Goal: Transaction & Acquisition: Book appointment/travel/reservation

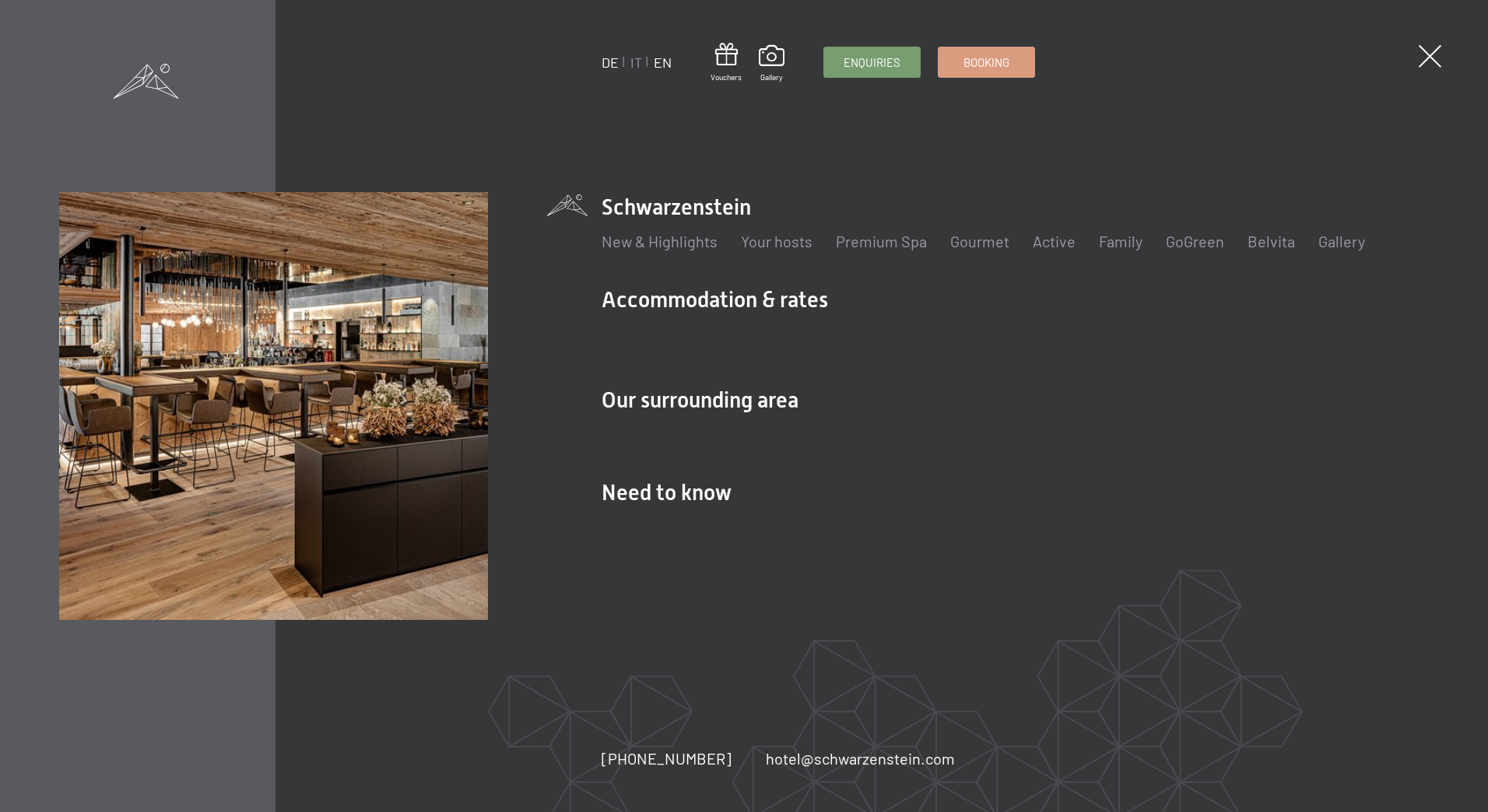
click at [612, 63] on link "DE" at bounding box center [610, 63] width 17 height 17
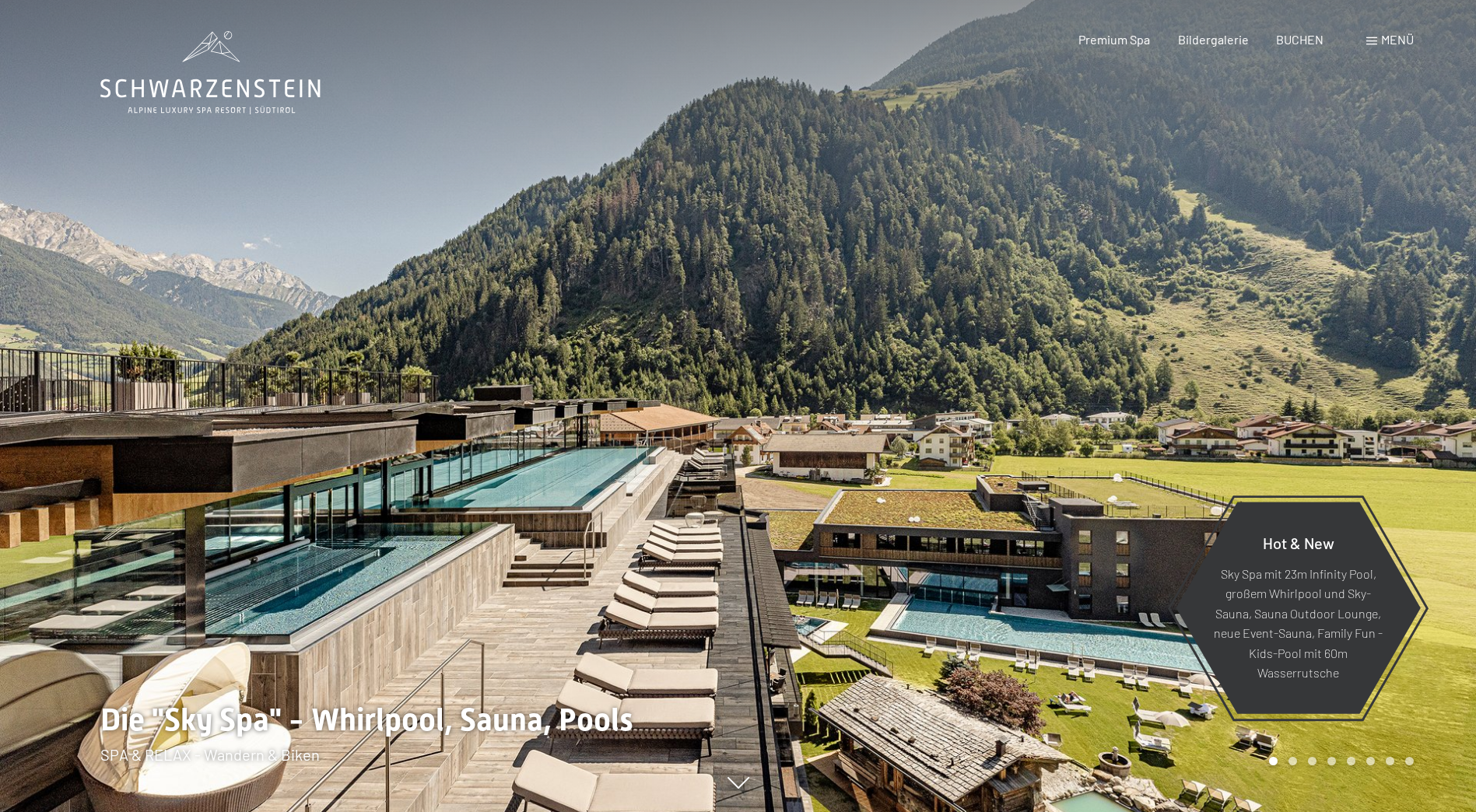
click at [1386, 43] on span "Menü" at bounding box center [1397, 39] width 33 height 15
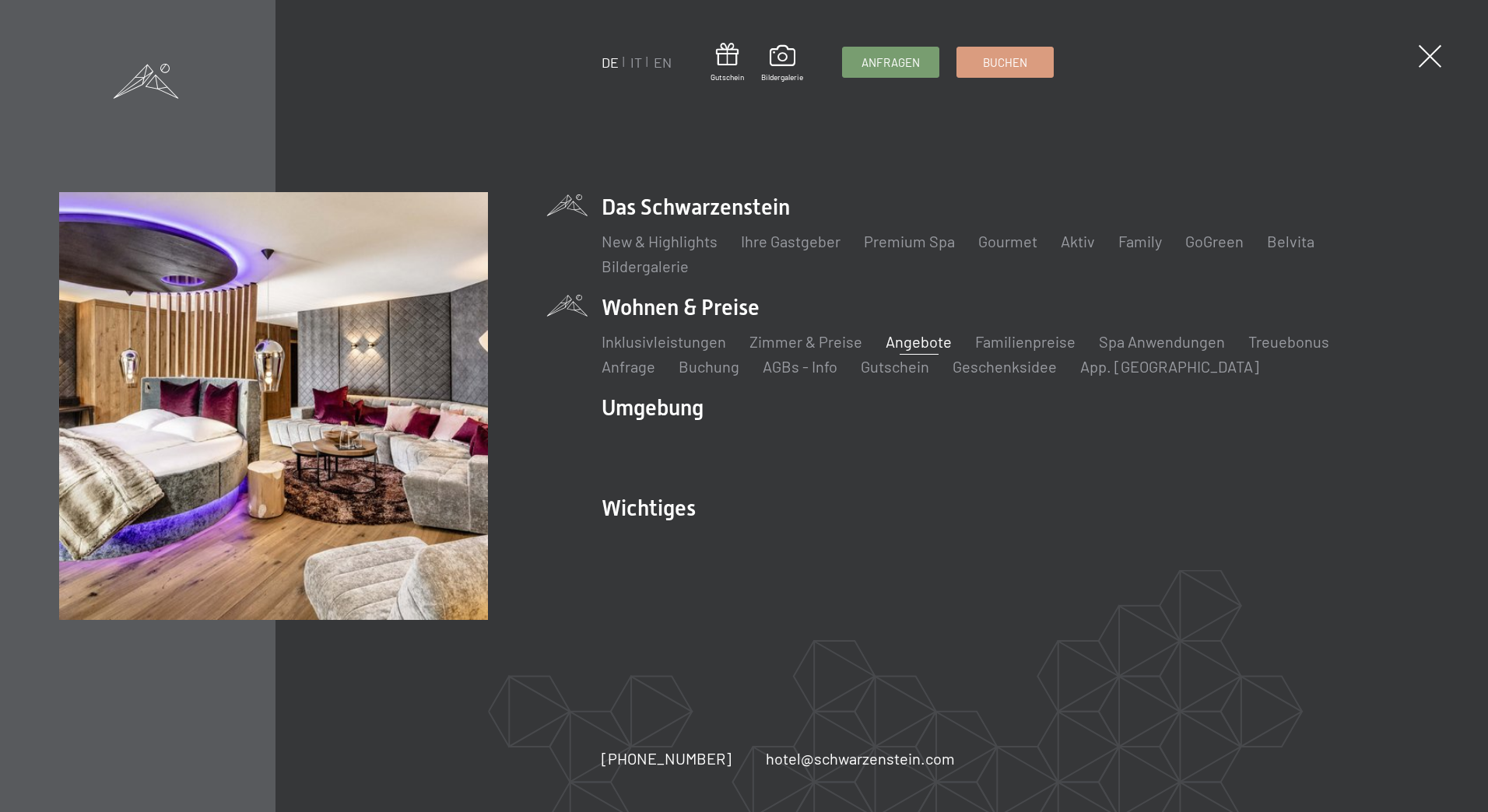
click at [916, 343] on link "Angebote" at bounding box center [918, 342] width 66 height 19
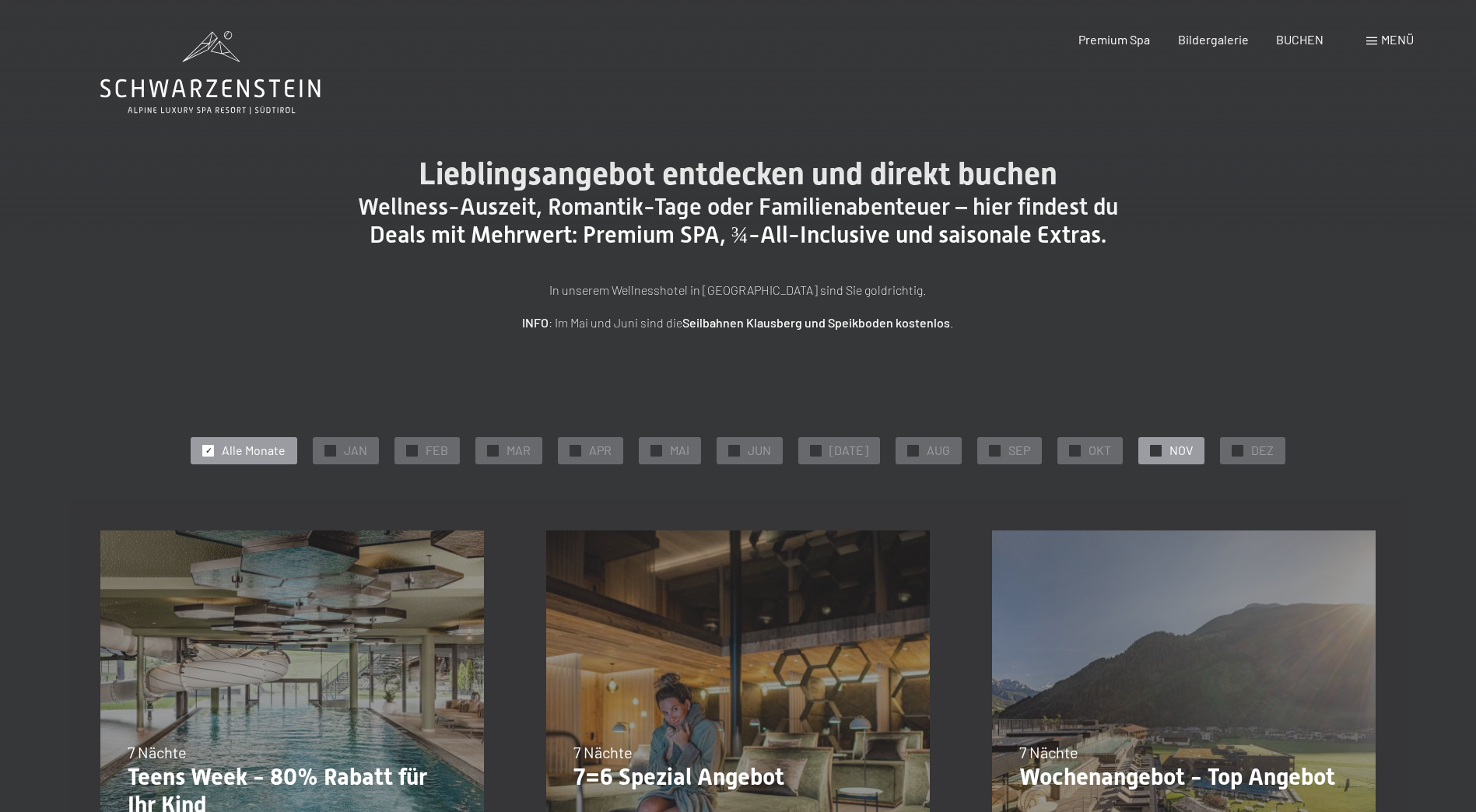
click at [1153, 450] on span "✓" at bounding box center [1156, 451] width 6 height 11
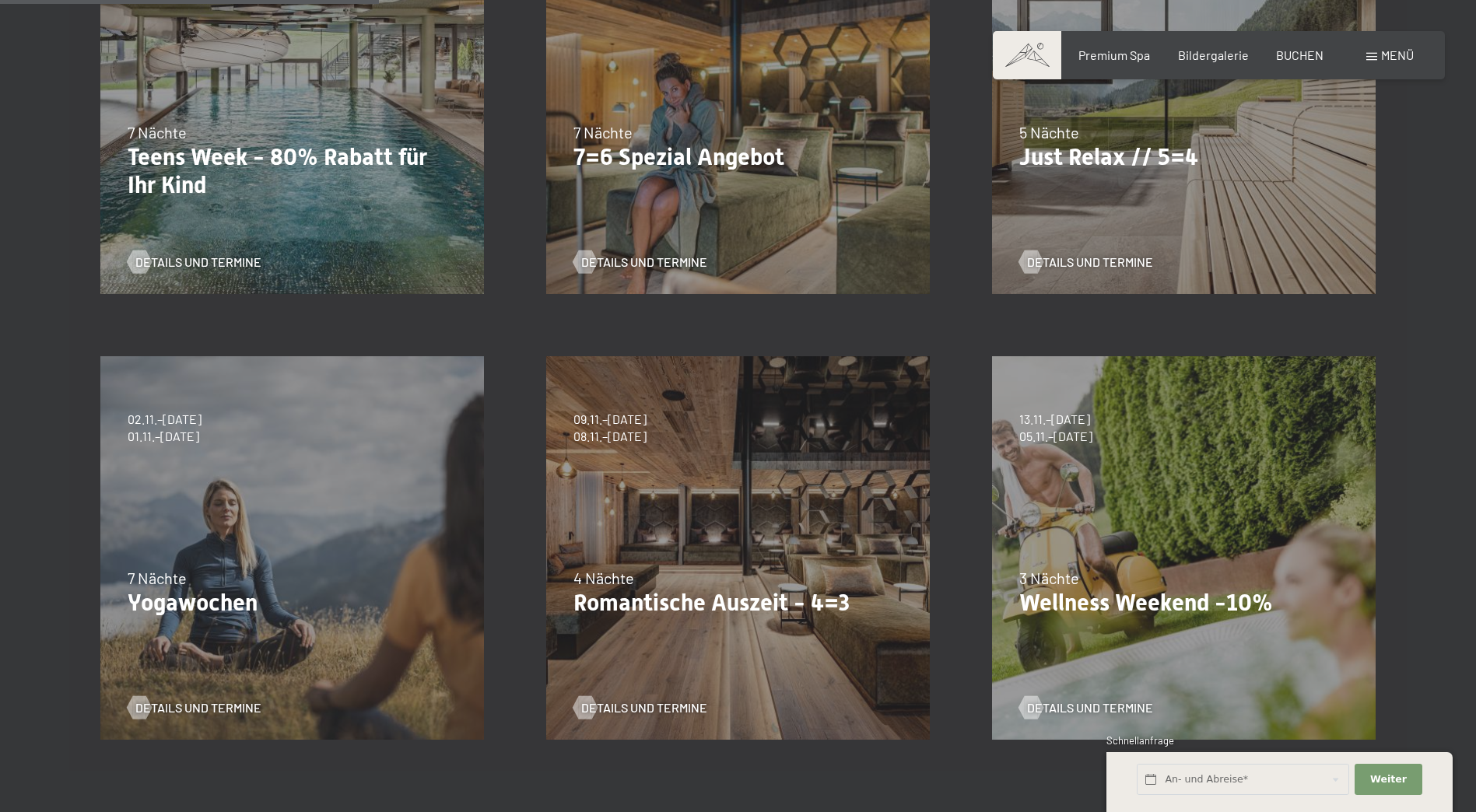
scroll to position [623, 0]
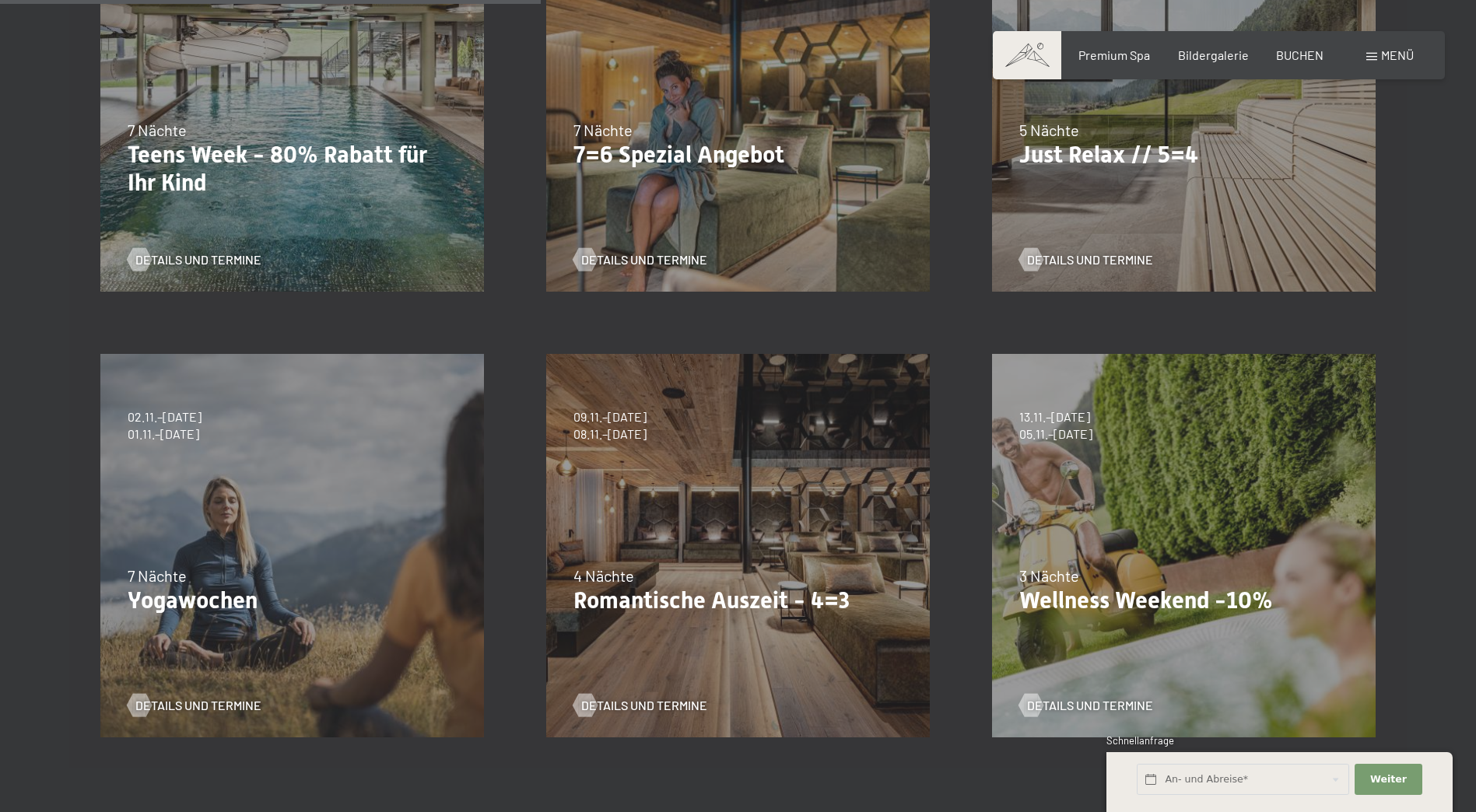
click at [1204, 581] on div "3 Nächte" at bounding box center [1184, 575] width 329 height 21
click at [1092, 703] on span "Details und Termine" at bounding box center [1105, 706] width 126 height 17
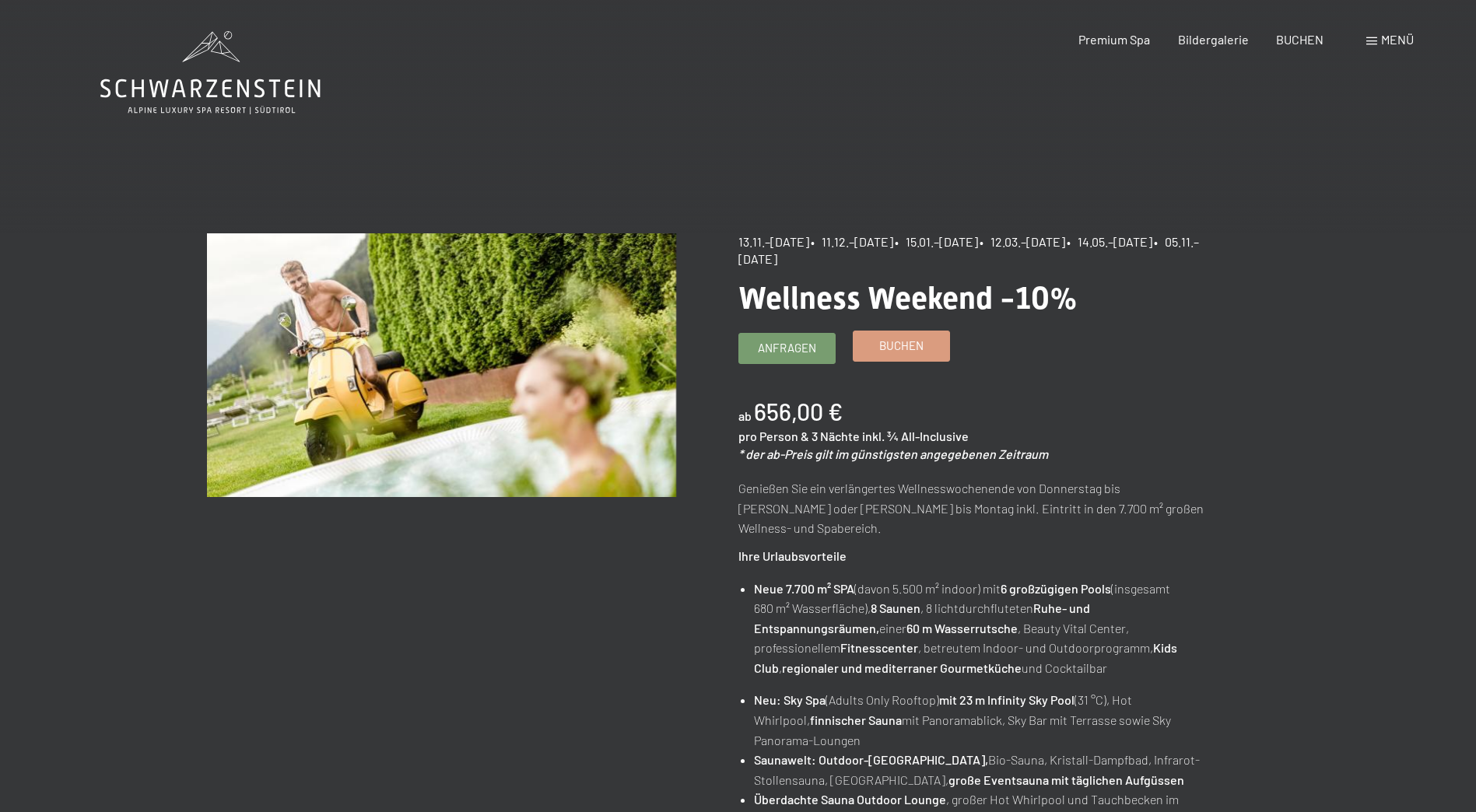
click at [930, 353] on link "Buchen" at bounding box center [901, 346] width 96 height 30
click at [904, 348] on span "Buchen" at bounding box center [901, 345] width 45 height 16
click at [936, 342] on link "Buchen" at bounding box center [901, 346] width 96 height 30
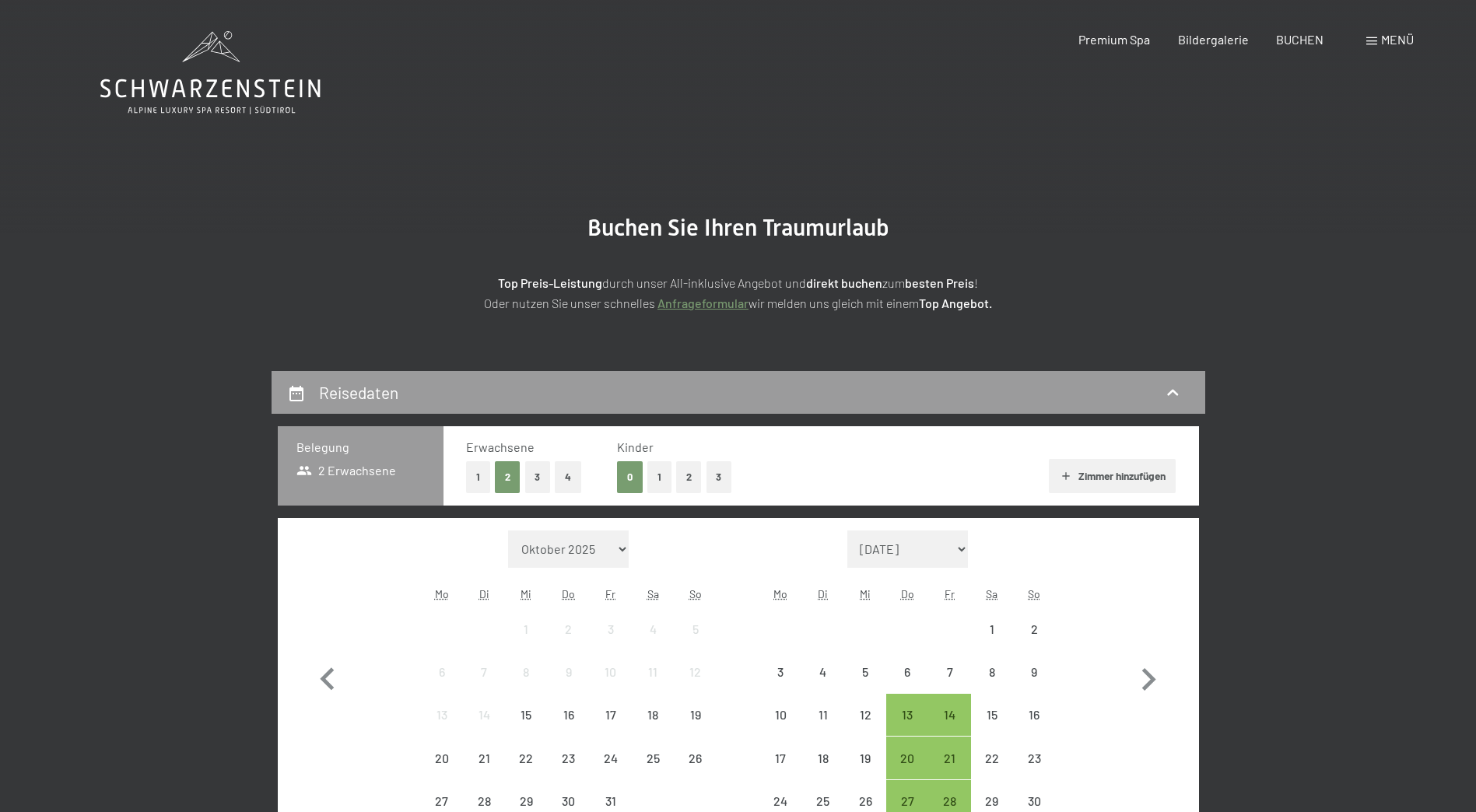
select select "[DATE]"
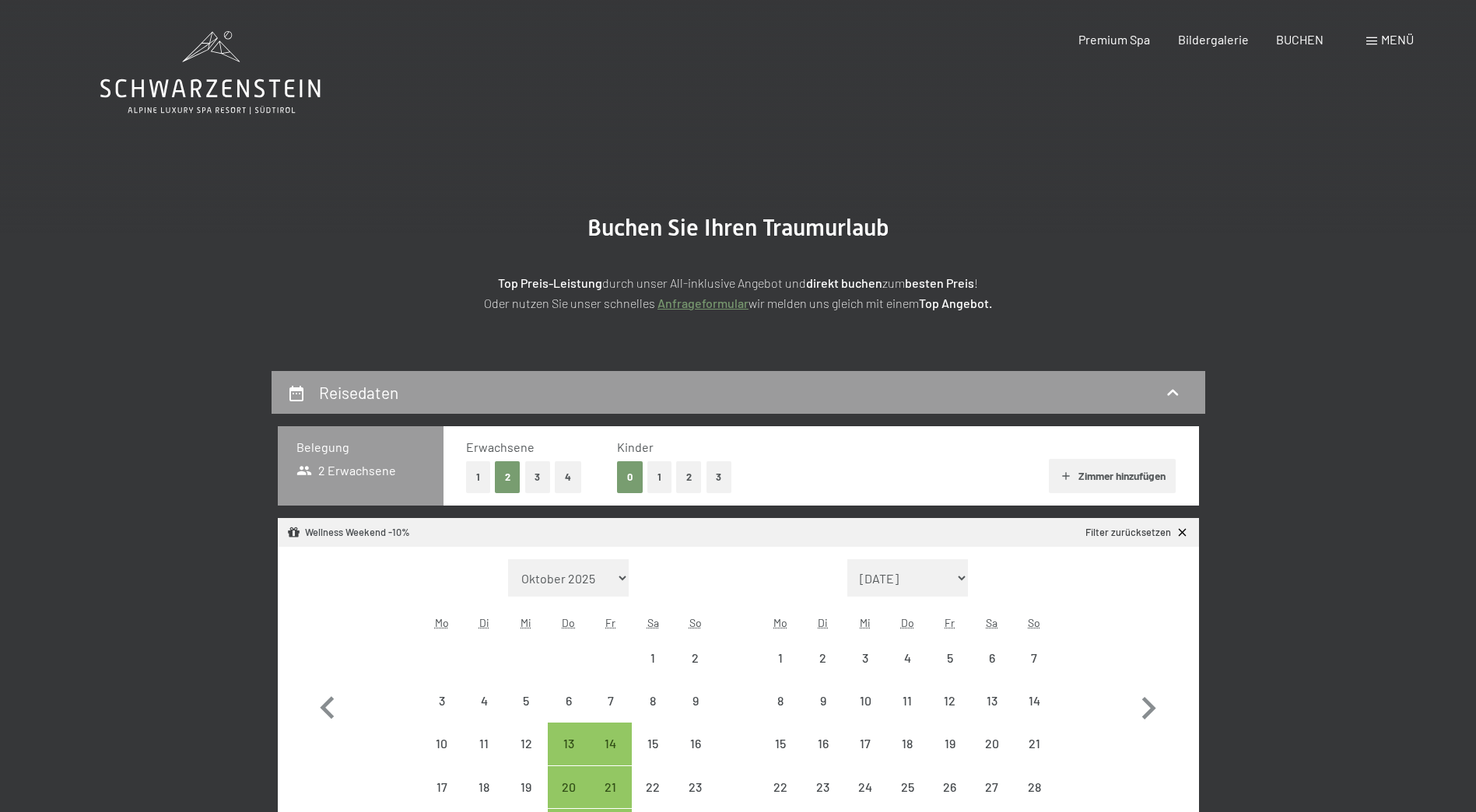
select select "[DATE]"
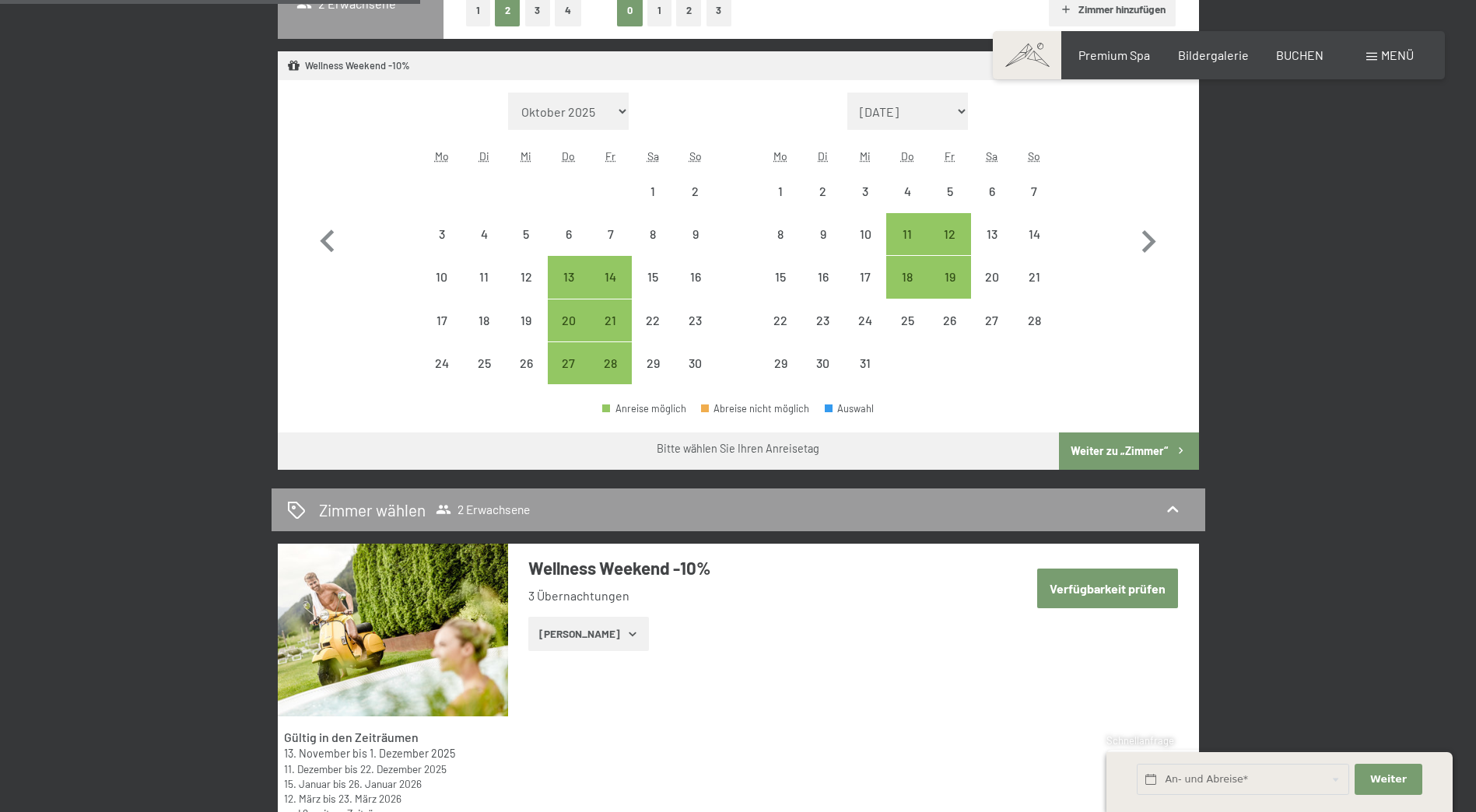
scroll to position [545, 0]
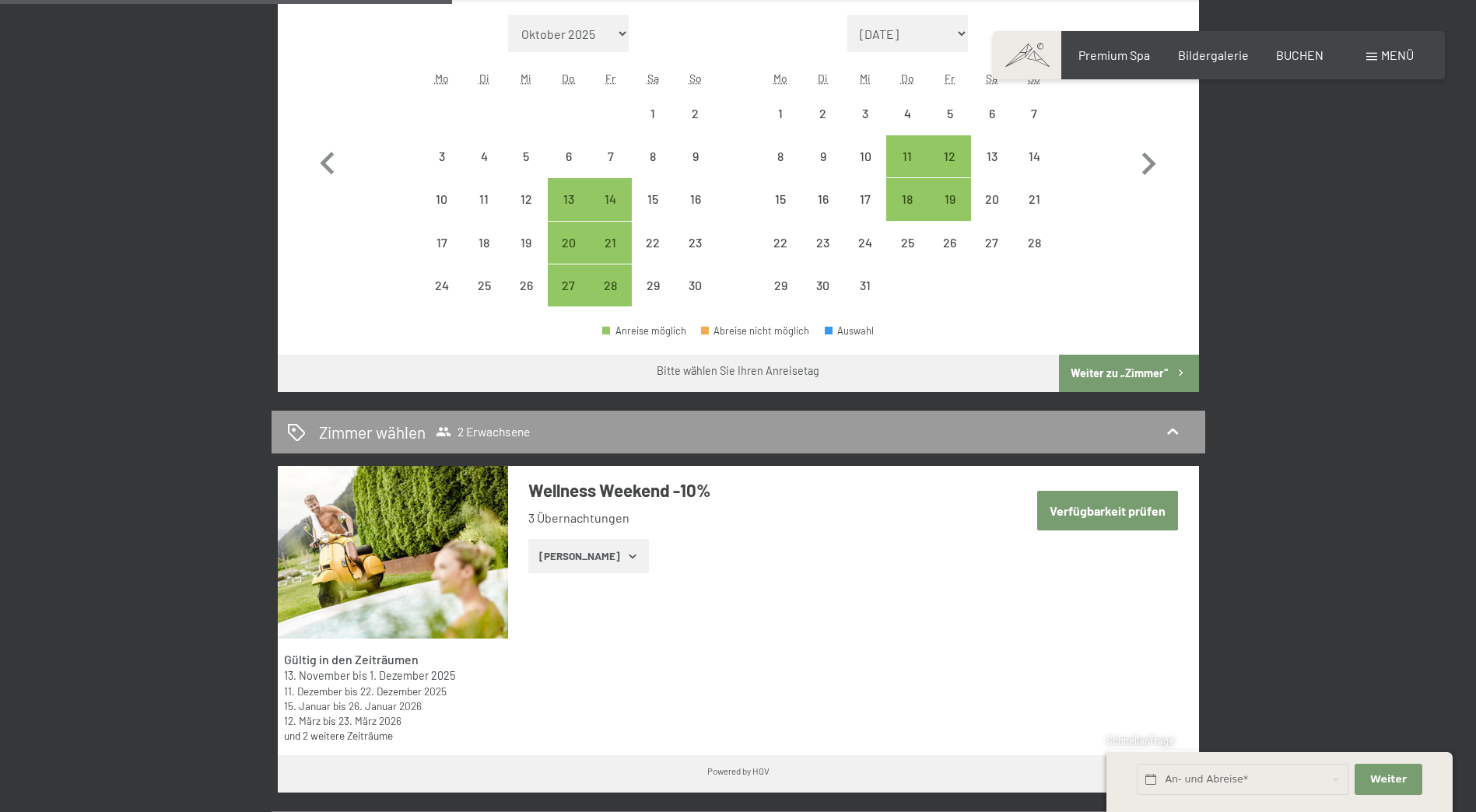
click at [626, 558] on icon "button" at bounding box center [632, 556] width 13 height 13
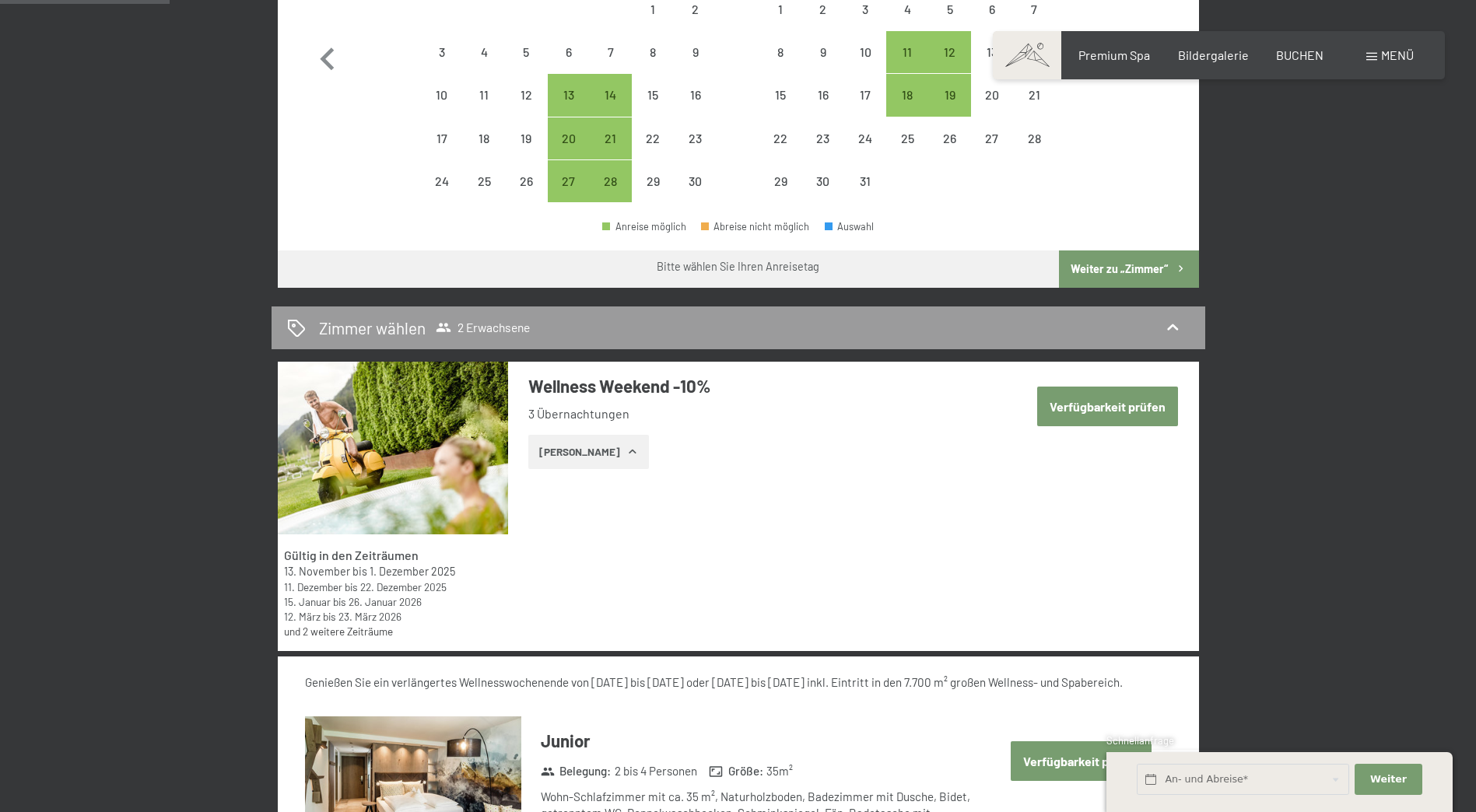
scroll to position [934, 0]
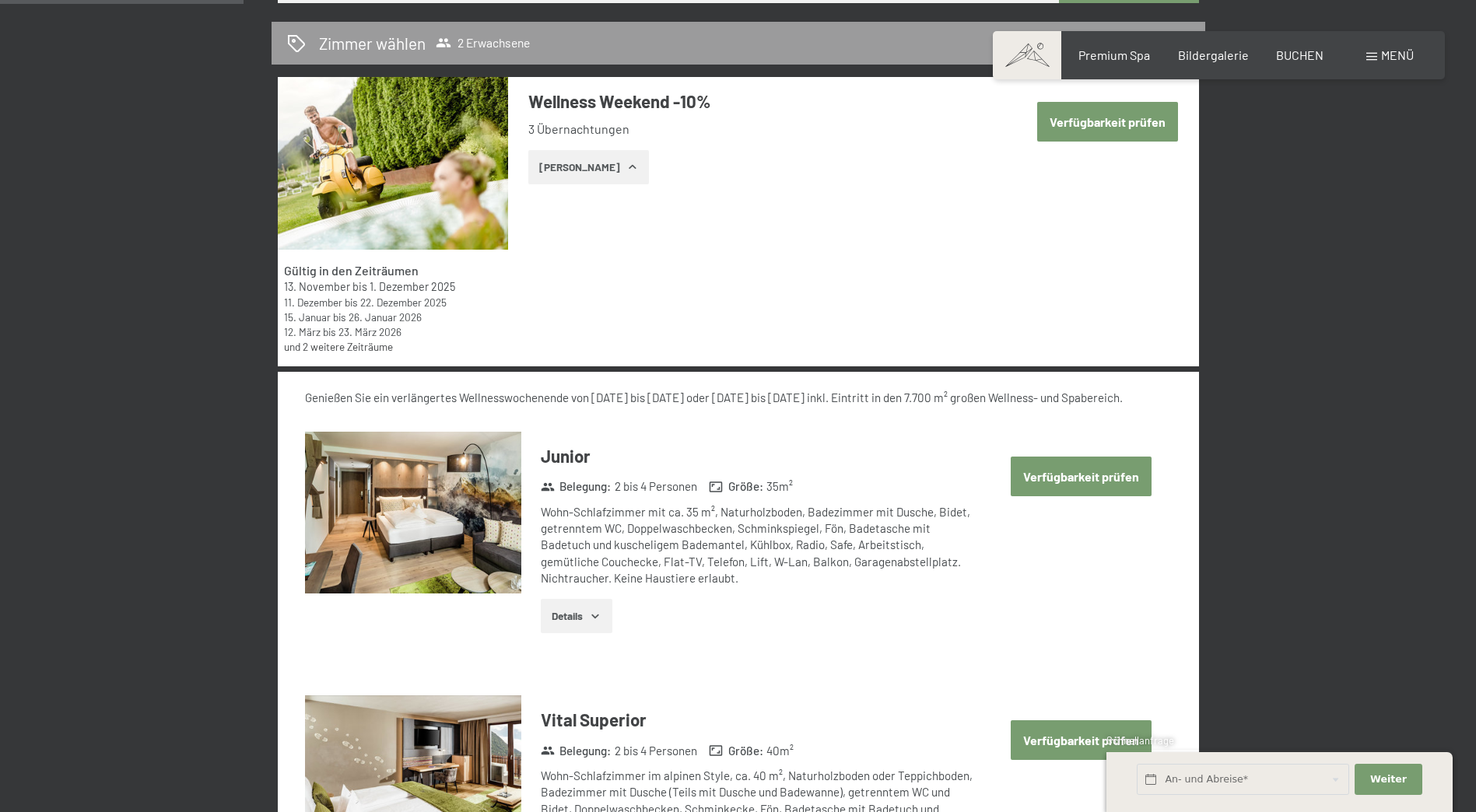
drag, startPoint x: 1096, startPoint y: 481, endPoint x: 1083, endPoint y: 476, distance: 13.9
click at [1096, 480] on button "Verfügbarkeit prüfen" at bounding box center [1081, 476] width 140 height 39
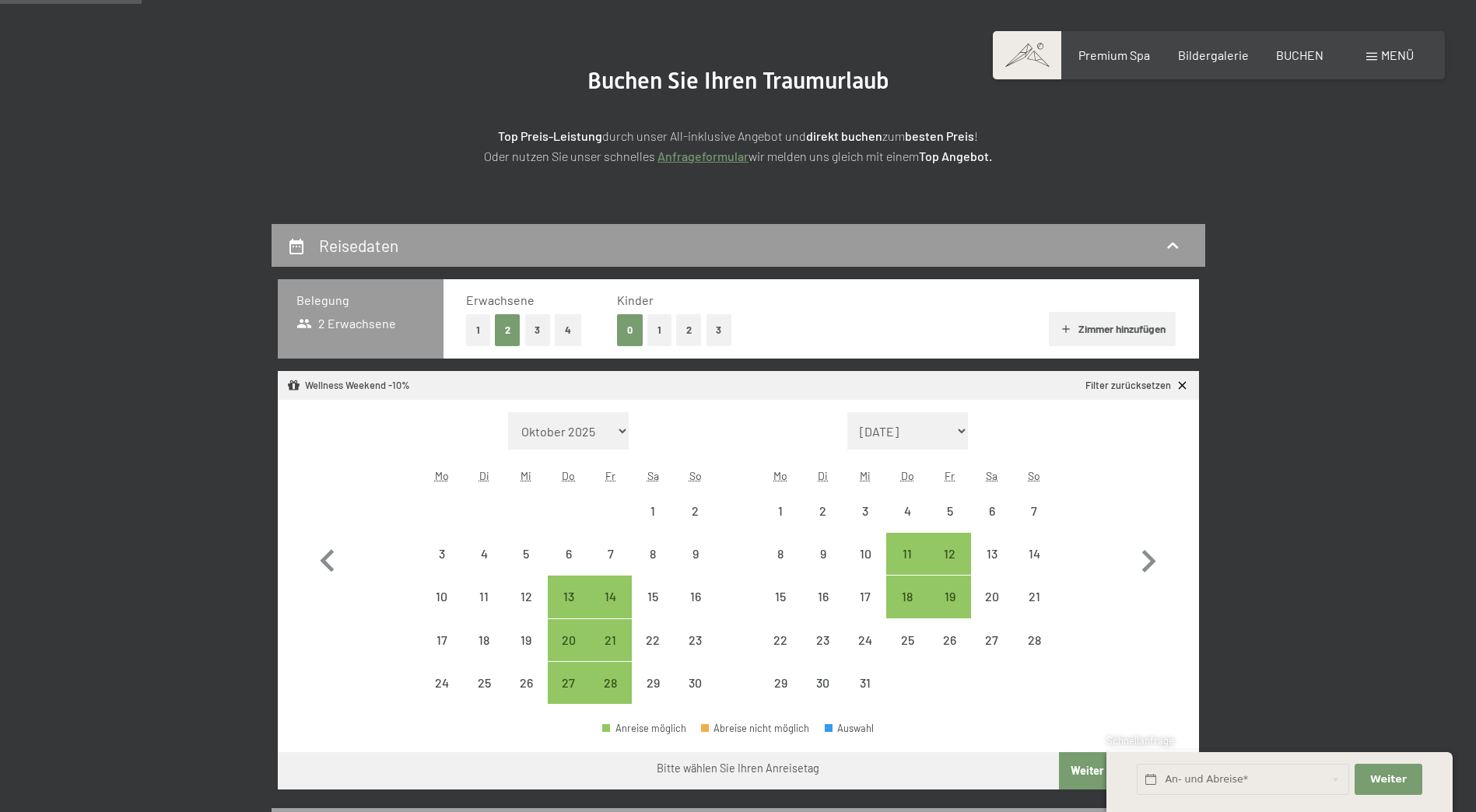
scroll to position [138, 0]
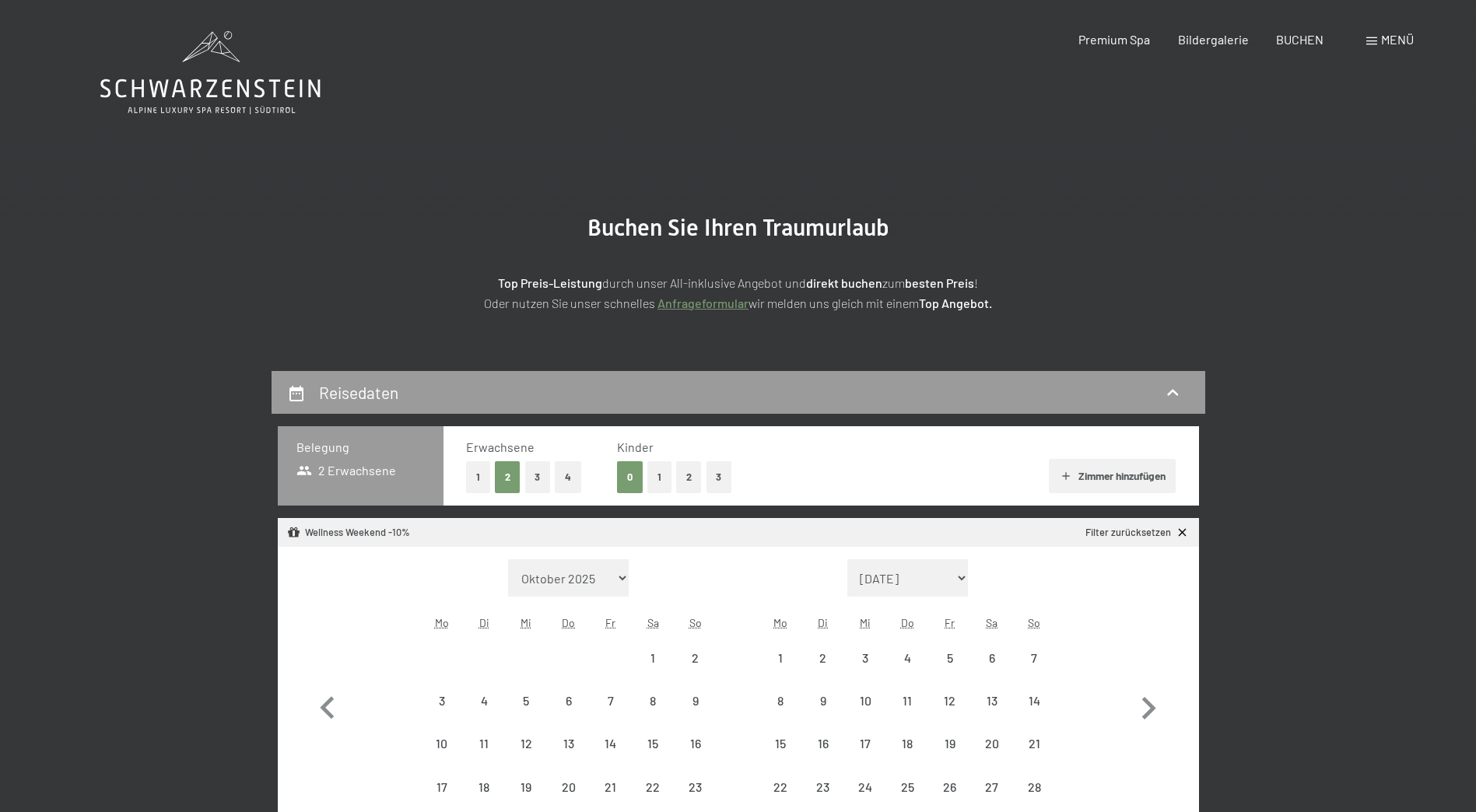
select select "[DATE]"
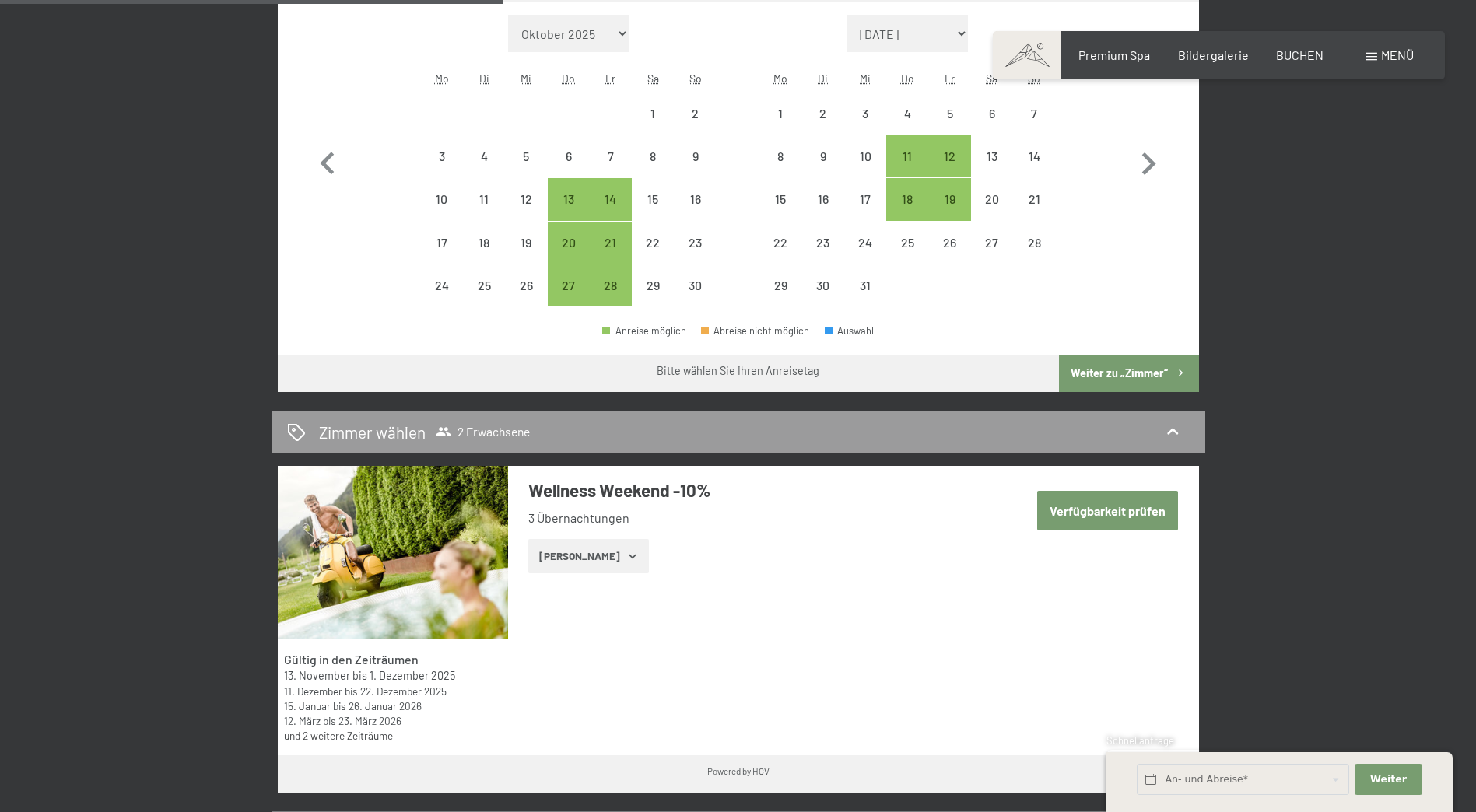
scroll to position [778, 0]
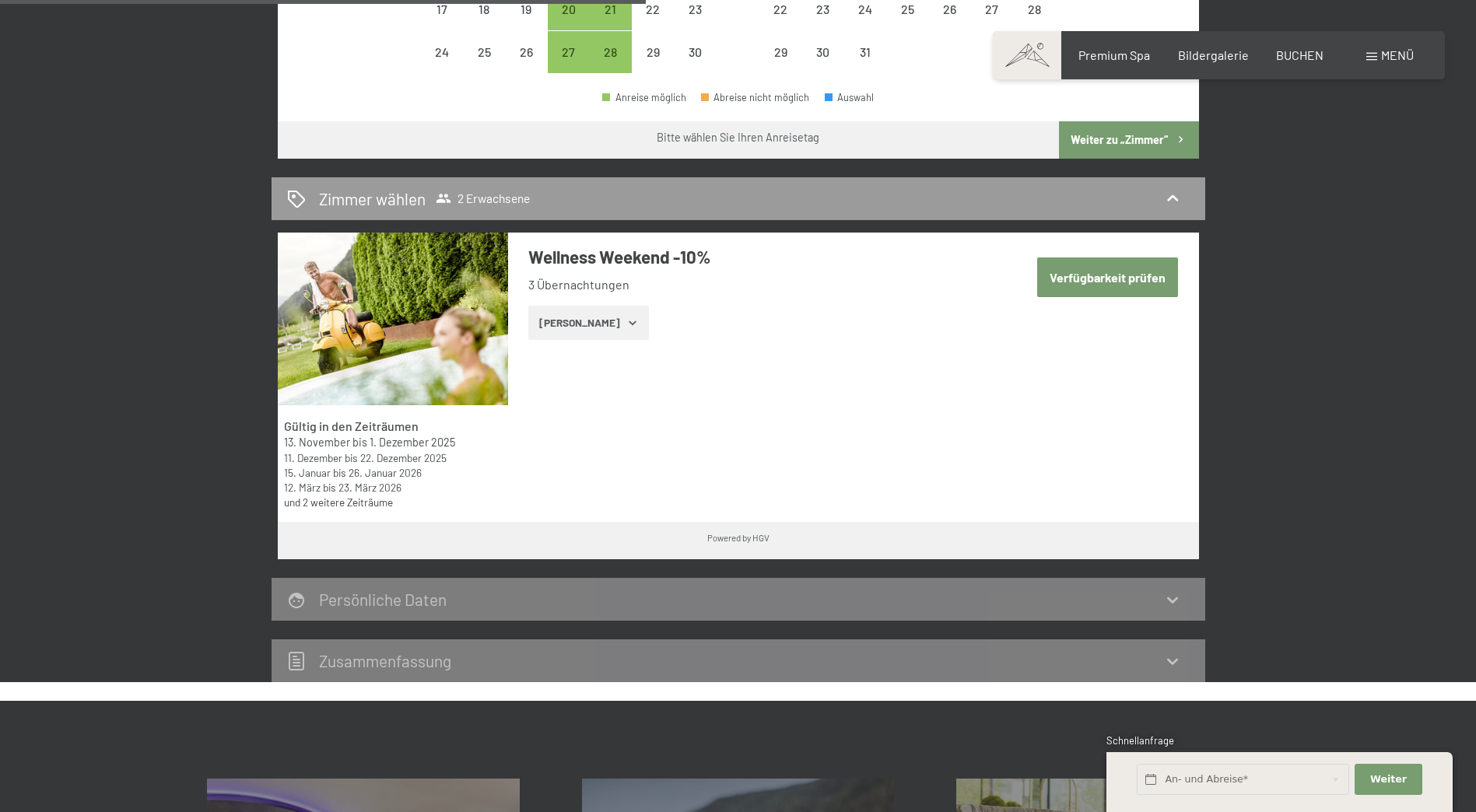
click at [626, 325] on icon "button" at bounding box center [632, 323] width 13 height 13
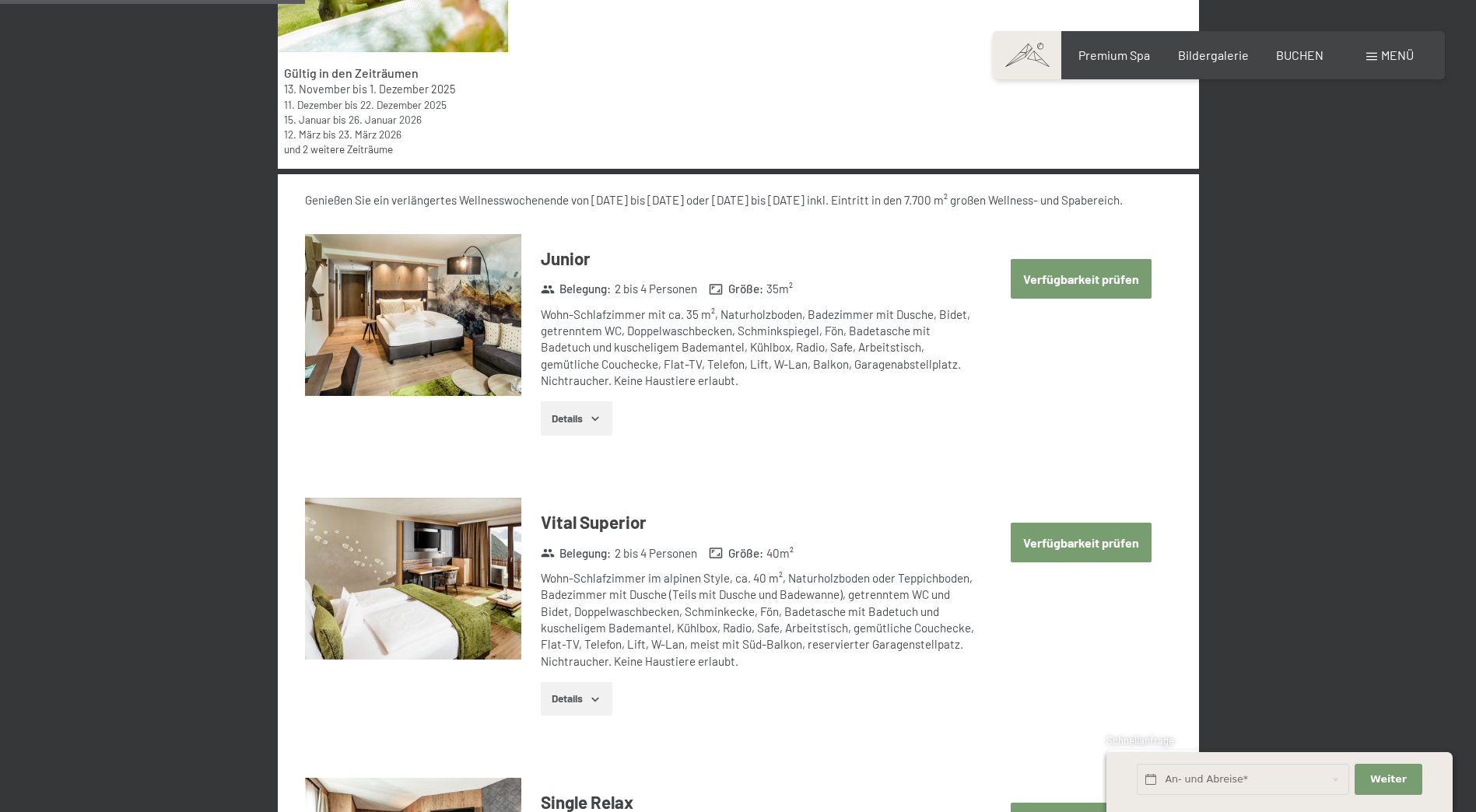
scroll to position [1167, 0]
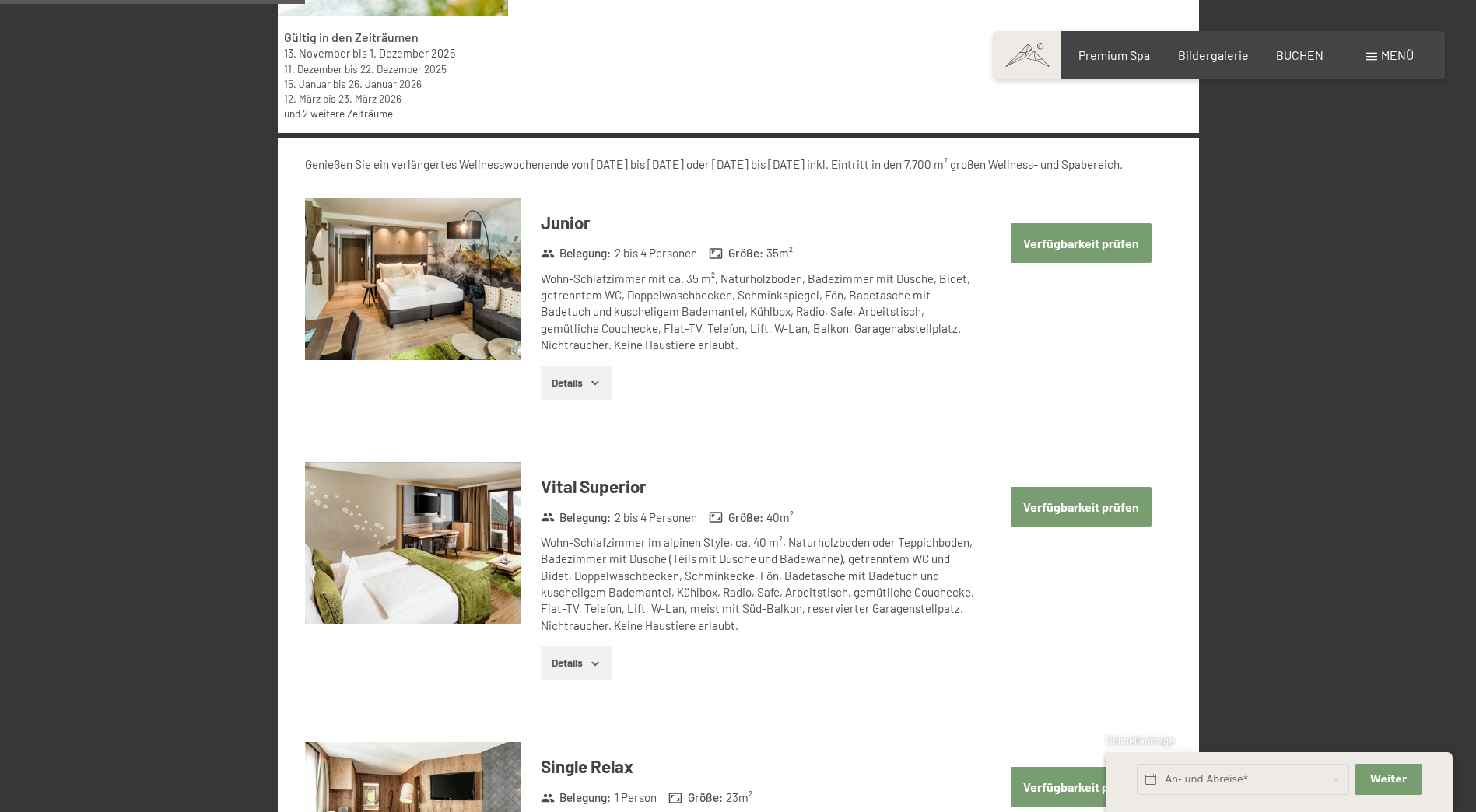
click at [595, 661] on icon "button" at bounding box center [595, 663] width 13 height 13
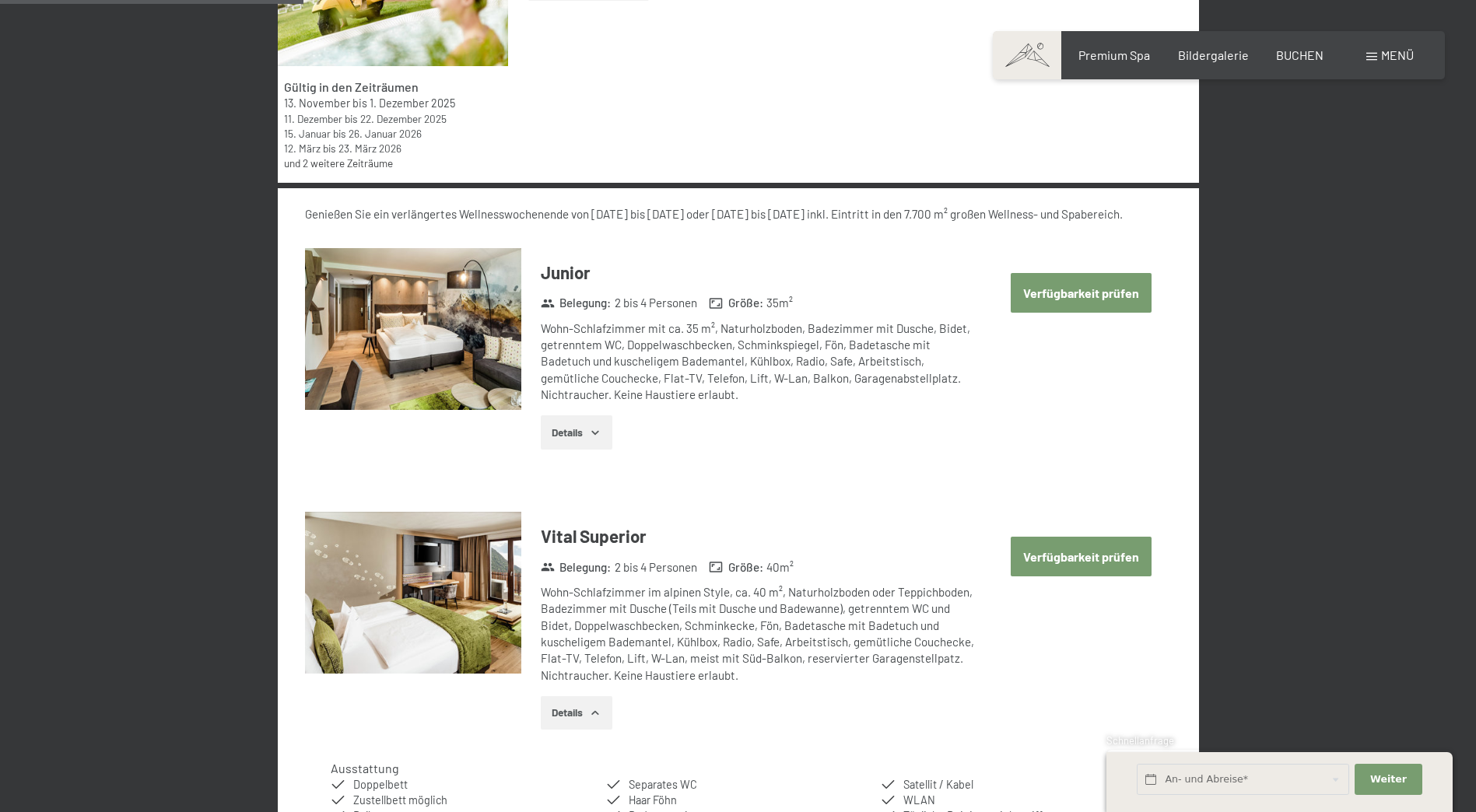
scroll to position [1090, 0]
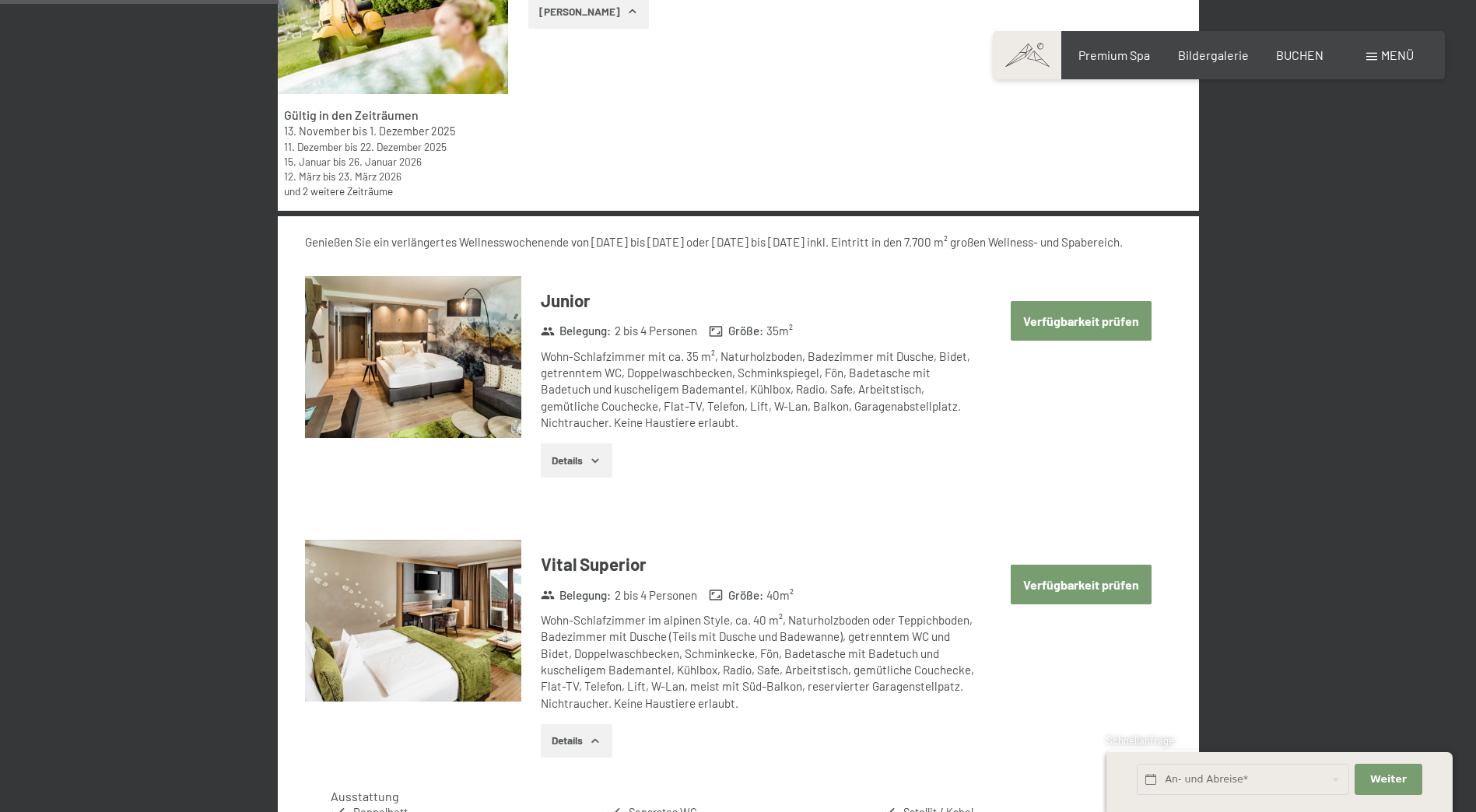
click at [1067, 583] on button "Verfügbarkeit prüfen" at bounding box center [1081, 584] width 140 height 39
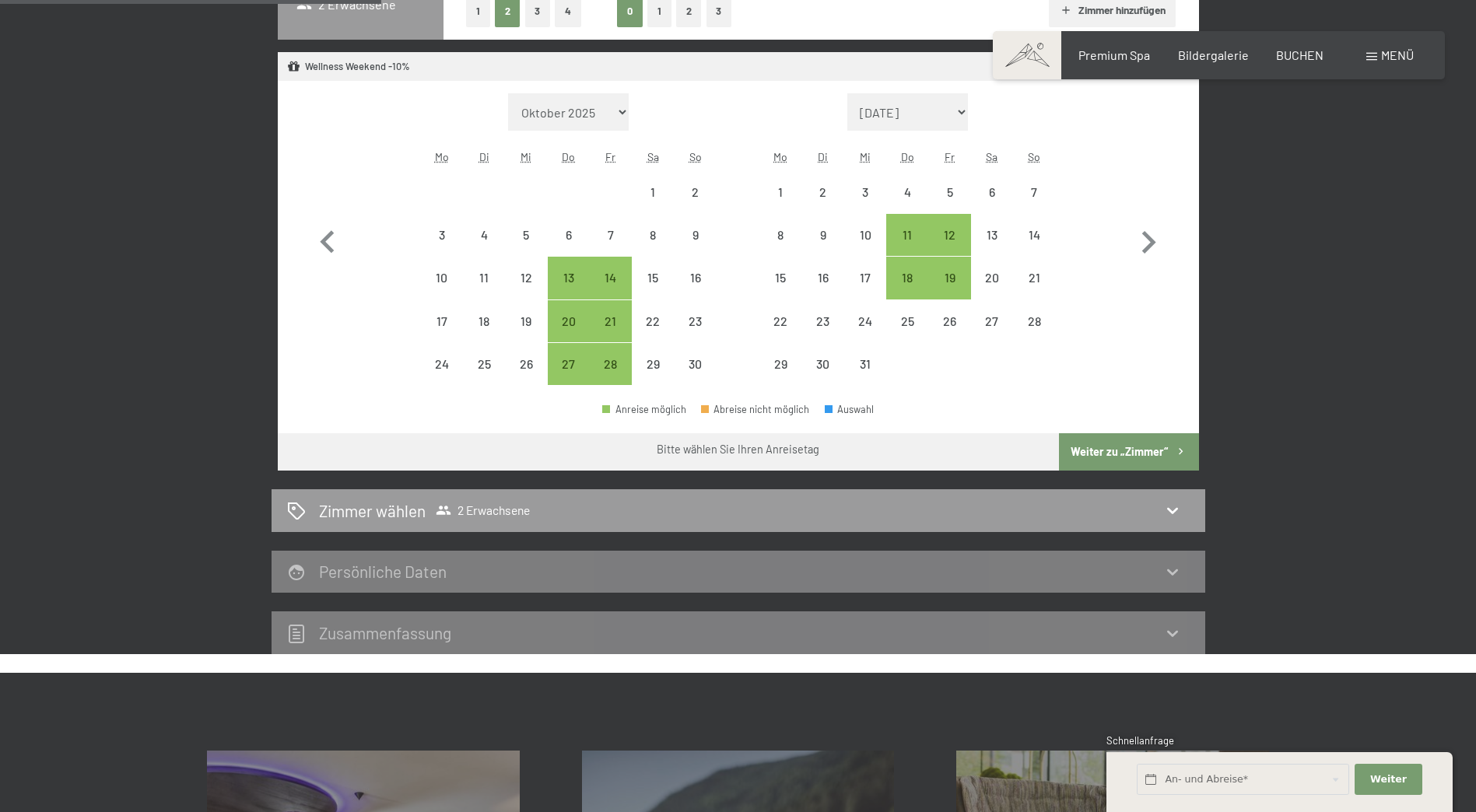
scroll to position [605, 0]
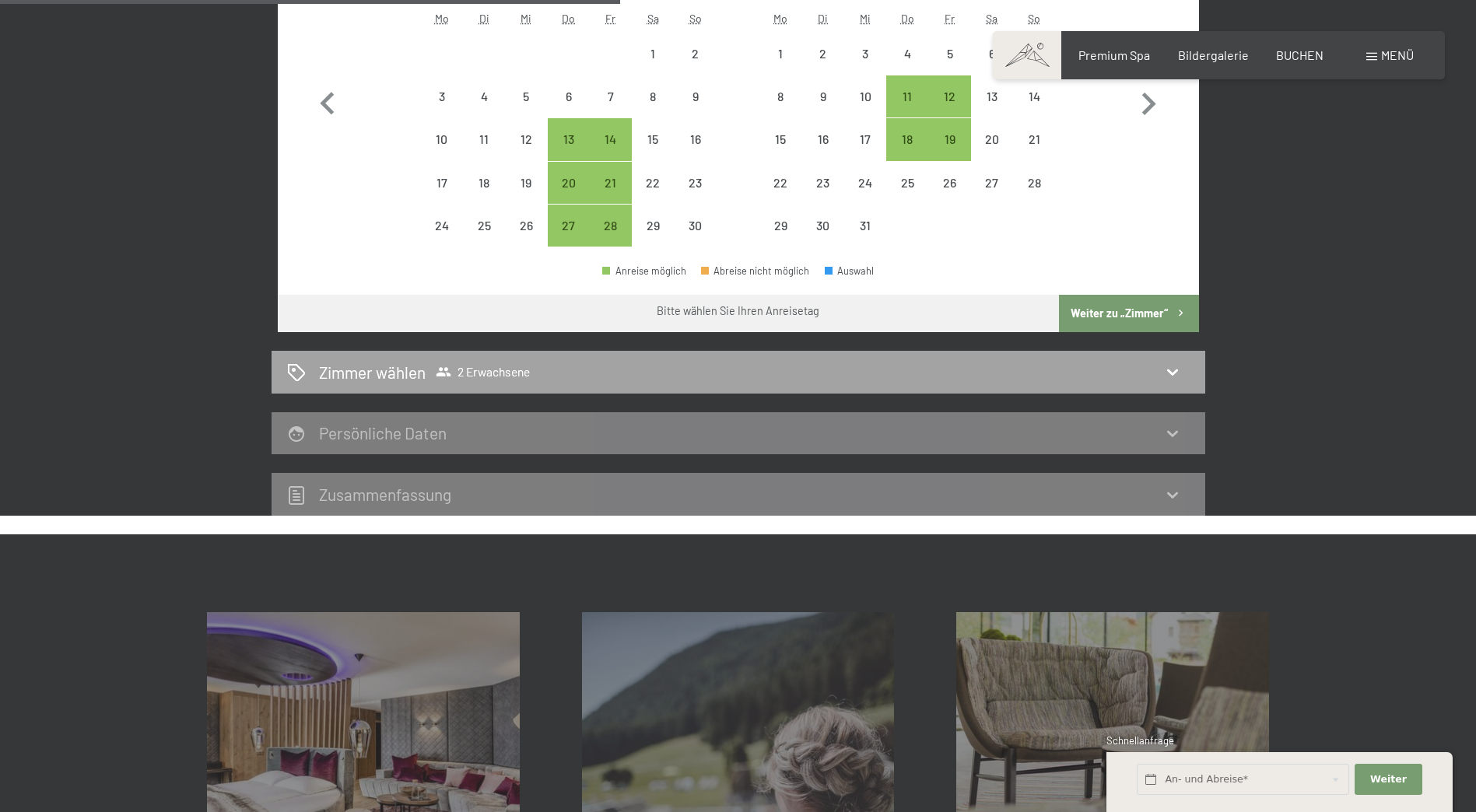
click at [1172, 378] on icon at bounding box center [1173, 372] width 19 height 19
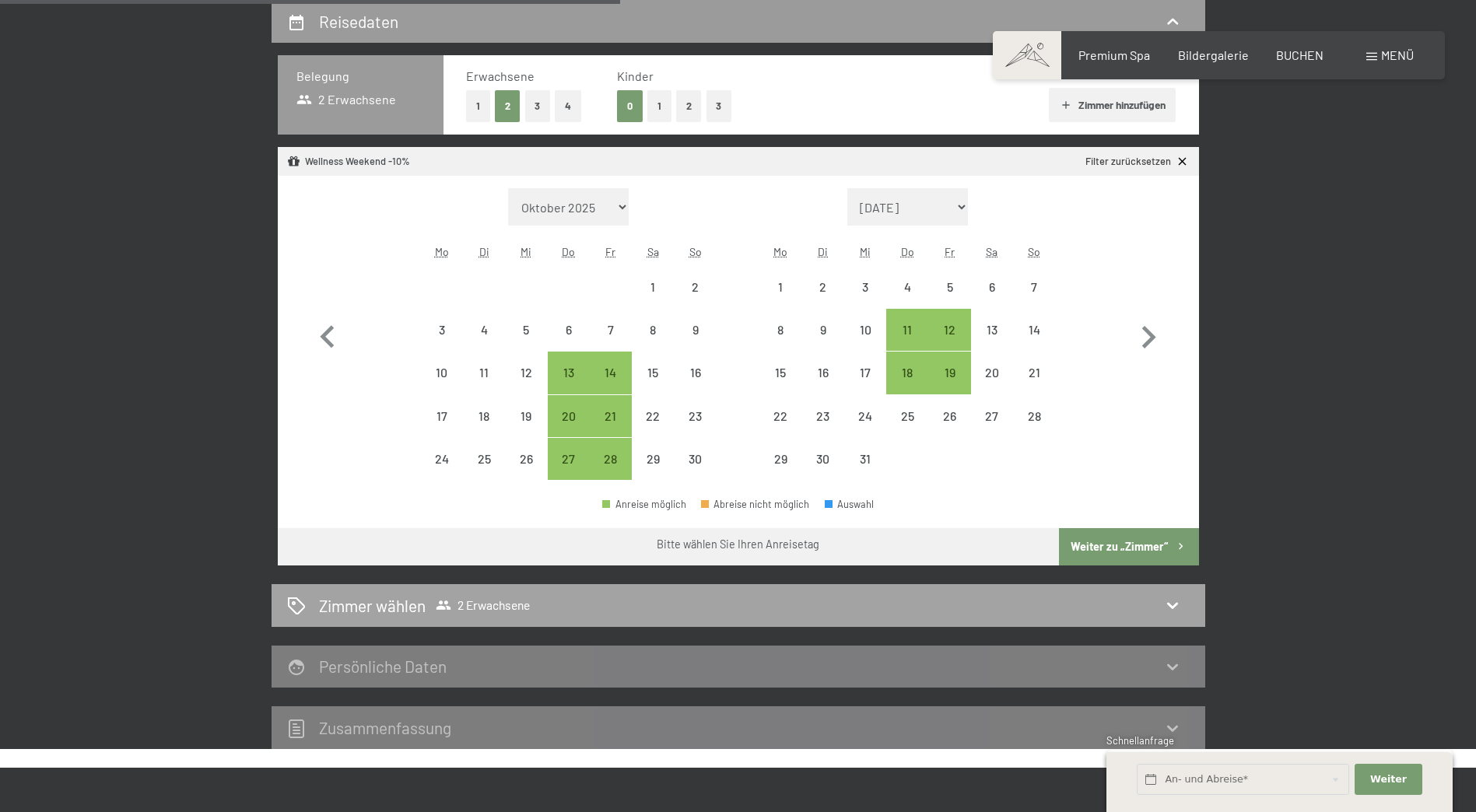
select select "2025-11-01"
select select "2025-12-01"
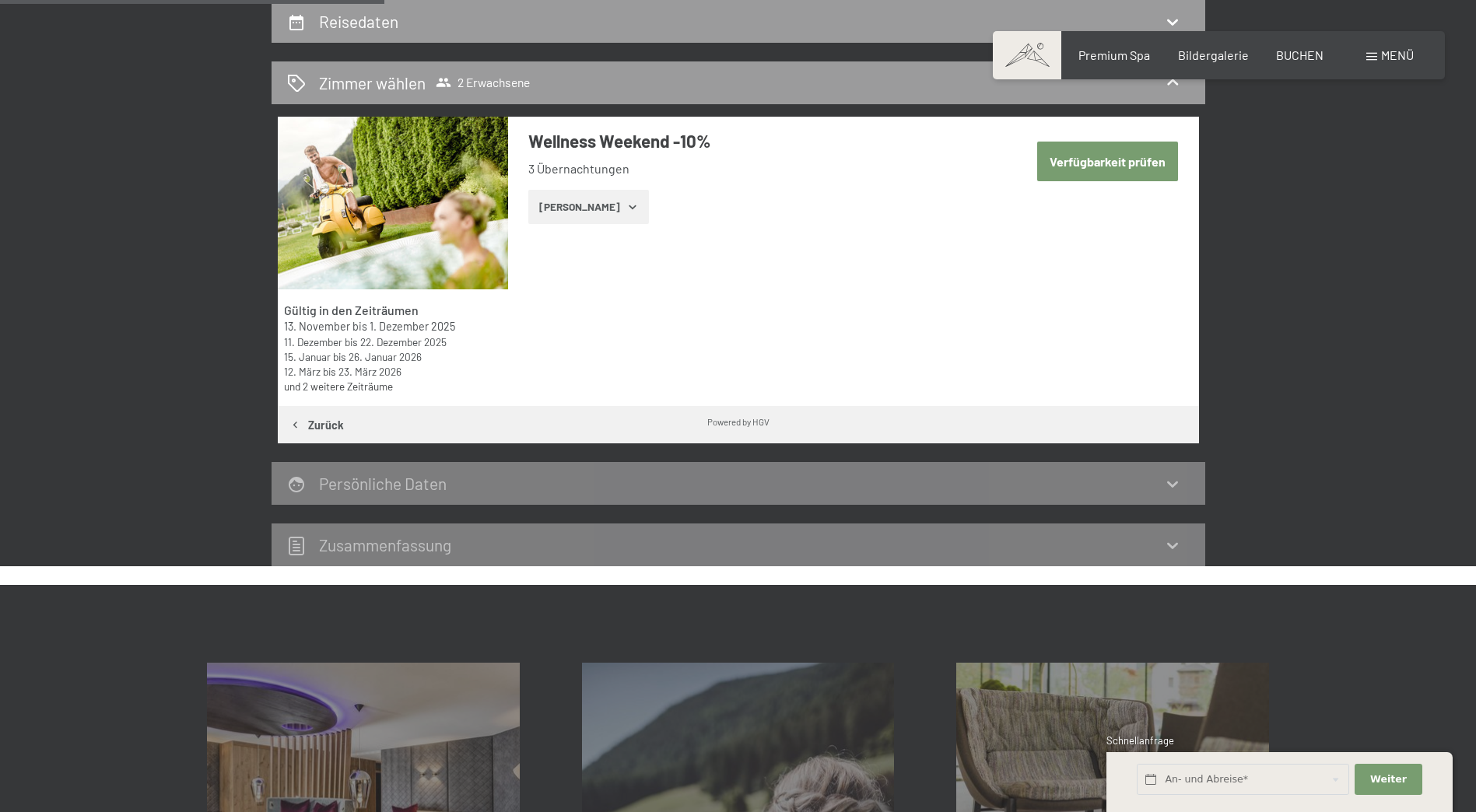
click at [1173, 483] on icon at bounding box center [1173, 484] width 19 height 19
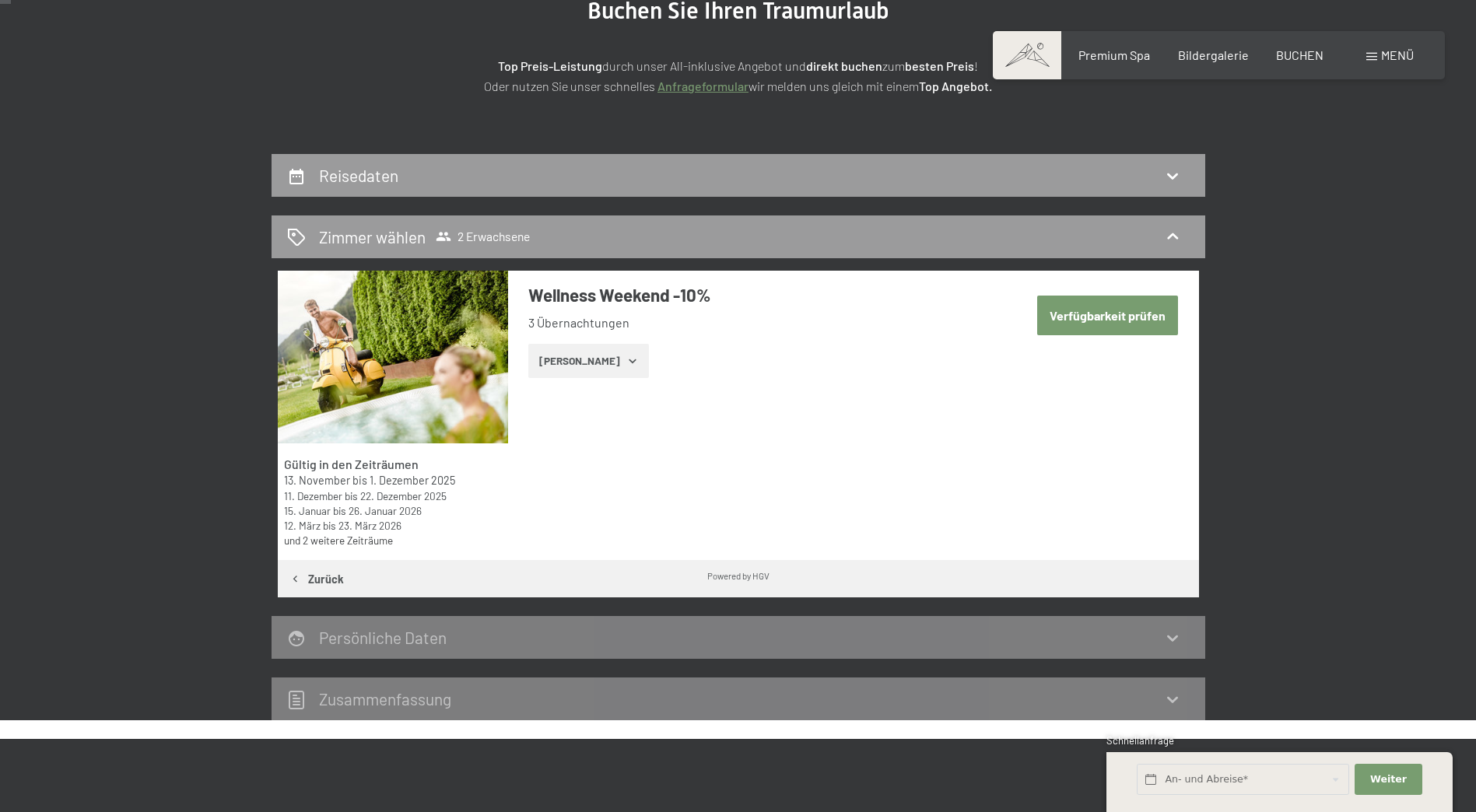
scroll to position [0, 0]
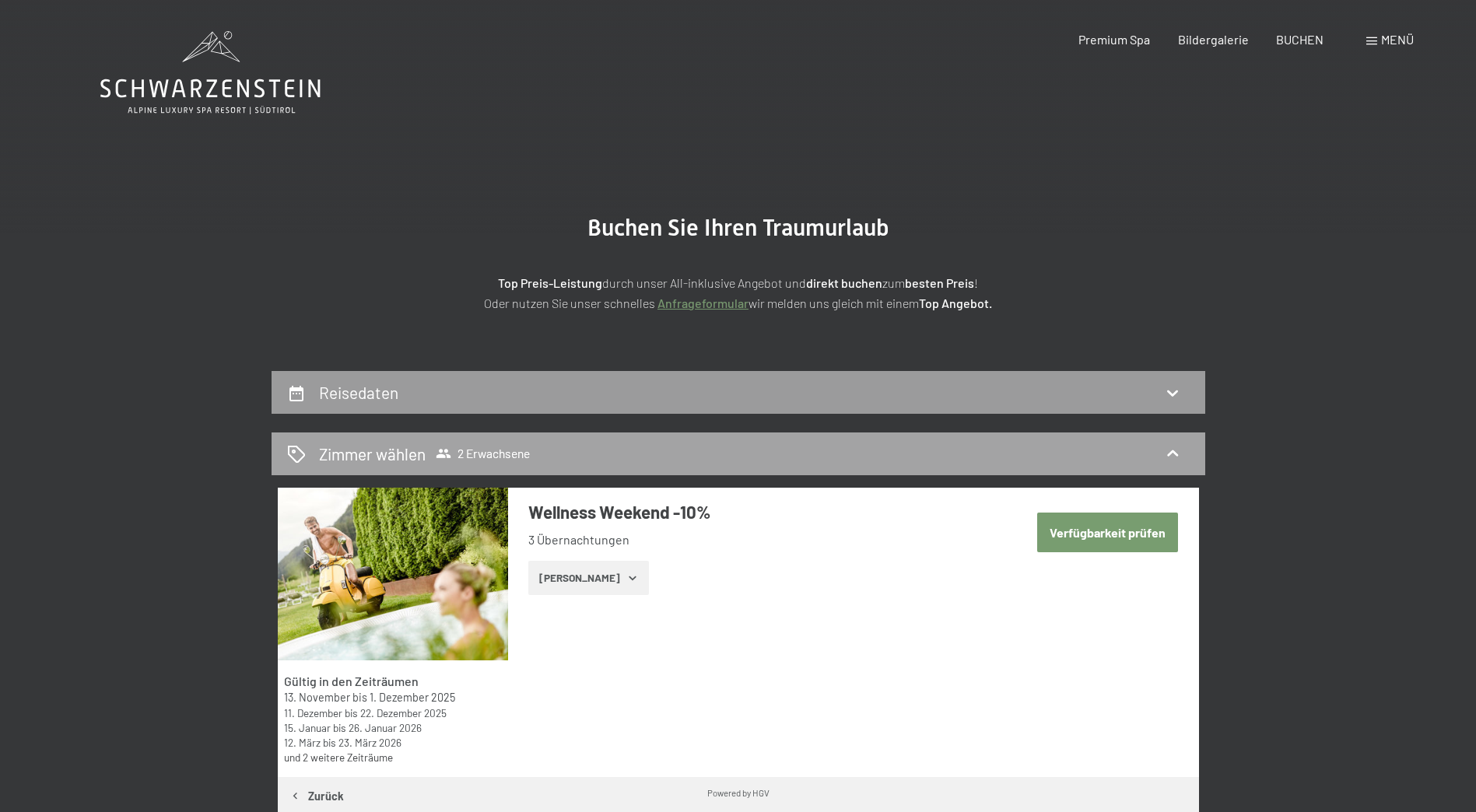
click at [1176, 449] on icon at bounding box center [1173, 454] width 19 height 19
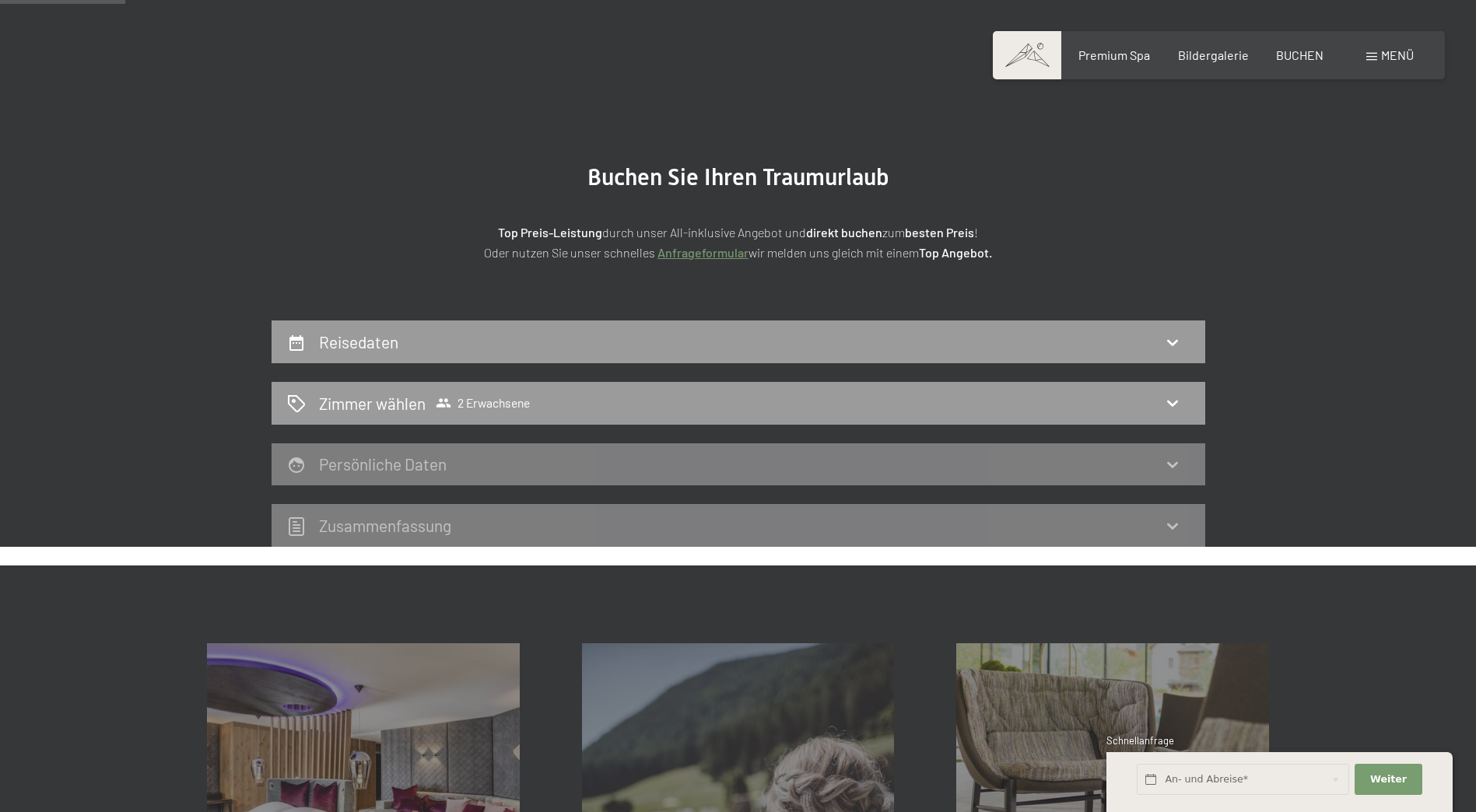
scroll to position [78, 0]
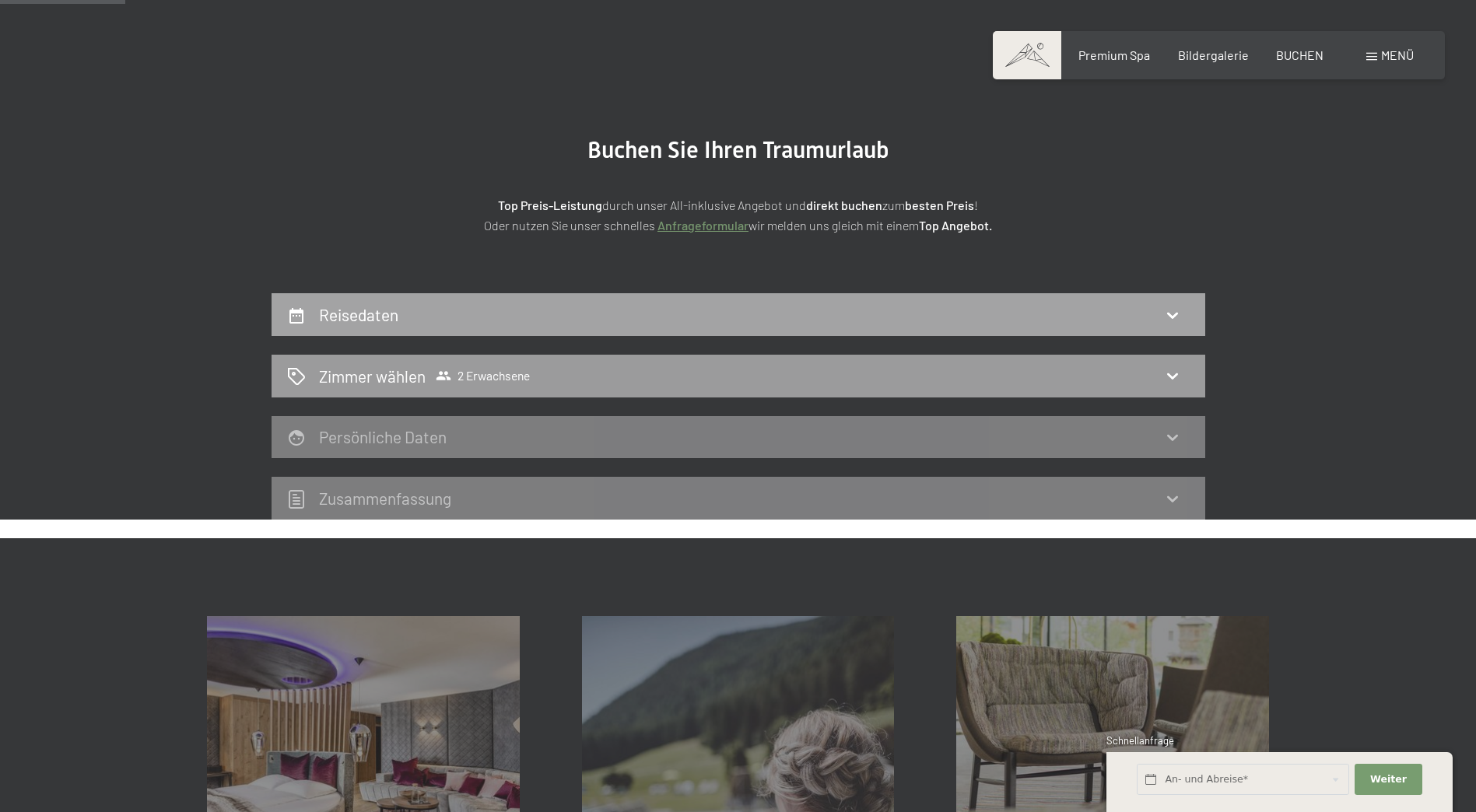
click at [1166, 317] on icon at bounding box center [1173, 315] width 19 height 19
select select "2025-11-01"
select select "2025-12-01"
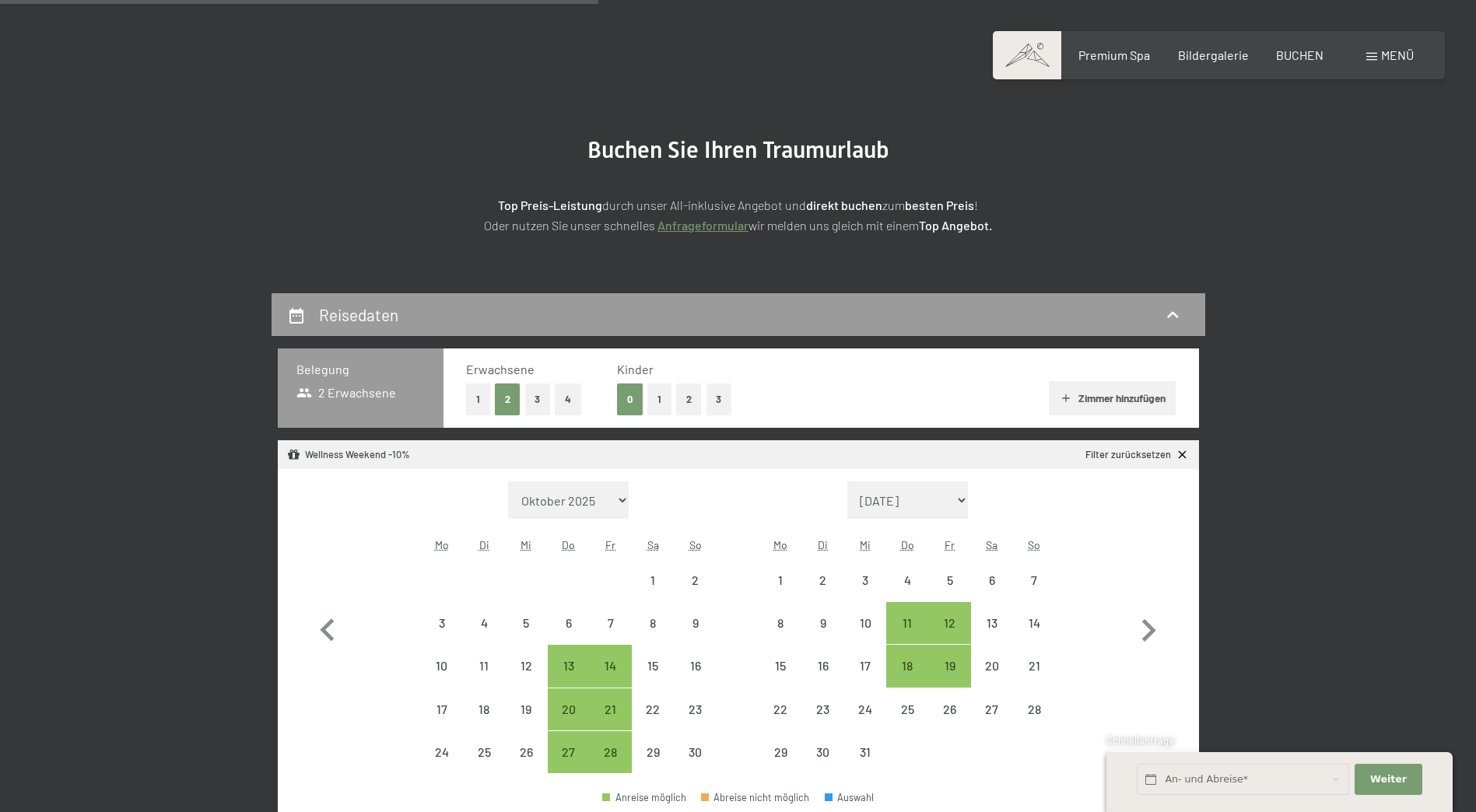
scroll to position [371, 0]
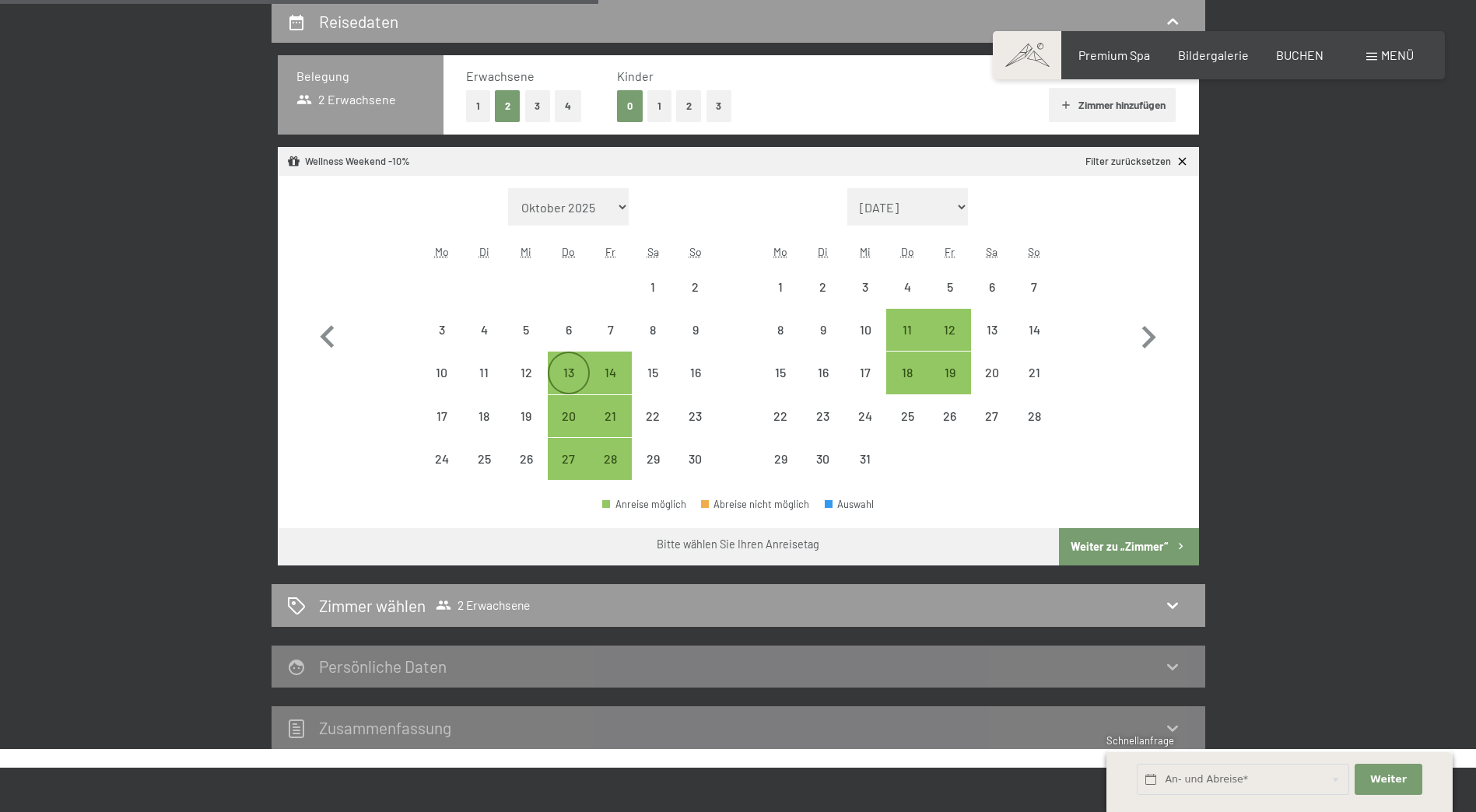
click at [562, 373] on div "13" at bounding box center [568, 385] width 39 height 39
select select "2025-11-01"
select select "2025-12-01"
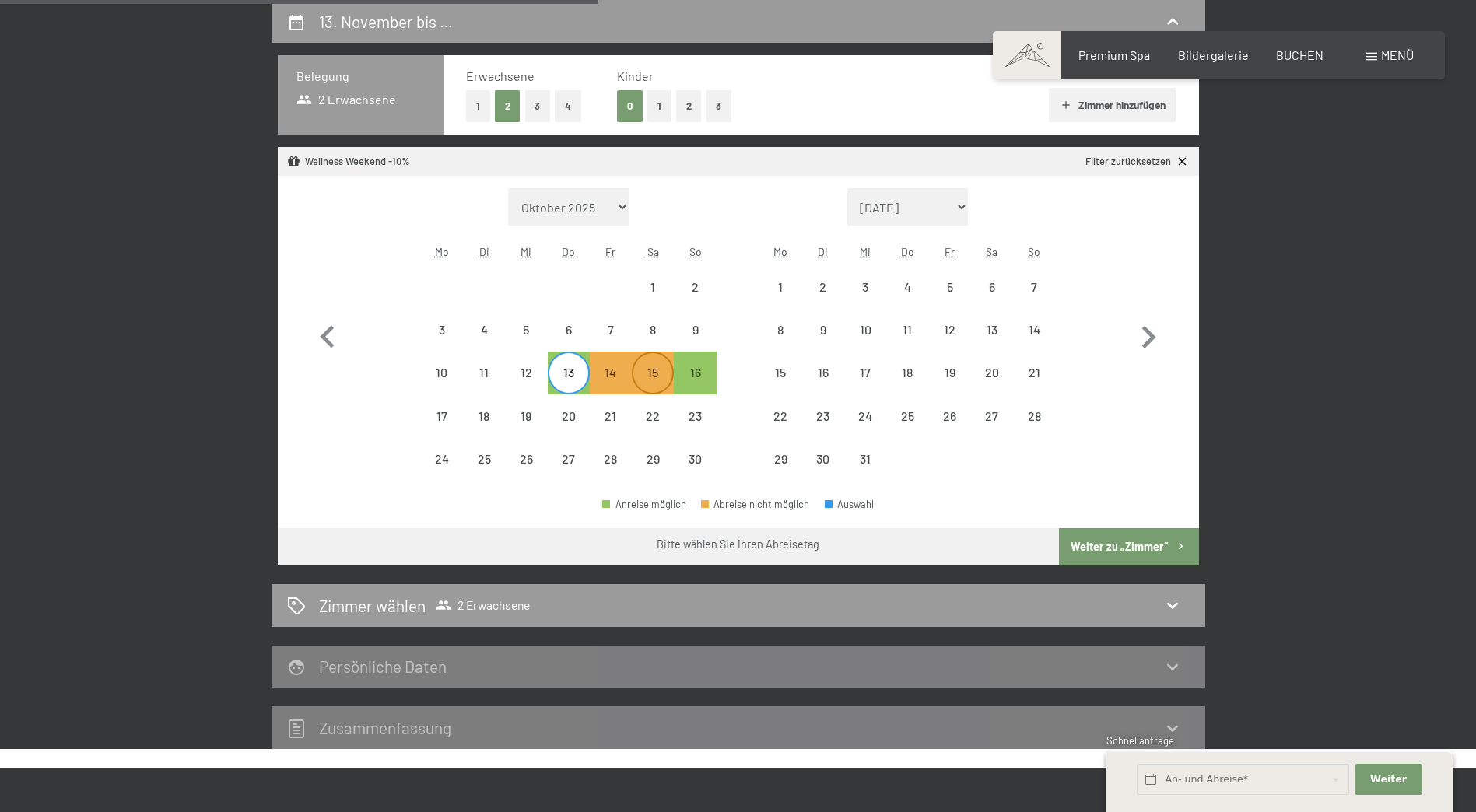
click at [653, 370] on div "15" at bounding box center [652, 385] width 39 height 39
select select "2025-11-01"
select select "[DATE]"
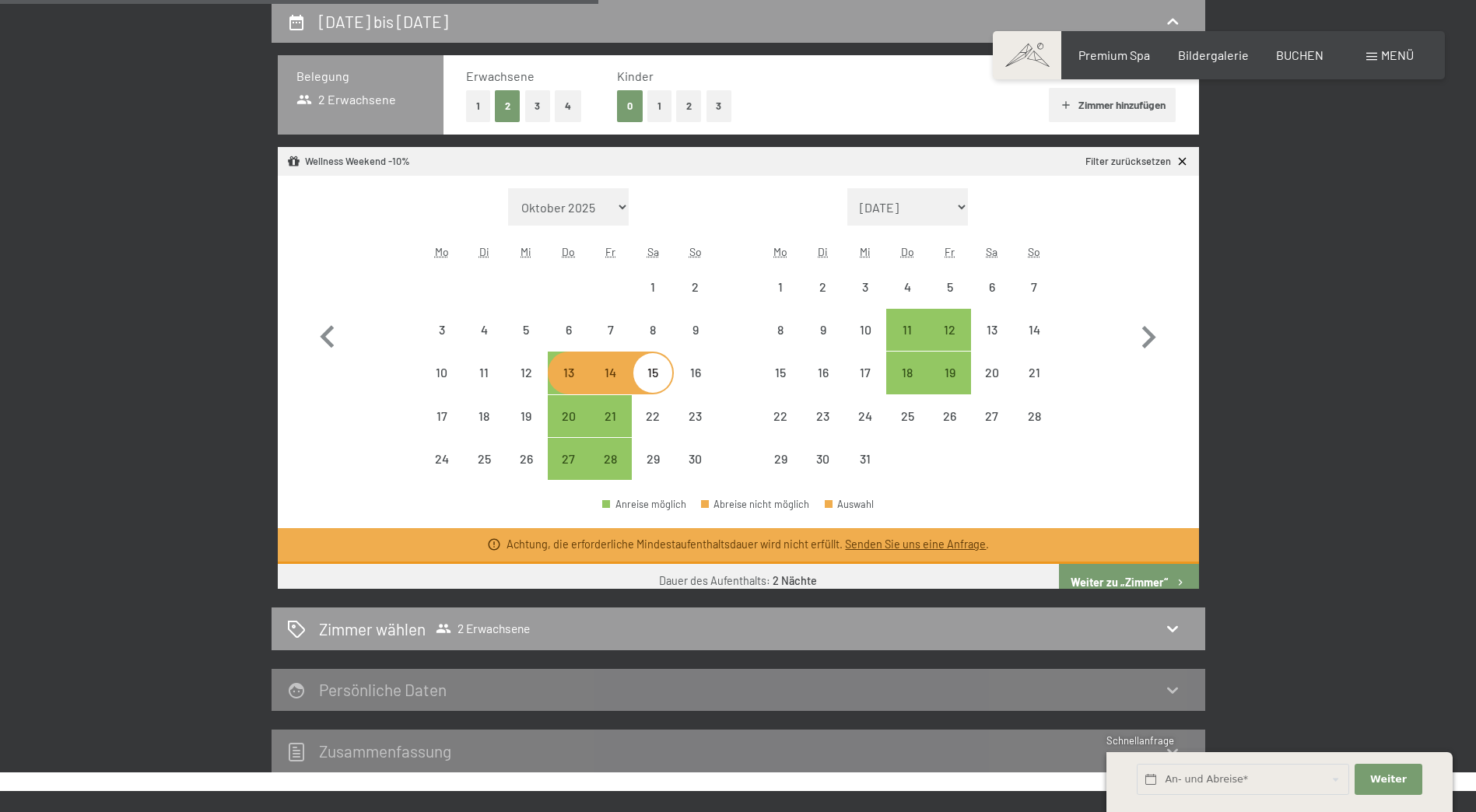
select select "[DATE]"
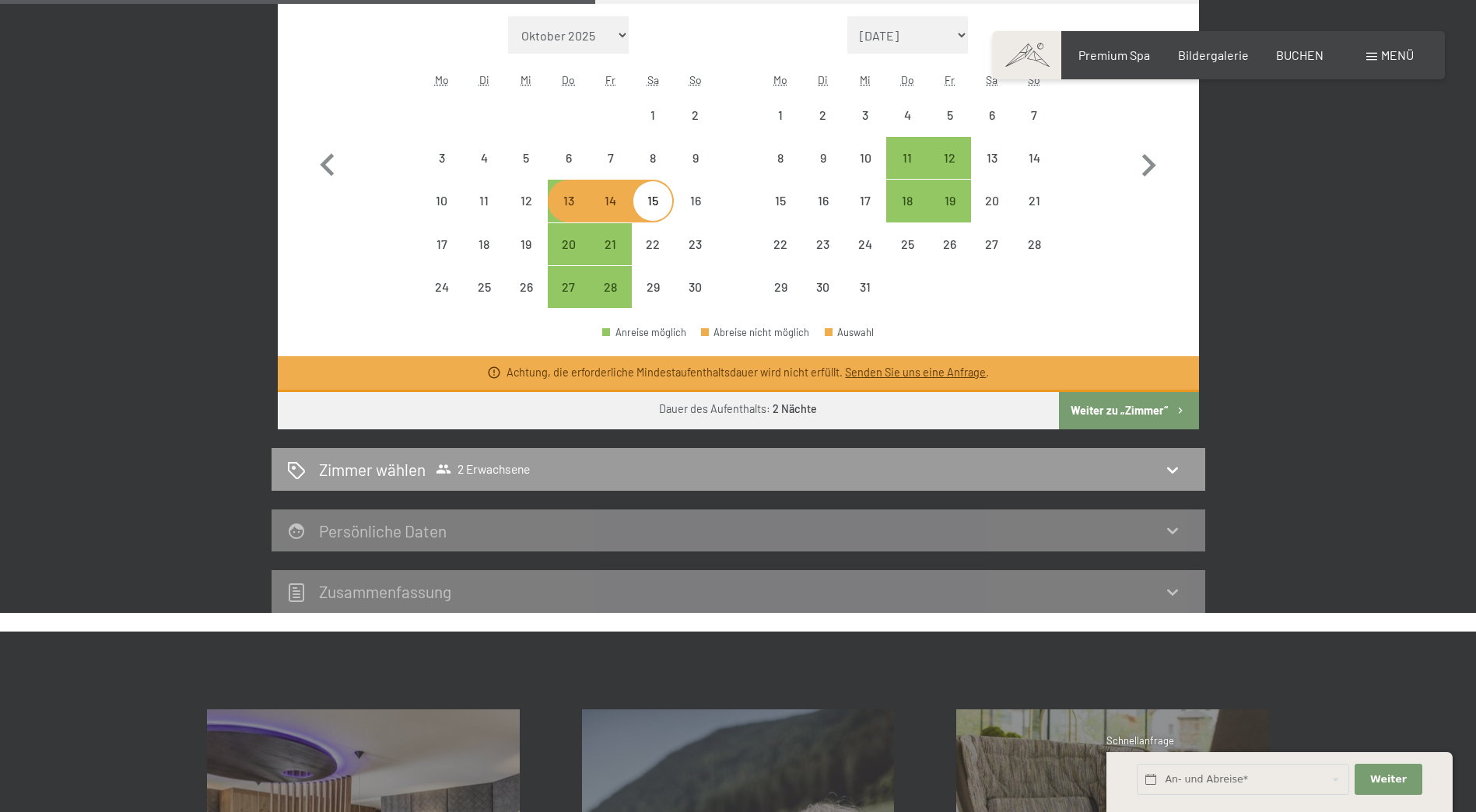
scroll to position [683, 0]
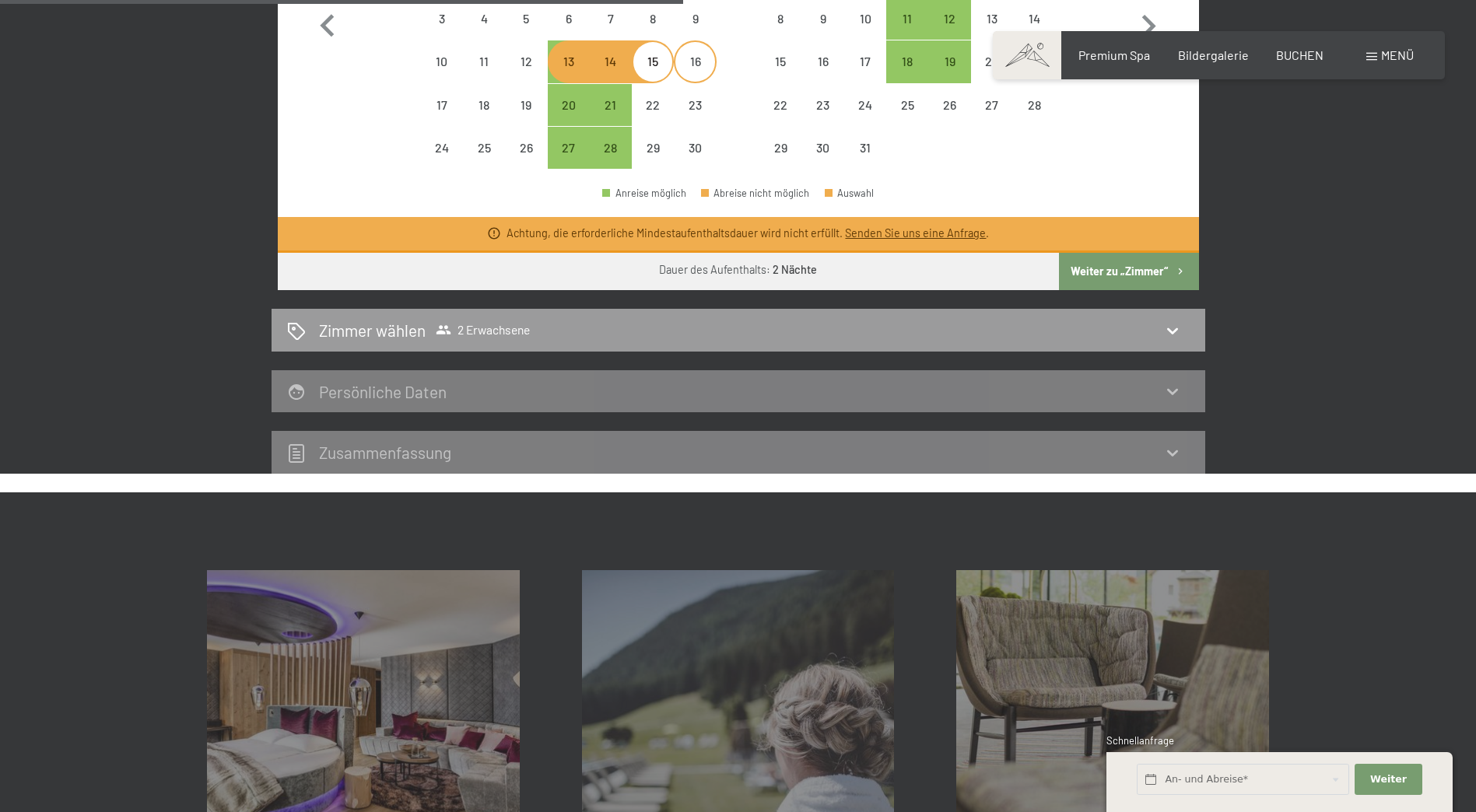
click at [693, 66] on div "16" at bounding box center [694, 74] width 39 height 39
select select "[DATE]"
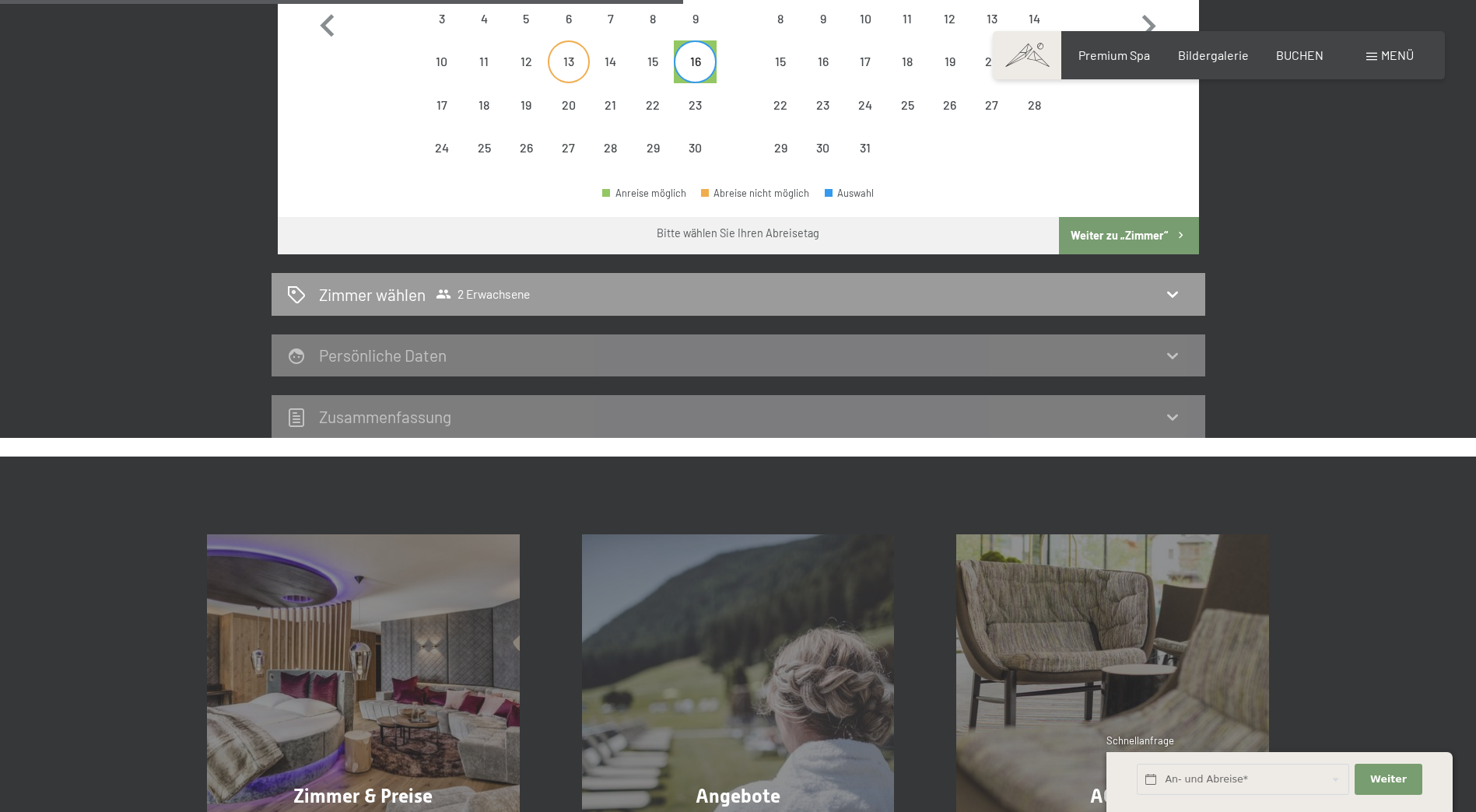
click at [578, 67] on div "13" at bounding box center [568, 74] width 39 height 39
select select "[DATE]"
click at [700, 63] on div "16" at bounding box center [694, 74] width 39 height 39
select select "[DATE]"
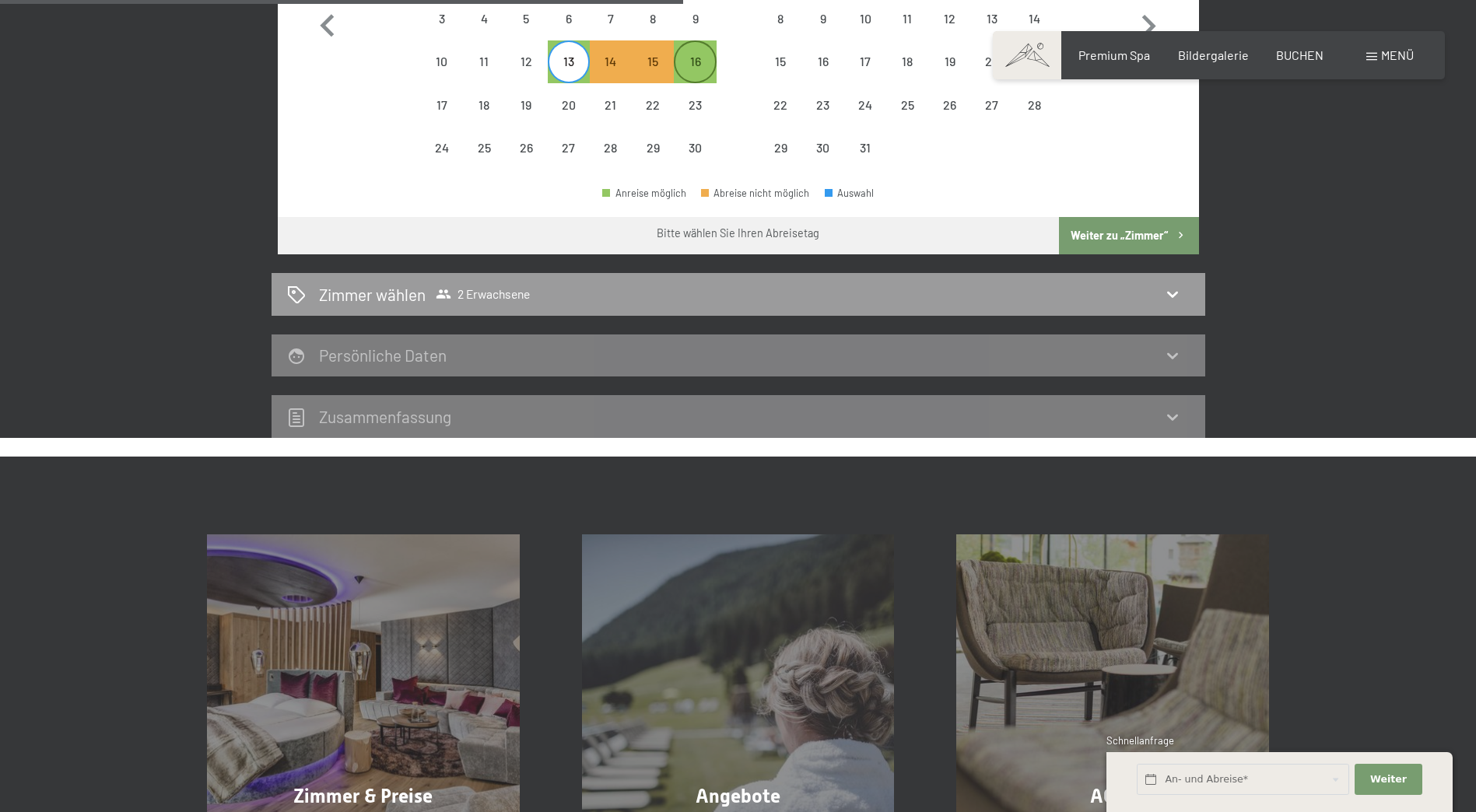
select select "[DATE]"
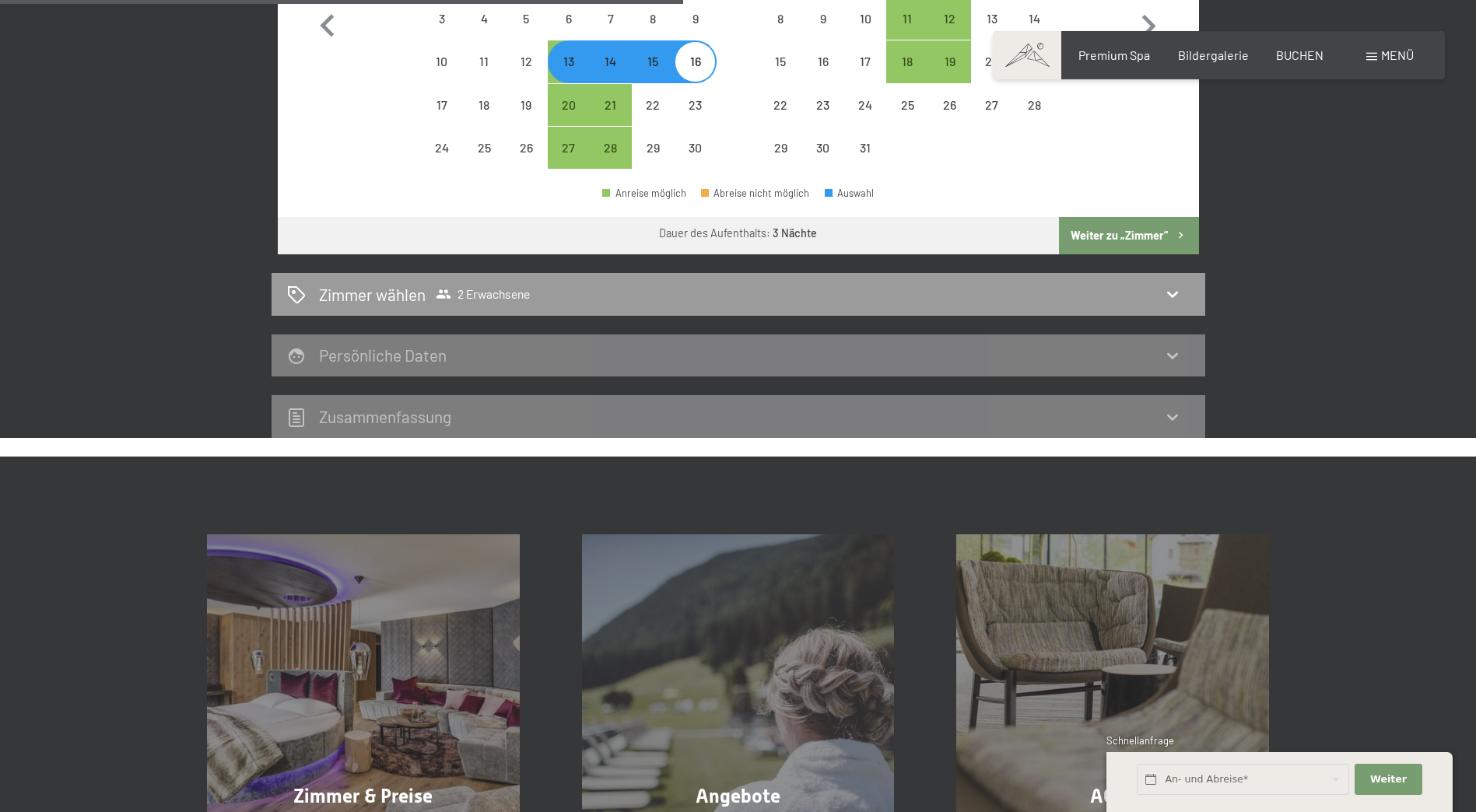
select select "[DATE]"
click at [1171, 292] on icon at bounding box center [1173, 294] width 19 height 19
select select "[DATE]"
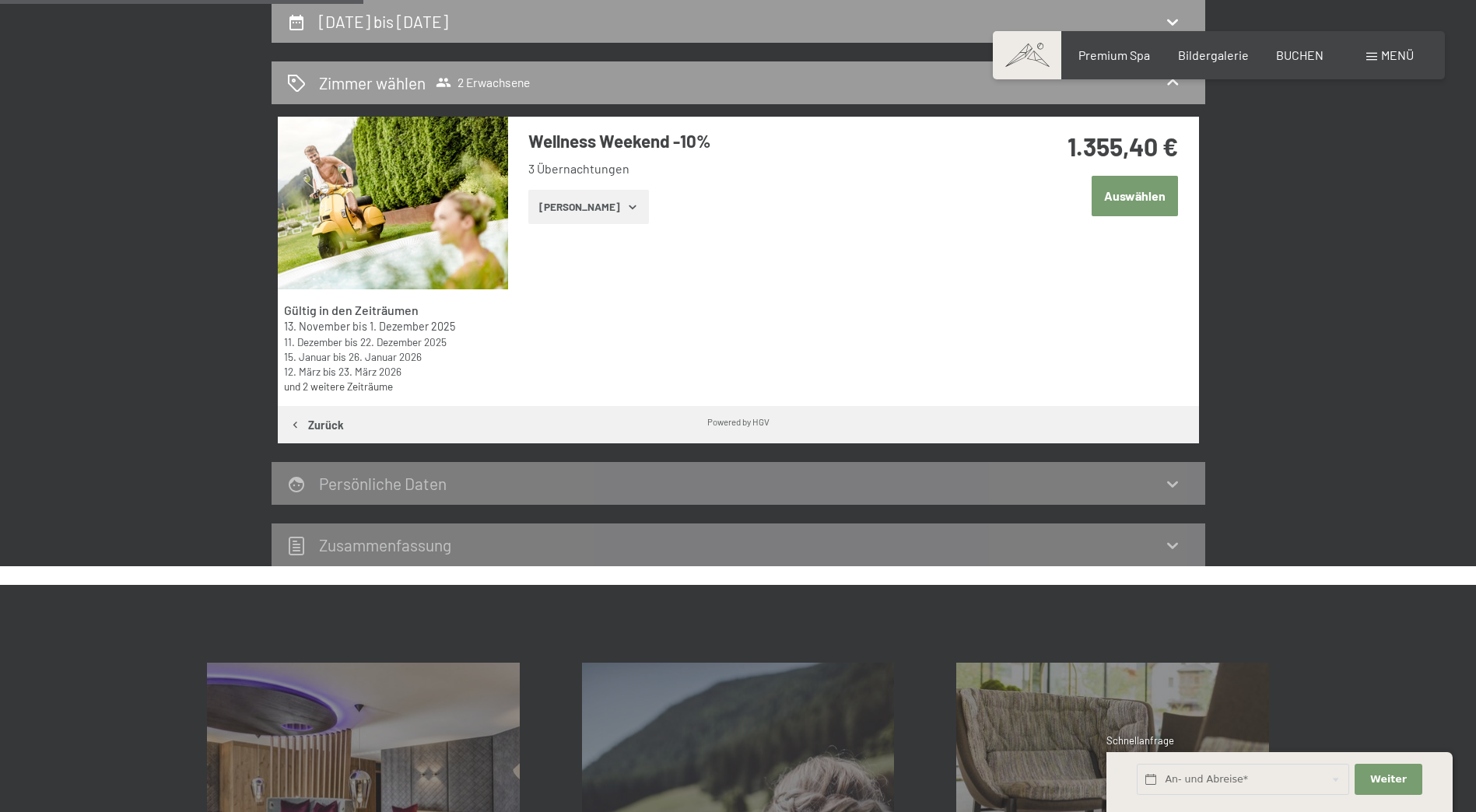
scroll to position [60, 0]
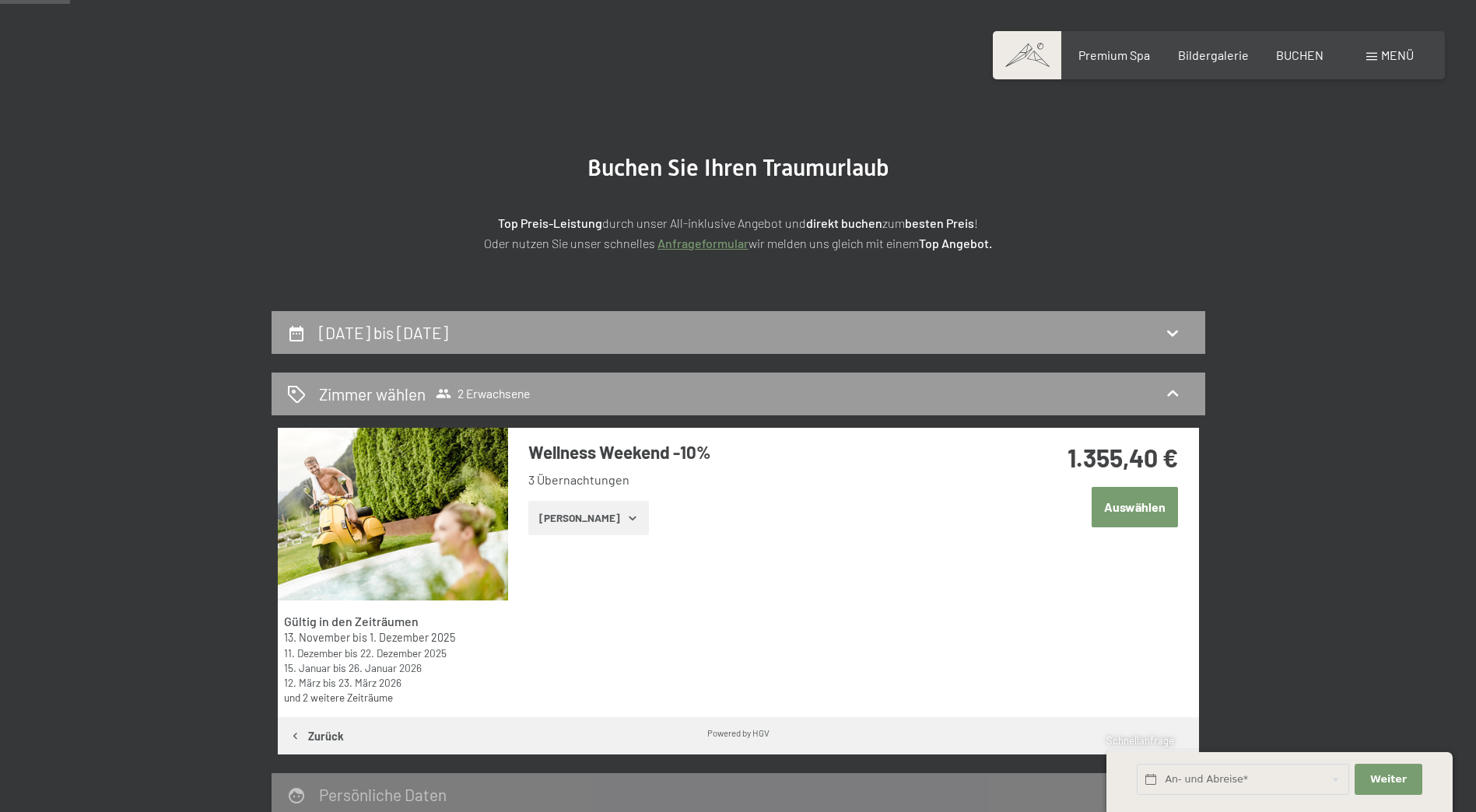
click at [626, 522] on icon "button" at bounding box center [632, 518] width 13 height 13
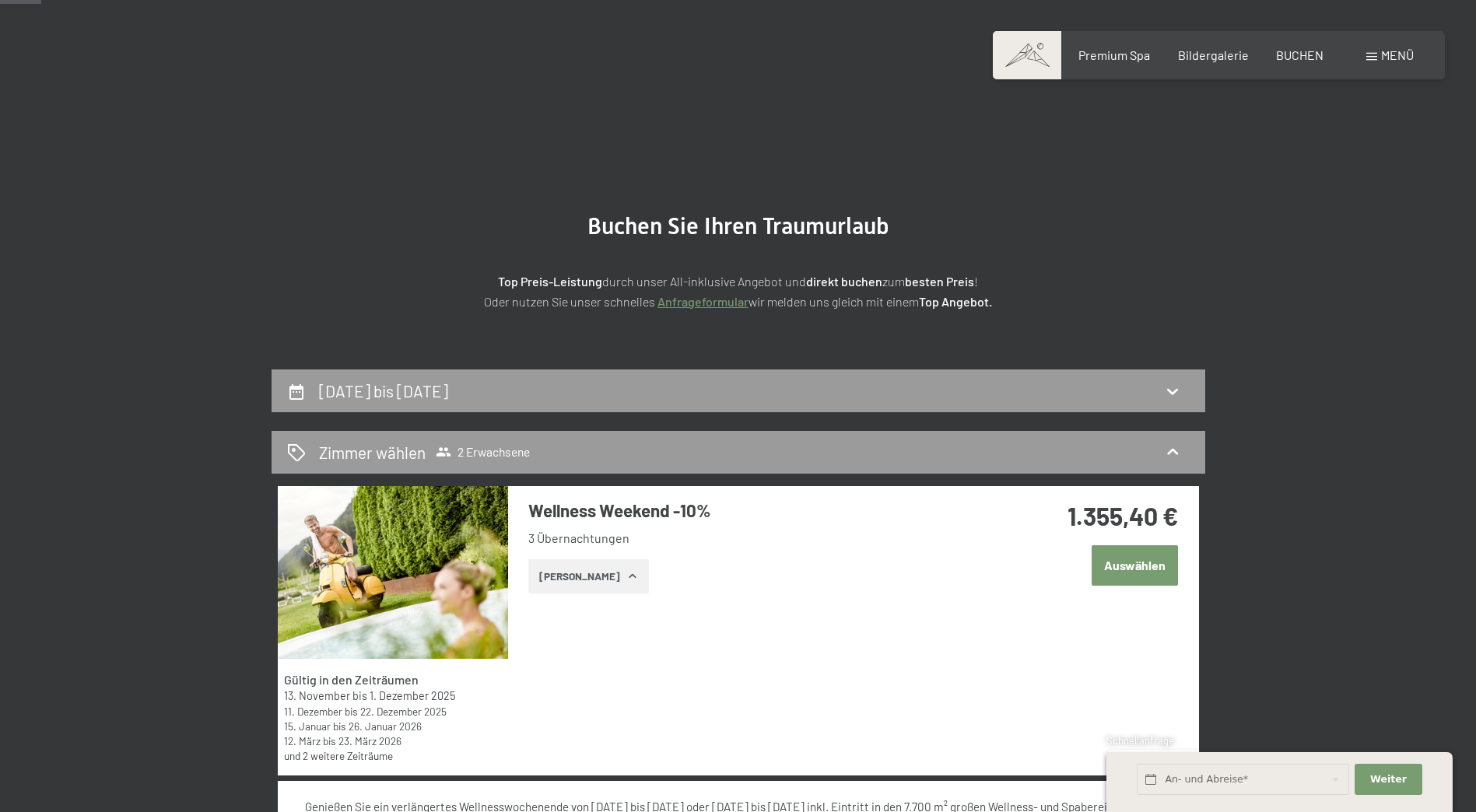
scroll to position [0, 0]
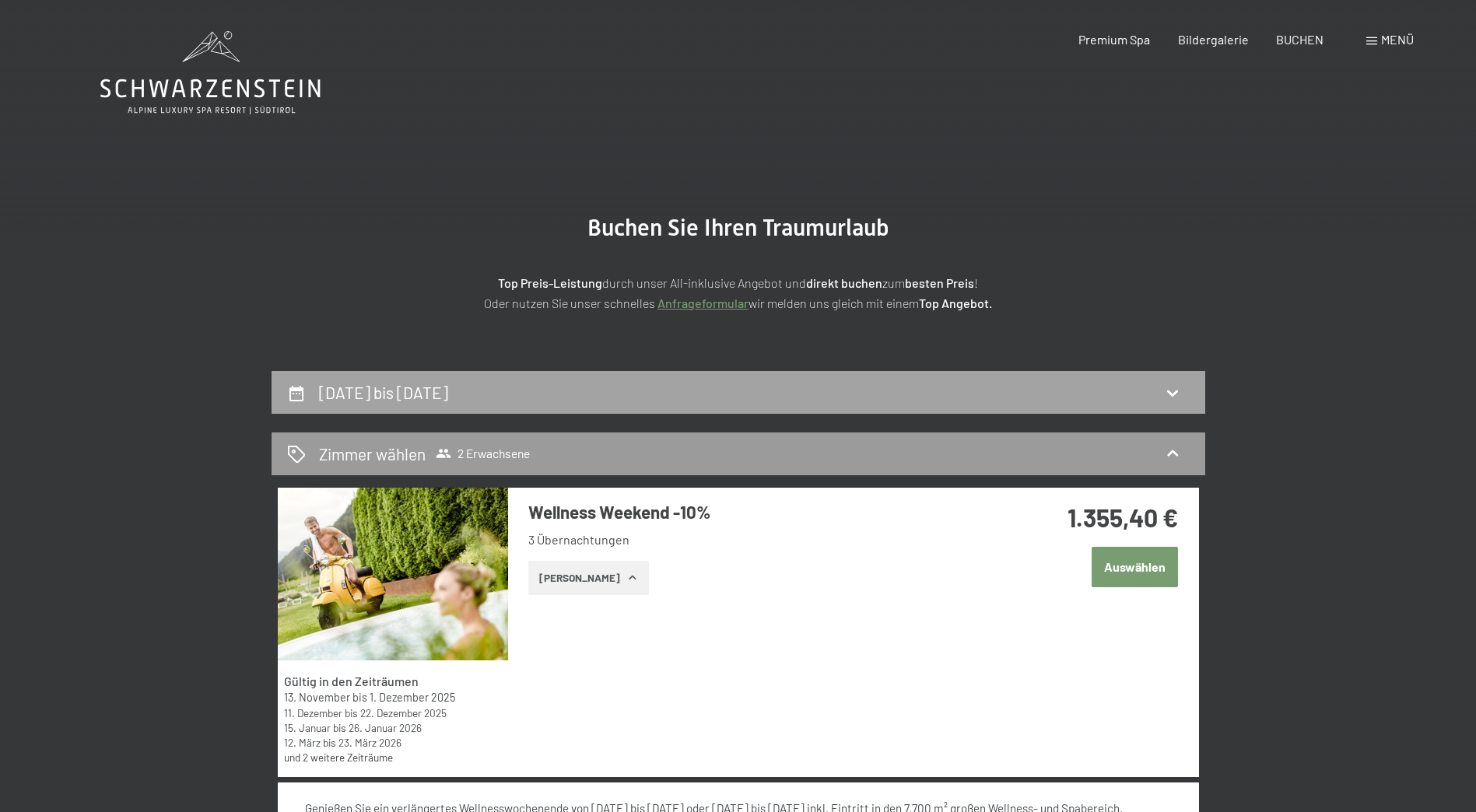
click at [1174, 392] on icon at bounding box center [1173, 393] width 19 height 19
select select "[DATE]"
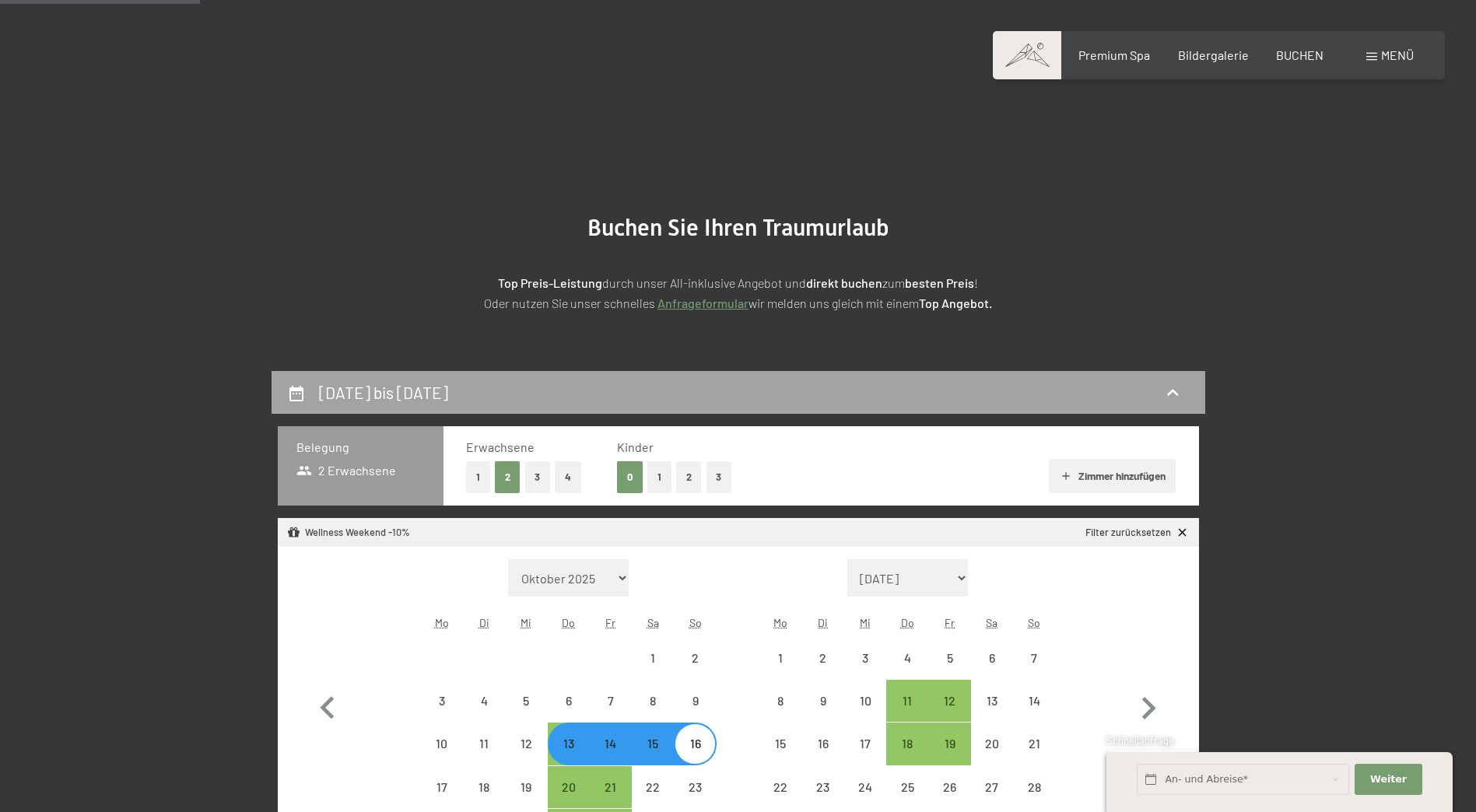
scroll to position [371, 0]
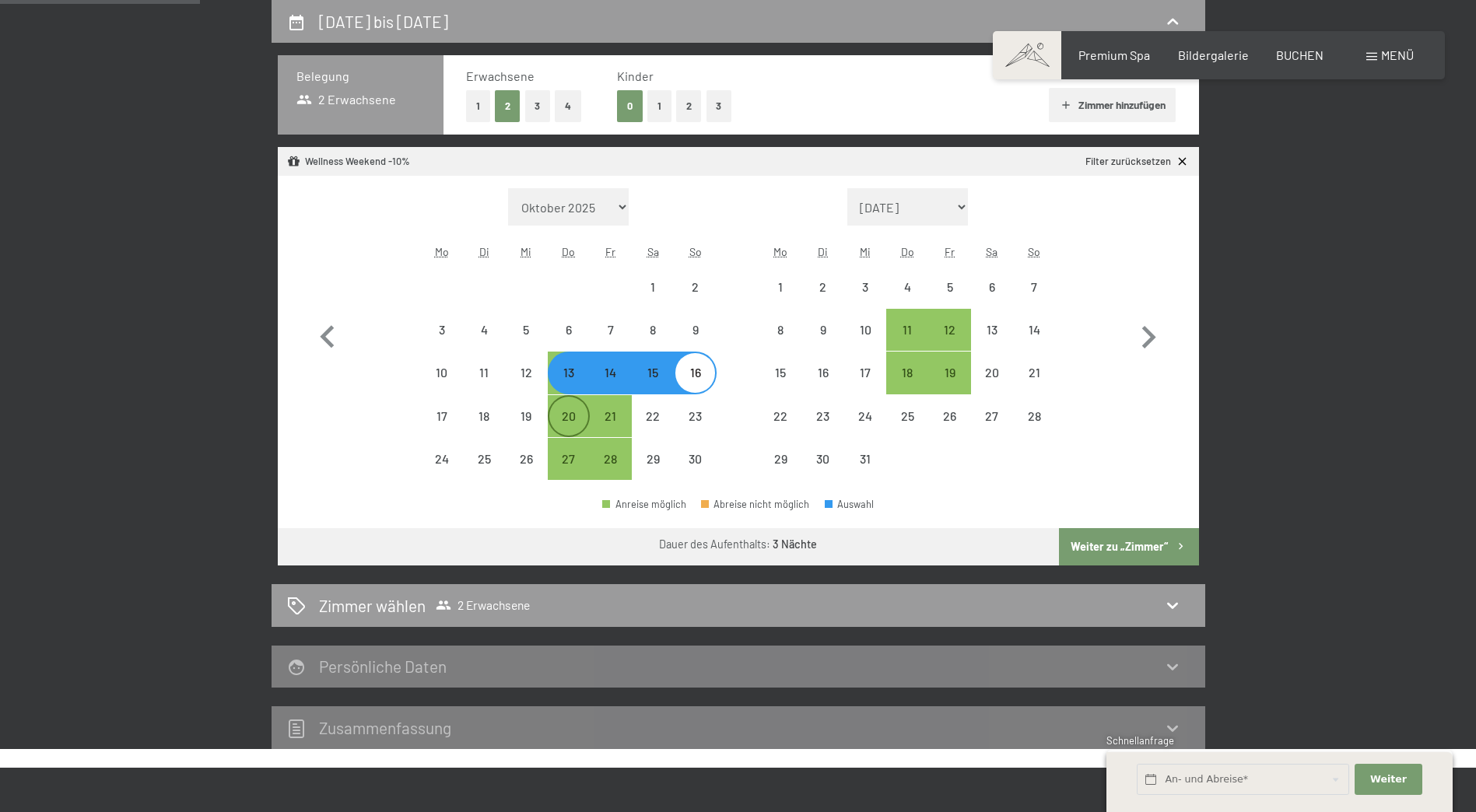
click at [568, 421] on div "20" at bounding box center [568, 429] width 39 height 39
select select "[DATE]"
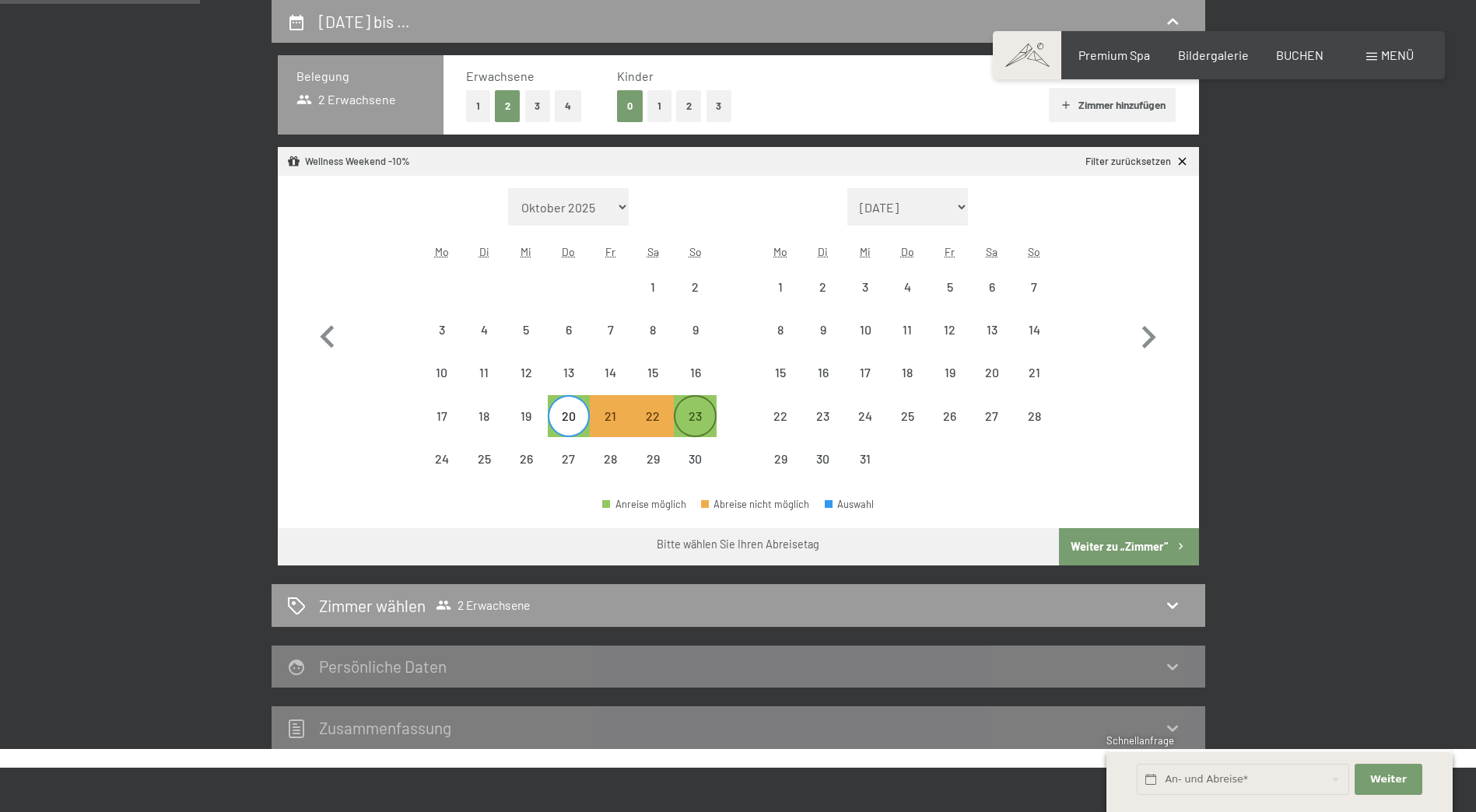
click at [686, 414] on div "23" at bounding box center [694, 429] width 39 height 39
select select "[DATE]"
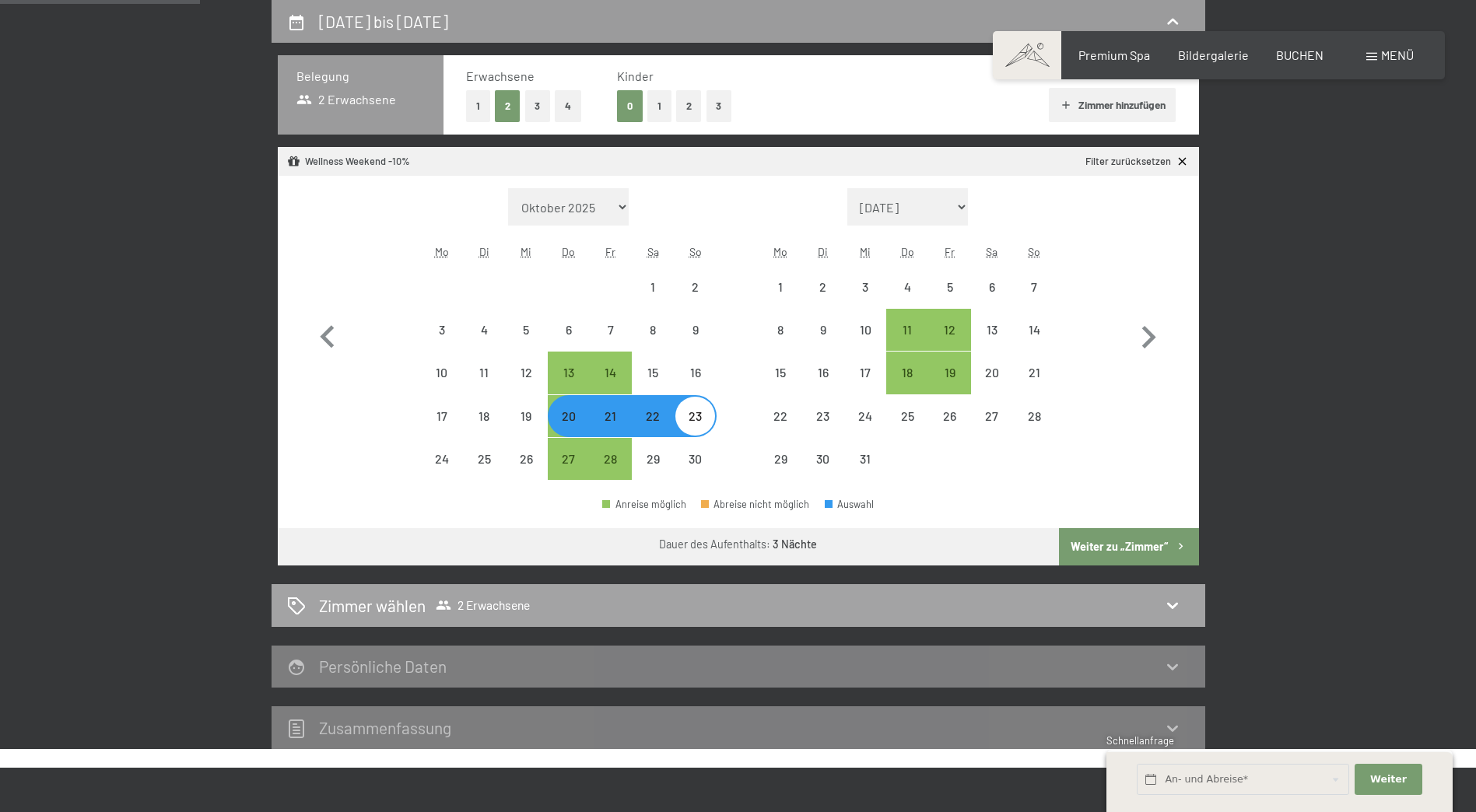
select select "[DATE]"
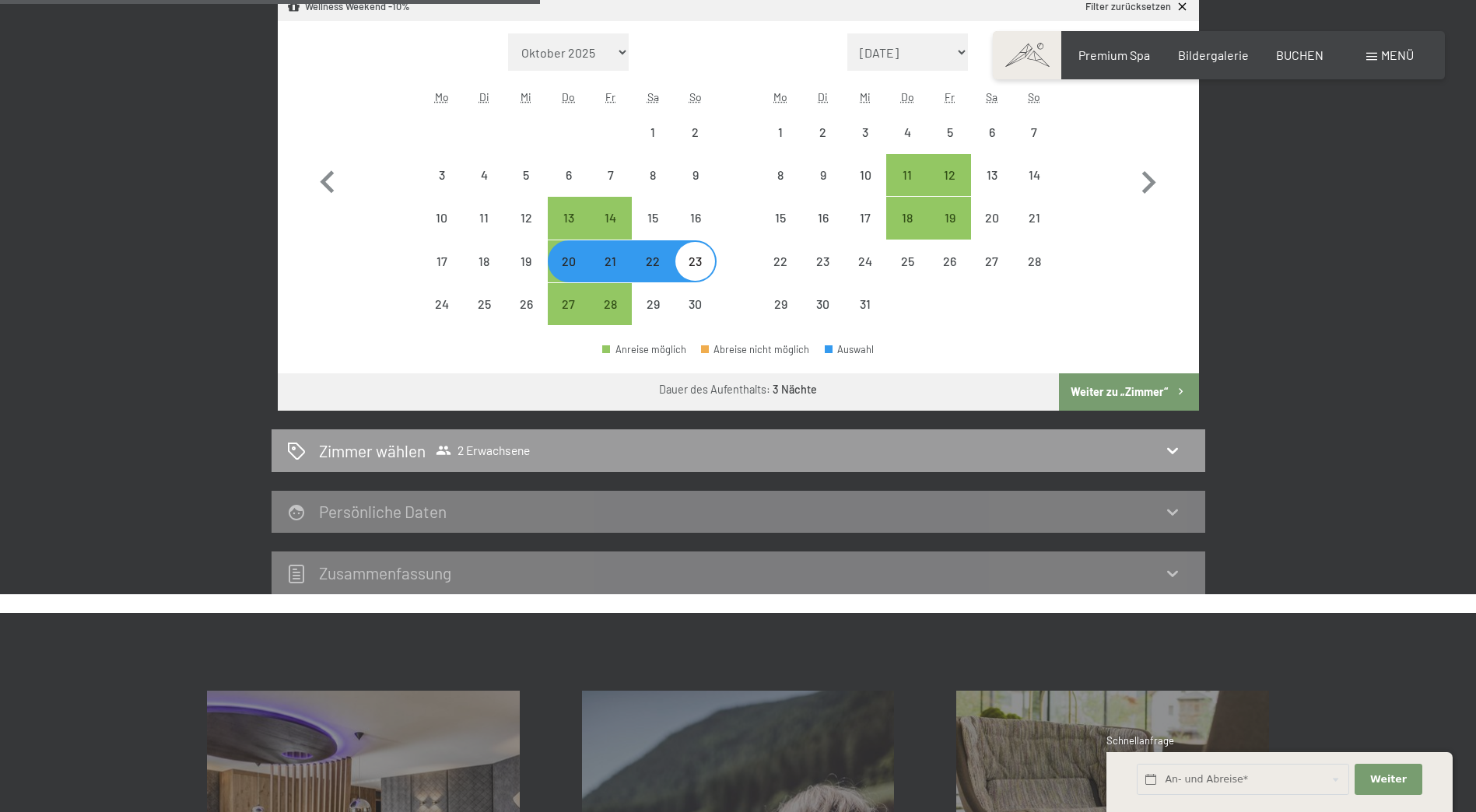
scroll to position [527, 0]
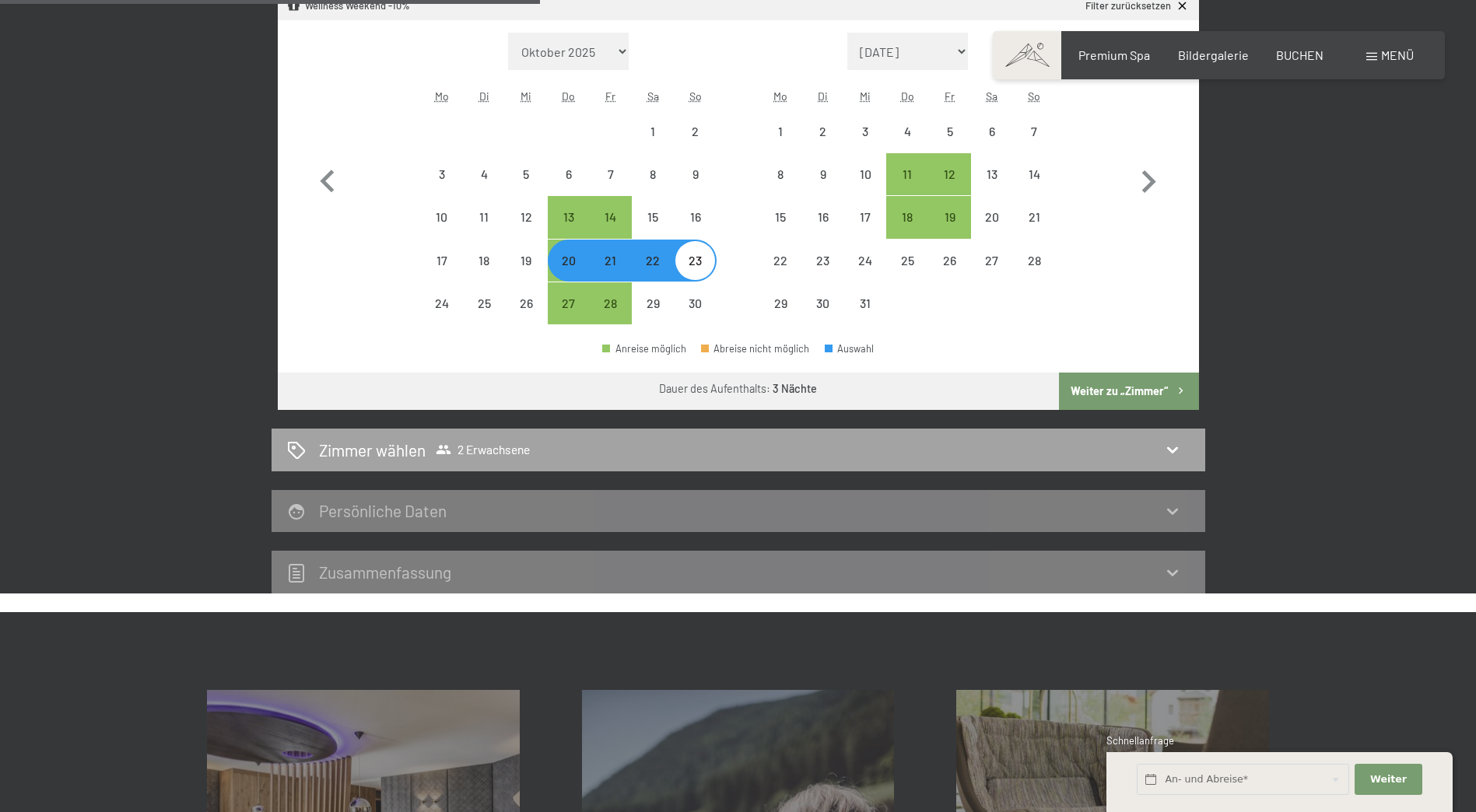
click at [1174, 449] on icon at bounding box center [1173, 450] width 19 height 19
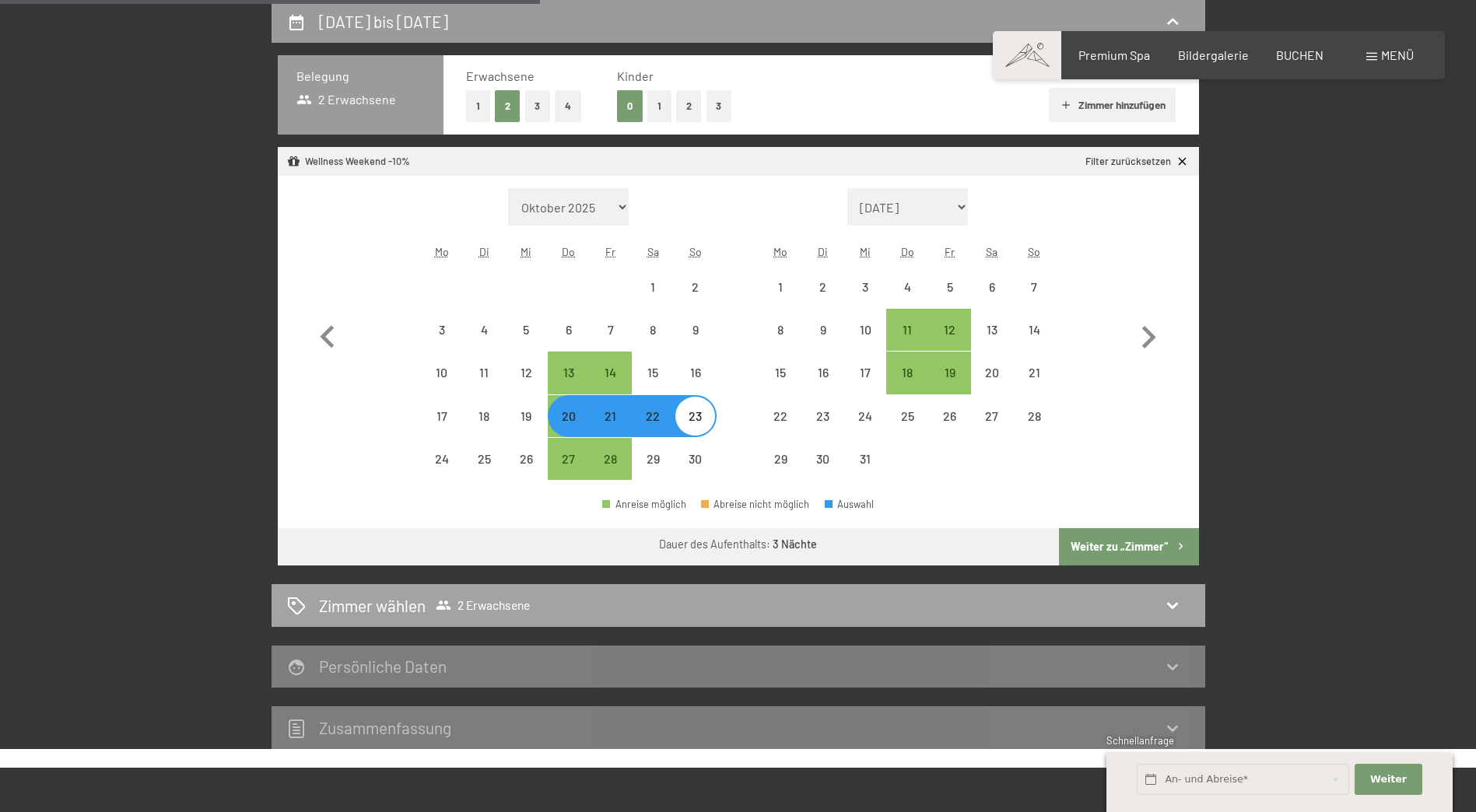
select select "[DATE]"
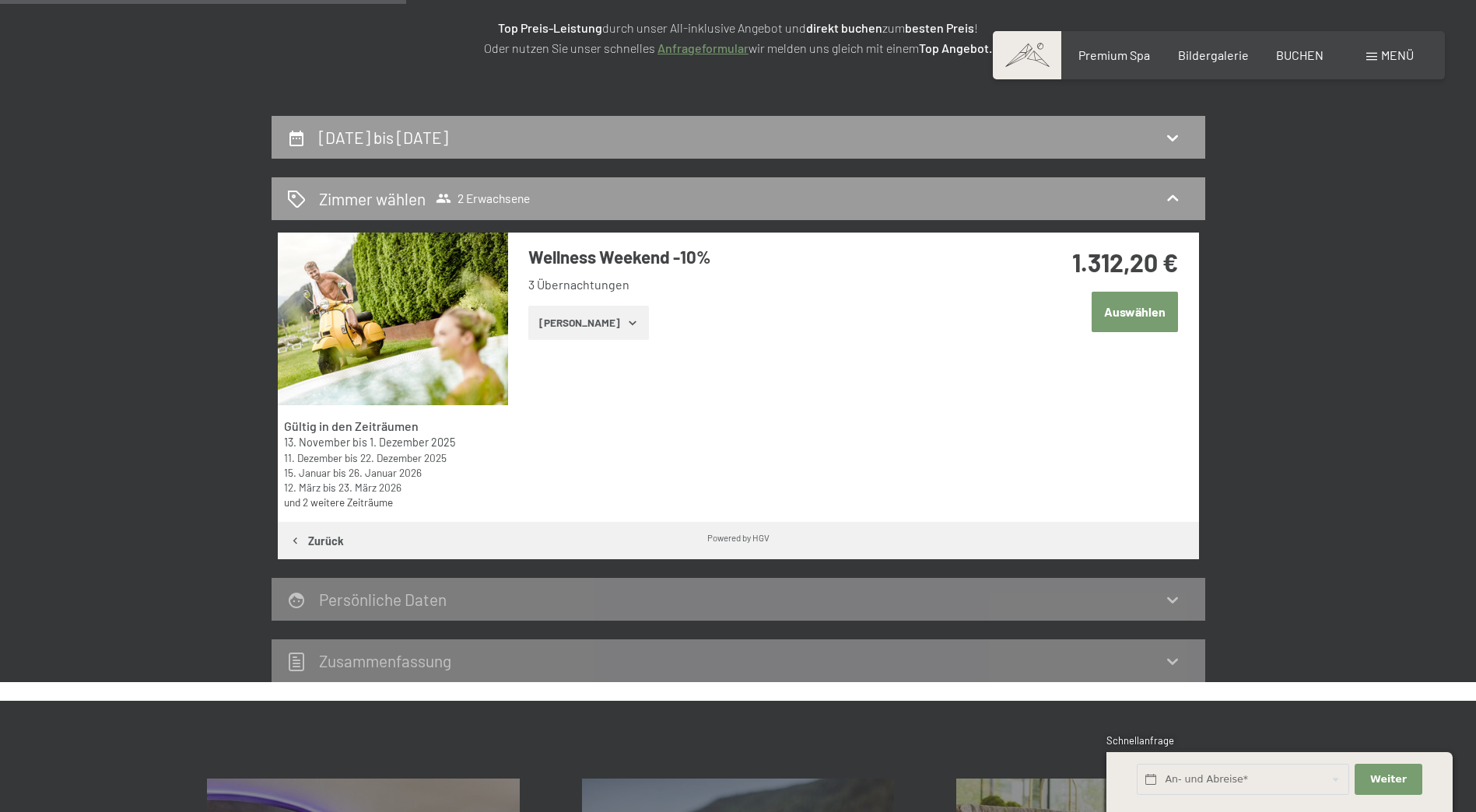
scroll to position [138, 0]
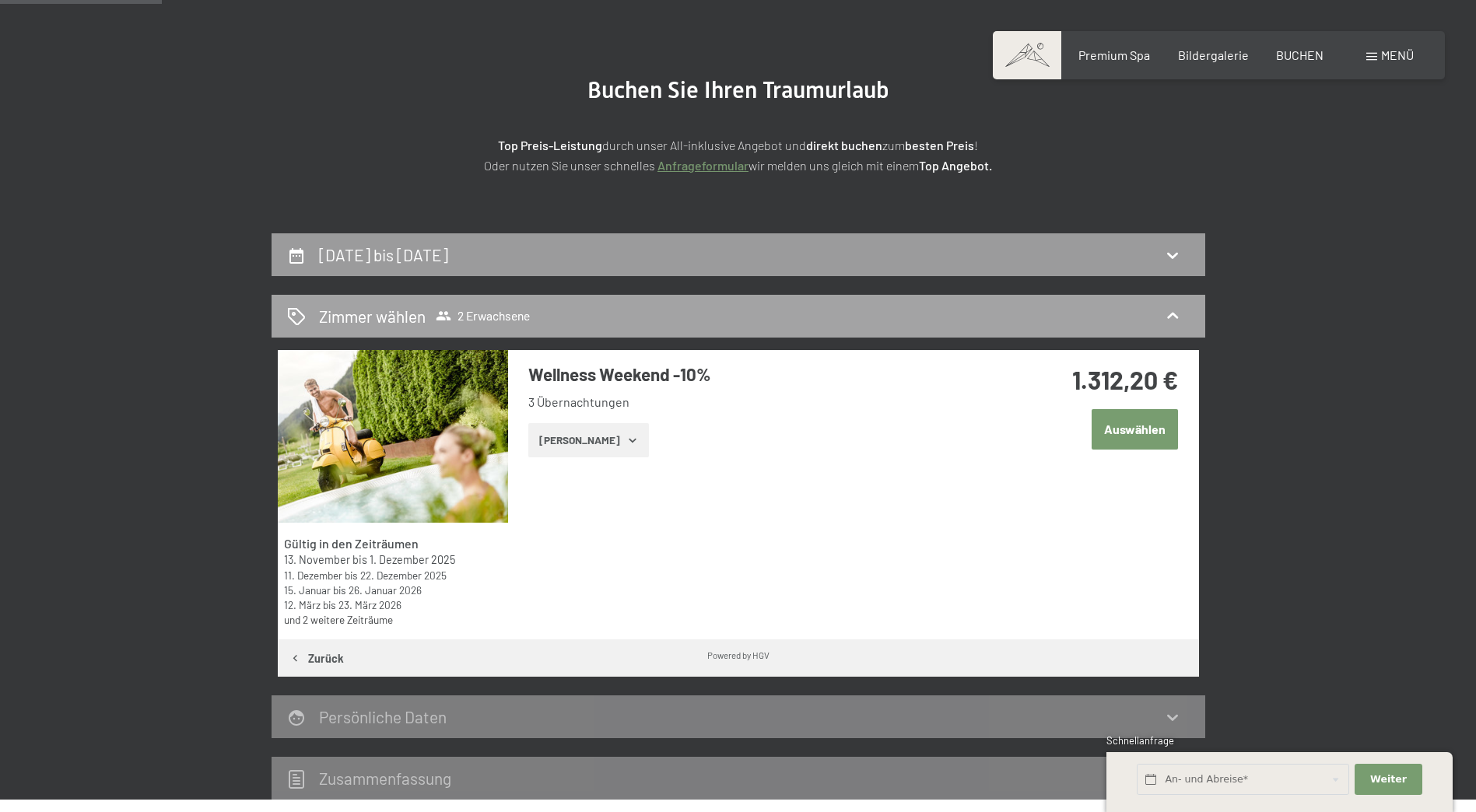
click at [1174, 318] on icon at bounding box center [1173, 316] width 19 height 19
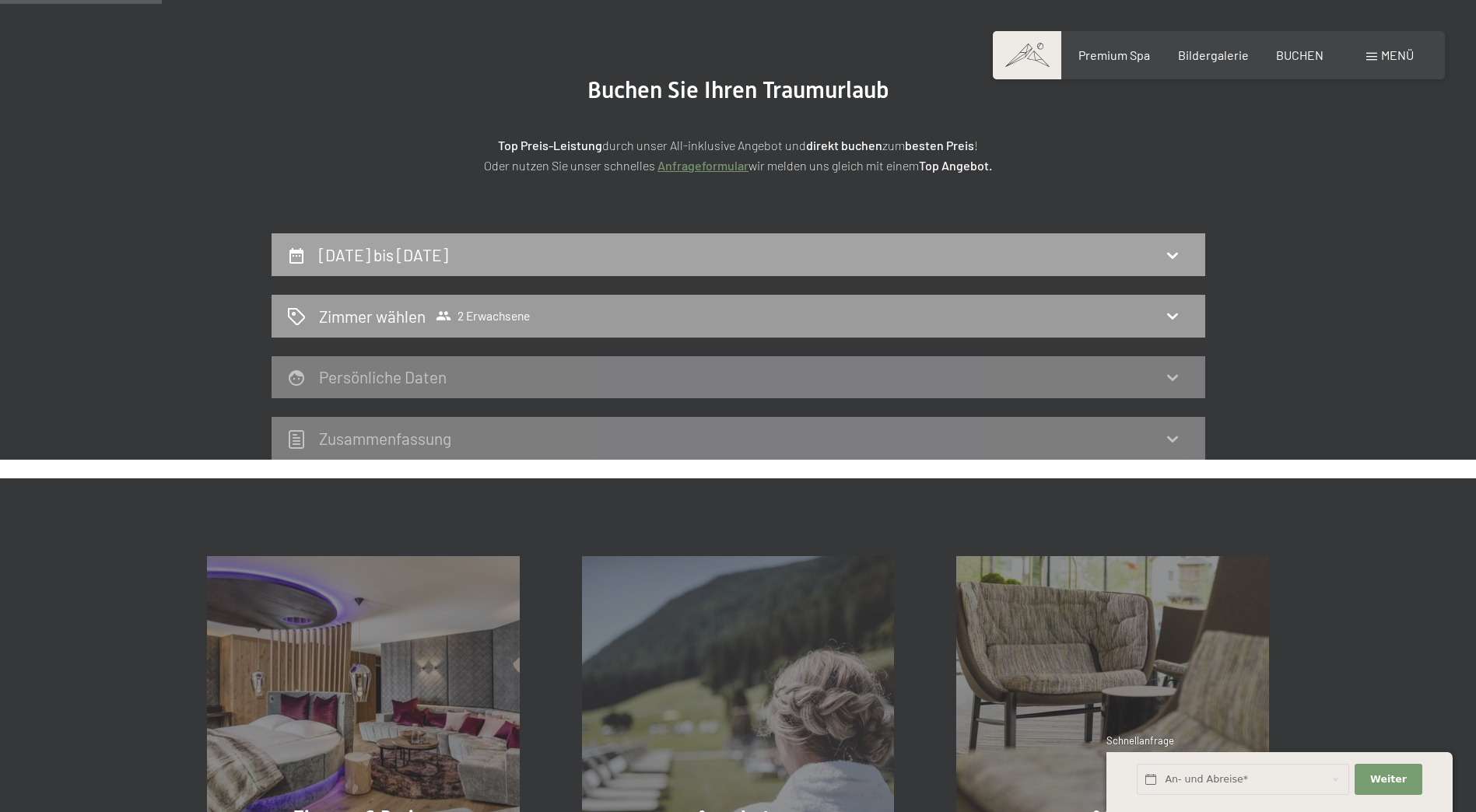
click at [1173, 254] on icon at bounding box center [1173, 255] width 19 height 19
select select "[DATE]"
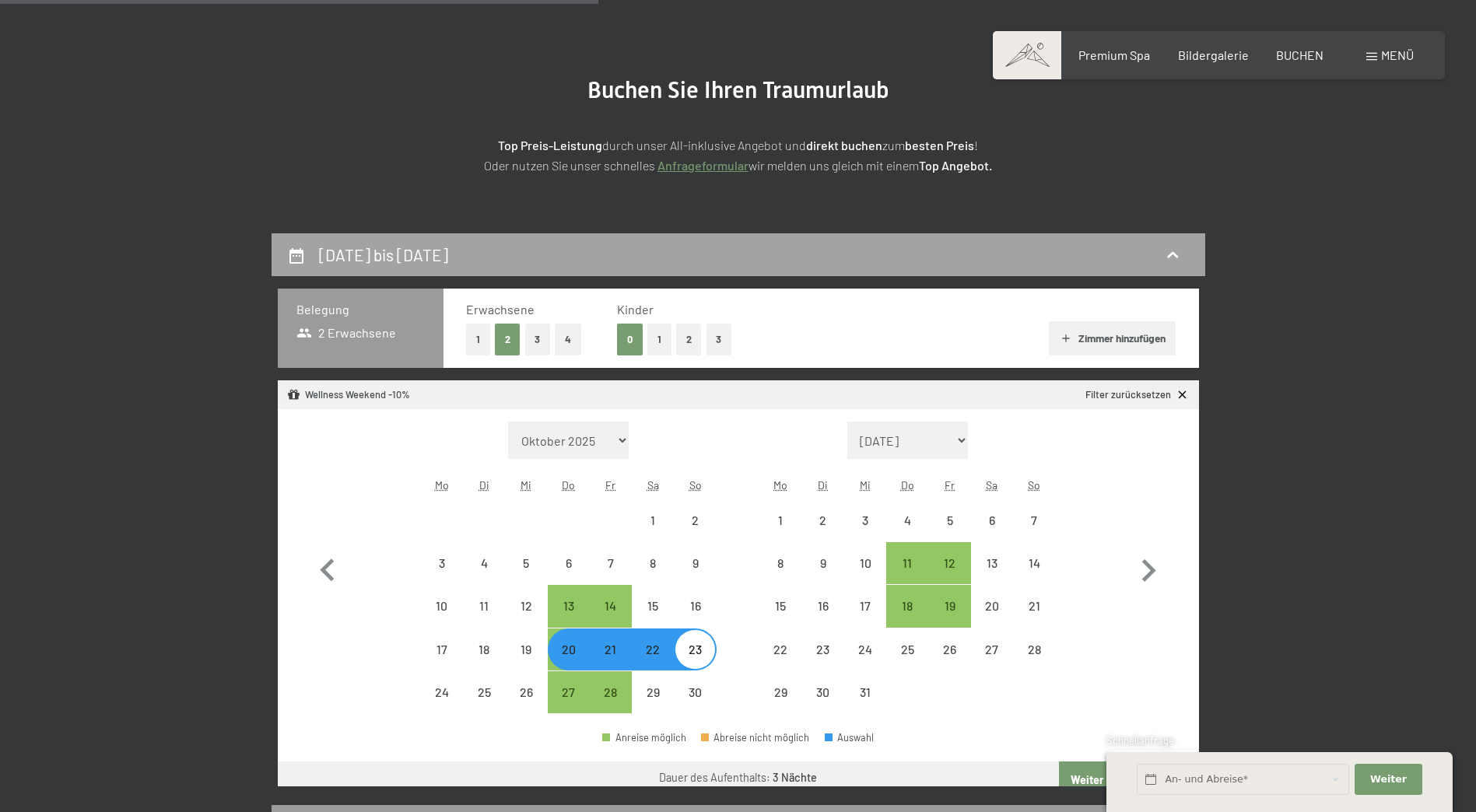
scroll to position [371, 0]
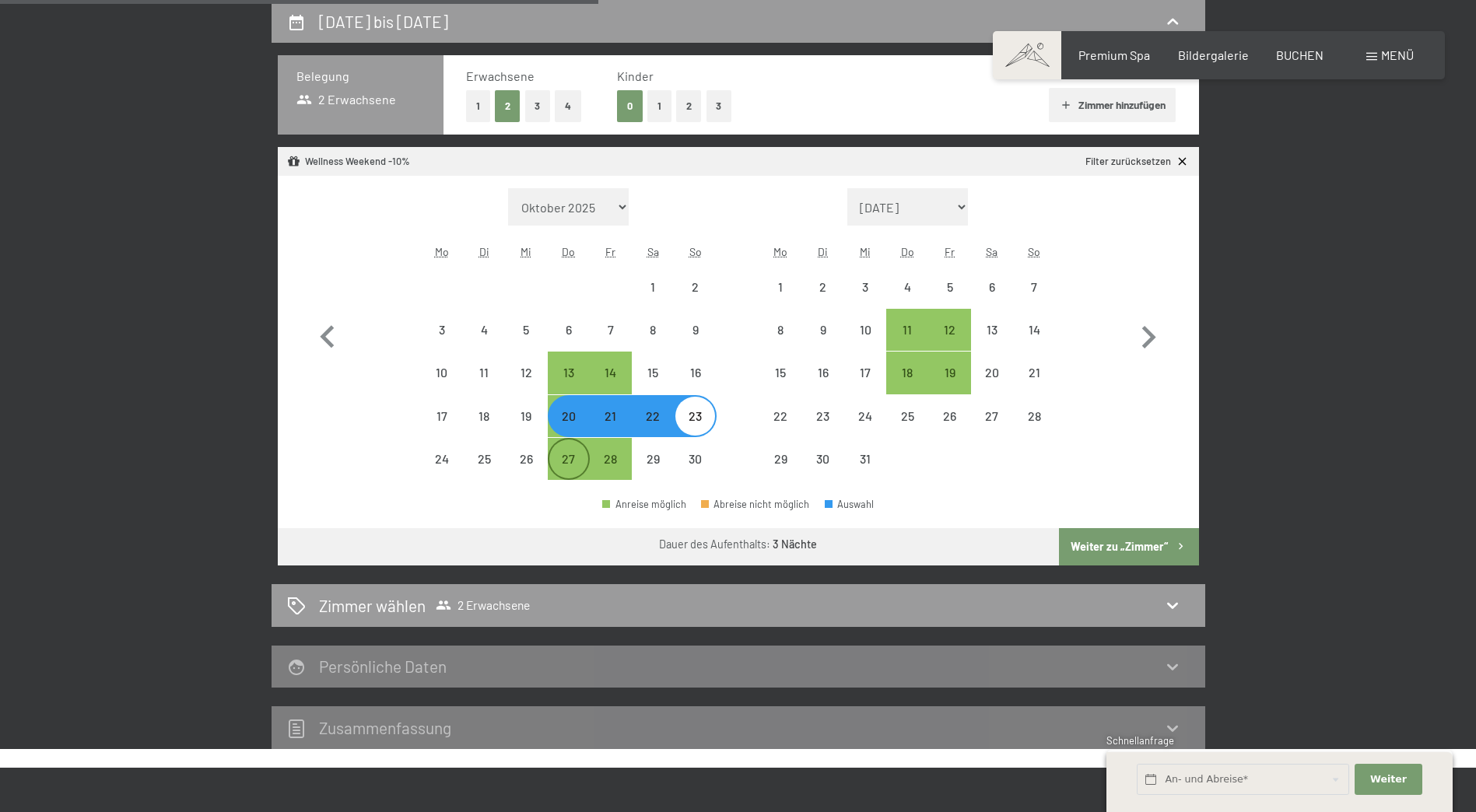
click at [568, 453] on div "27" at bounding box center [568, 472] width 39 height 39
select select "[DATE]"
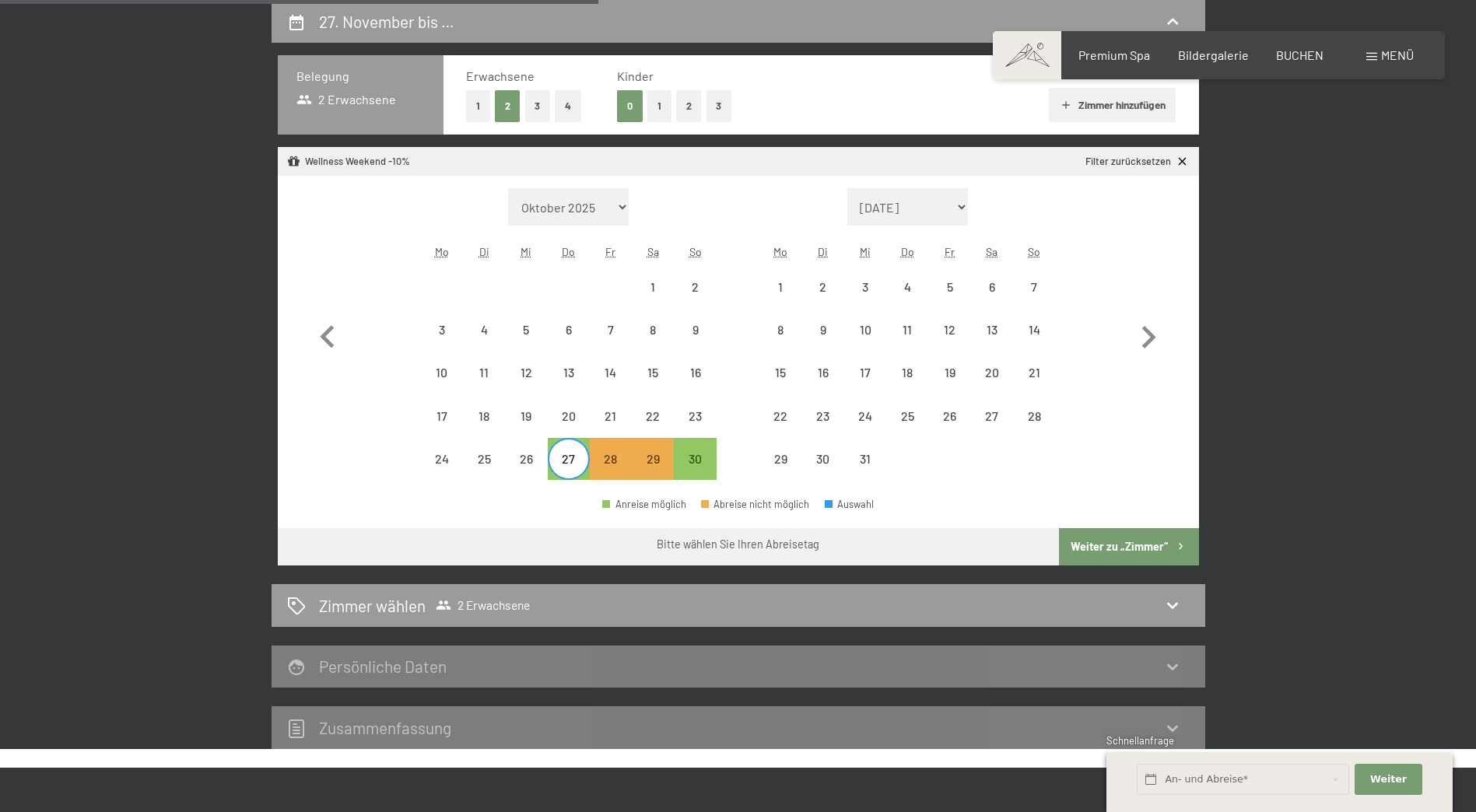
click at [694, 454] on span "Einwilligung Marketing*" at bounding box center [654, 451] width 128 height 15
click at [581, 454] on input "Einwilligung Marketing*" at bounding box center [573, 451] width 15 height 15
checkbox input "false"
click at [702, 463] on div "30" at bounding box center [694, 472] width 39 height 39
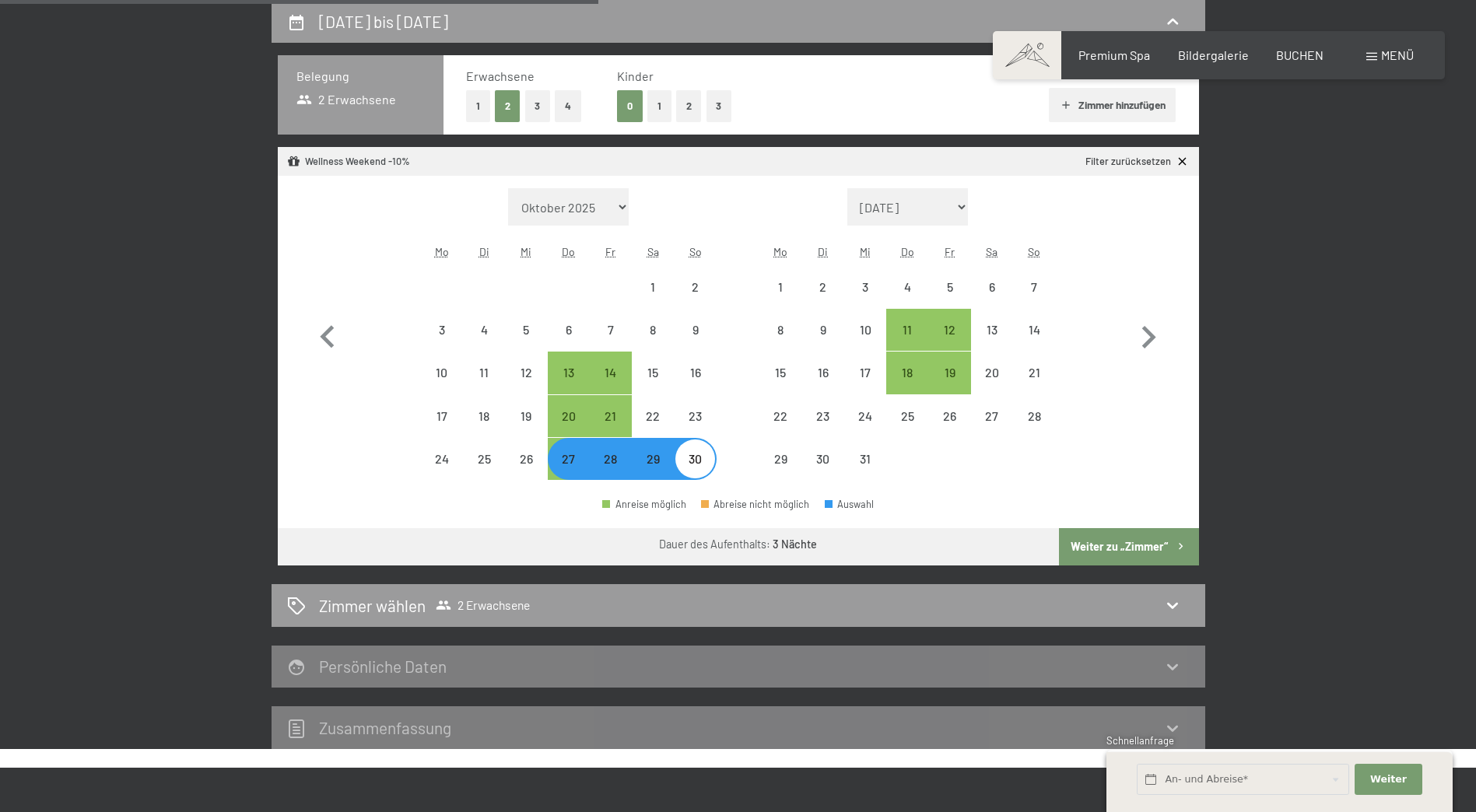
select select "2025-11-01"
select select "2025-12-01"
click at [1169, 546] on button "Weiter zu „Zimmer“" at bounding box center [1128, 547] width 140 height 38
select select "2025-11-01"
select select "2025-12-01"
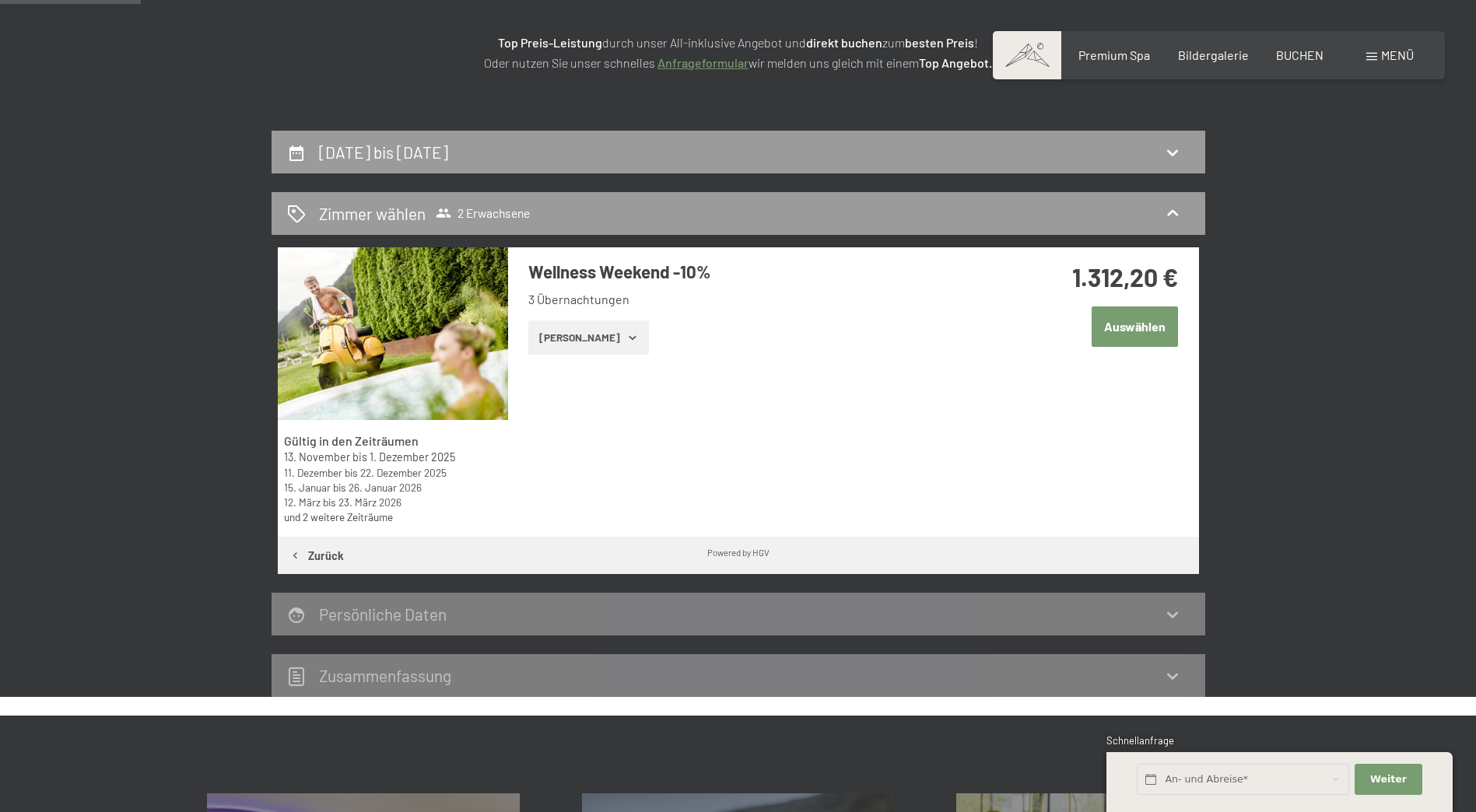
scroll to position [311, 0]
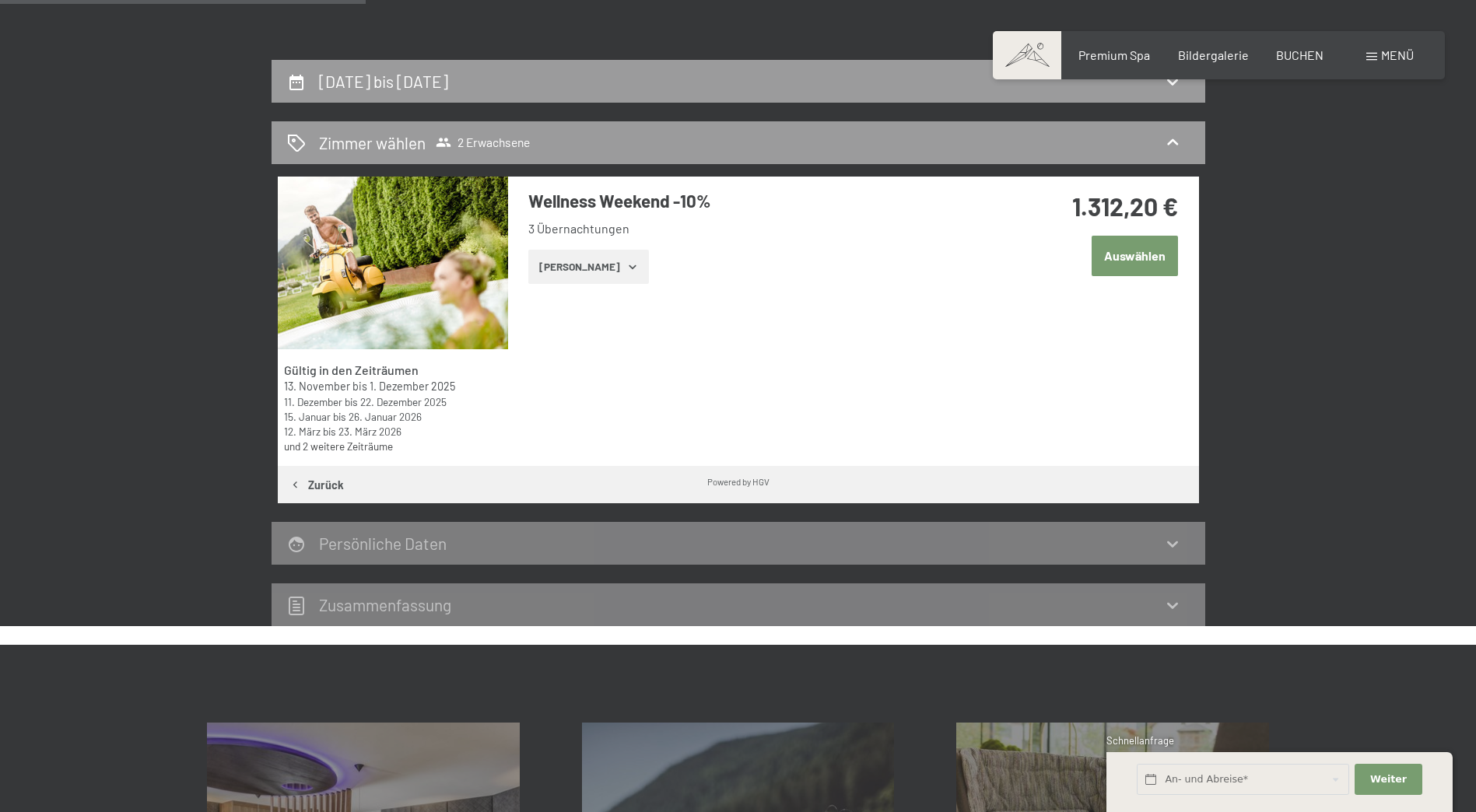
click at [629, 266] on icon "button" at bounding box center [632, 267] width 7 height 4
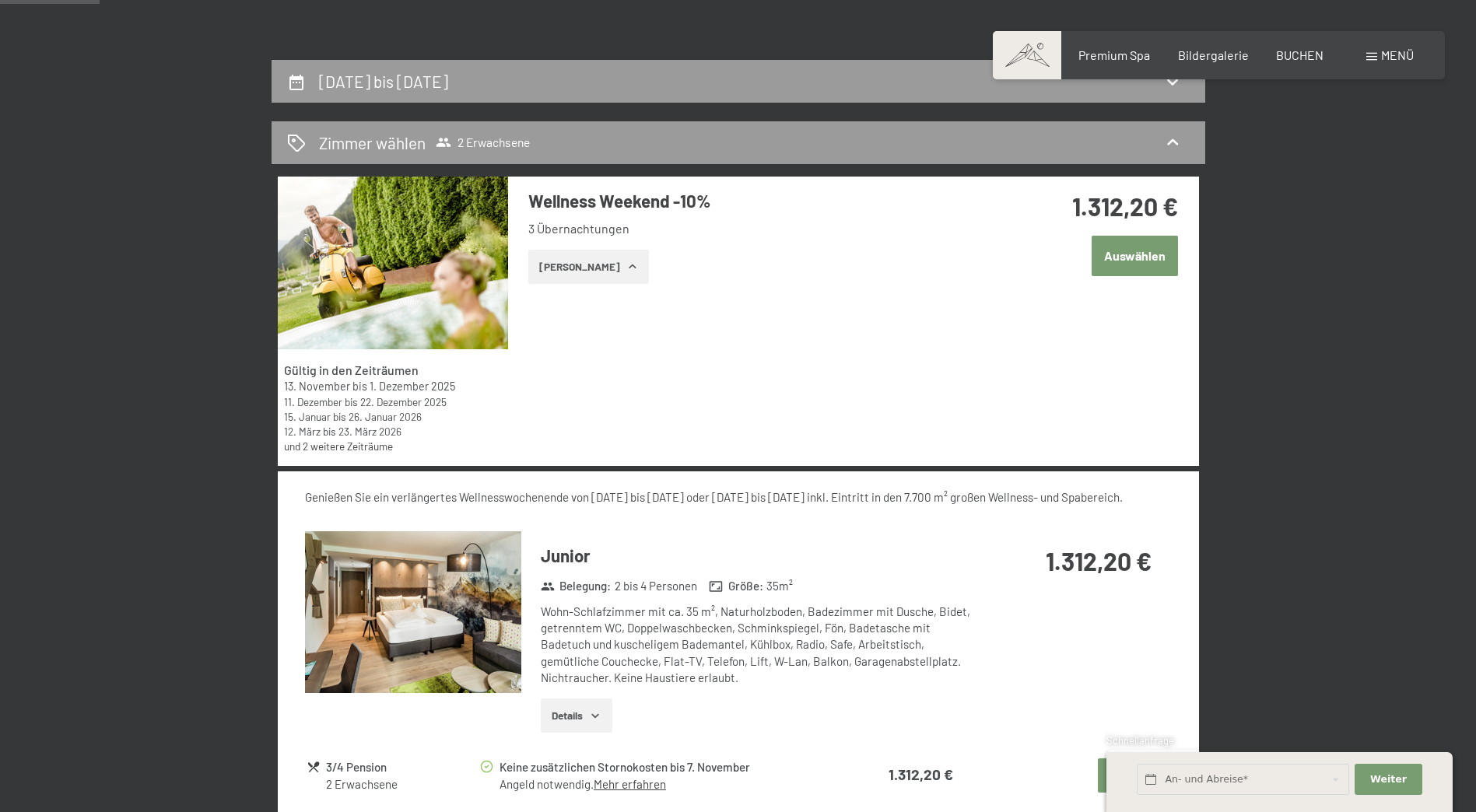
scroll to position [0, 0]
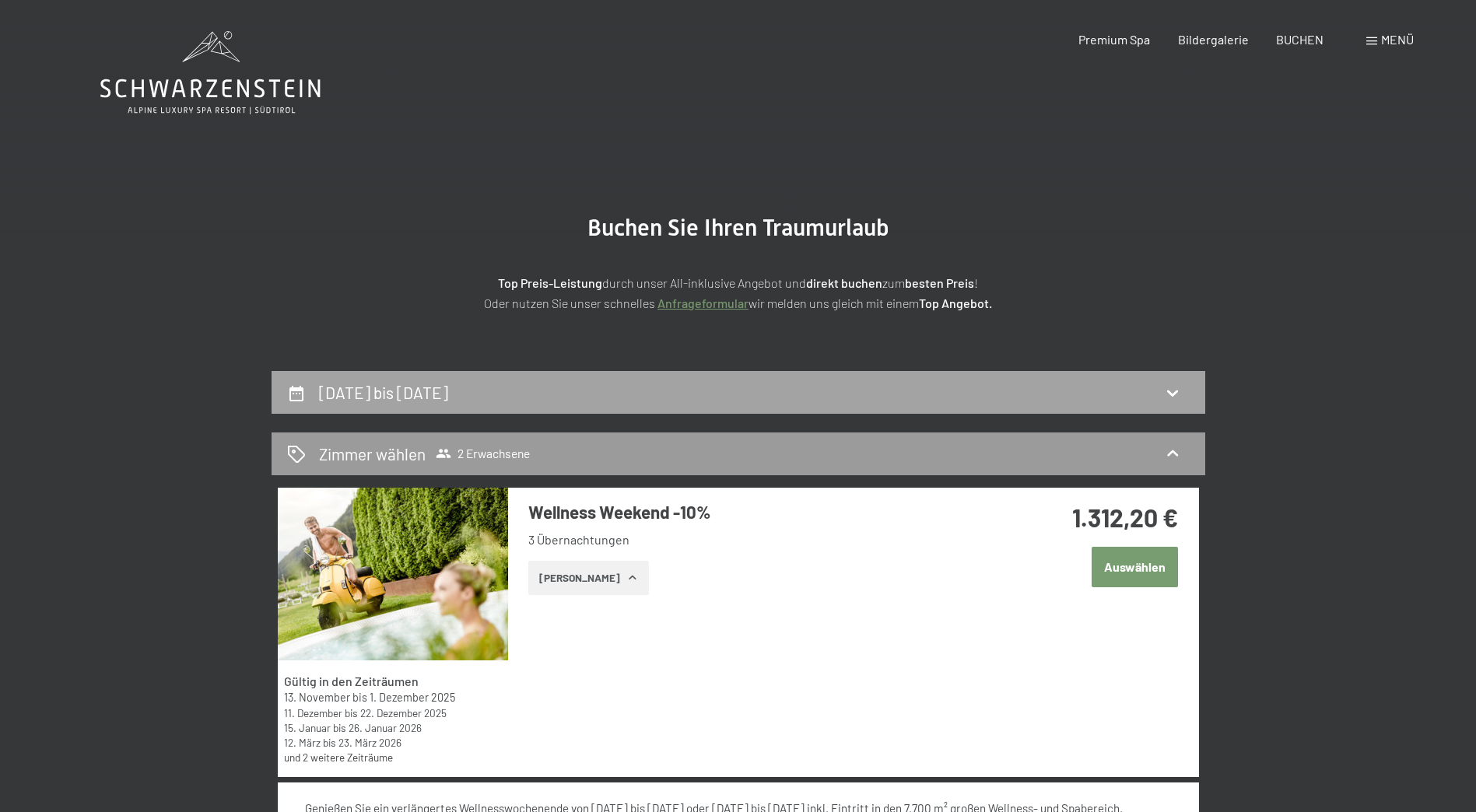
click at [1174, 391] on icon at bounding box center [1173, 393] width 19 height 19
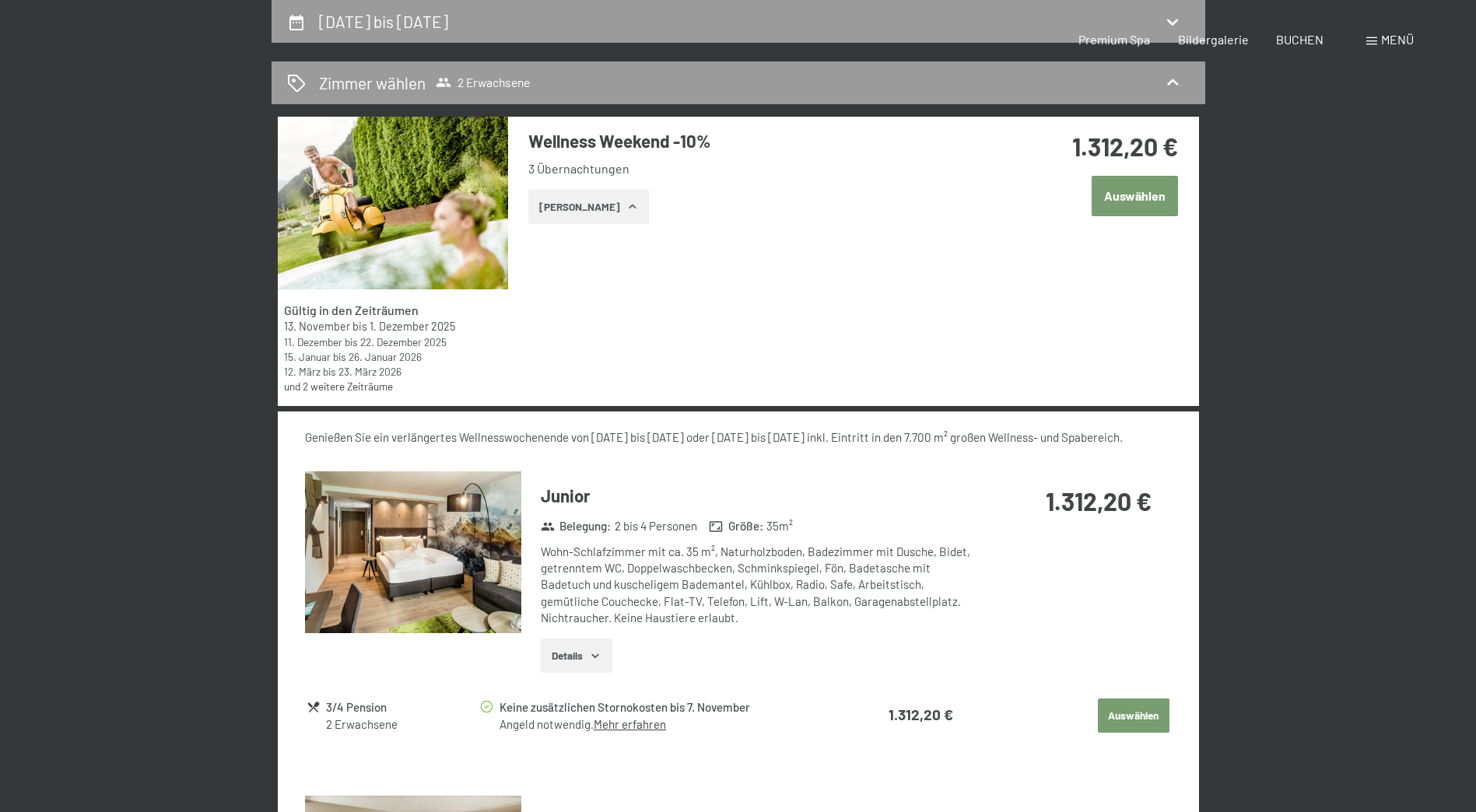
select select "2025-11-01"
select select "2025-12-01"
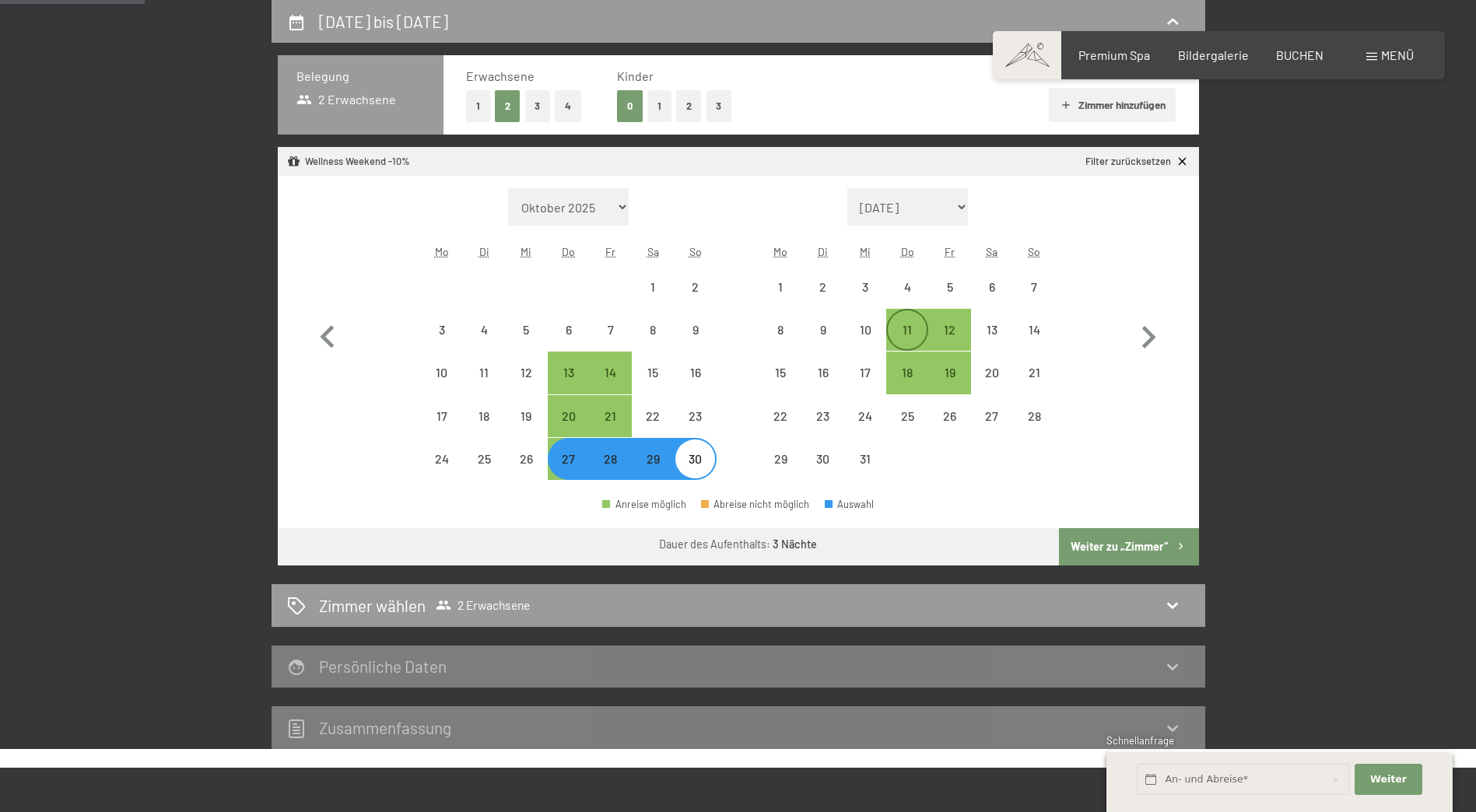
click at [909, 325] on div "11" at bounding box center [906, 343] width 39 height 39
select select "2025-11-01"
select select "2025-12-01"
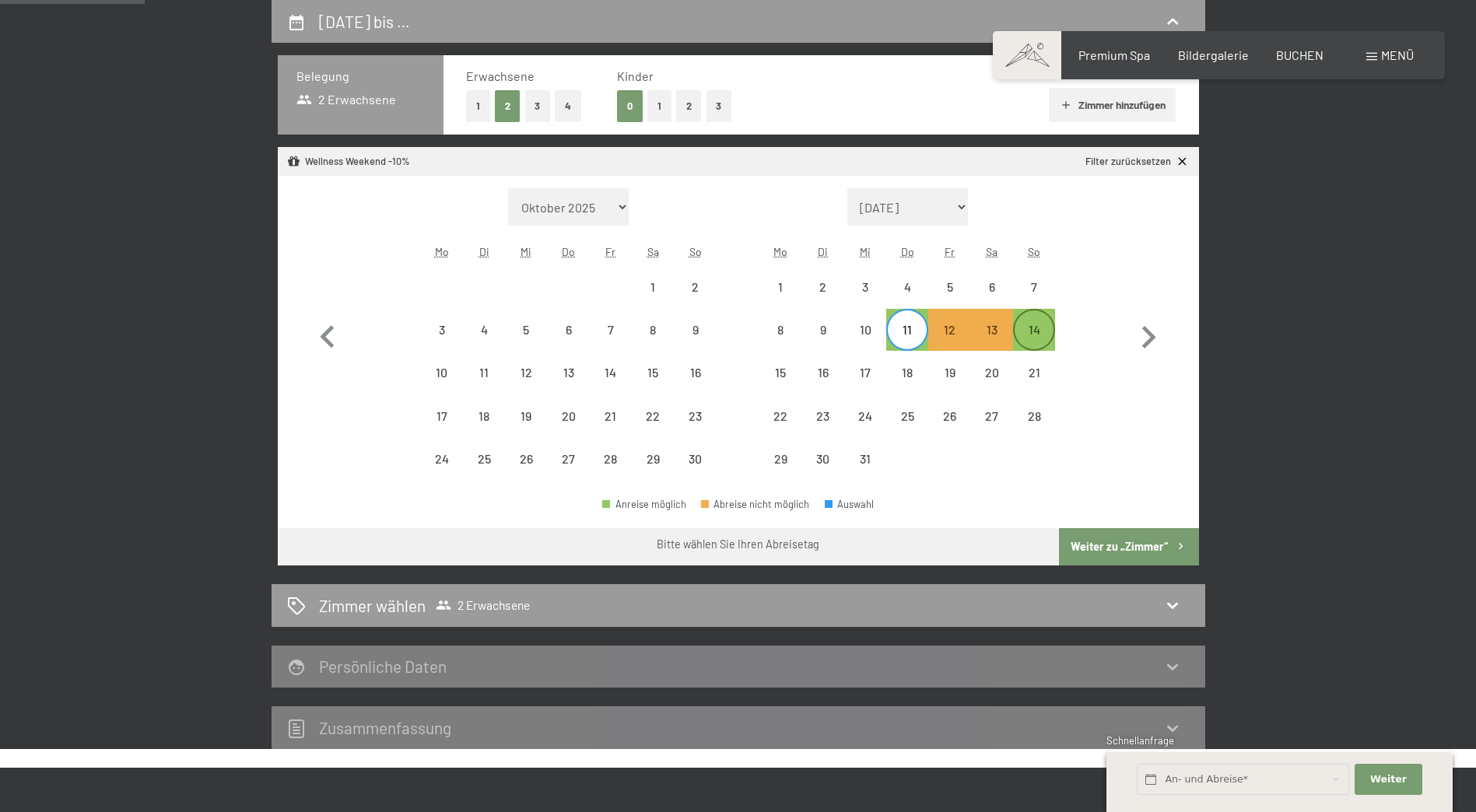
click at [1040, 330] on div "14" at bounding box center [1033, 343] width 39 height 39
select select "2025-11-01"
select select "2025-12-01"
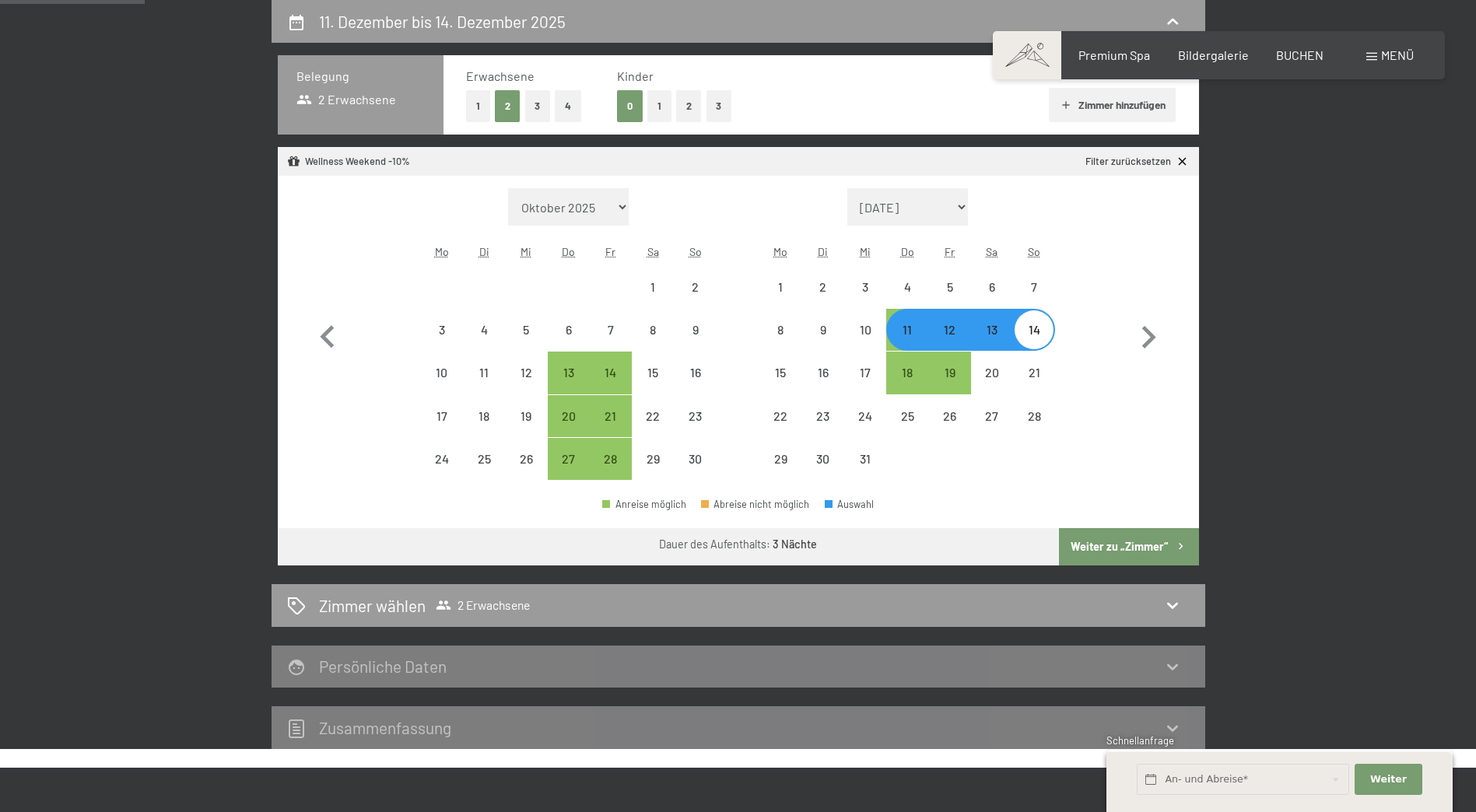
select select "2025-11-01"
select select "2025-12-01"
click at [1129, 542] on button "Weiter zu „Zimmer“" at bounding box center [1128, 547] width 140 height 38
select select "2025-11-01"
select select "2025-12-01"
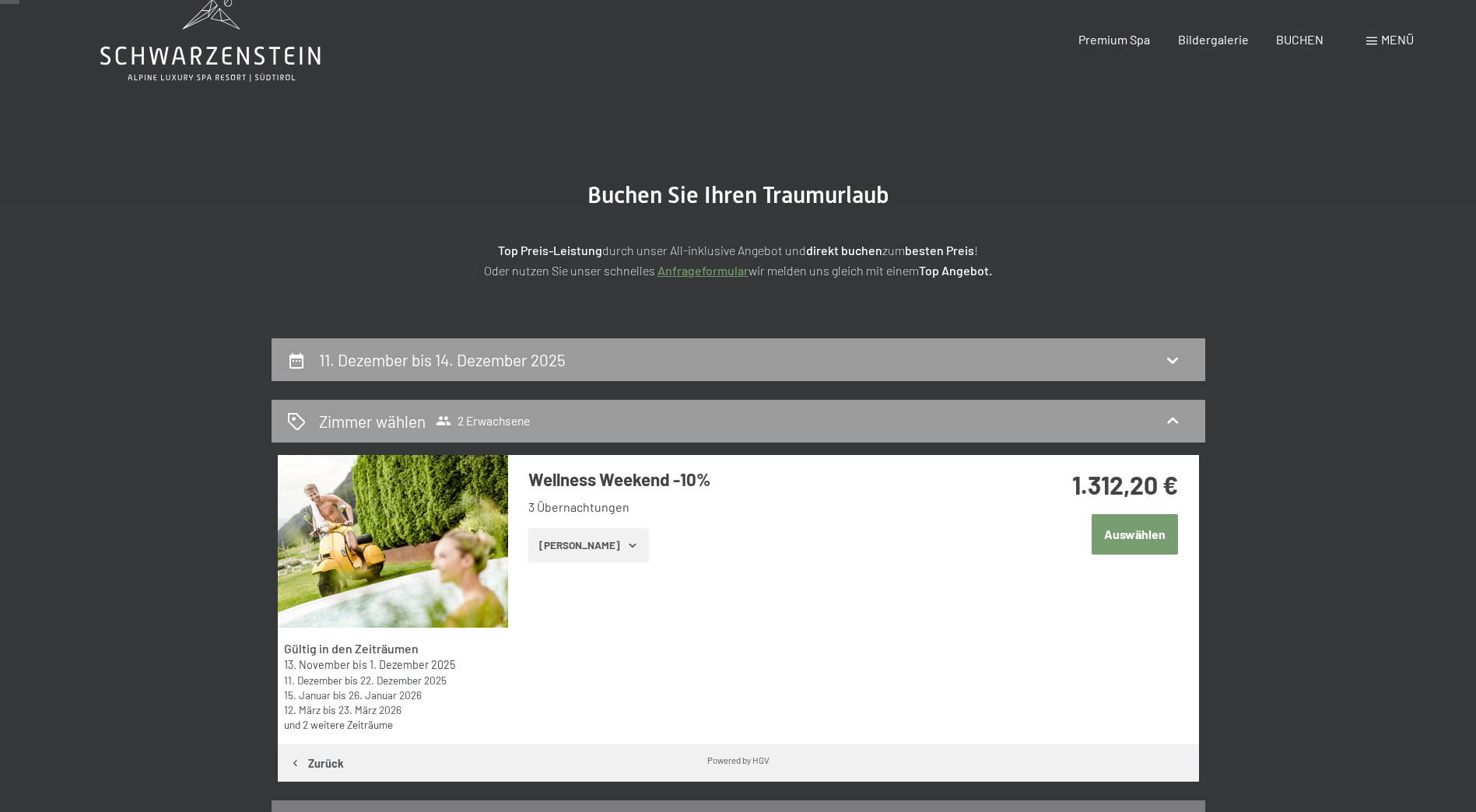
scroll to position [0, 0]
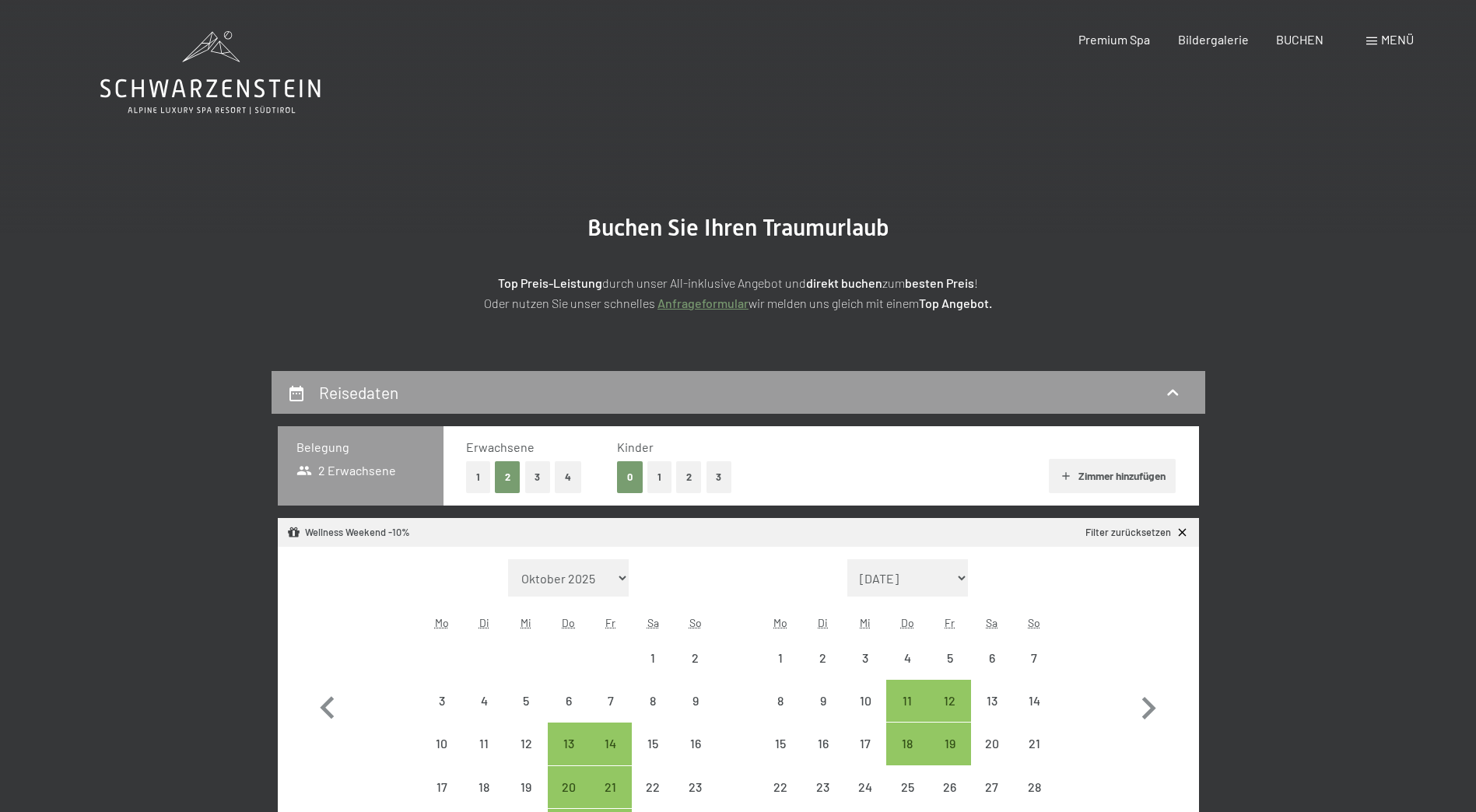
select select "[DATE]"
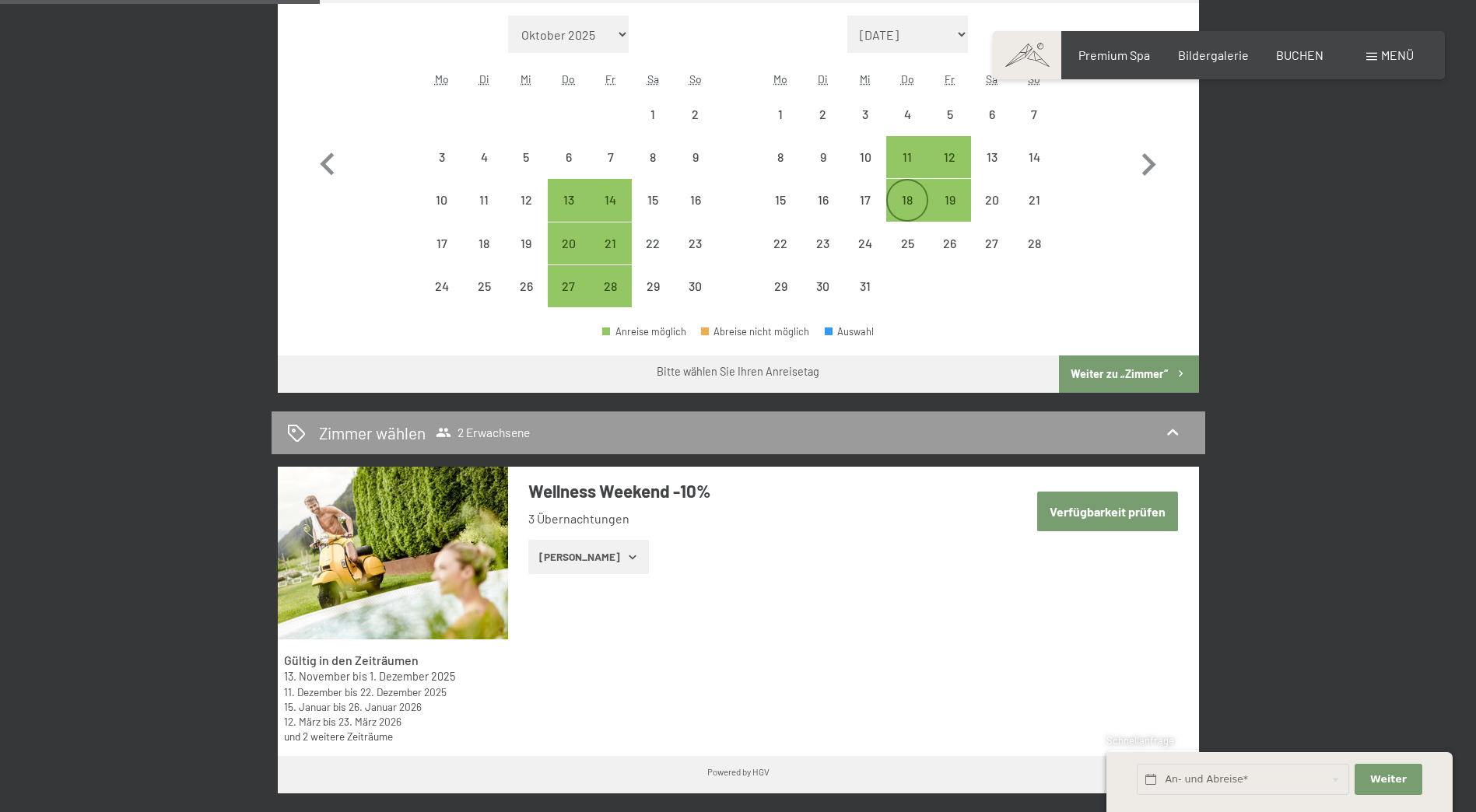
scroll to position [545, 0]
click at [910, 200] on div "18" at bounding box center [906, 212] width 39 height 39
select select "[DATE]"
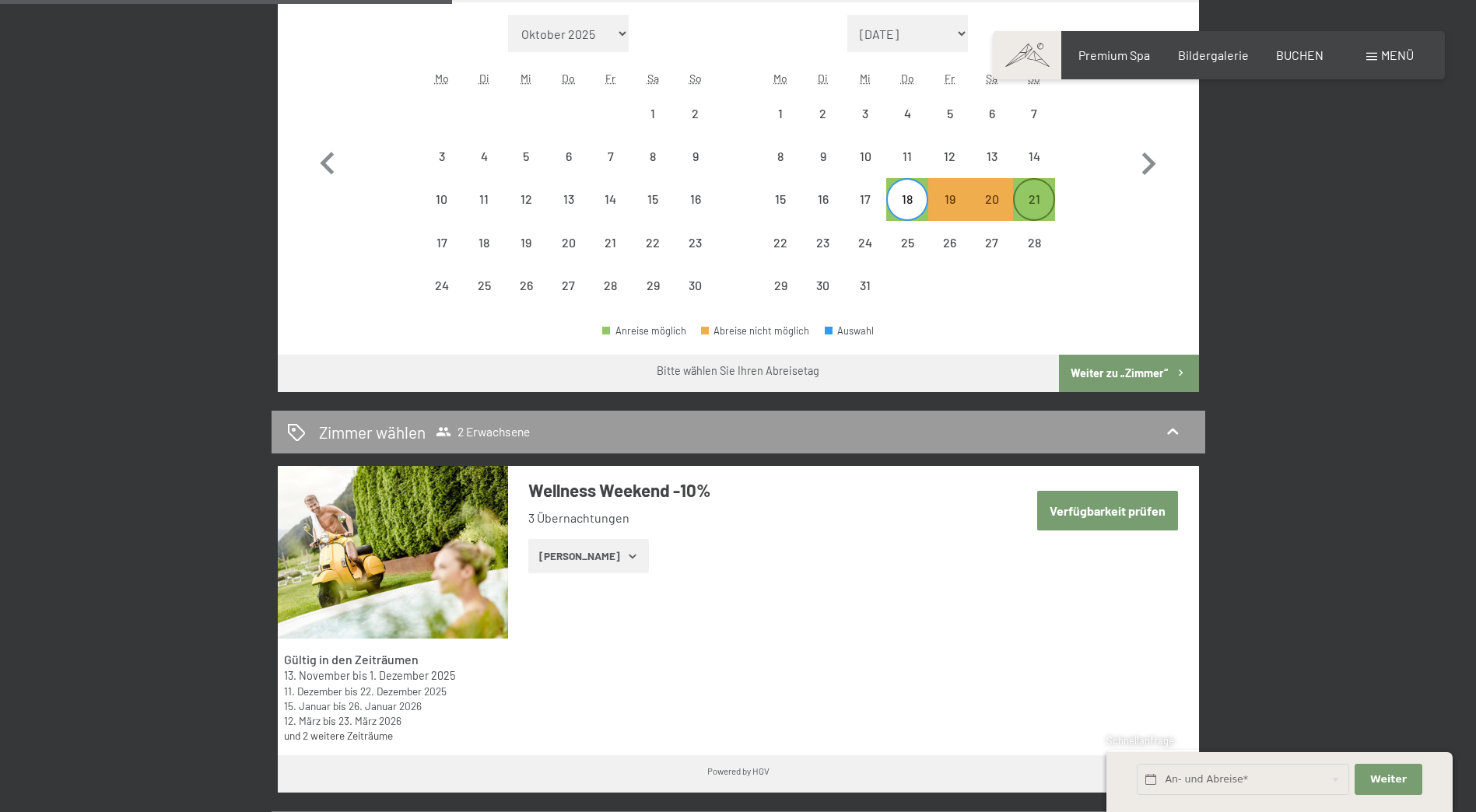
click at [1036, 202] on div "21" at bounding box center [1033, 212] width 39 height 39
select select "2025-11-01"
select select "2025-12-01"
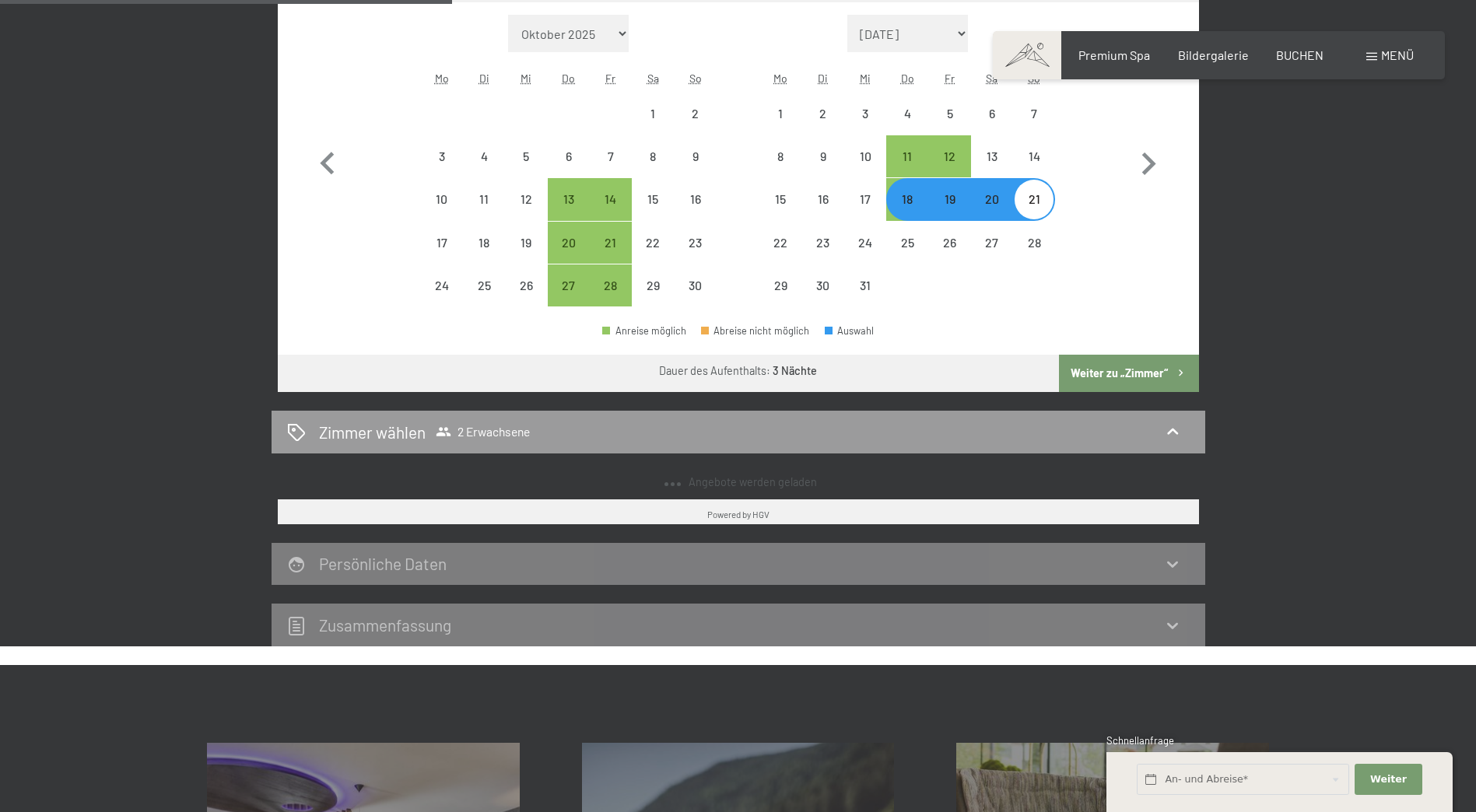
select select "[DATE]"
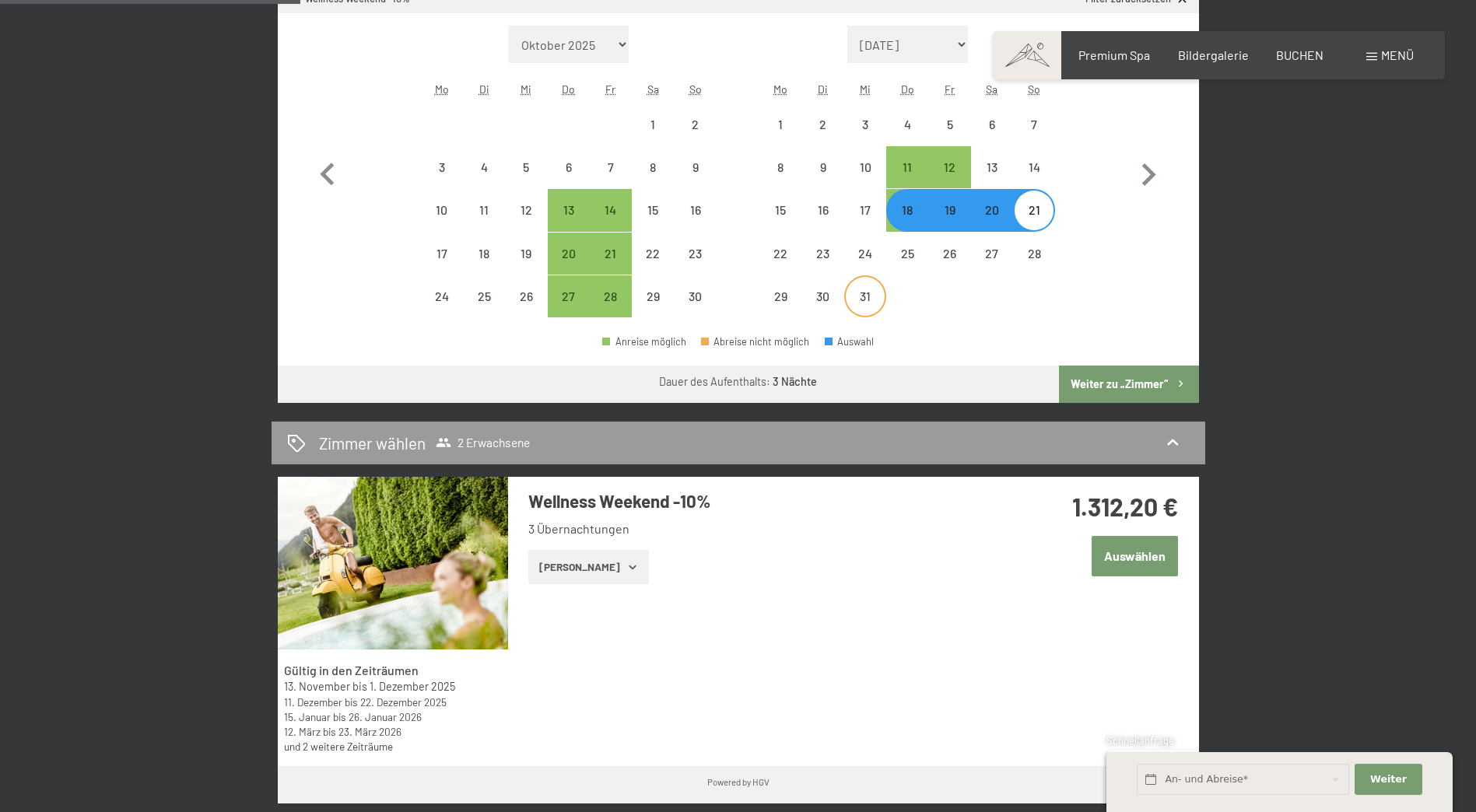
scroll to position [311, 0]
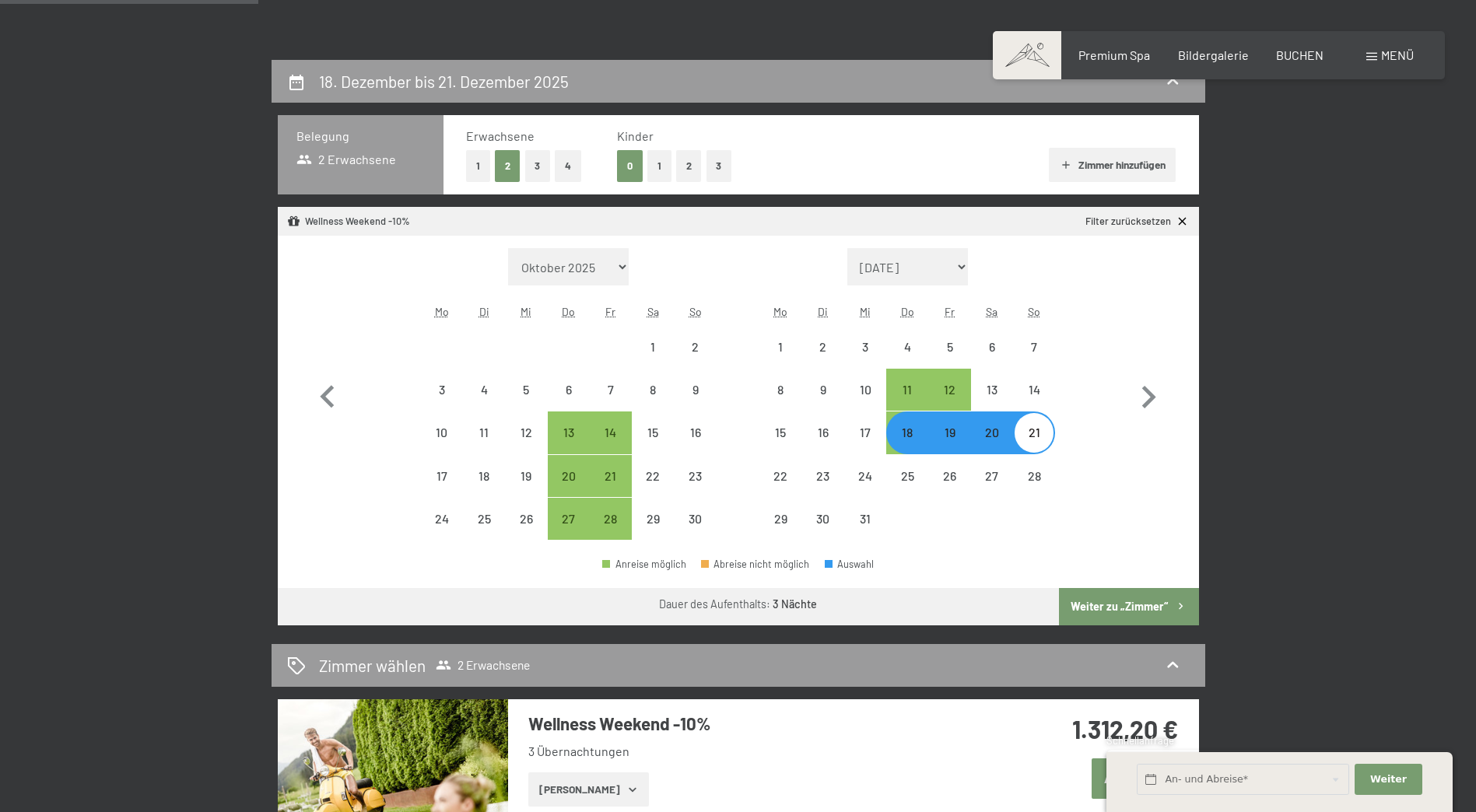
click at [1182, 221] on icon at bounding box center [1182, 221] width 8 height 8
select select "[DATE]"
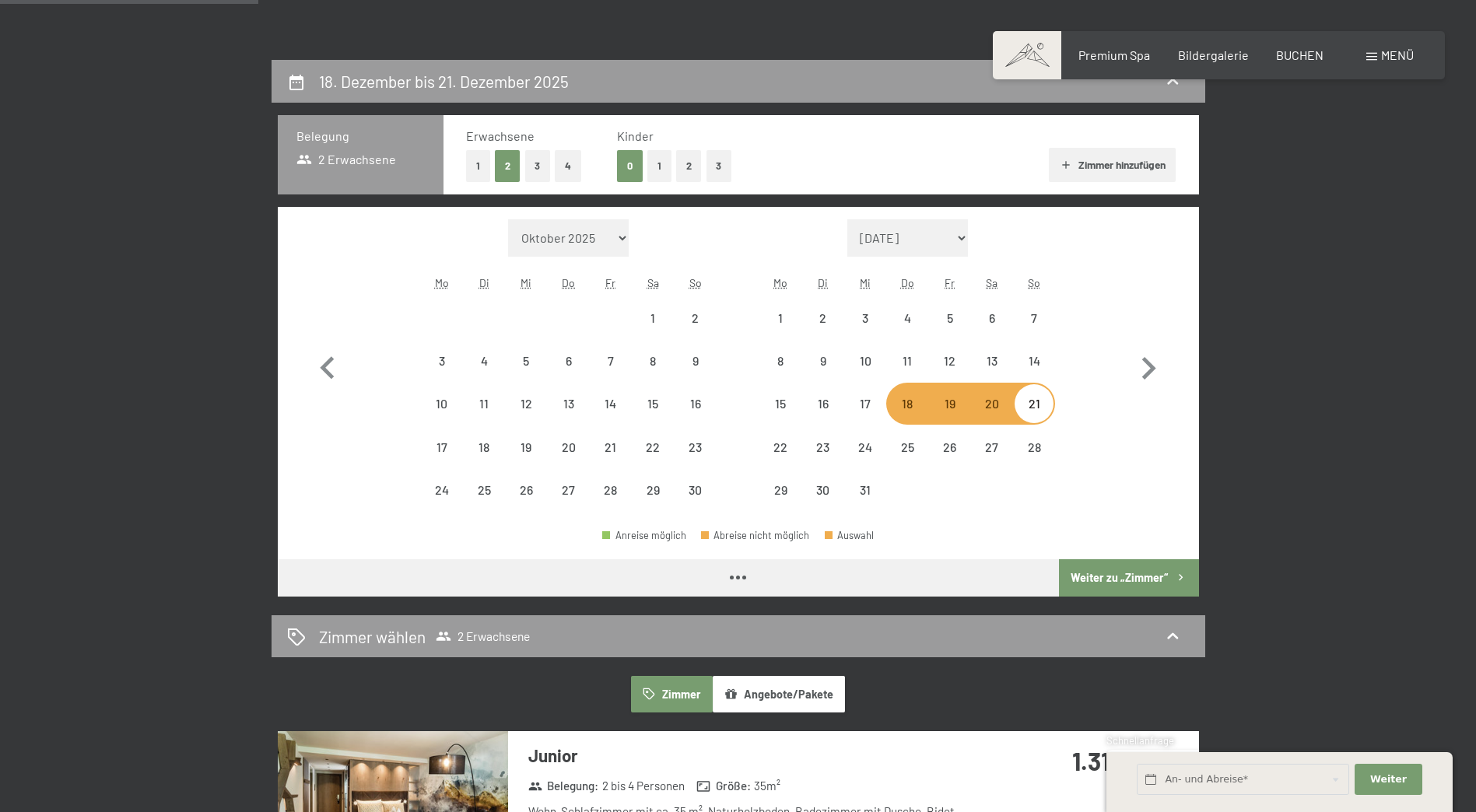
select select "[DATE]"
select select "2025-12-01"
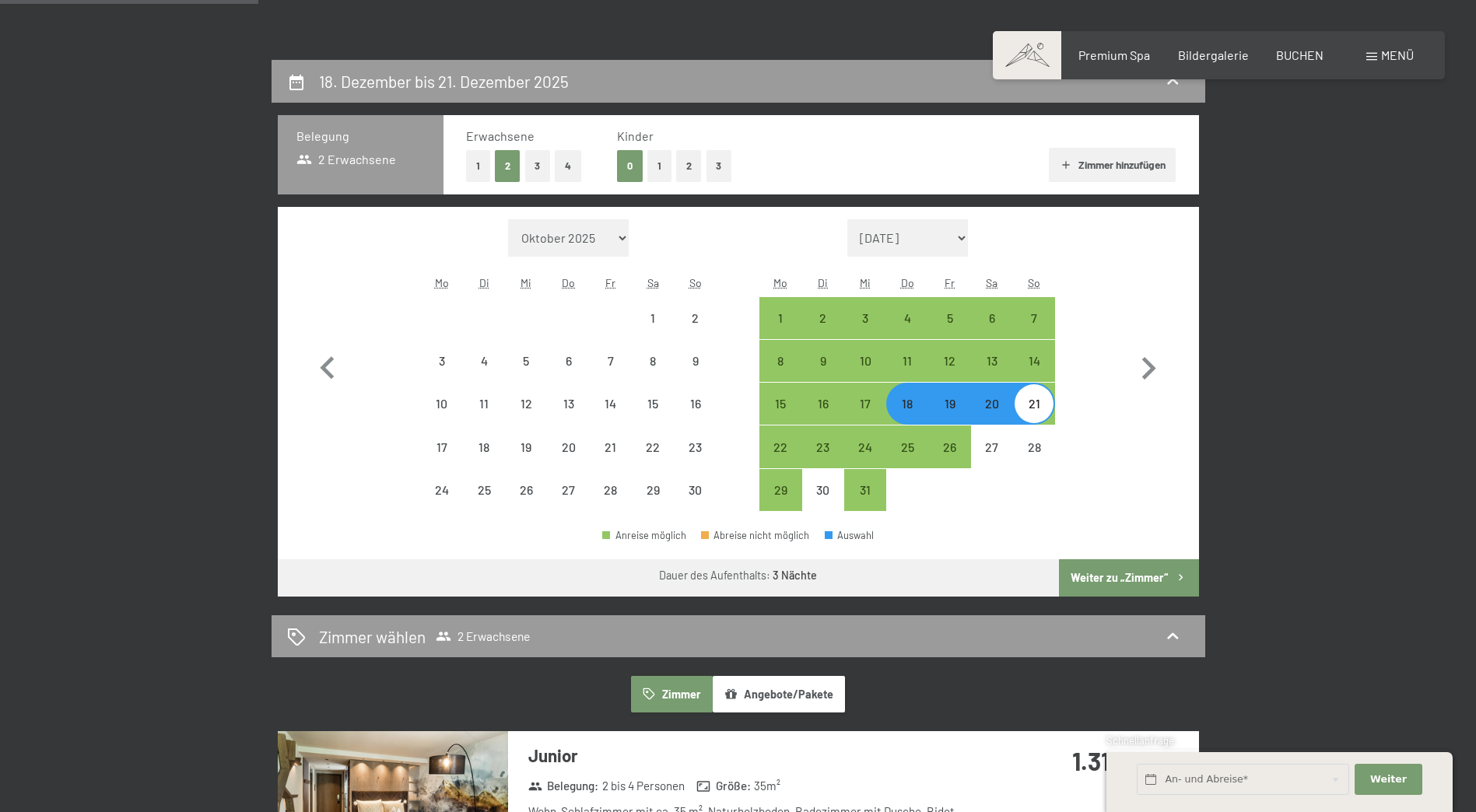
select select "2025-11-01"
select select "2025-12-01"
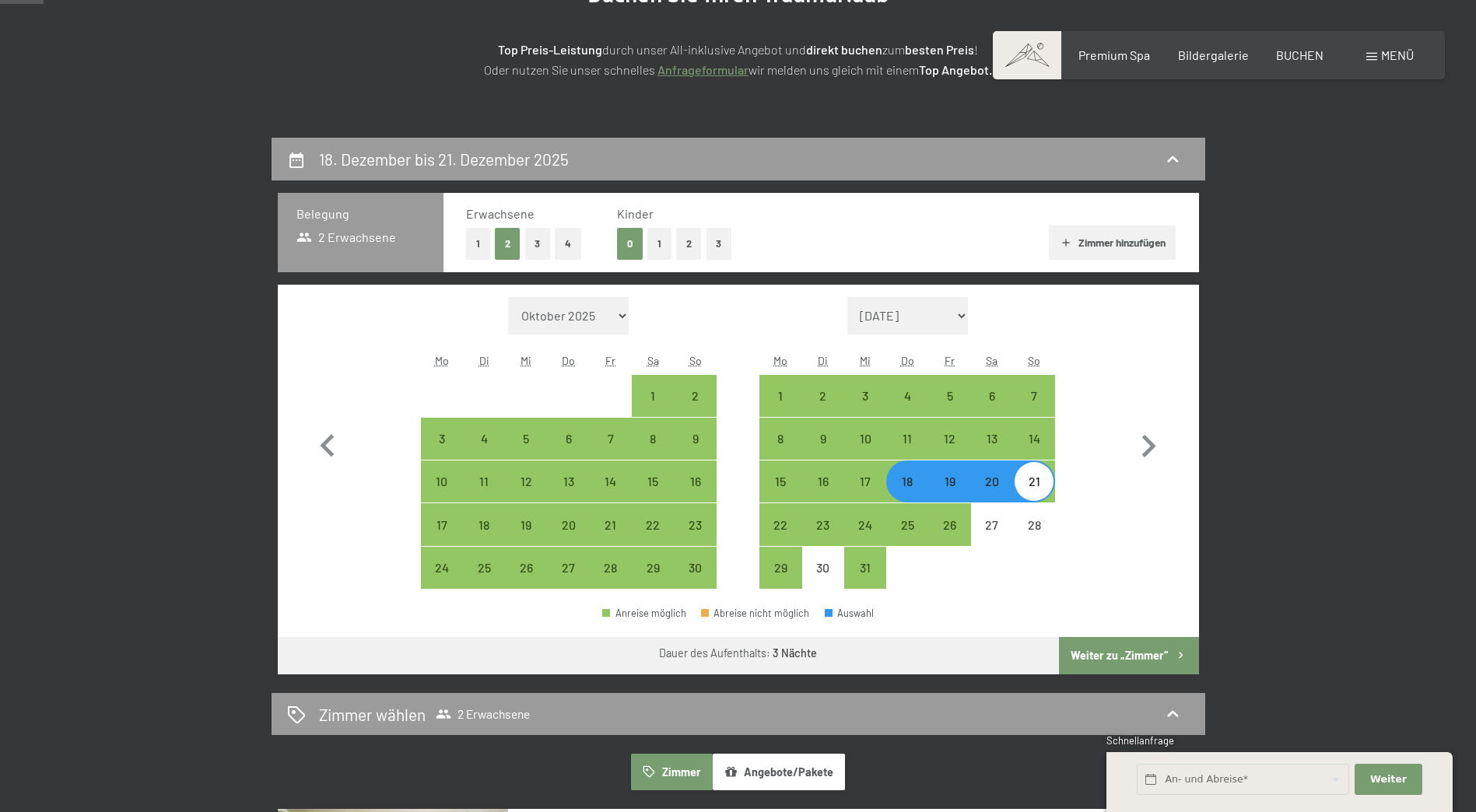
scroll to position [0, 0]
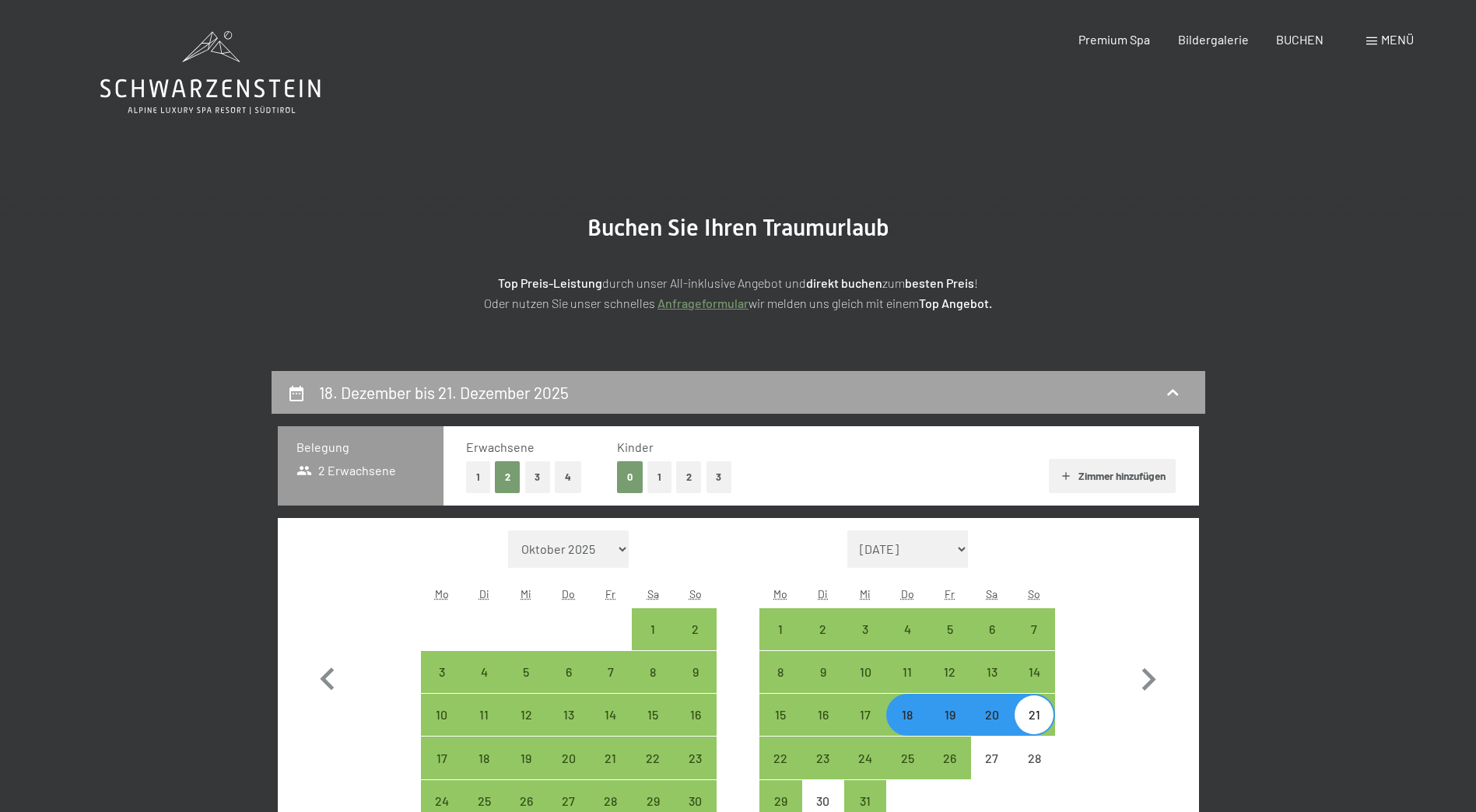
click at [1176, 394] on icon at bounding box center [1172, 391] width 11 height 6
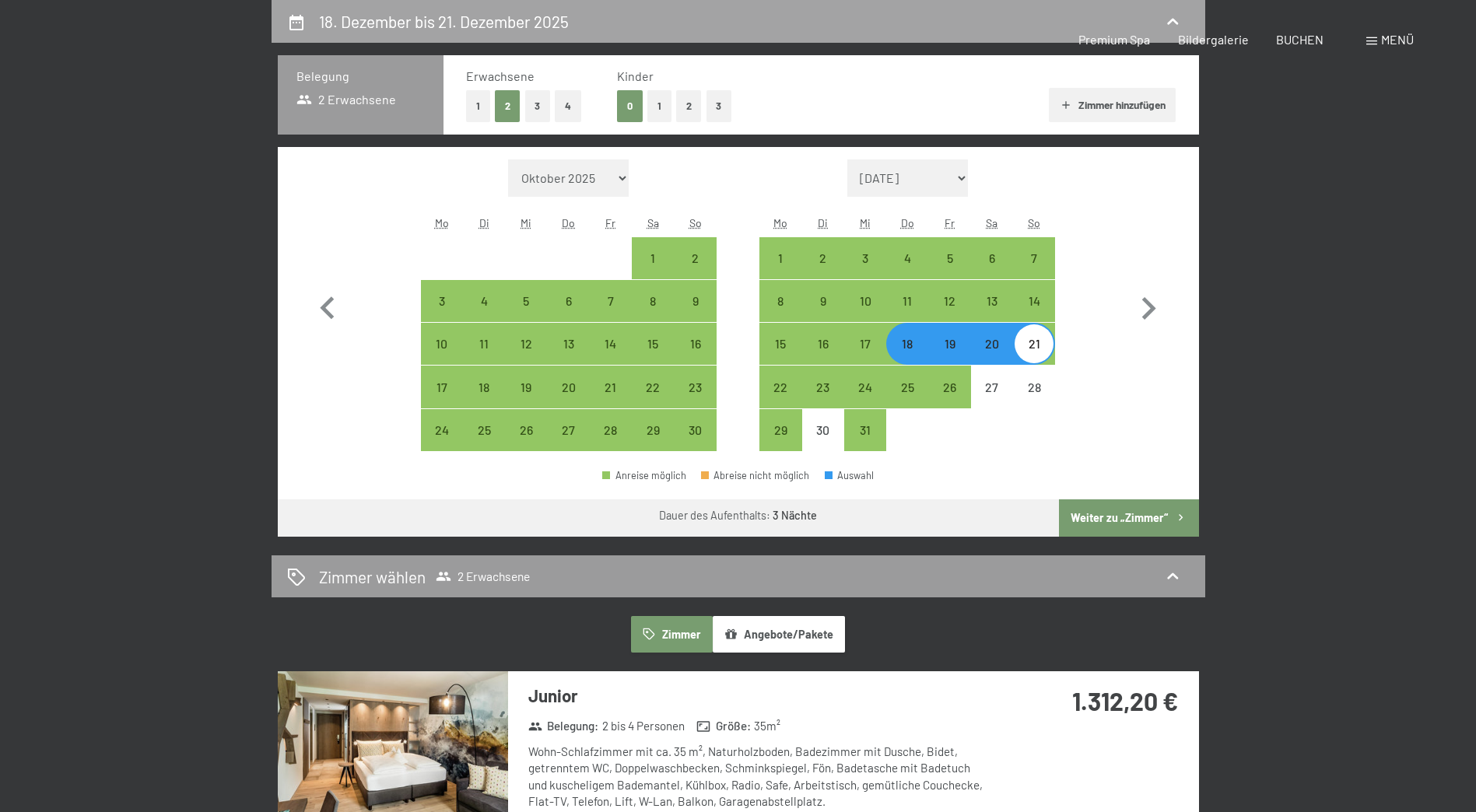
select select "2025-11-01"
select select "2025-12-01"
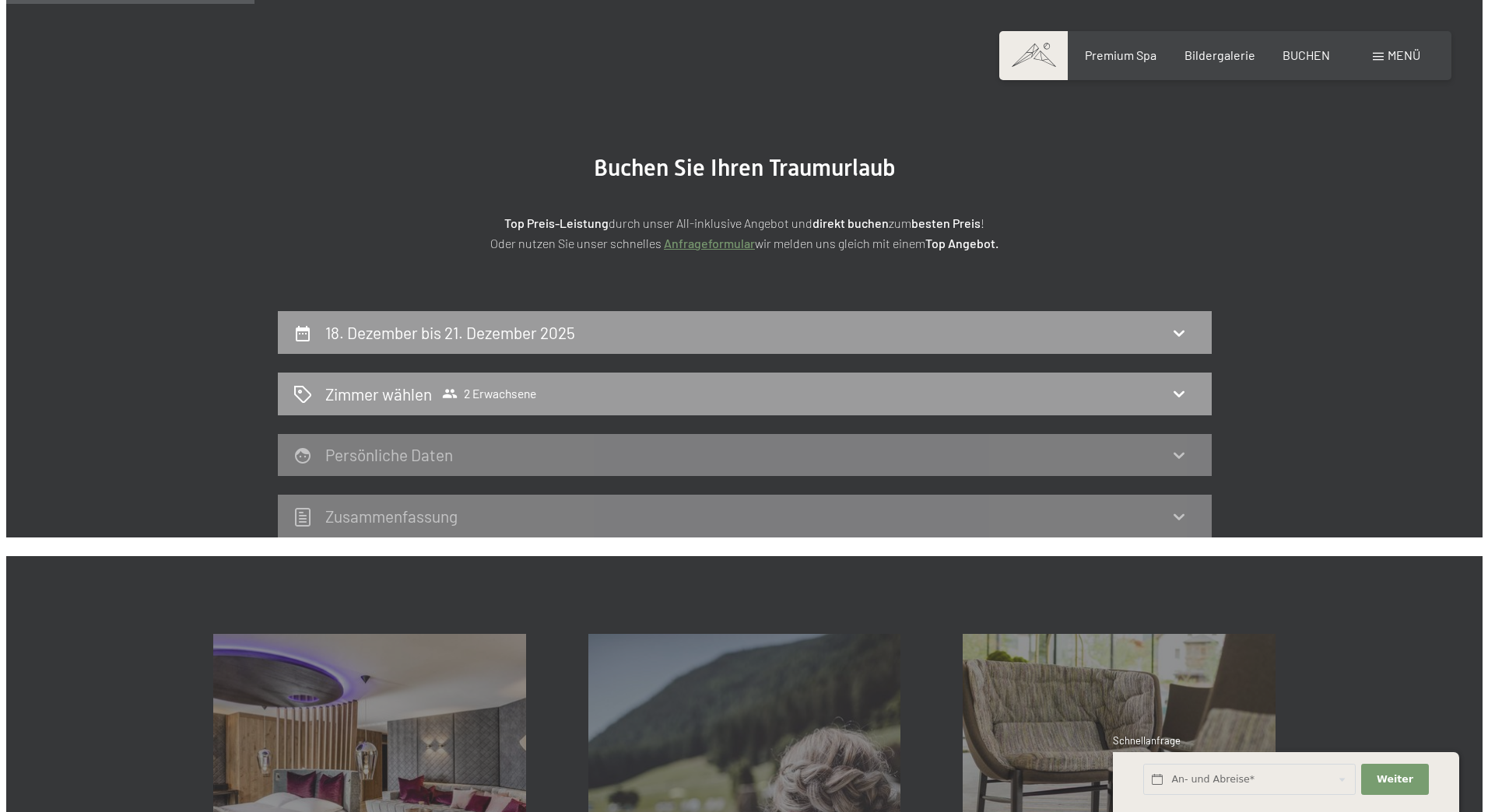
scroll to position [449, 0]
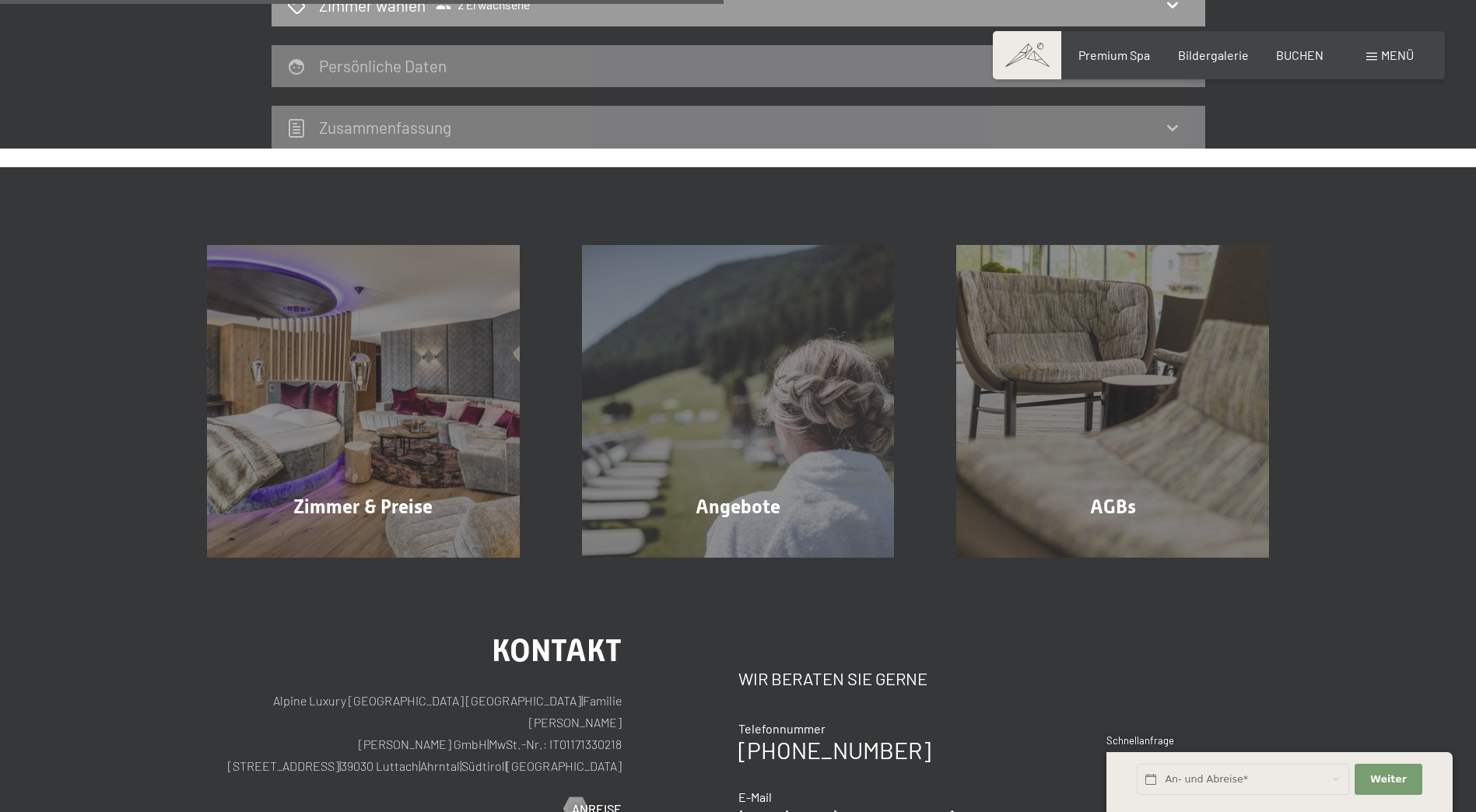
click at [1392, 55] on span "Menü" at bounding box center [1397, 54] width 33 height 15
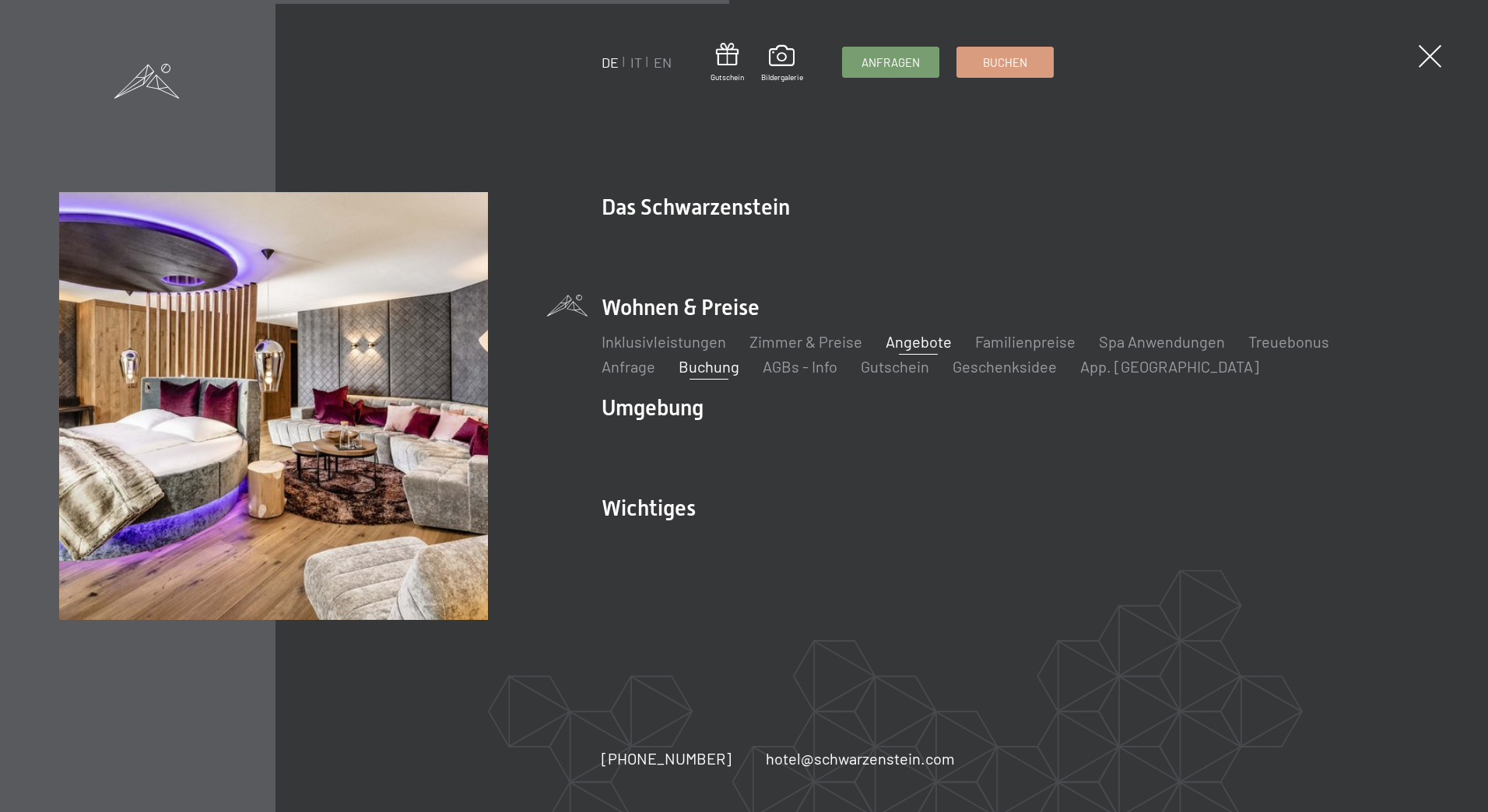
click at [914, 340] on link "Angebote" at bounding box center [918, 342] width 66 height 19
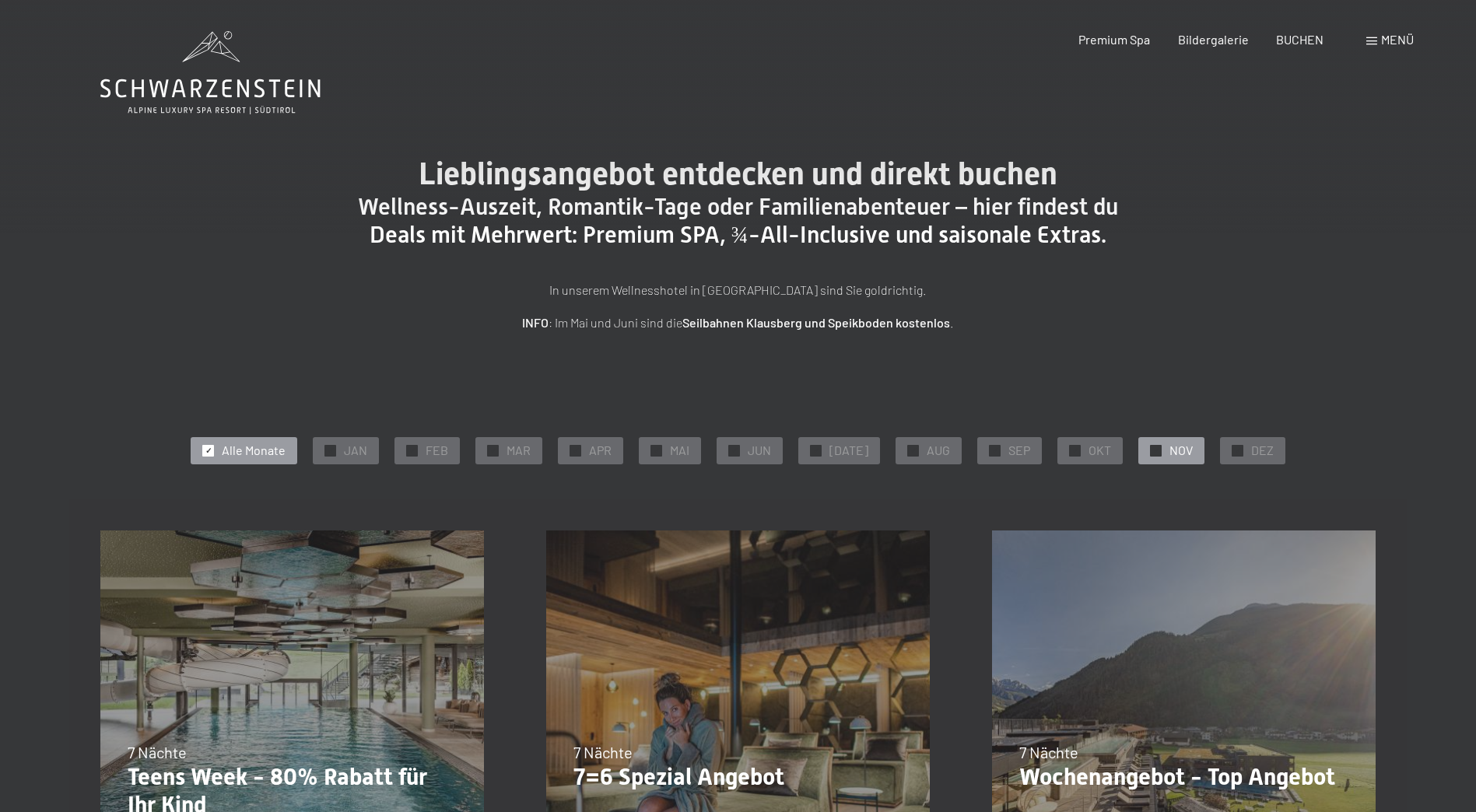
click at [1153, 448] on span "✓" at bounding box center [1156, 451] width 6 height 11
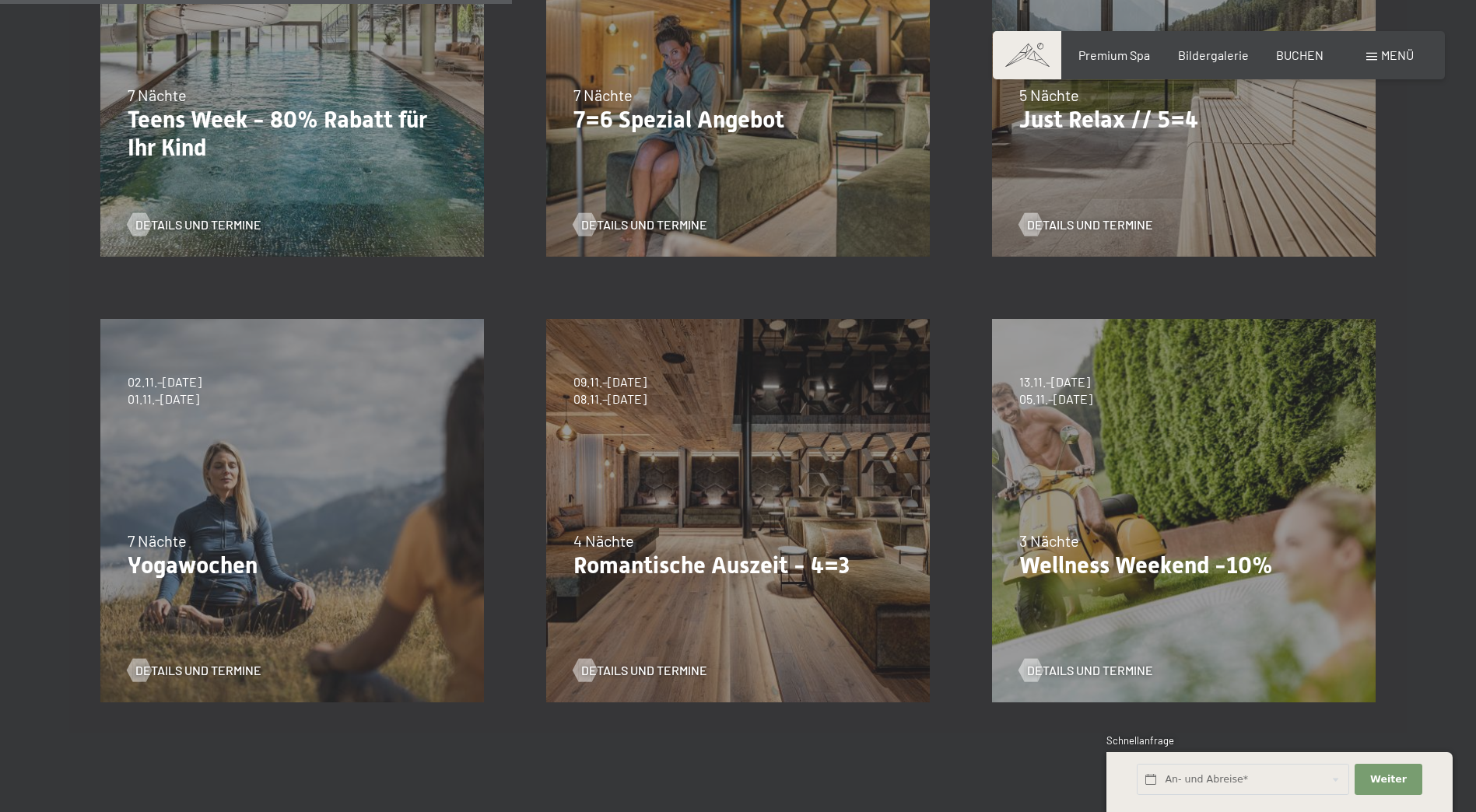
scroll to position [700, 0]
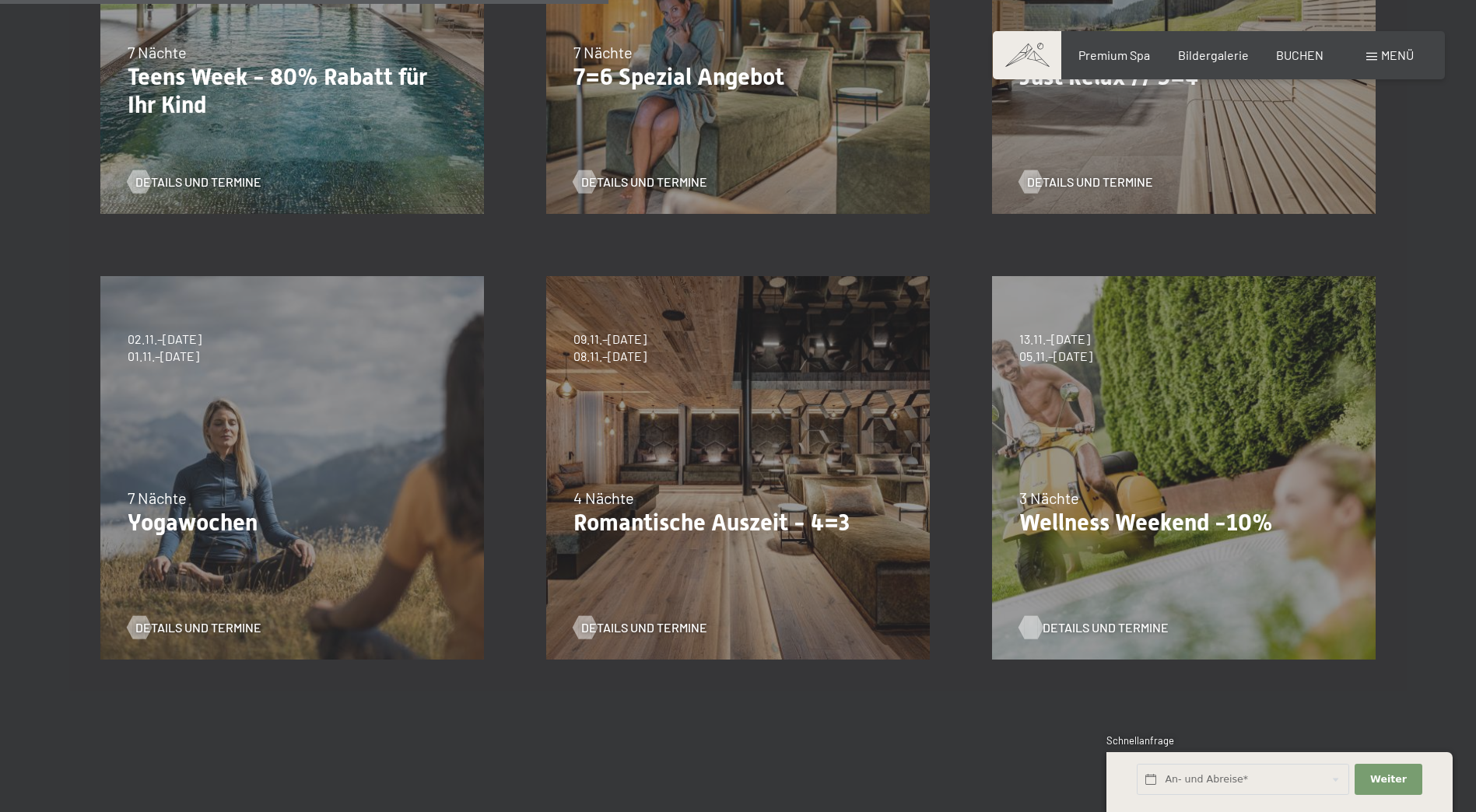
click at [1094, 628] on span "Details und Termine" at bounding box center [1105, 628] width 126 height 17
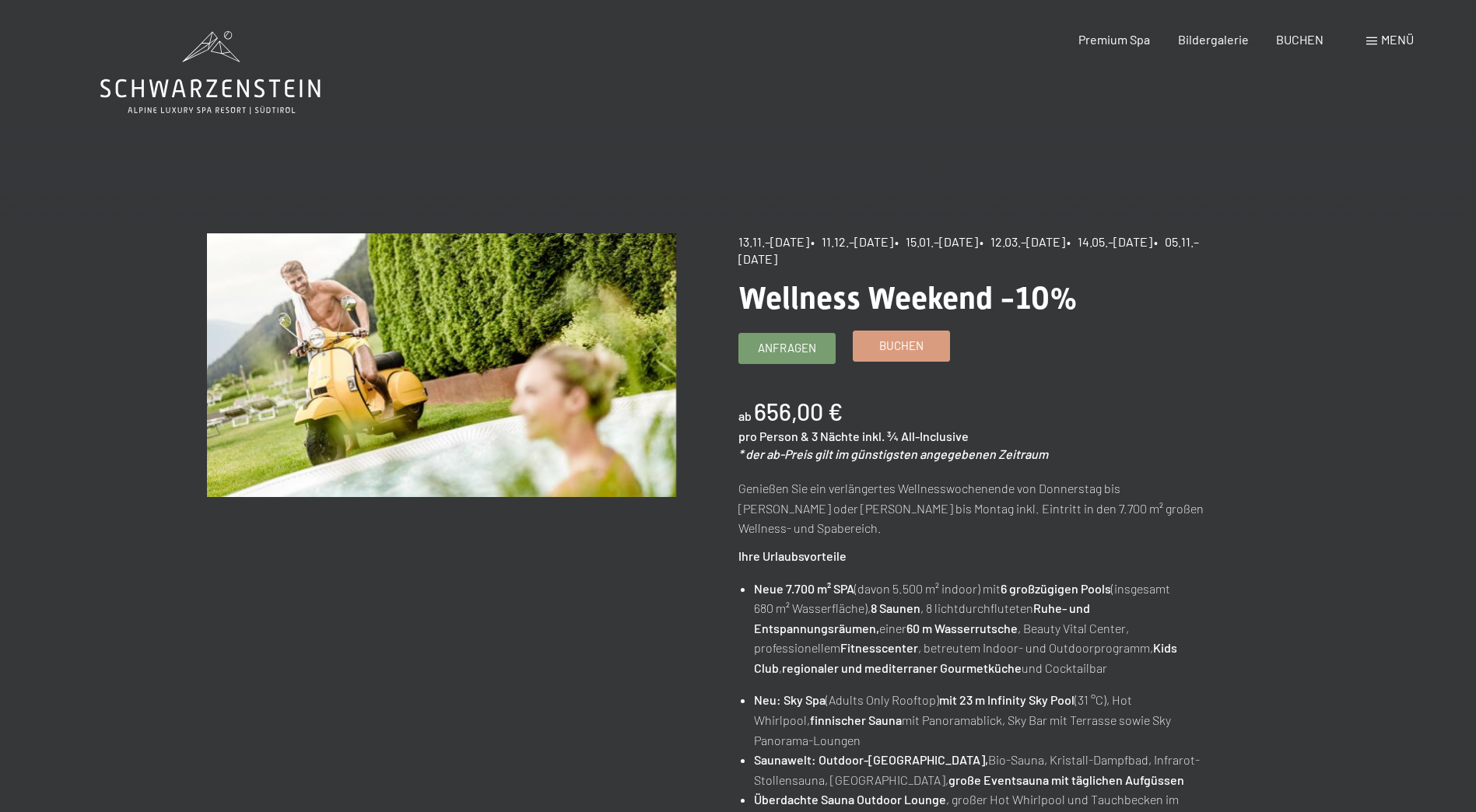
click at [898, 343] on span "Buchen" at bounding box center [901, 345] width 45 height 16
click at [927, 343] on link "Buchen" at bounding box center [901, 346] width 96 height 30
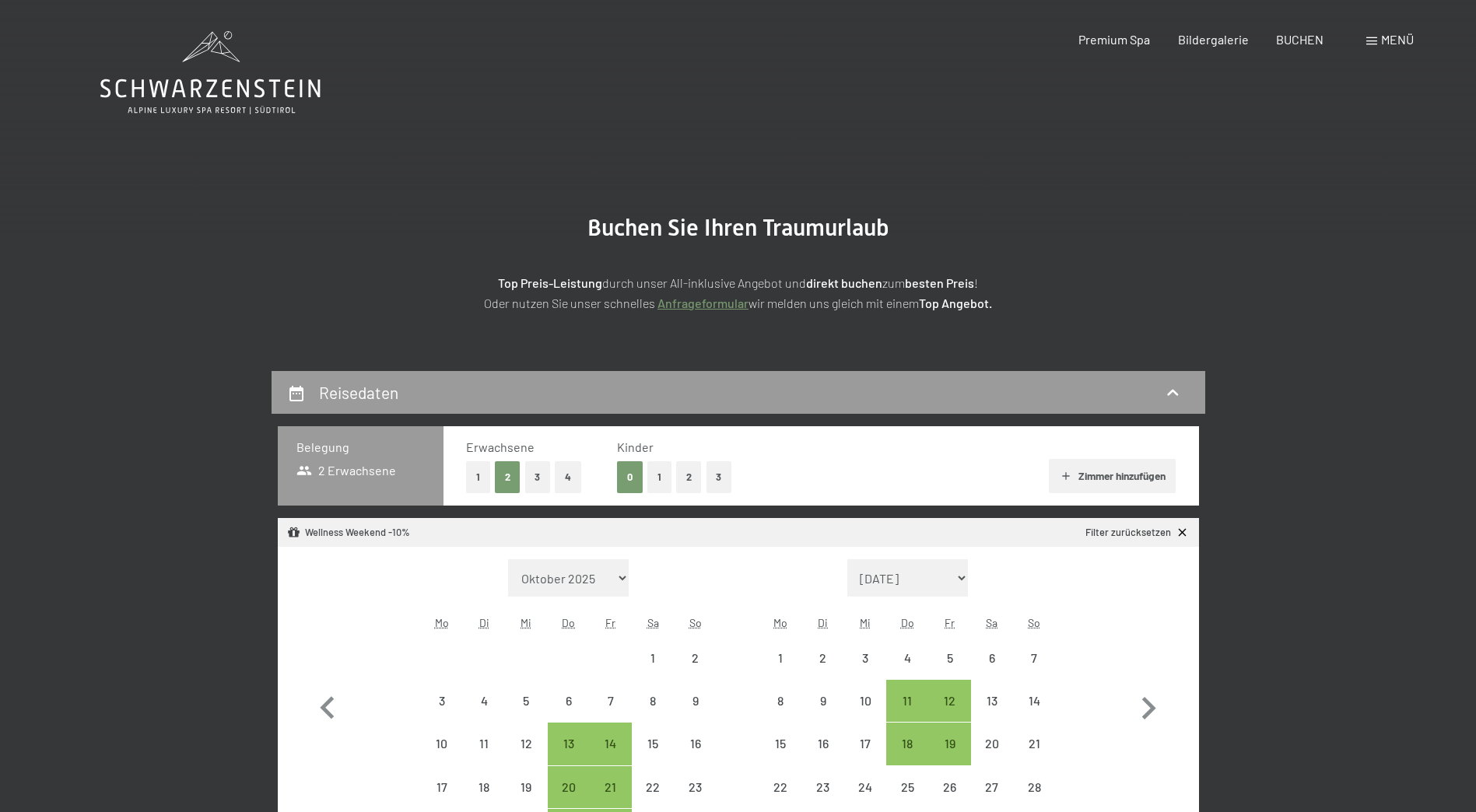
select select "[DATE]"
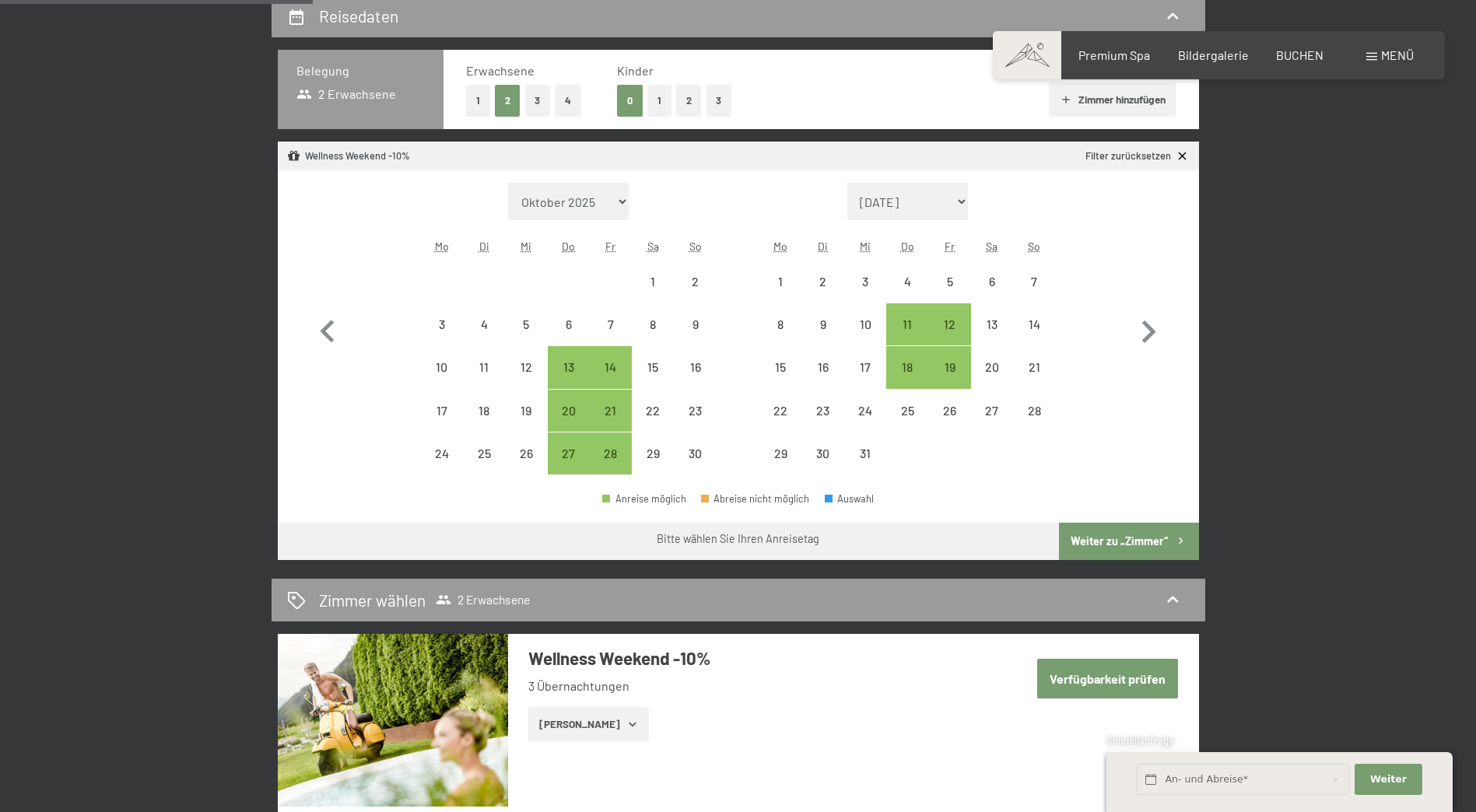
scroll to position [467, 0]
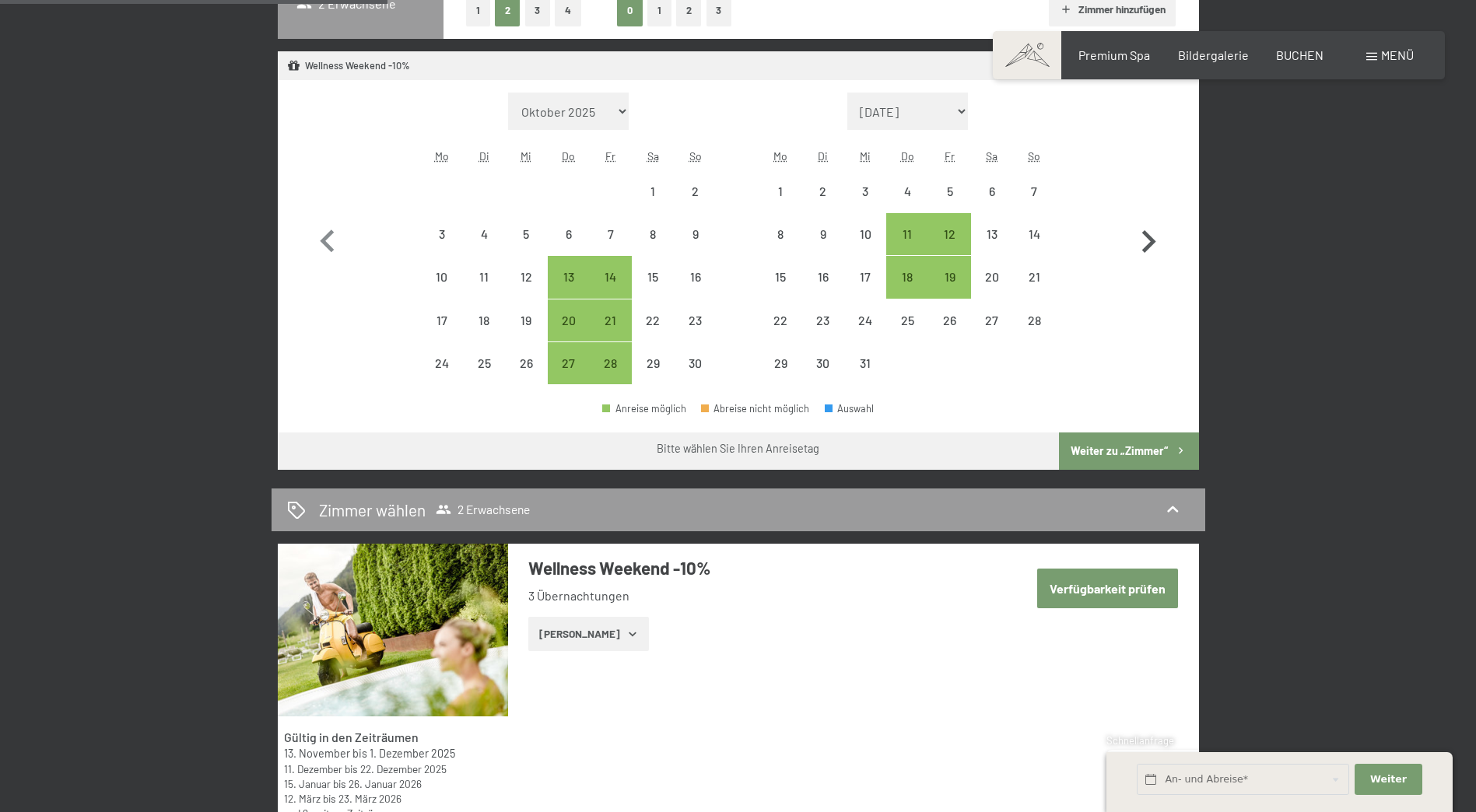
click at [1149, 237] on icon "button" at bounding box center [1149, 242] width 14 height 22
select select "[DATE]"
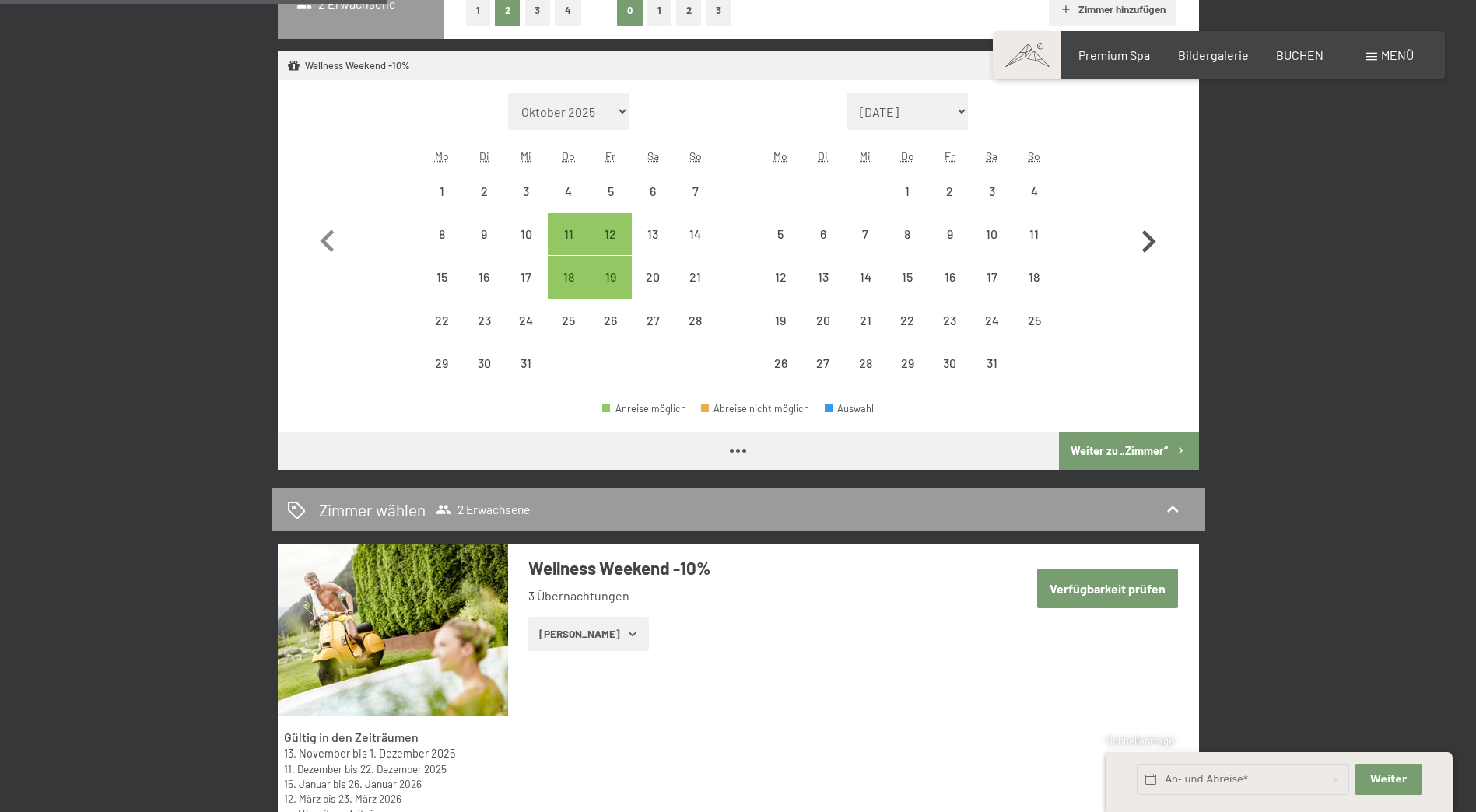
select select "[DATE]"
click at [900, 271] on div "15" at bounding box center [906, 290] width 39 height 39
select select "[DATE]"
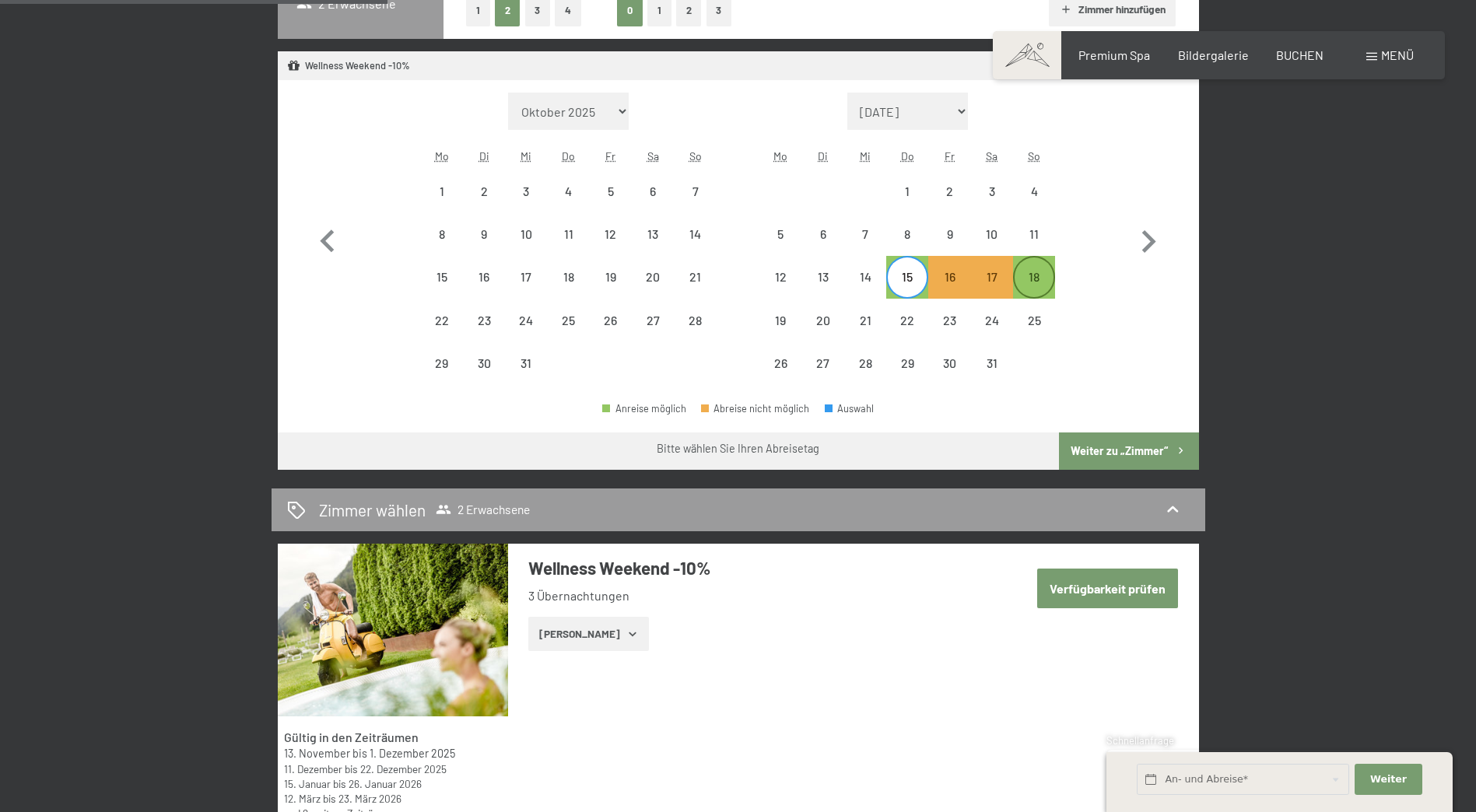
click at [1031, 275] on div "18" at bounding box center [1033, 290] width 39 height 39
select select "[DATE]"
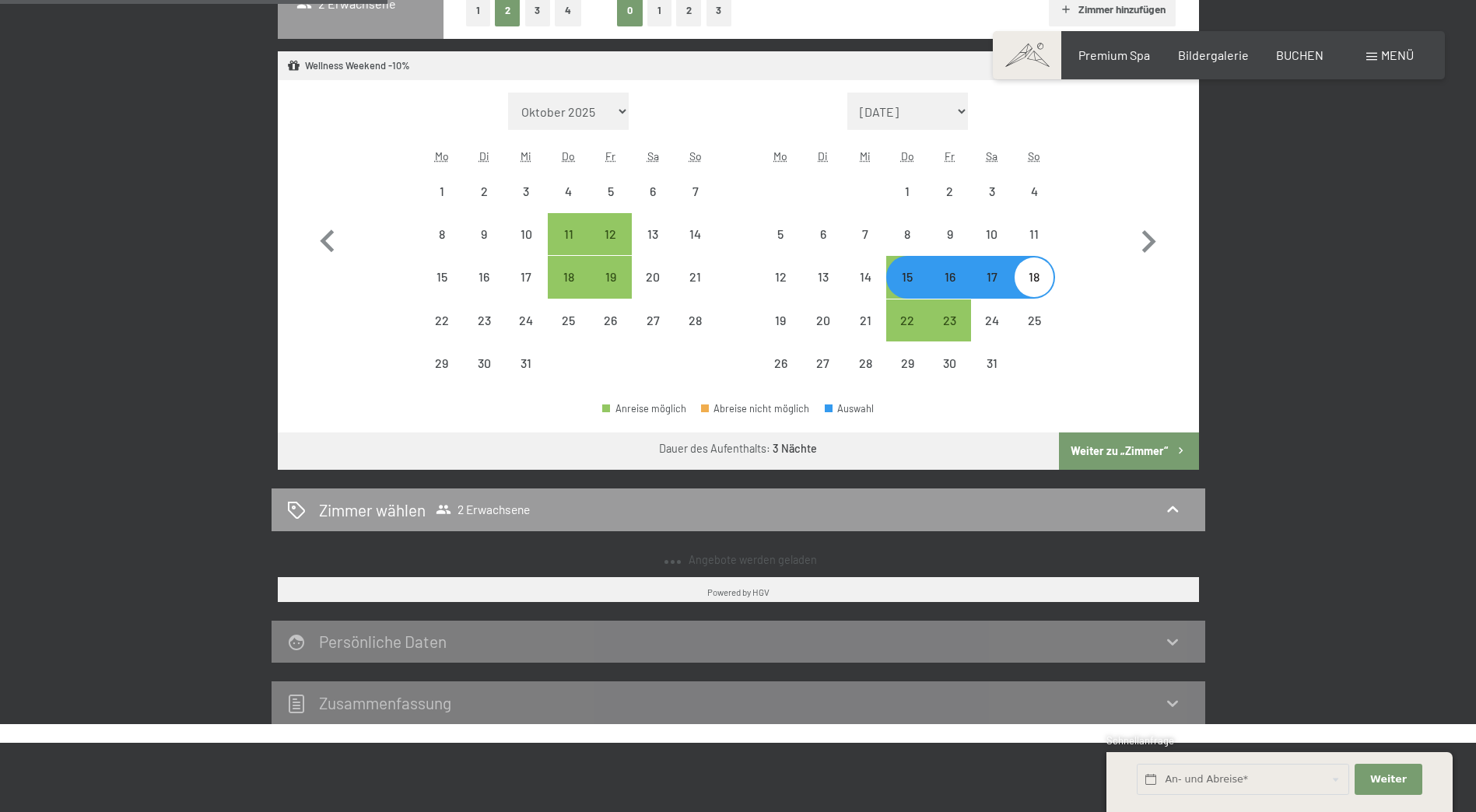
select select "[DATE]"
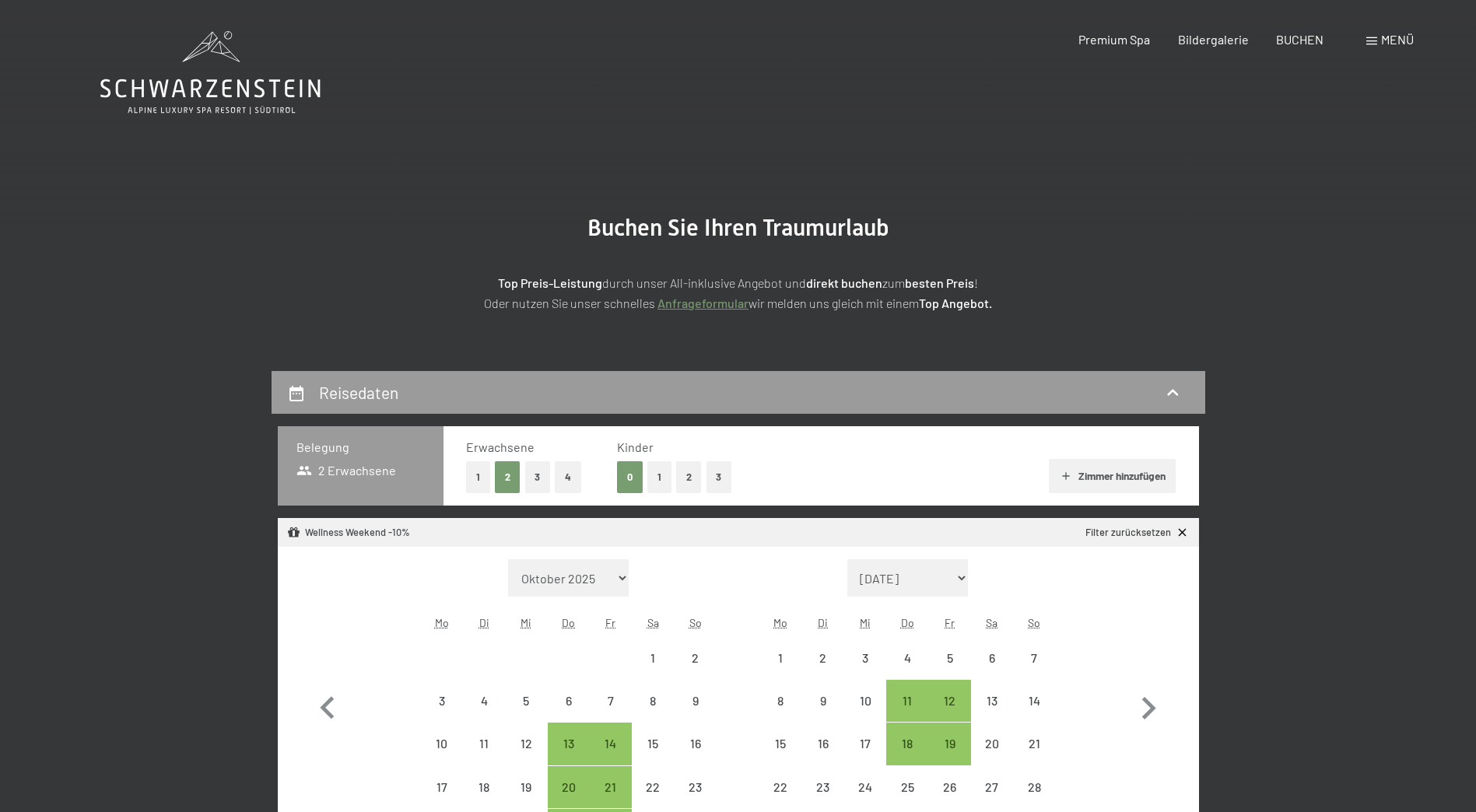
select select "[DATE]"
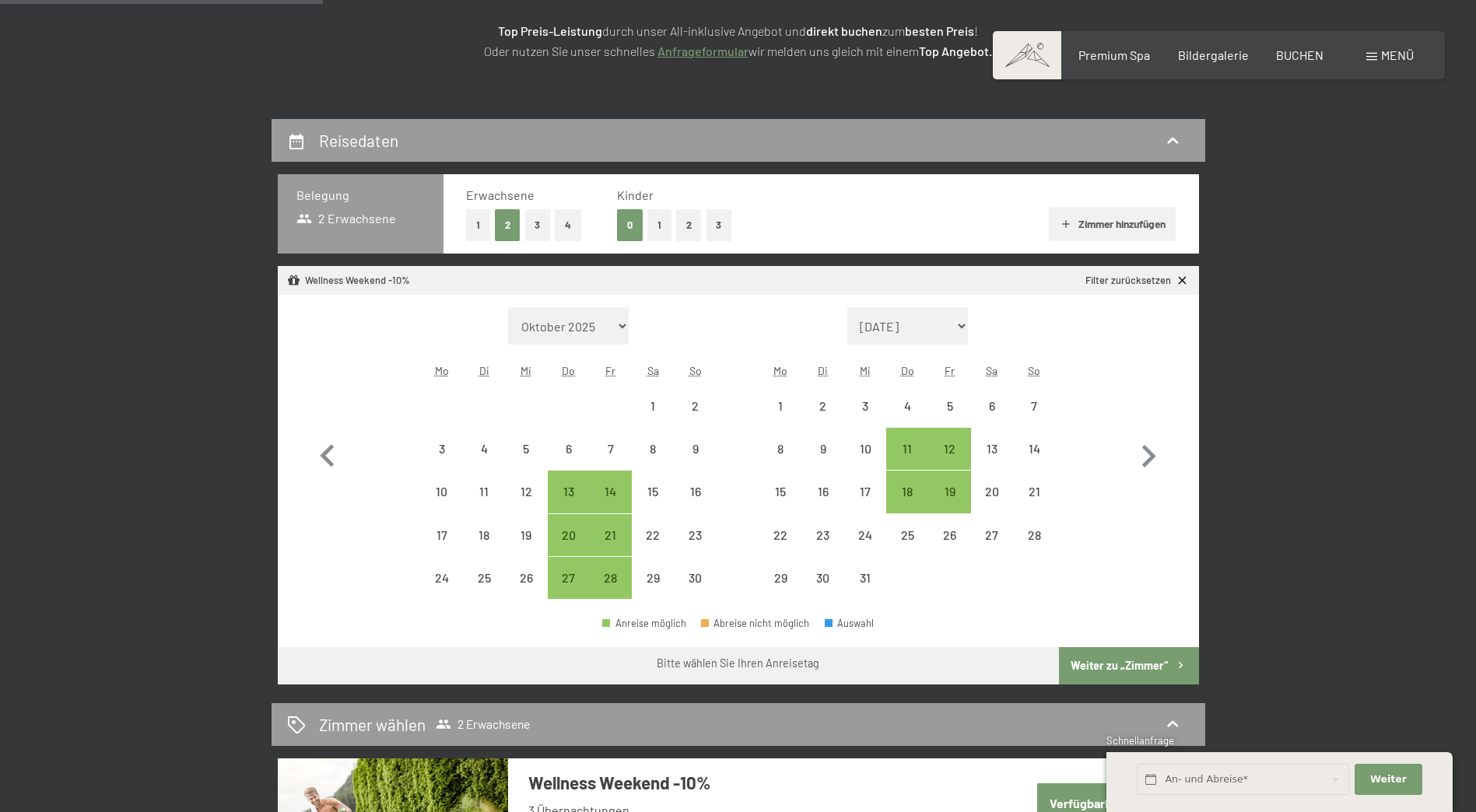
scroll to position [389, 0]
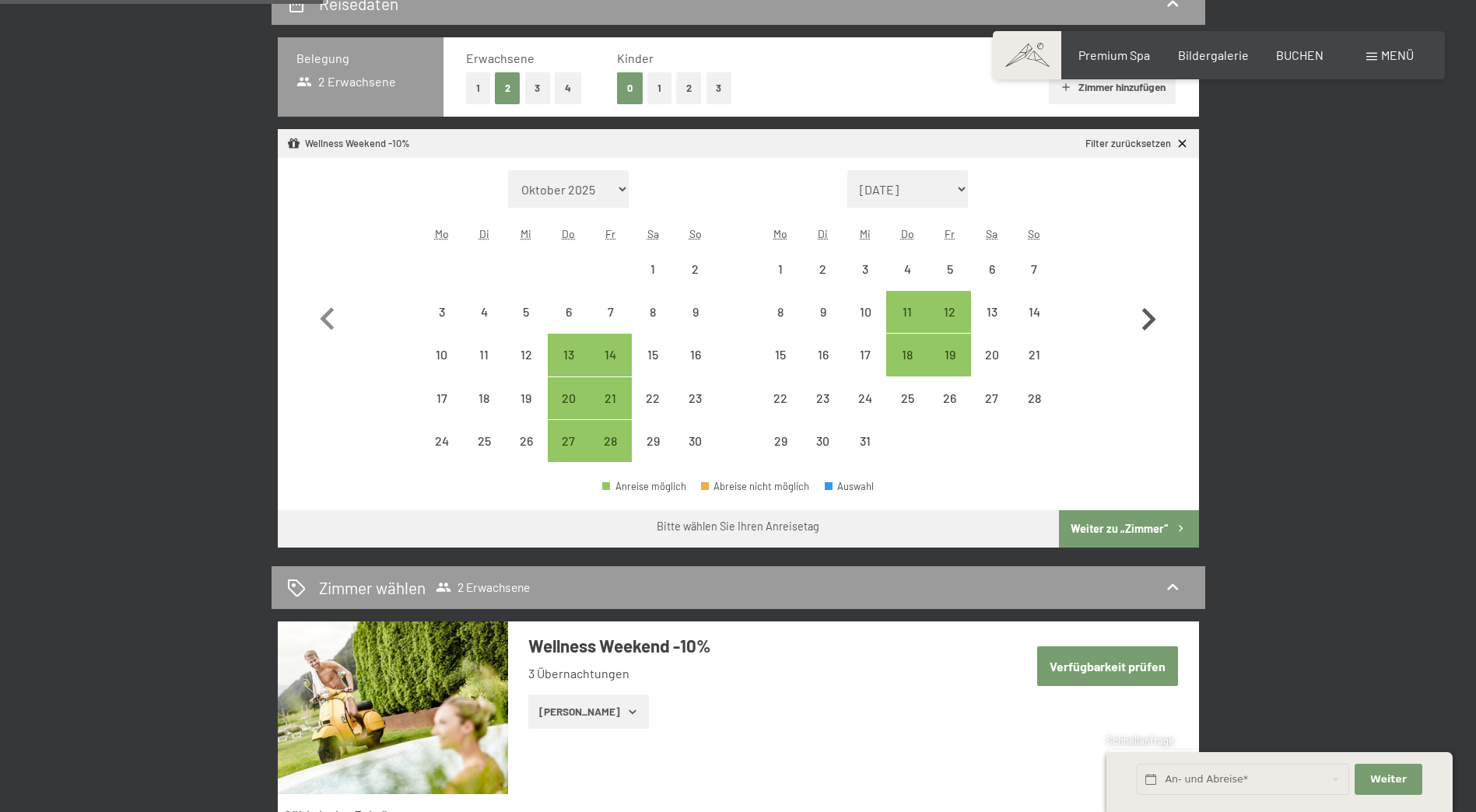
click at [1149, 318] on icon "button" at bounding box center [1149, 319] width 14 height 22
select select "2025-12-01"
select select "2026-01-01"
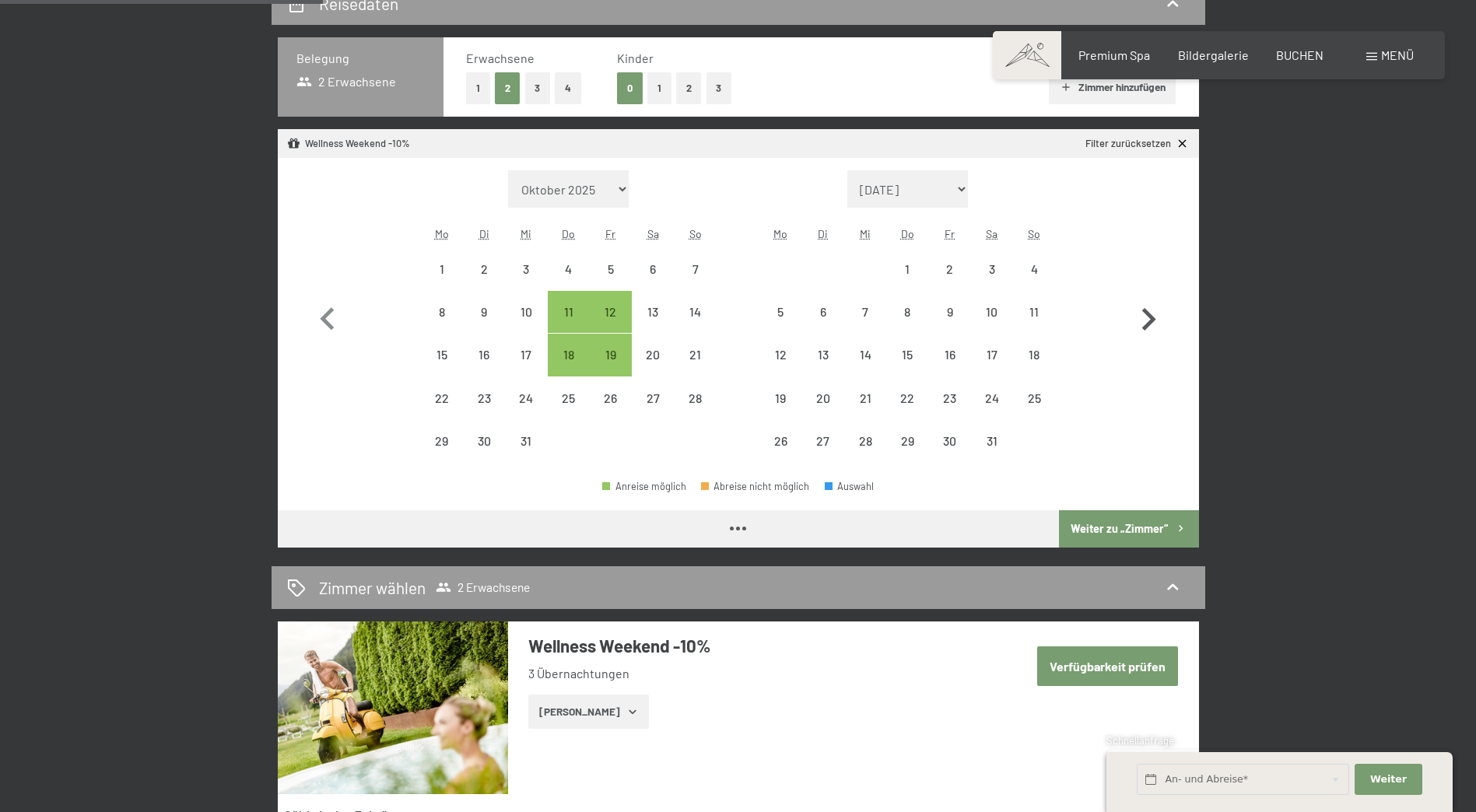
select select "2025-12-01"
select select "2026-01-01"
click at [1149, 318] on icon "button" at bounding box center [1149, 319] width 14 height 22
select select "2026-01-01"
select select "2026-02-01"
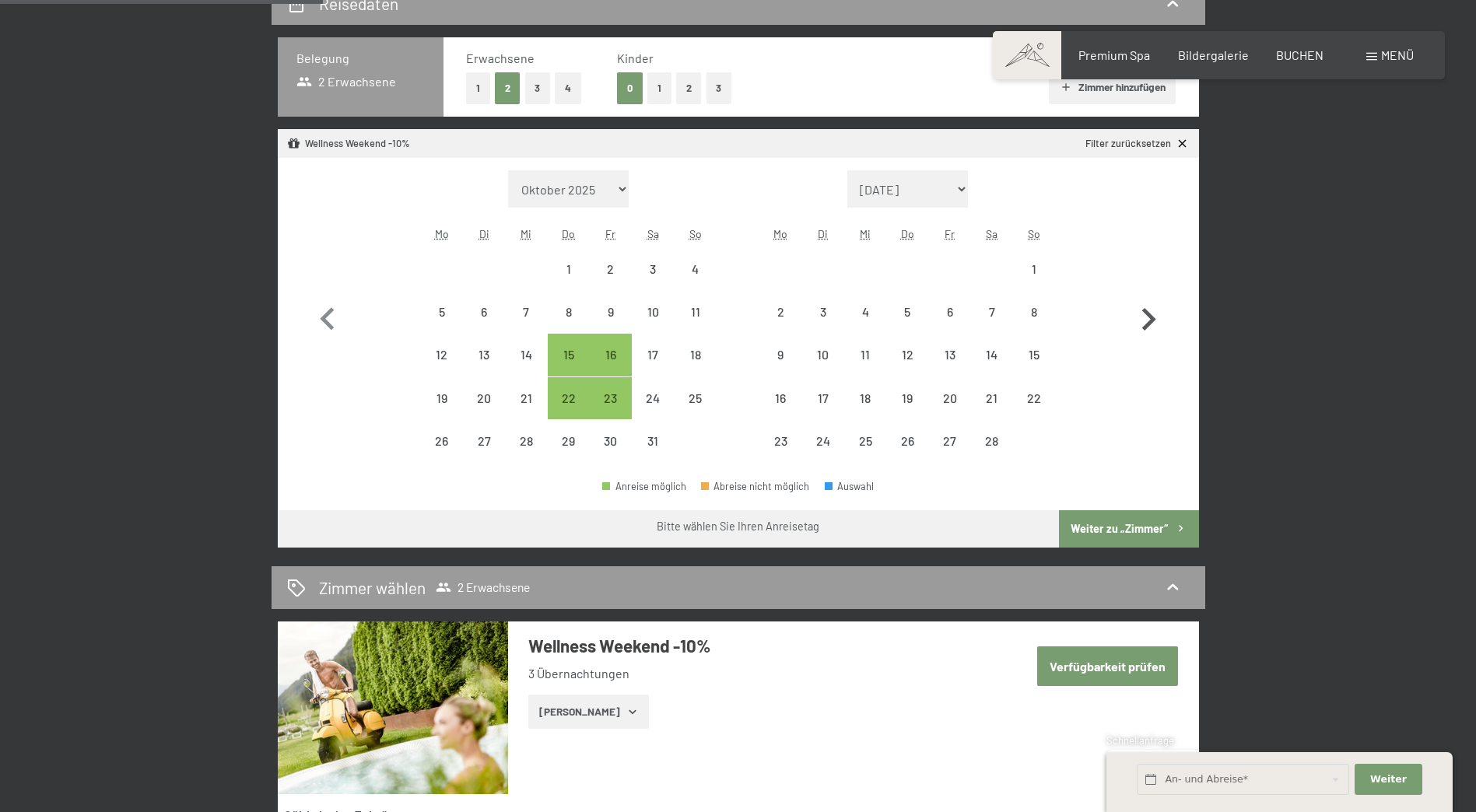
click at [1148, 317] on icon "button" at bounding box center [1149, 319] width 14 height 22
select select "2026-02-01"
select select "2026-03-01"
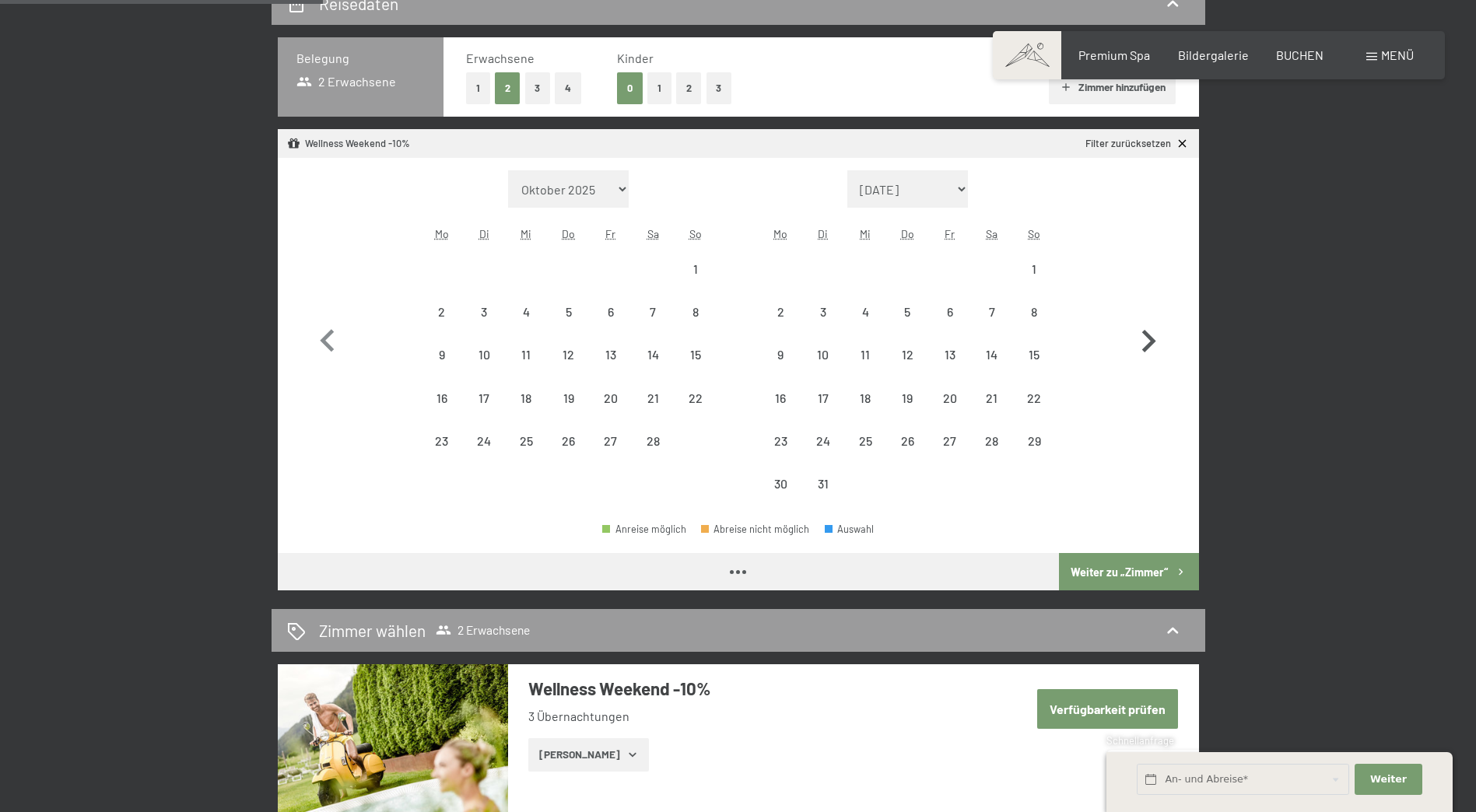
select select "2026-02-01"
select select "2026-03-01"
click at [917, 353] on div "12" at bounding box center [906, 367] width 39 height 39
select select "2026-02-01"
select select "2026-03-01"
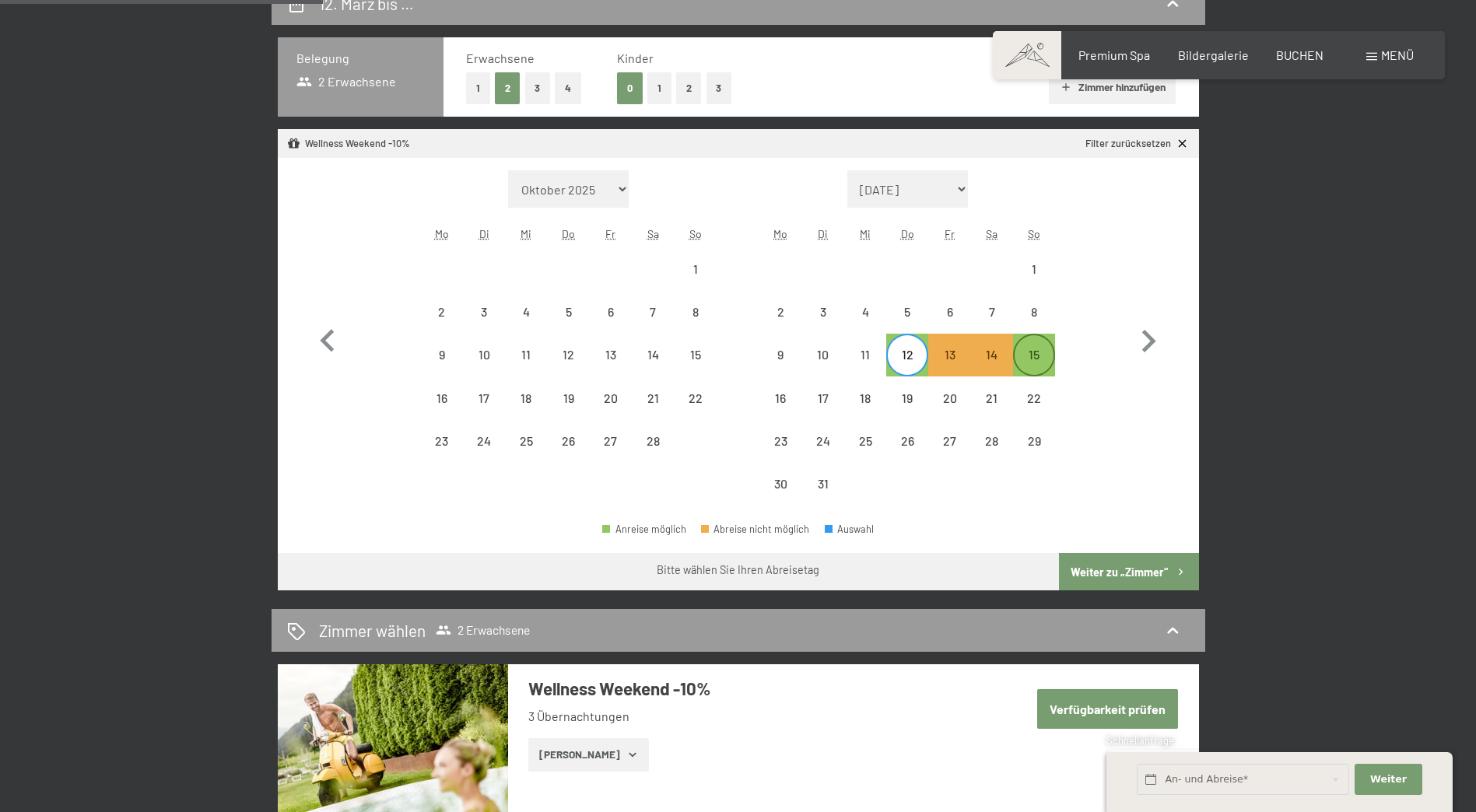
click at [1026, 355] on div "15" at bounding box center [1033, 367] width 39 height 39
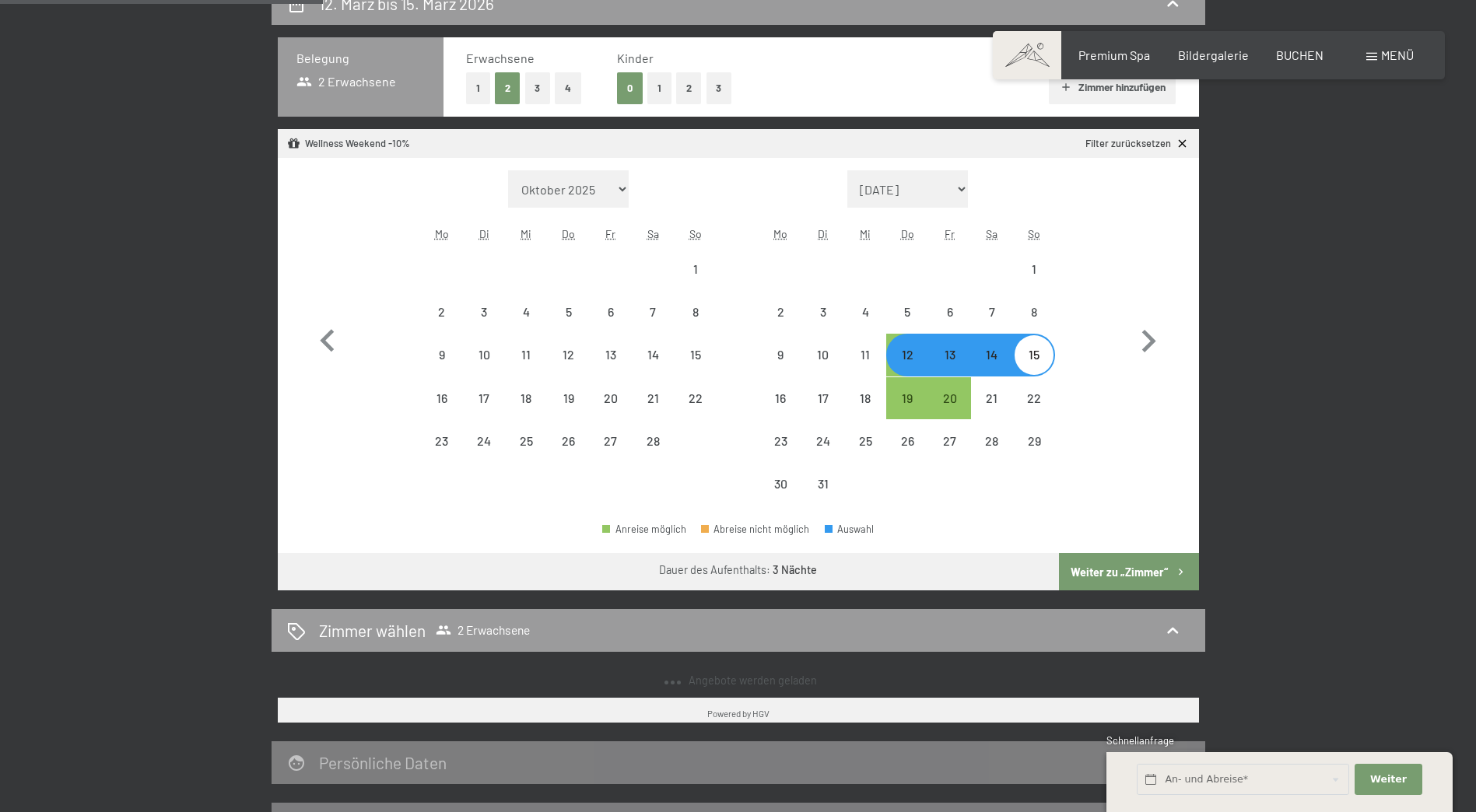
select select "2025-11-01"
select select "2025-12-01"
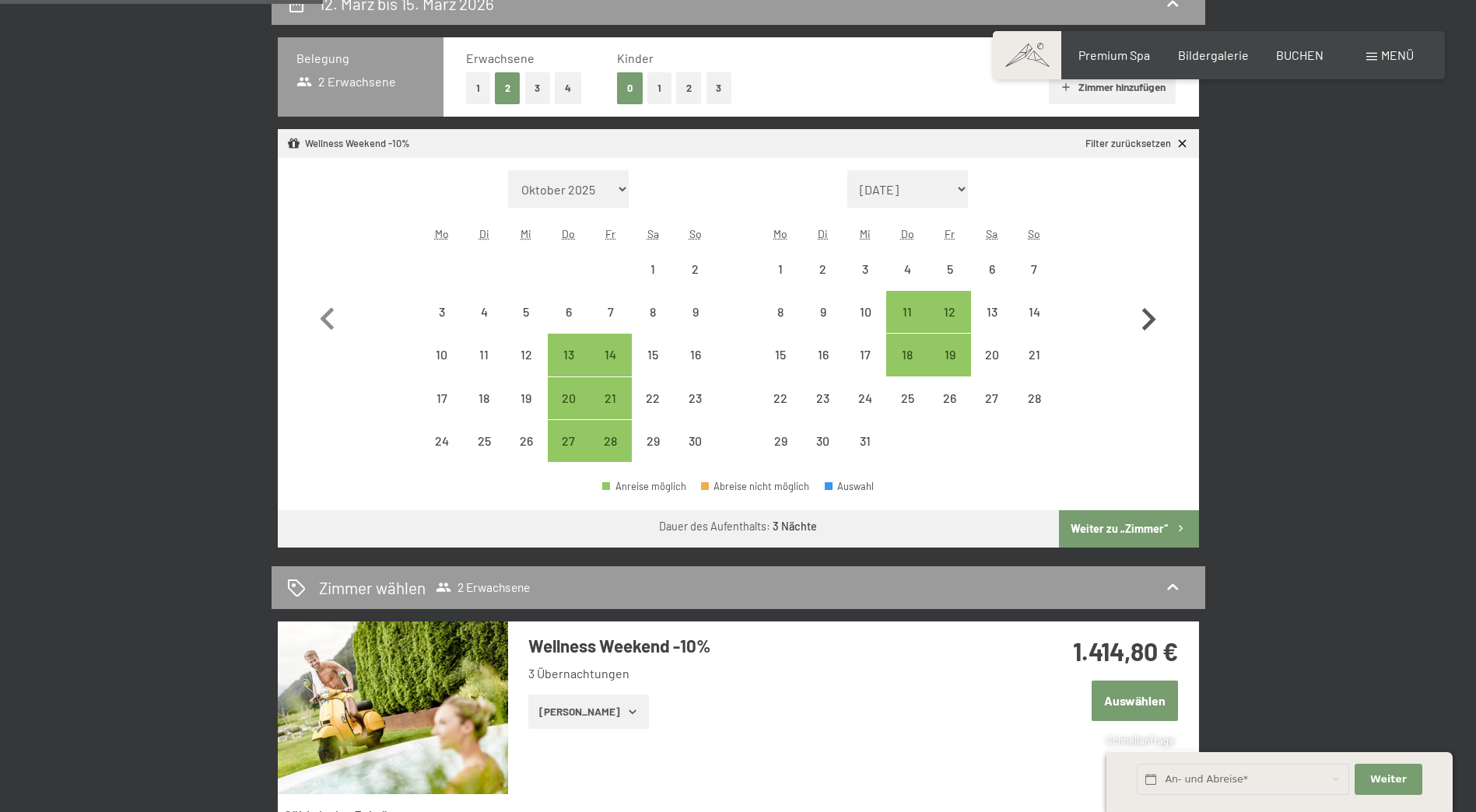
click at [1146, 319] on icon "button" at bounding box center [1148, 319] width 45 height 45
select select "2025-12-01"
select select "2026-01-01"
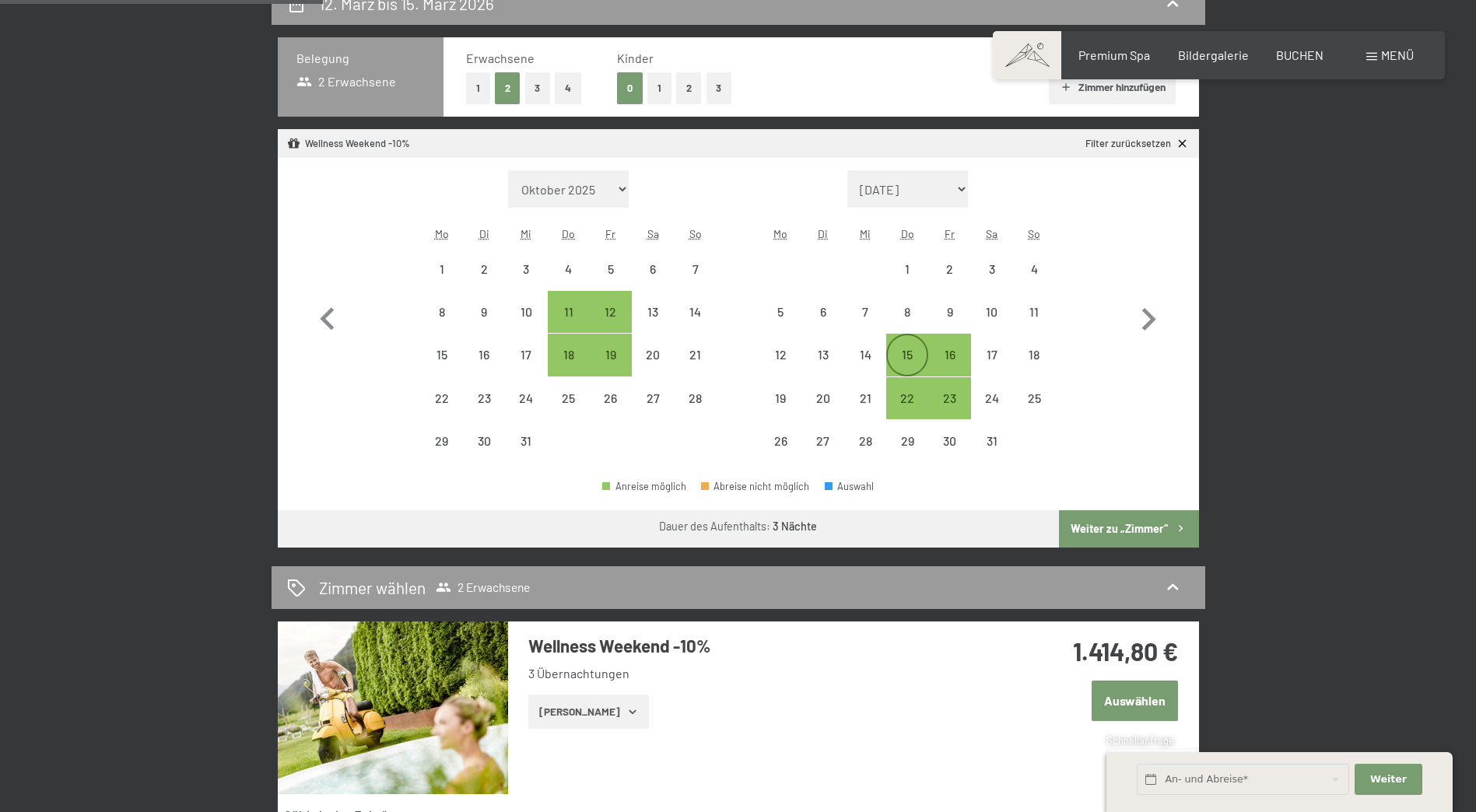
click at [905, 350] on div "15" at bounding box center [906, 367] width 39 height 39
select select "[DATE]"
select select "2026-01-01"
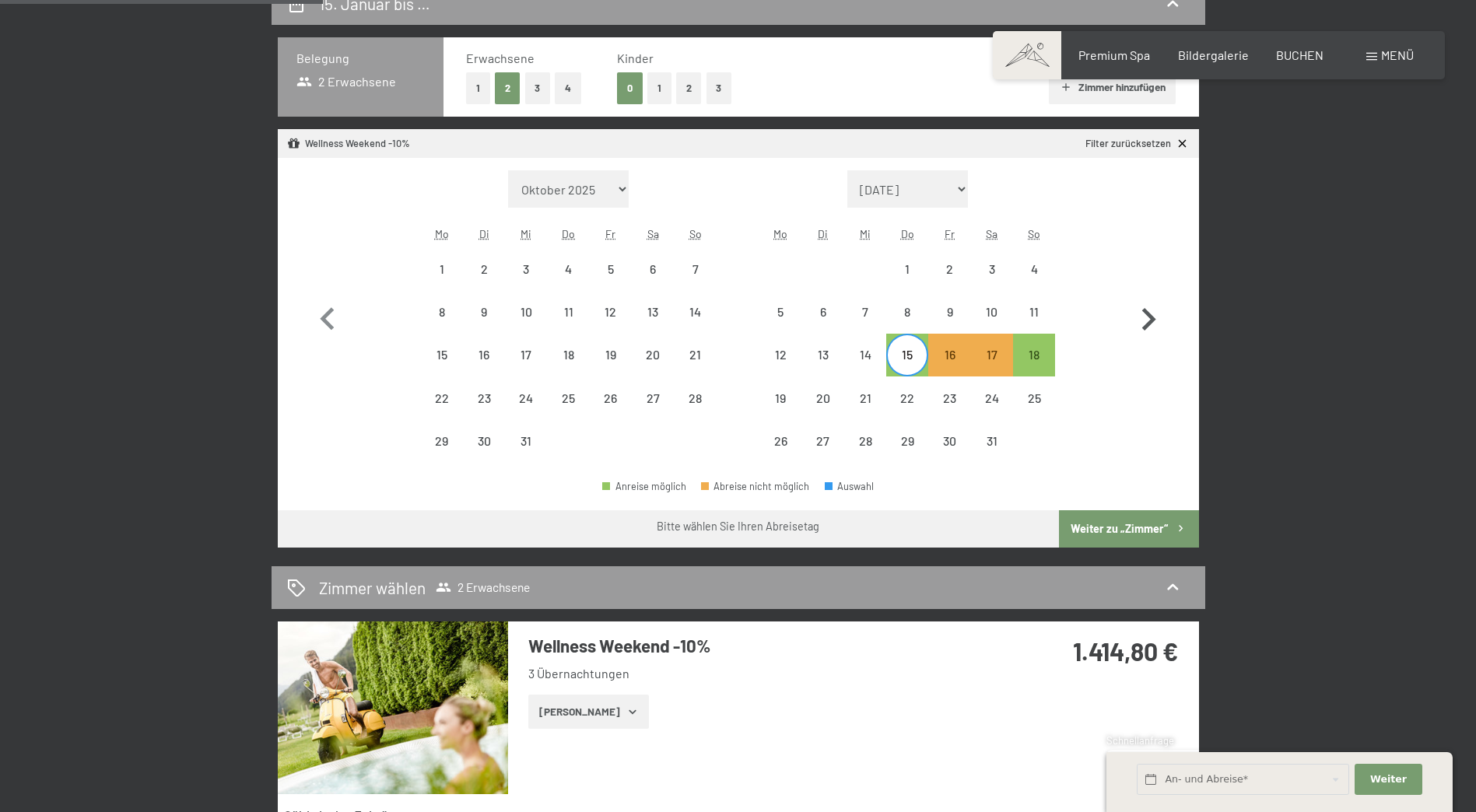
click at [1145, 319] on icon "button" at bounding box center [1148, 319] width 45 height 45
select select "2026-01-01"
select select "2026-02-01"
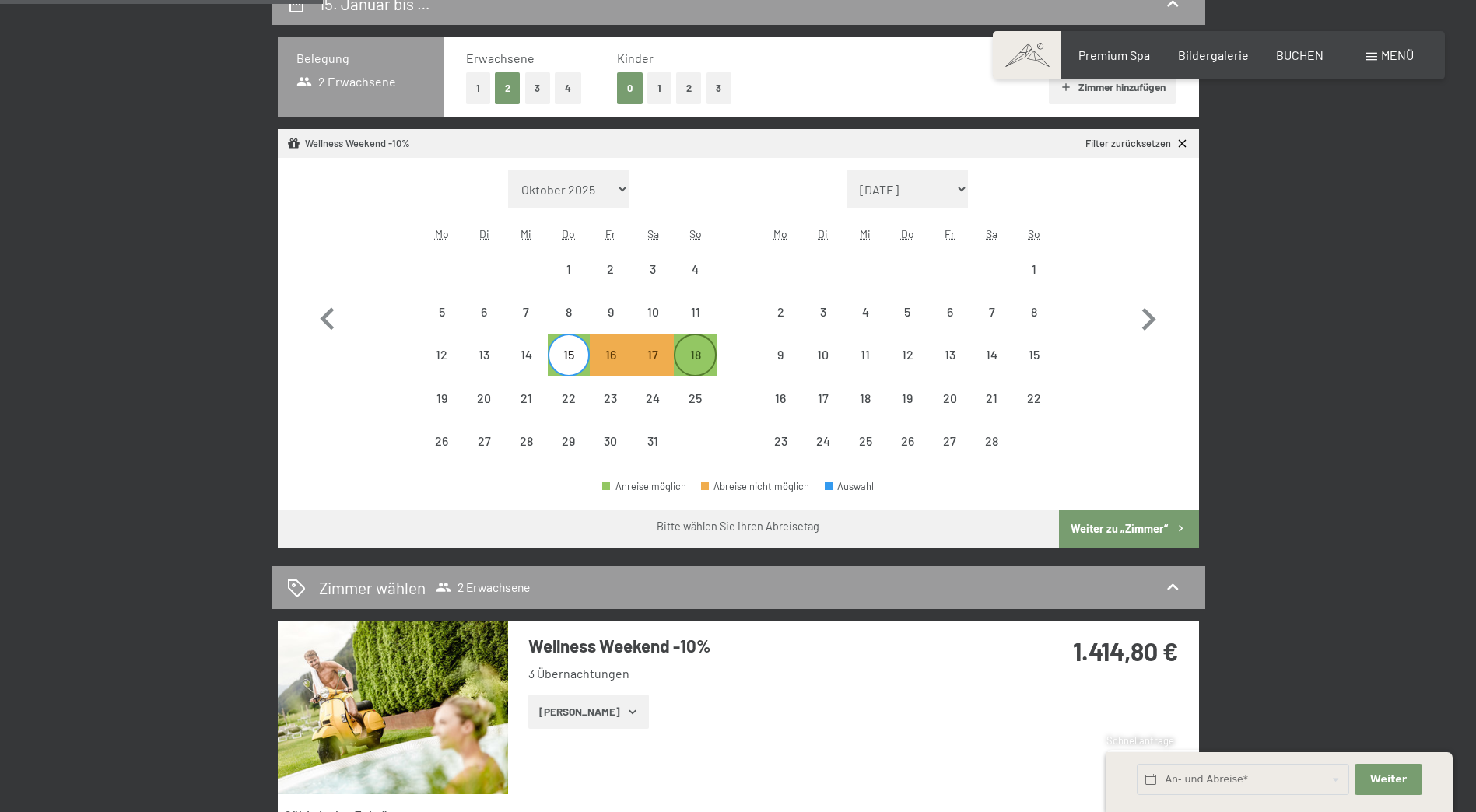
click at [692, 355] on div "18" at bounding box center [694, 367] width 39 height 39
select select "2026-01-01"
select select "2026-02-01"
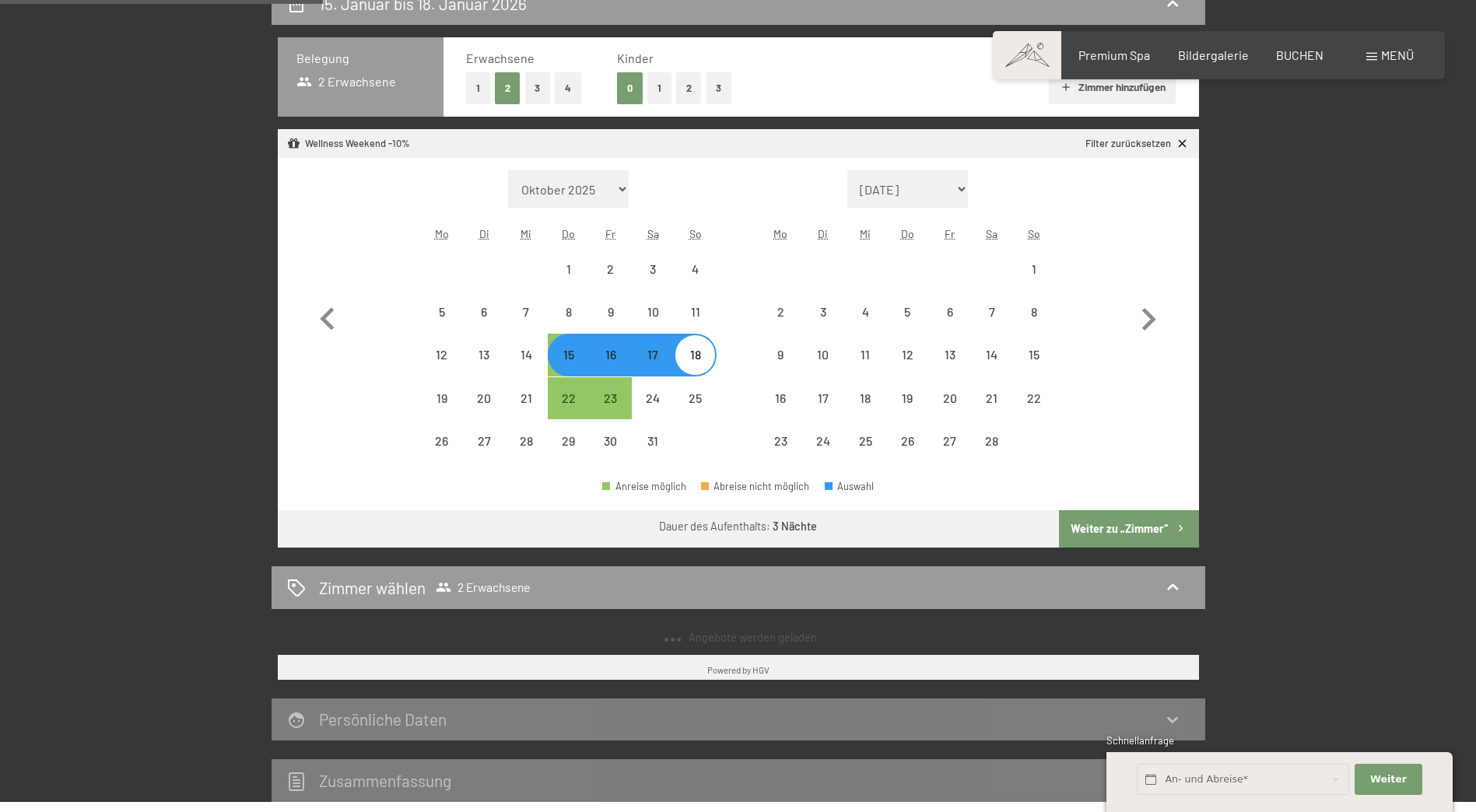
select select "[DATE]"
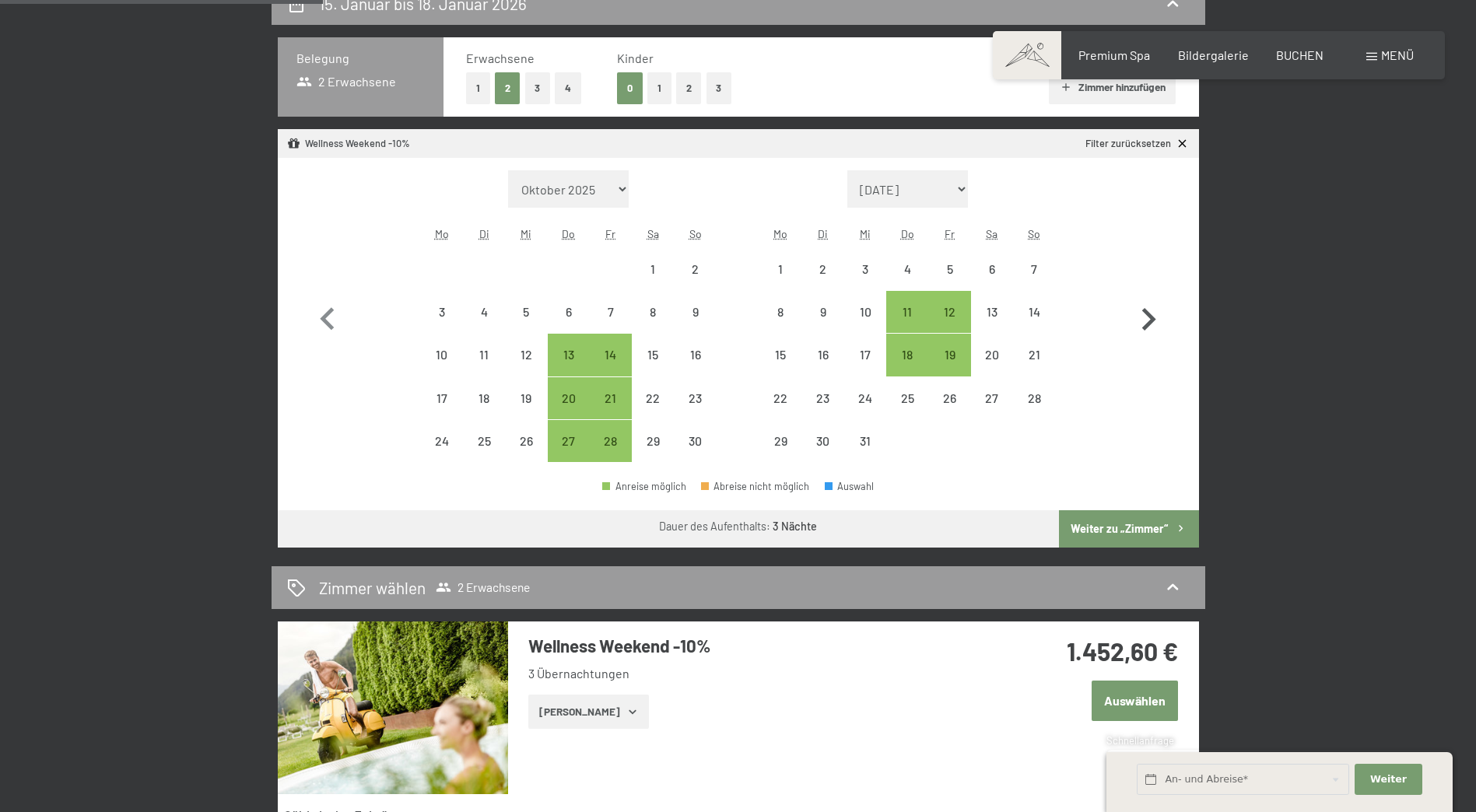
click at [1153, 318] on icon "button" at bounding box center [1149, 319] width 14 height 22
select select "[DATE]"
select select "2026-01-01"
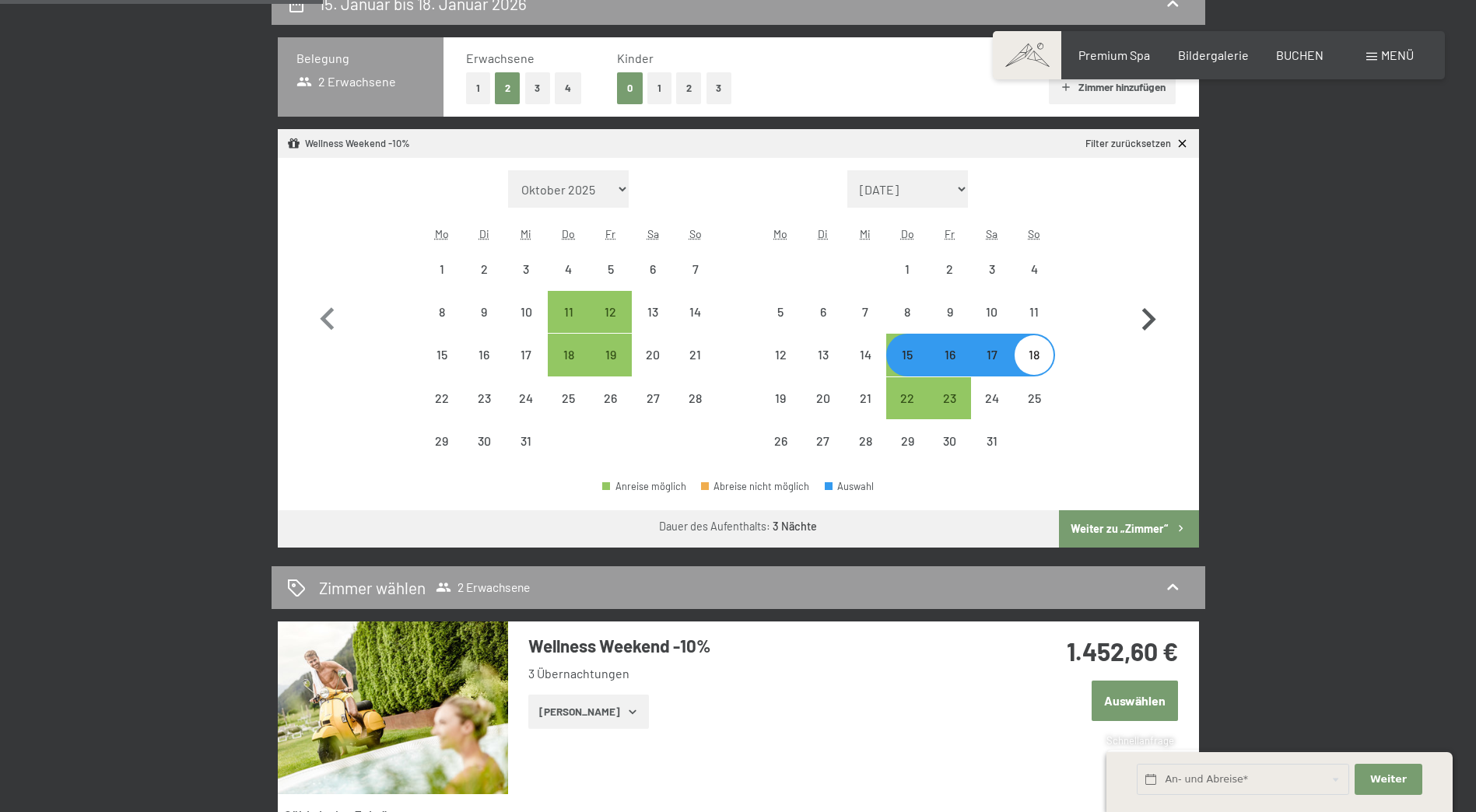
click at [1152, 318] on icon "button" at bounding box center [1149, 319] width 14 height 22
select select "2026-01-01"
select select "2026-02-01"
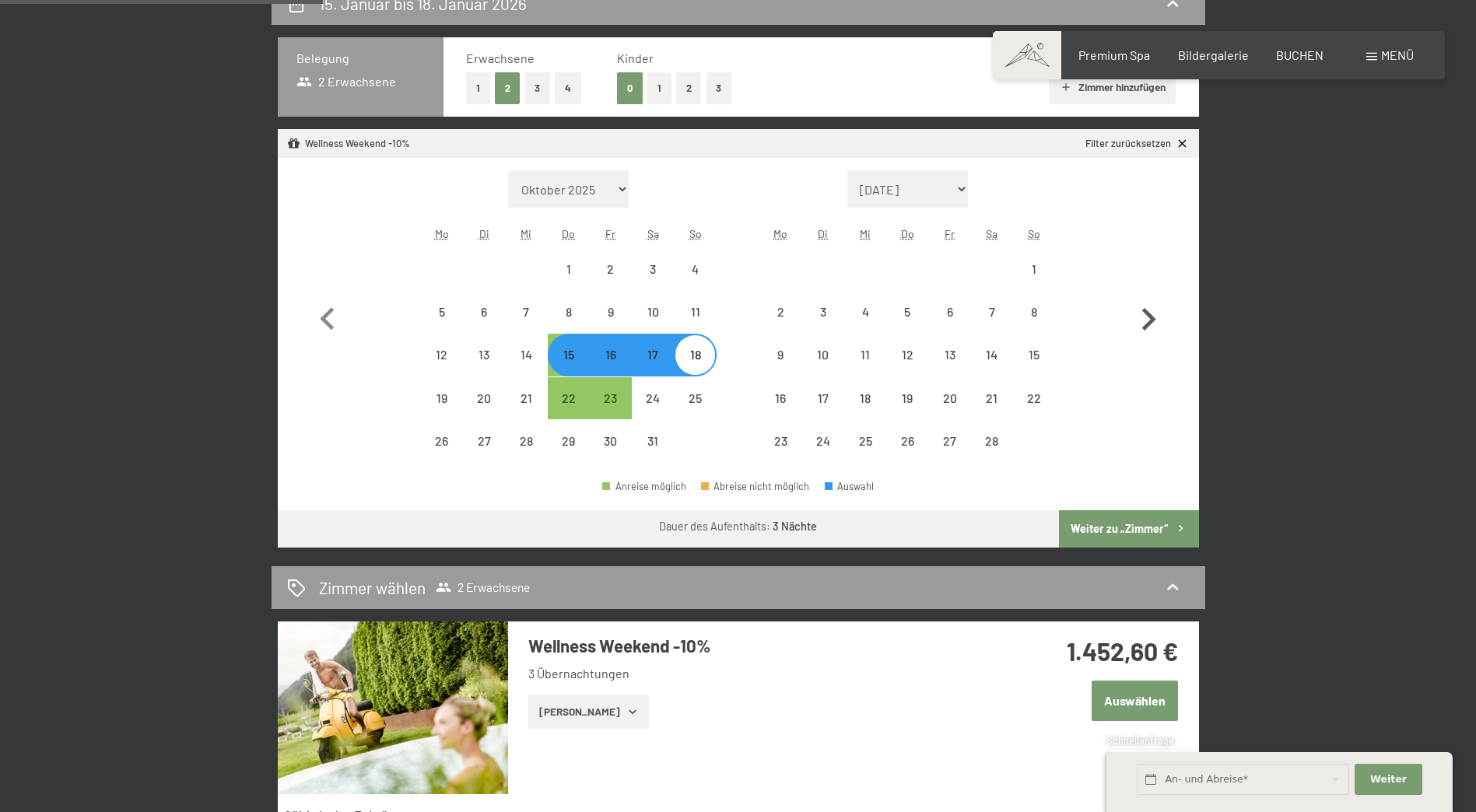
click at [1151, 318] on icon "button" at bounding box center [1149, 319] width 14 height 22
select select "2026-02-01"
select select "2026-03-01"
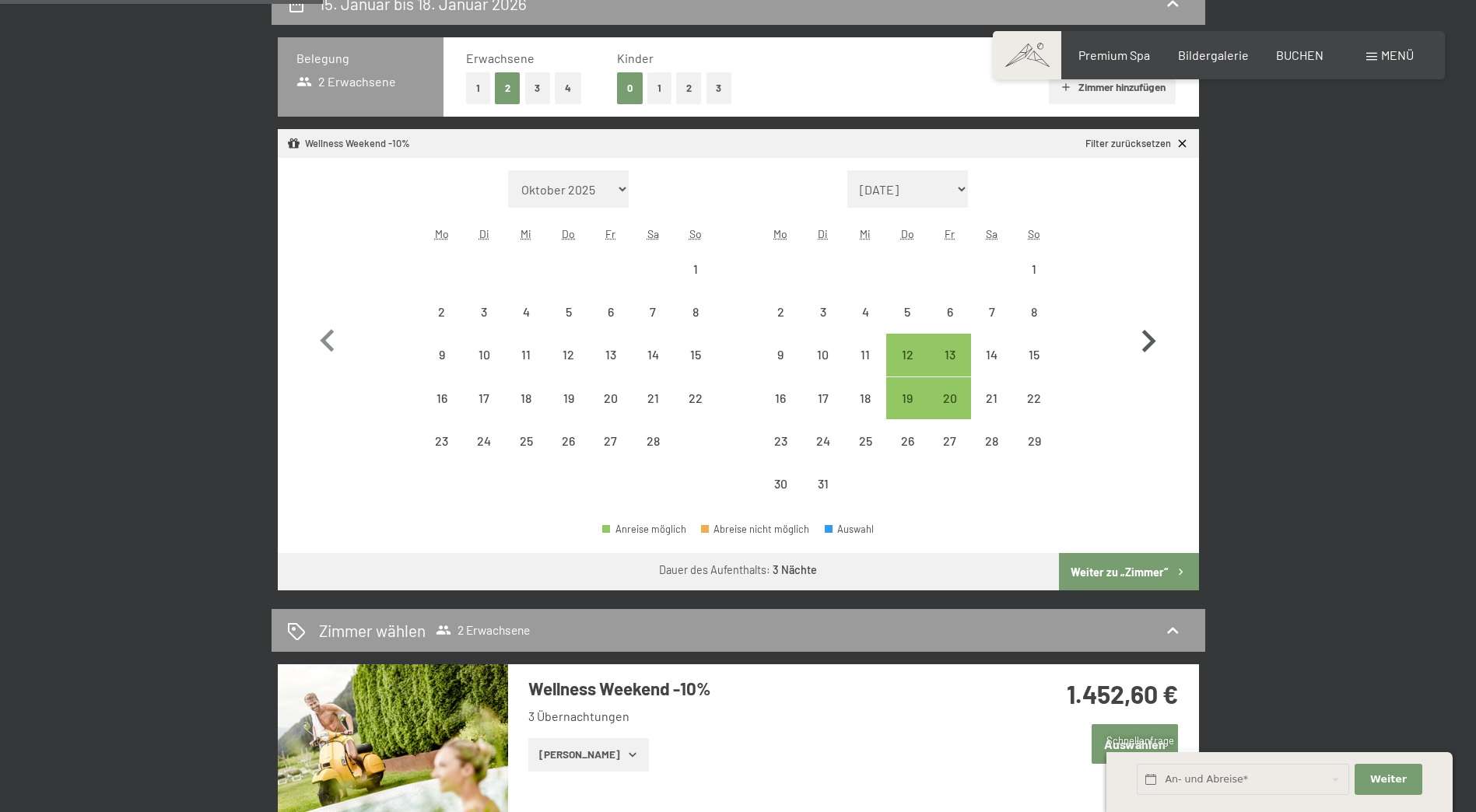
click at [1151, 319] on icon "button" at bounding box center [1148, 341] width 45 height 45
select select "2026-03-01"
select select "2026-04-01"
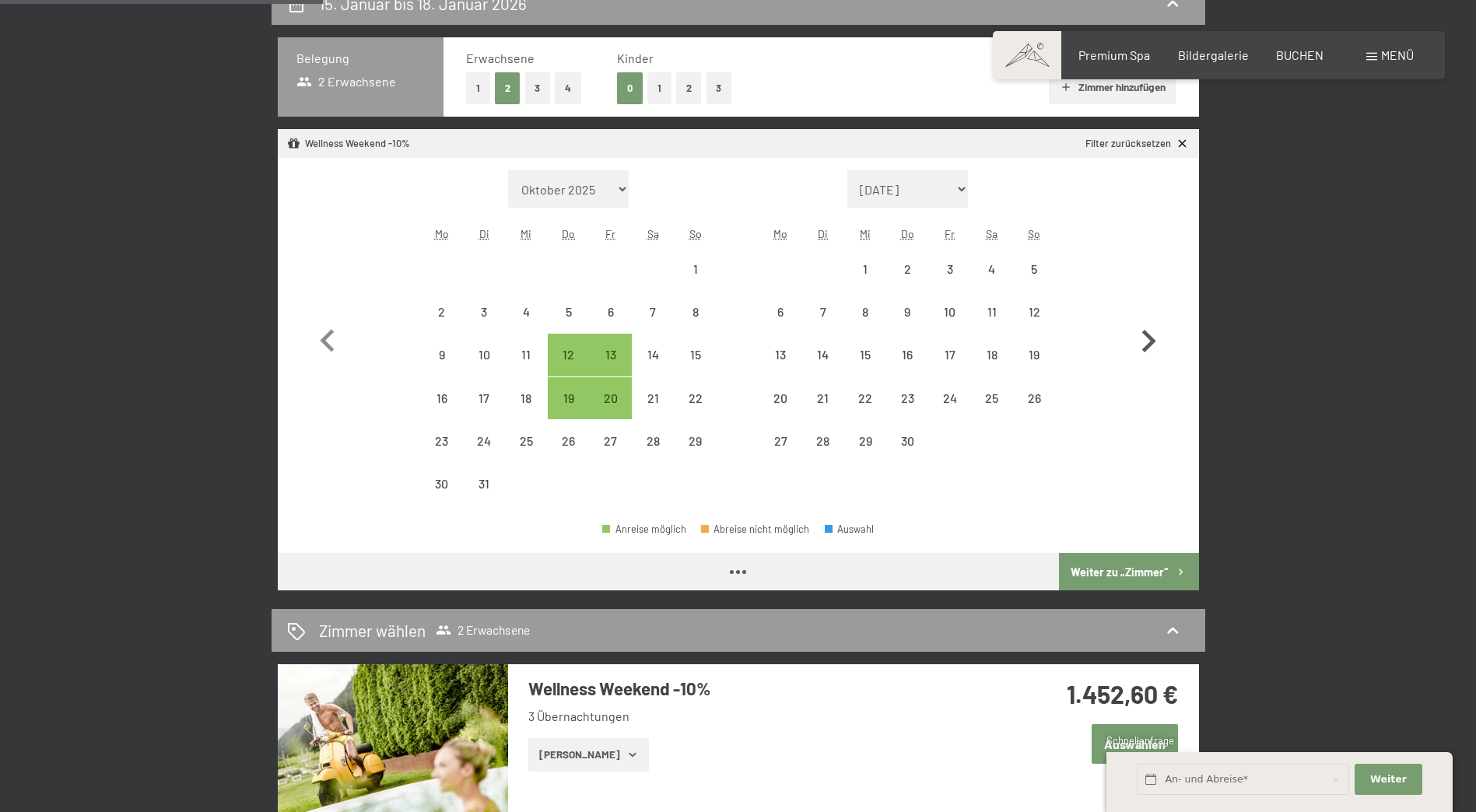
select select "2026-03-01"
select select "2026-04-01"
click at [1151, 319] on icon "button" at bounding box center [1148, 341] width 45 height 45
select select "2026-04-01"
select select "2026-05-01"
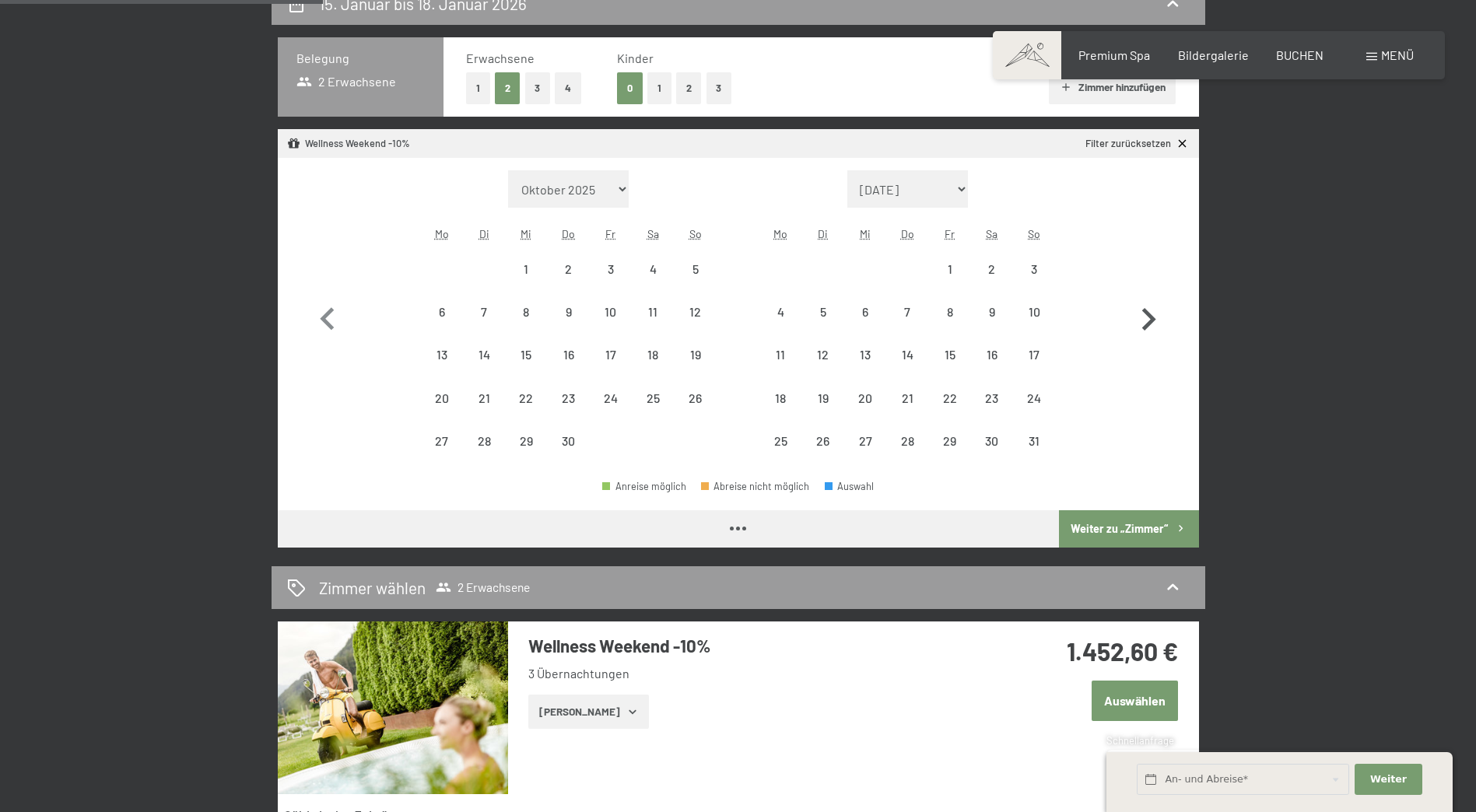
select select "2026-04-01"
select select "2026-05-01"
click at [320, 313] on icon "button" at bounding box center [327, 319] width 45 height 45
select select "2026-03-01"
select select "2026-04-01"
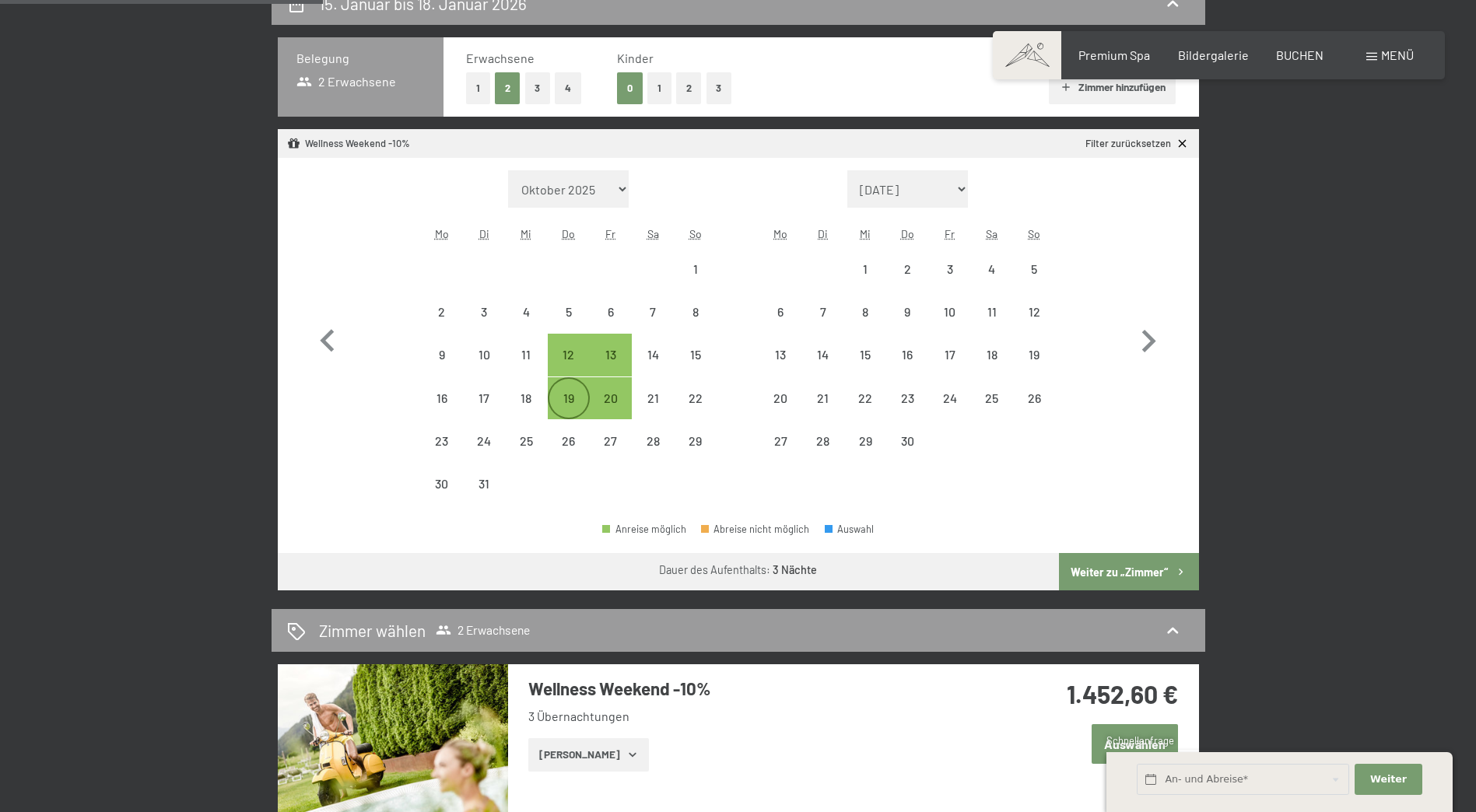
click at [564, 397] on div "19" at bounding box center [568, 411] width 39 height 39
select select "2026-03-01"
select select "2026-04-01"
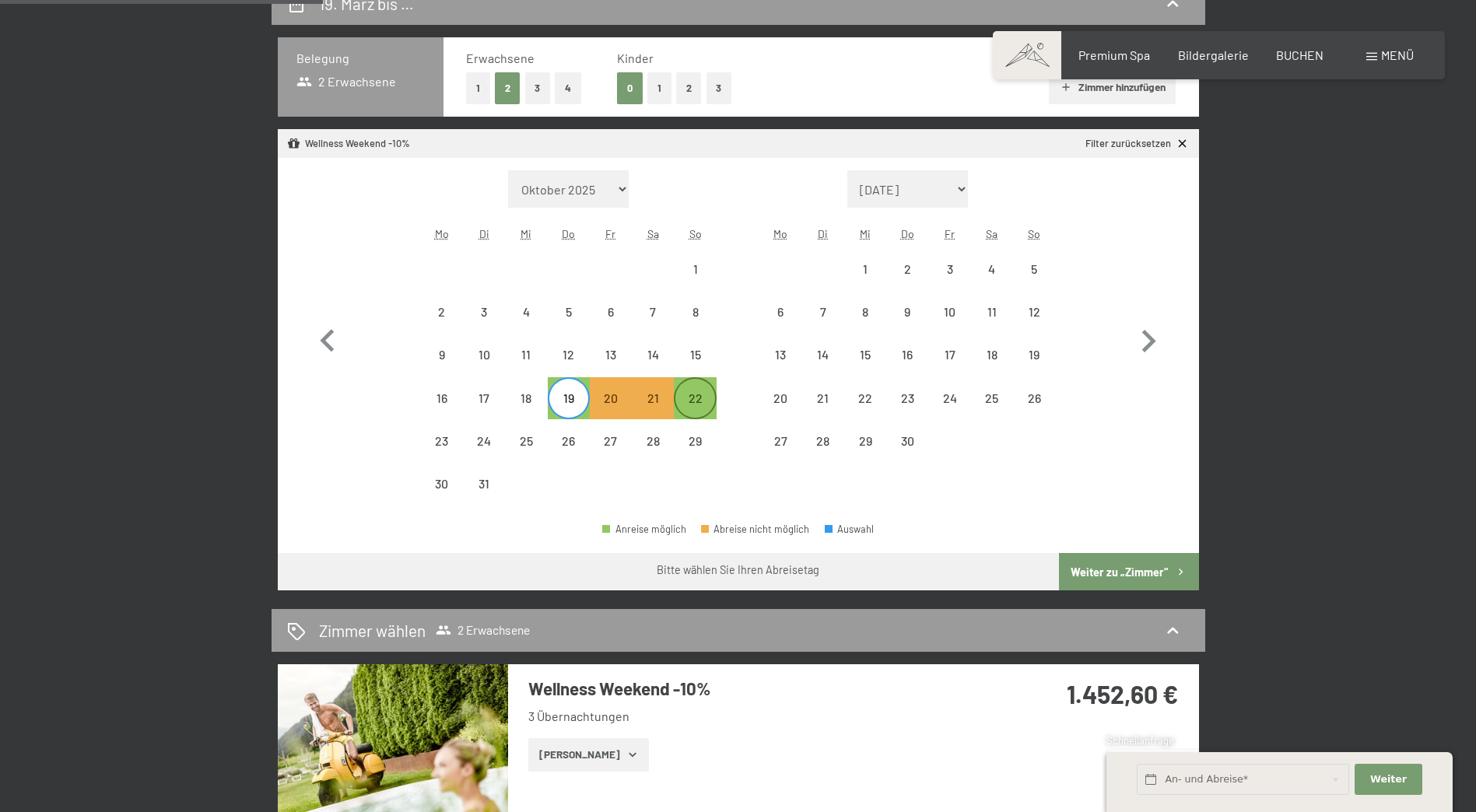
click at [701, 397] on div "22" at bounding box center [694, 411] width 39 height 39
select select "2026-03-01"
select select "2026-04-01"
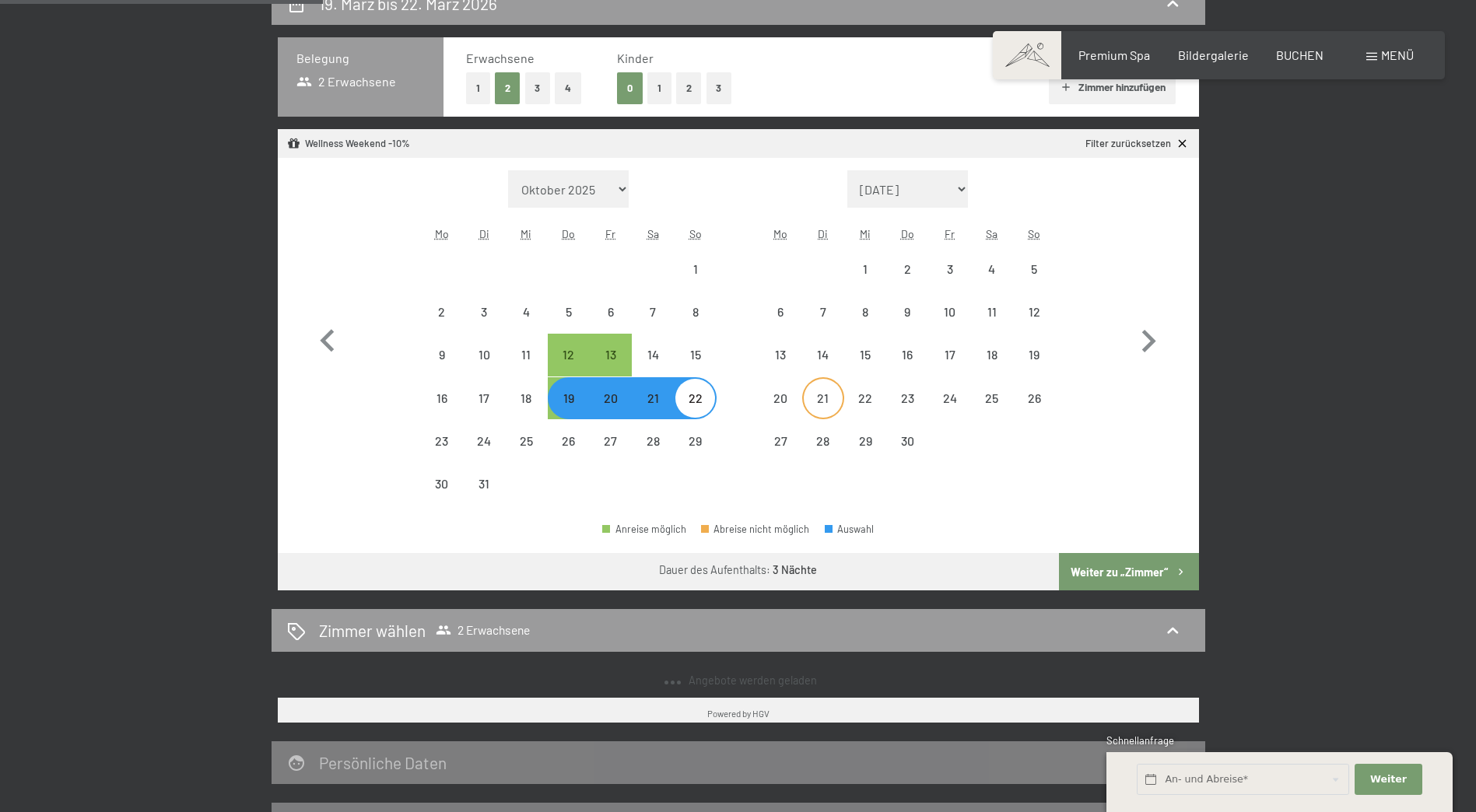
select select "[DATE]"
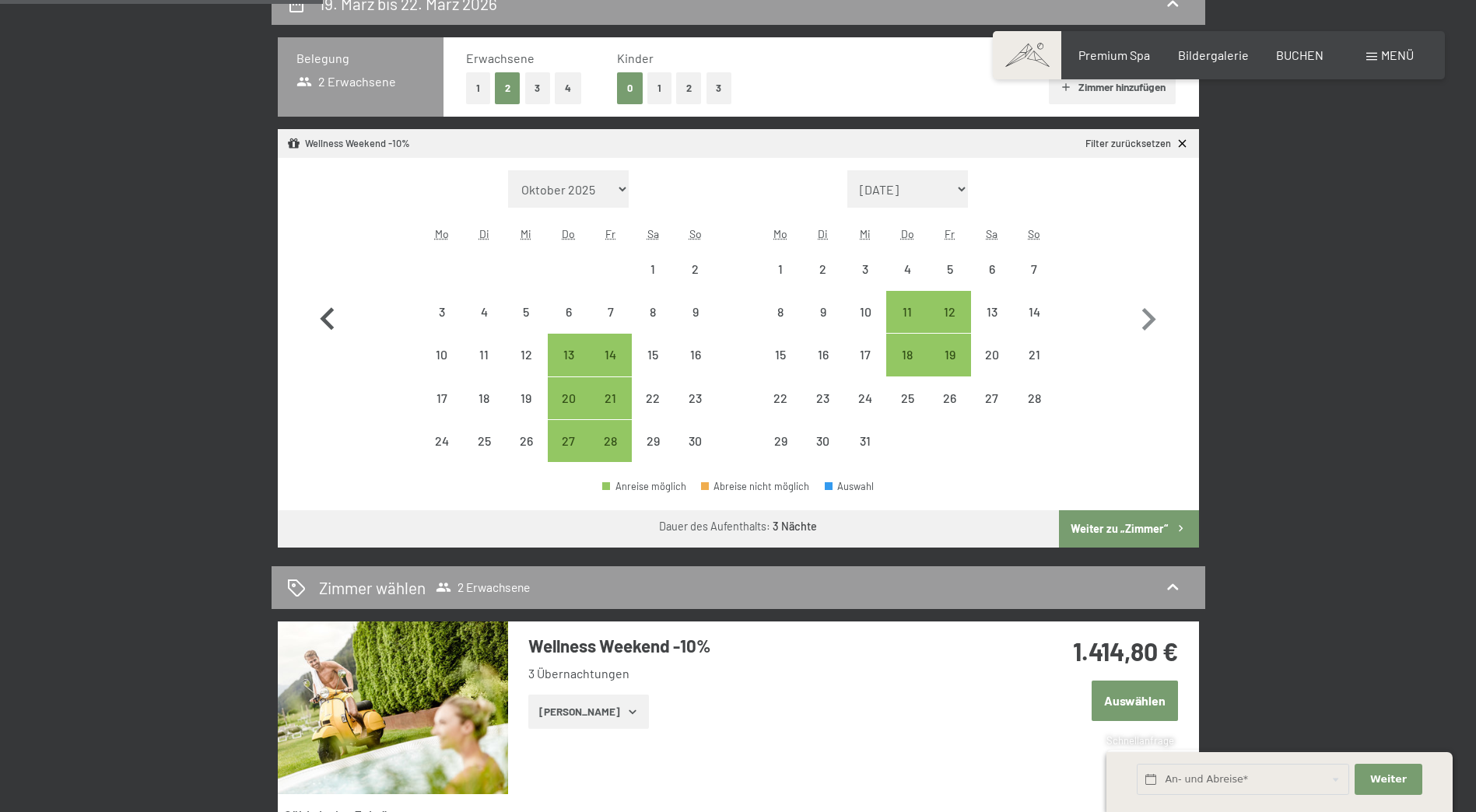
click at [329, 318] on icon "button" at bounding box center [327, 319] width 45 height 45
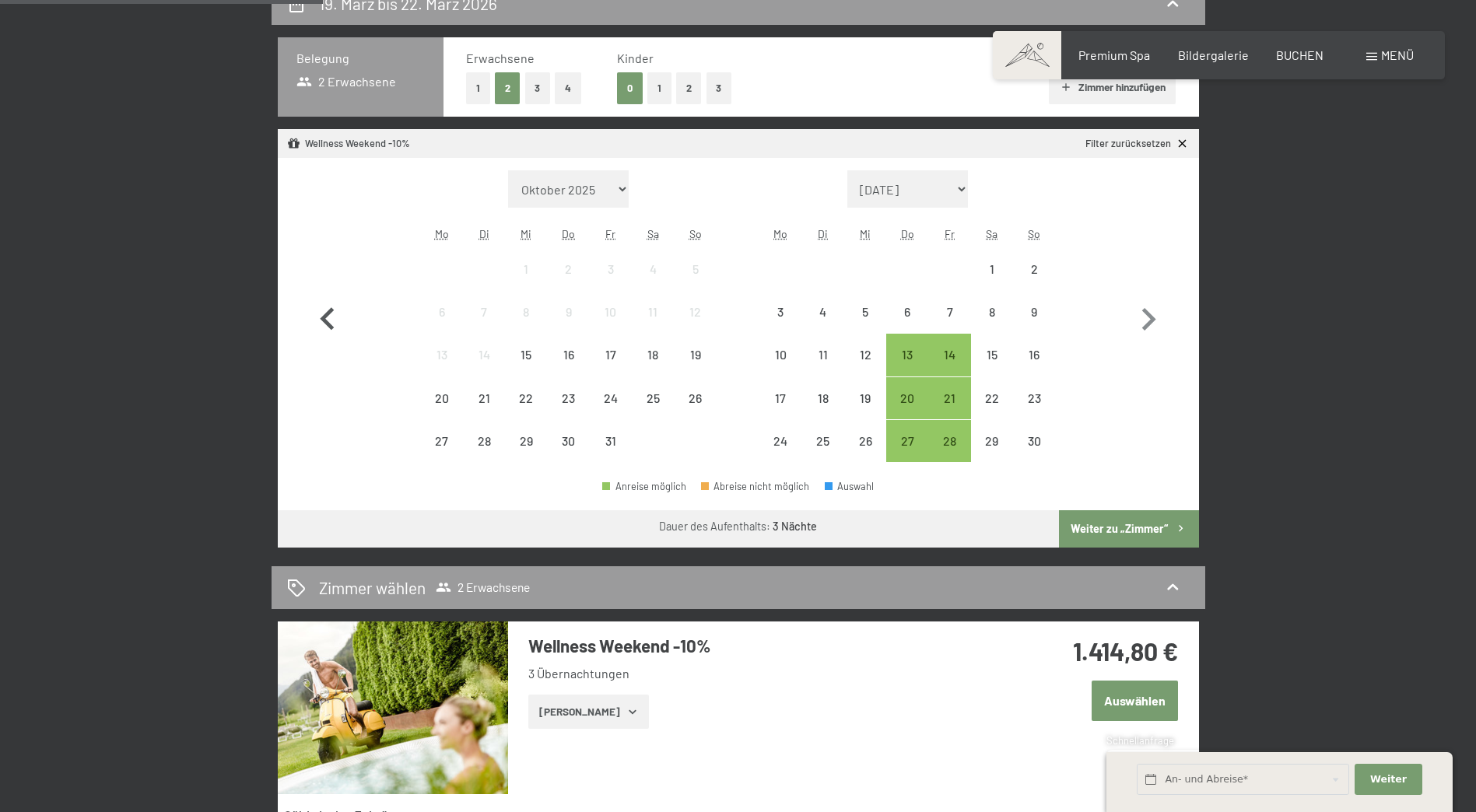
click at [329, 318] on icon "button" at bounding box center [327, 319] width 45 height 45
click at [325, 319] on icon "button" at bounding box center [326, 319] width 14 height 22
click at [912, 355] on div "13" at bounding box center [906, 367] width 39 height 39
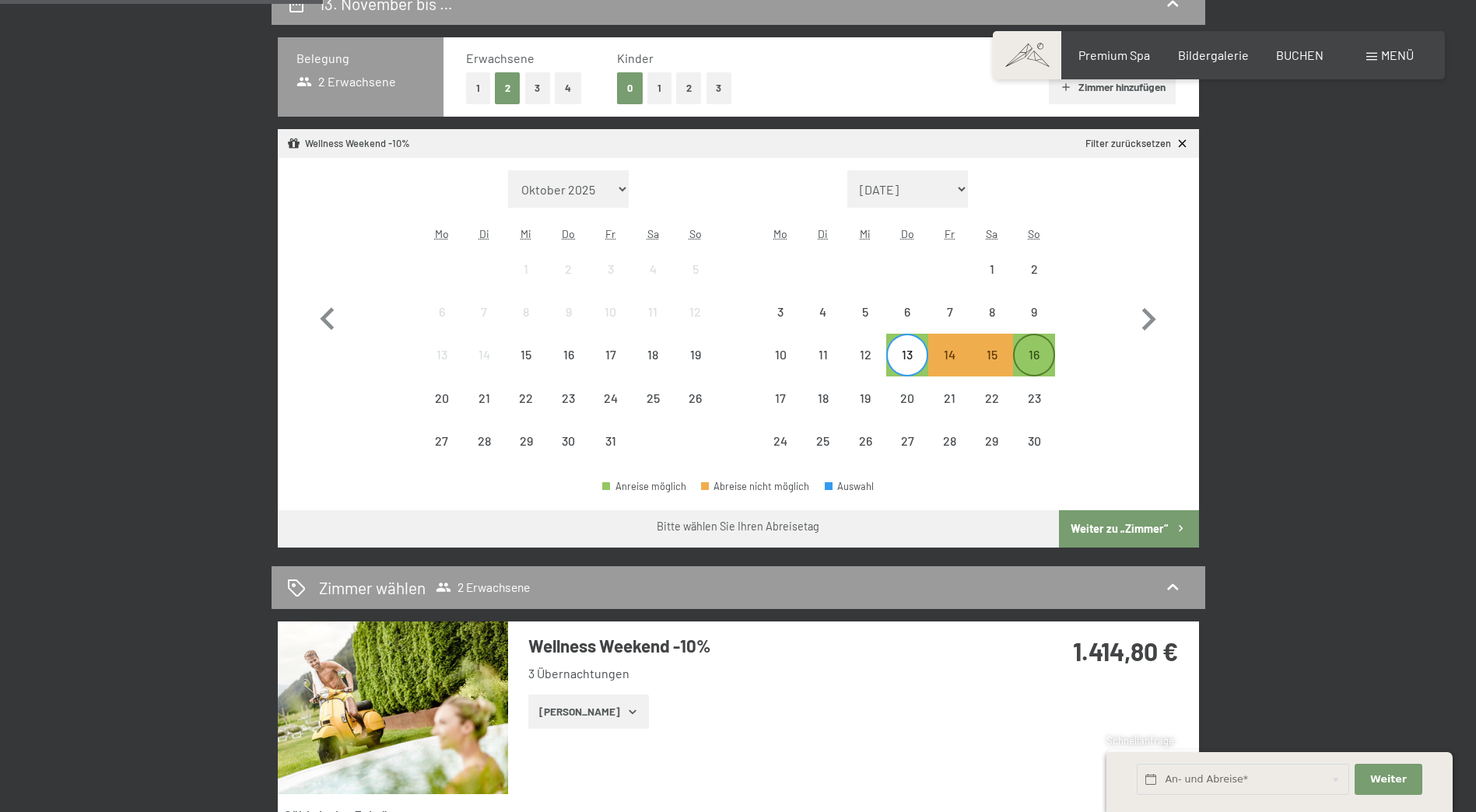
click at [1031, 355] on div "16" at bounding box center [1033, 367] width 39 height 39
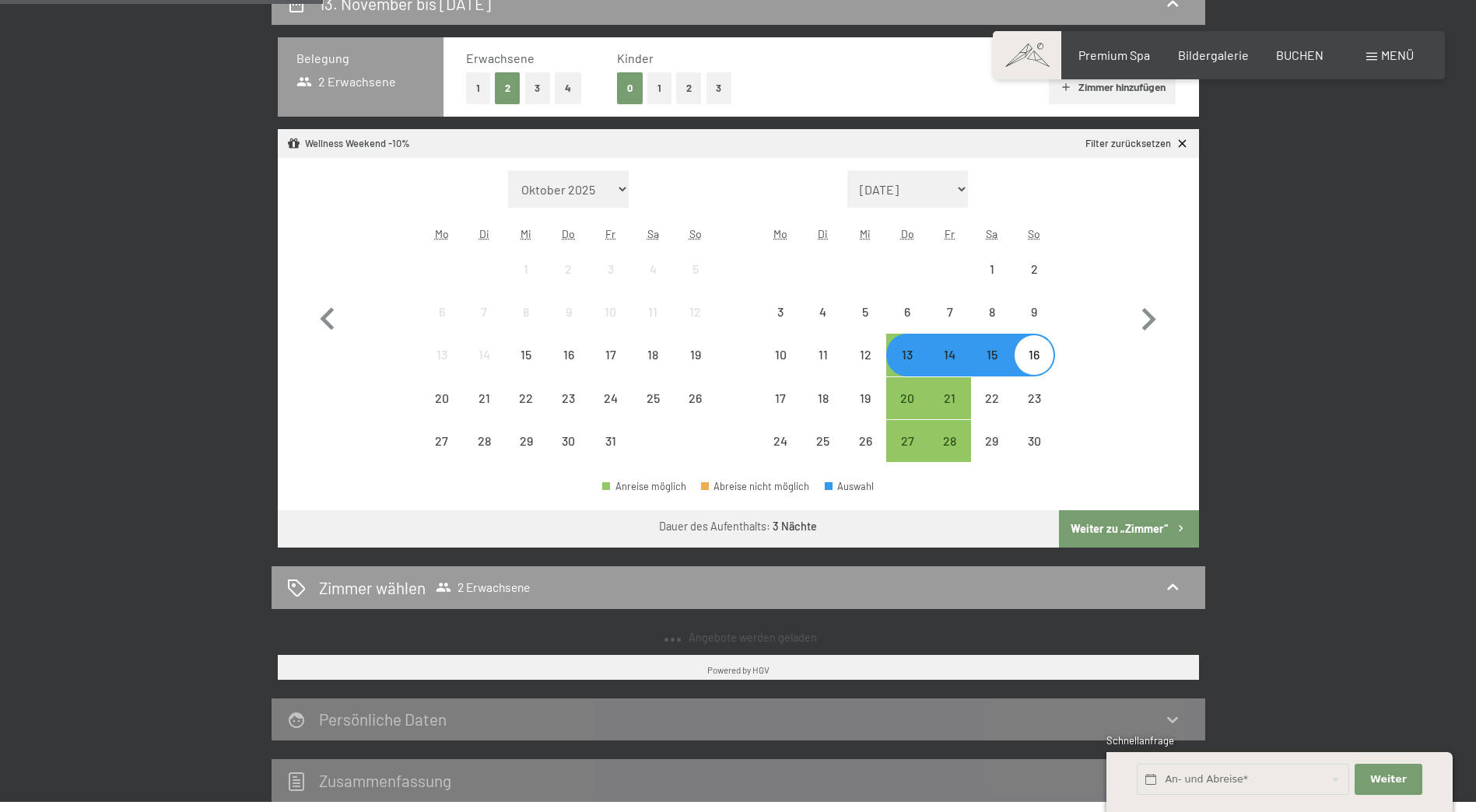
select select "[DATE]"
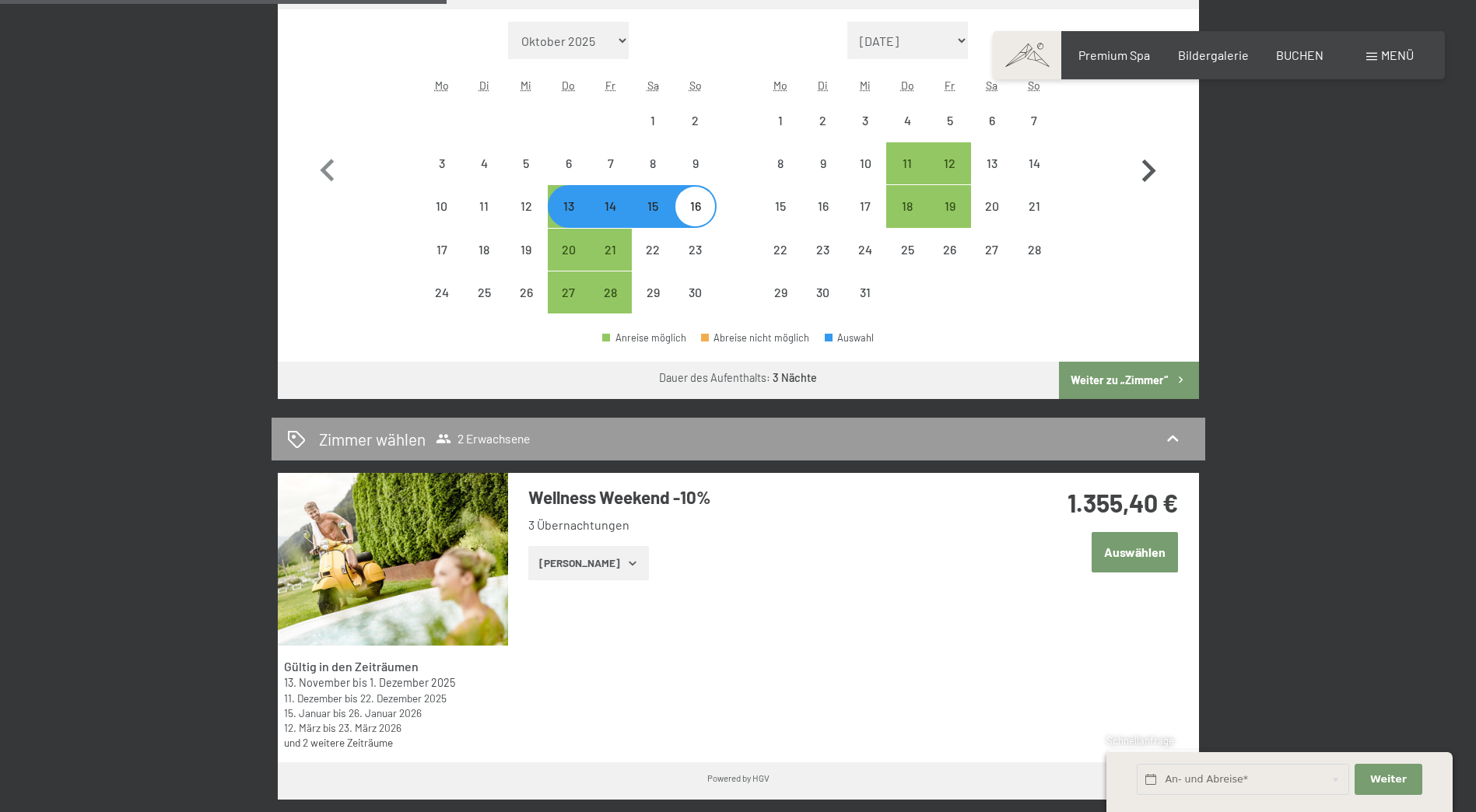
scroll to position [778, 0]
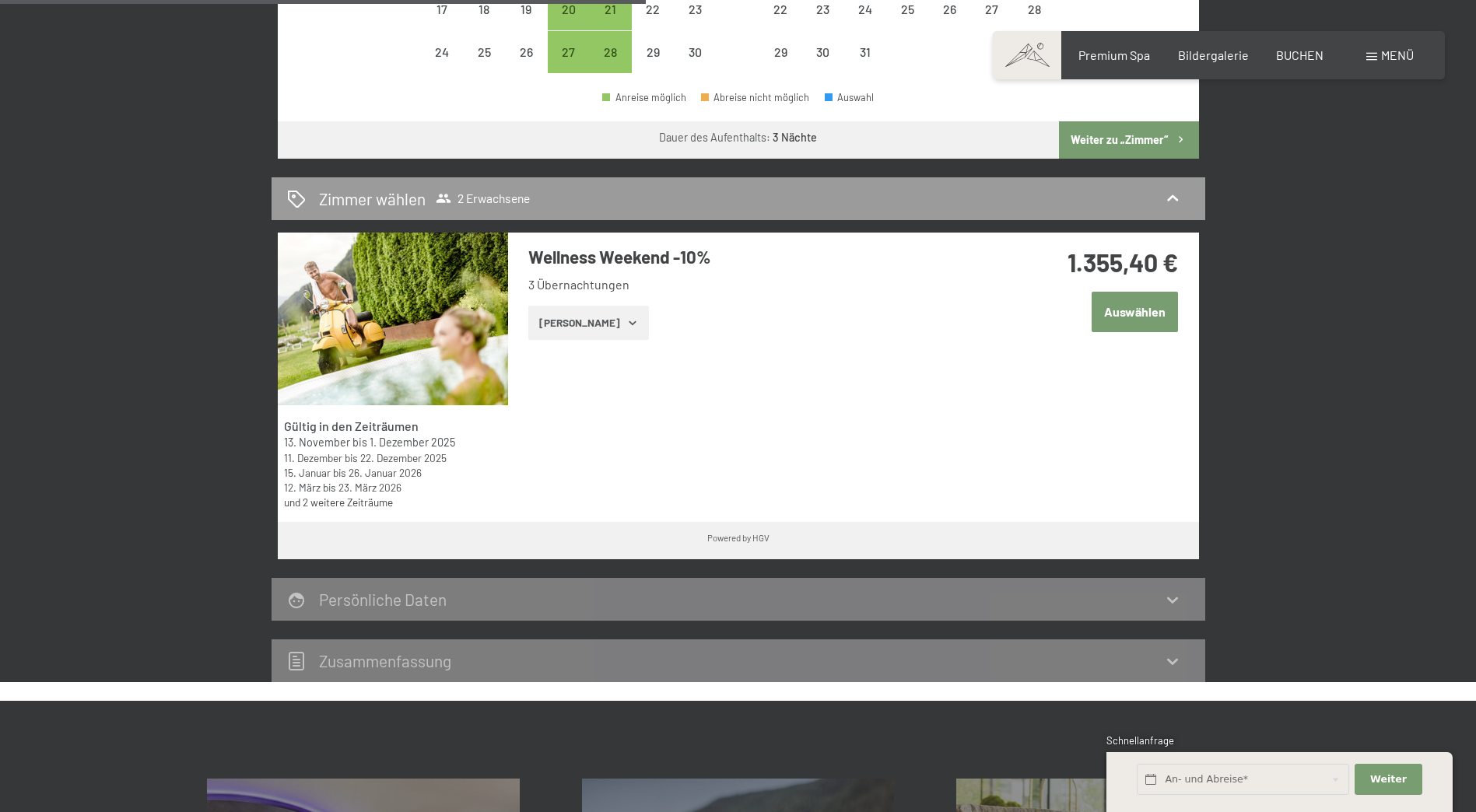
click at [629, 321] on icon "button" at bounding box center [632, 323] width 7 height 4
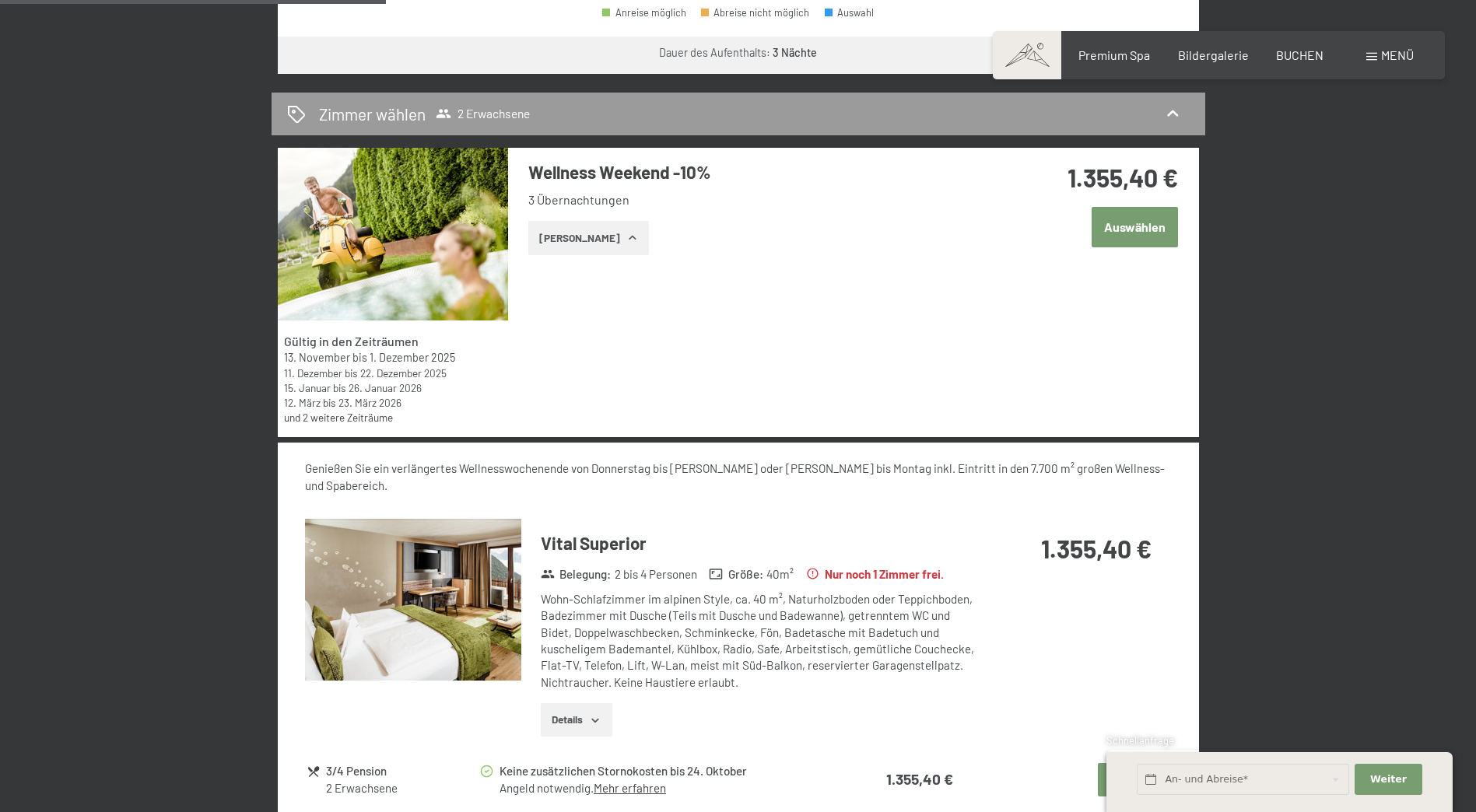
scroll to position [856, 0]
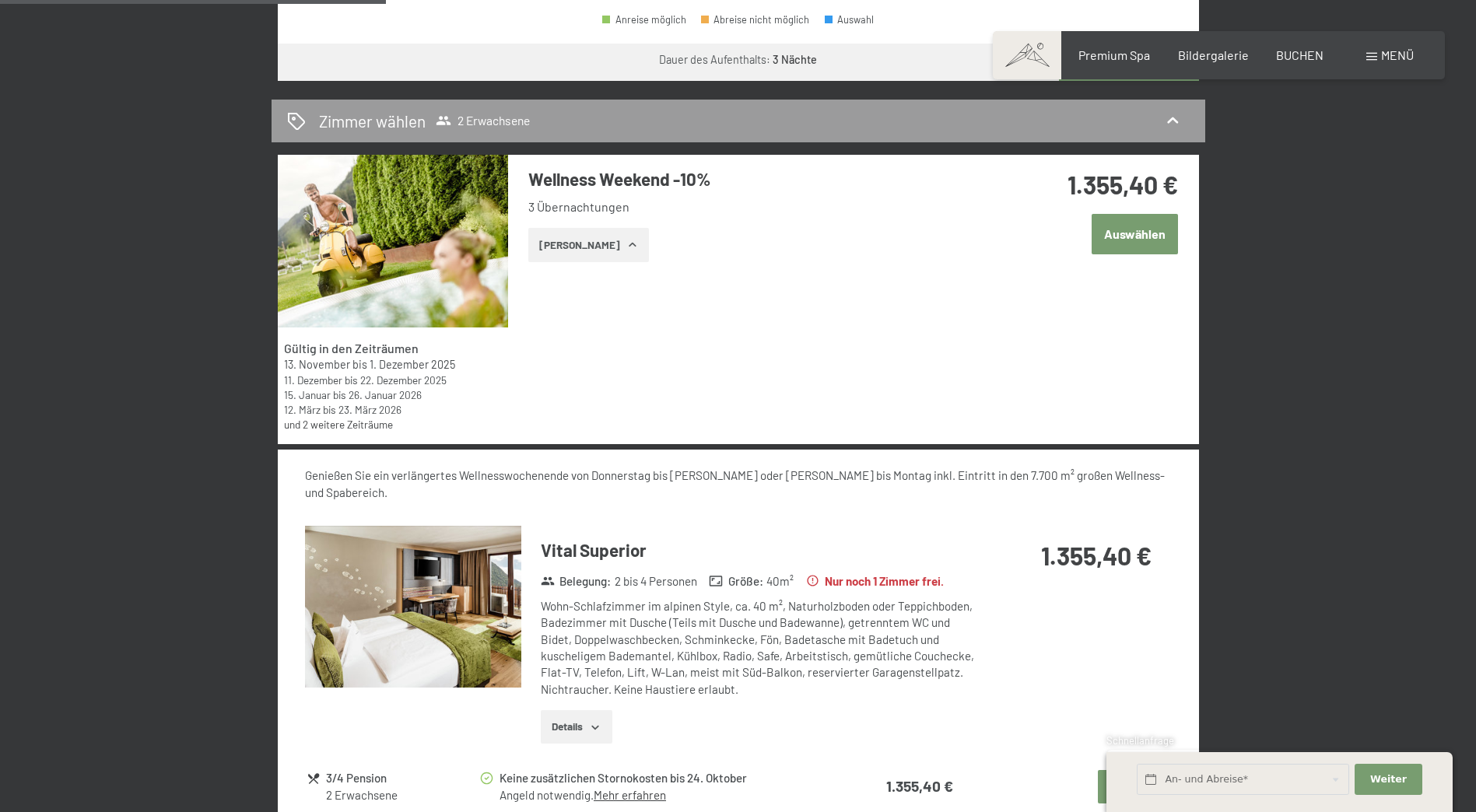
click at [626, 243] on icon "button" at bounding box center [632, 245] width 13 height 13
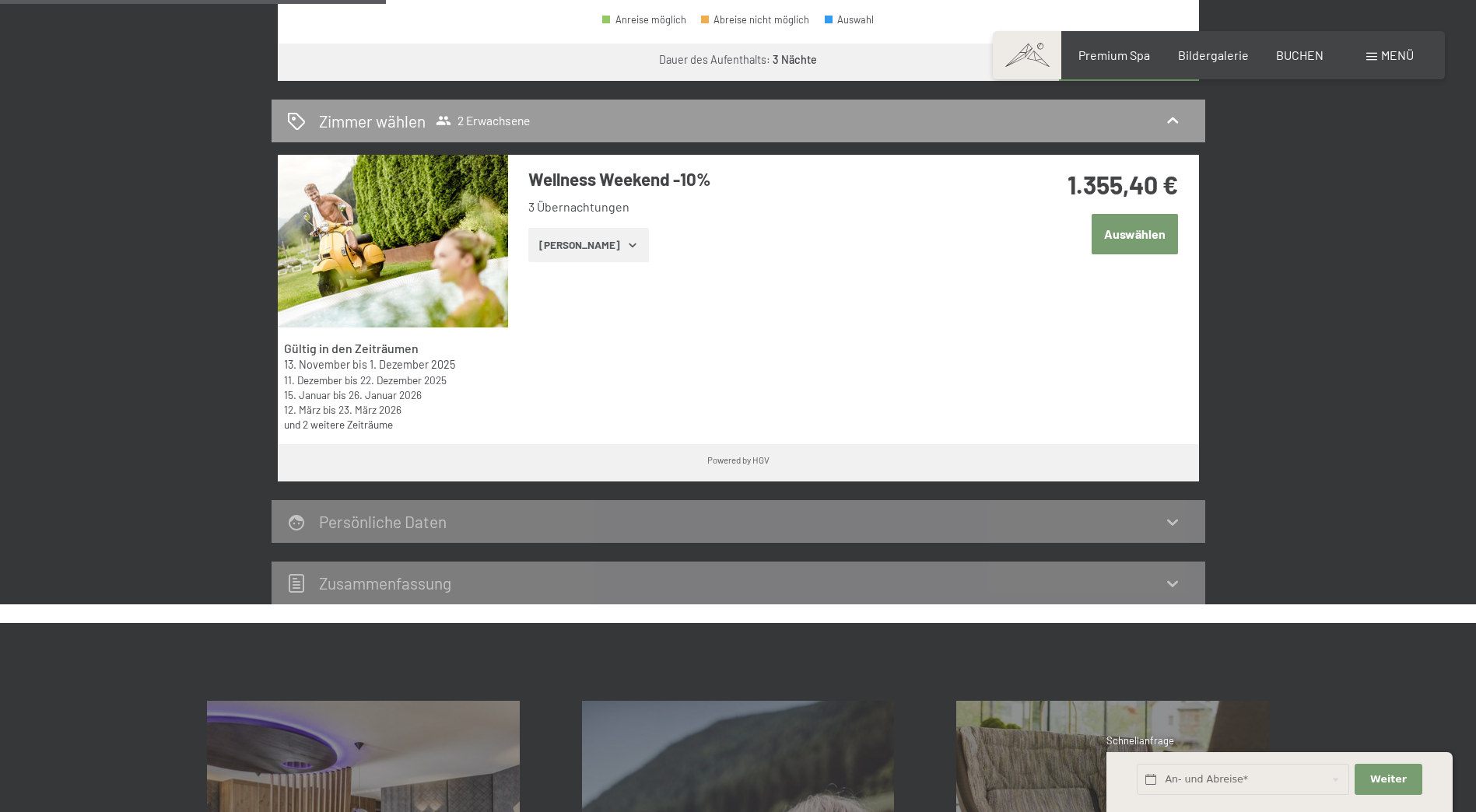
click at [626, 243] on icon "button" at bounding box center [632, 245] width 13 height 13
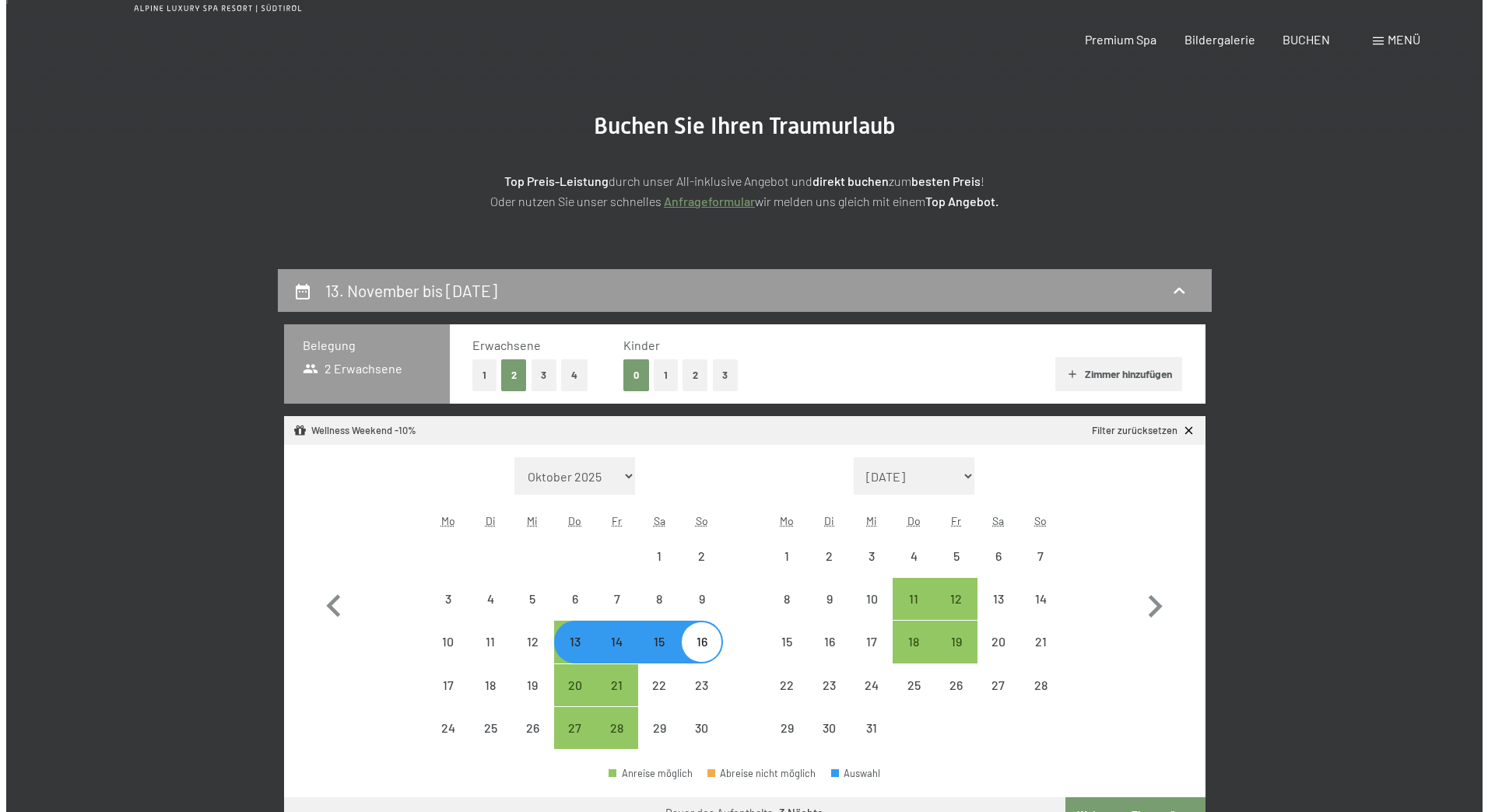
scroll to position [0, 0]
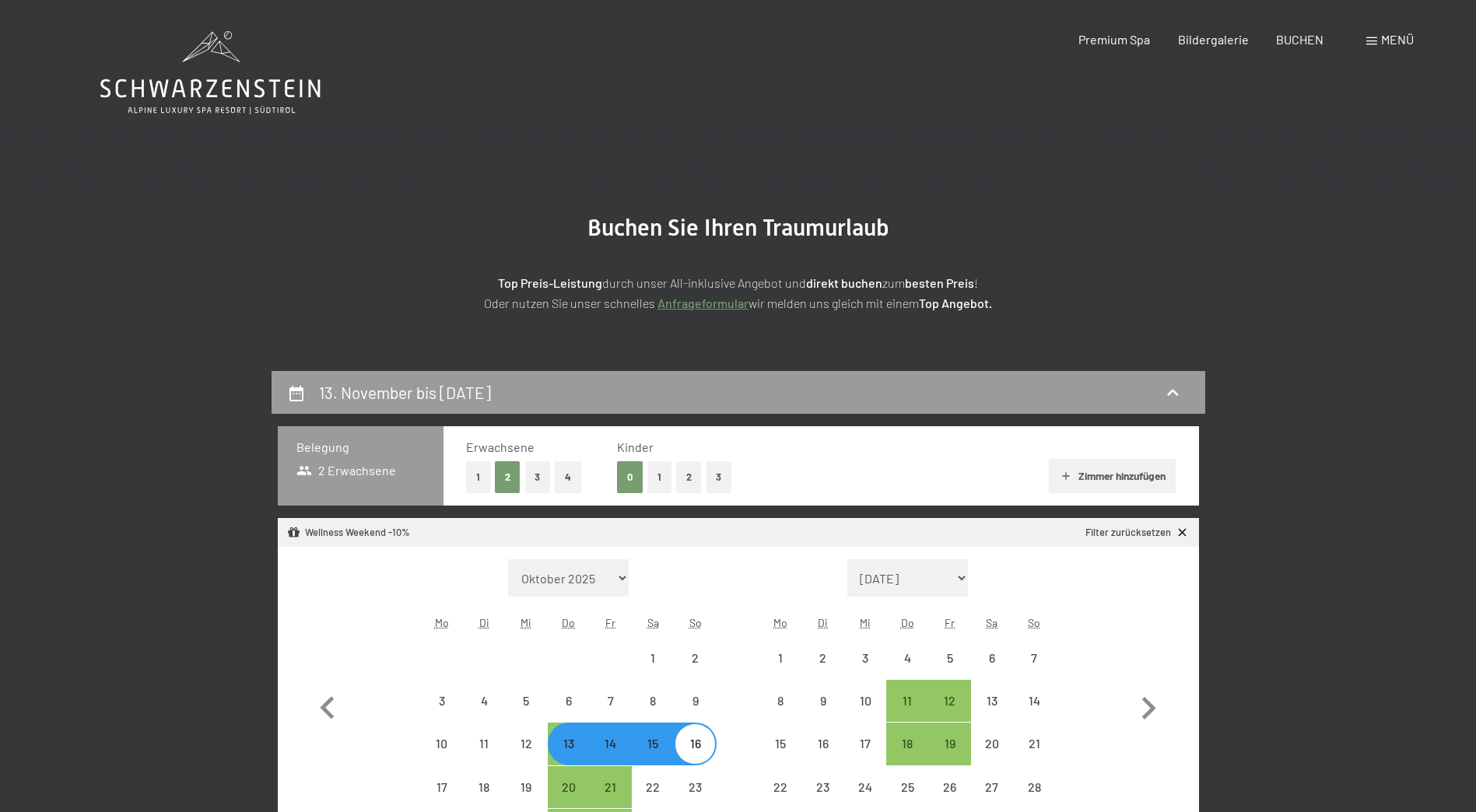
click at [1383, 39] on span "Menü" at bounding box center [1397, 39] width 33 height 15
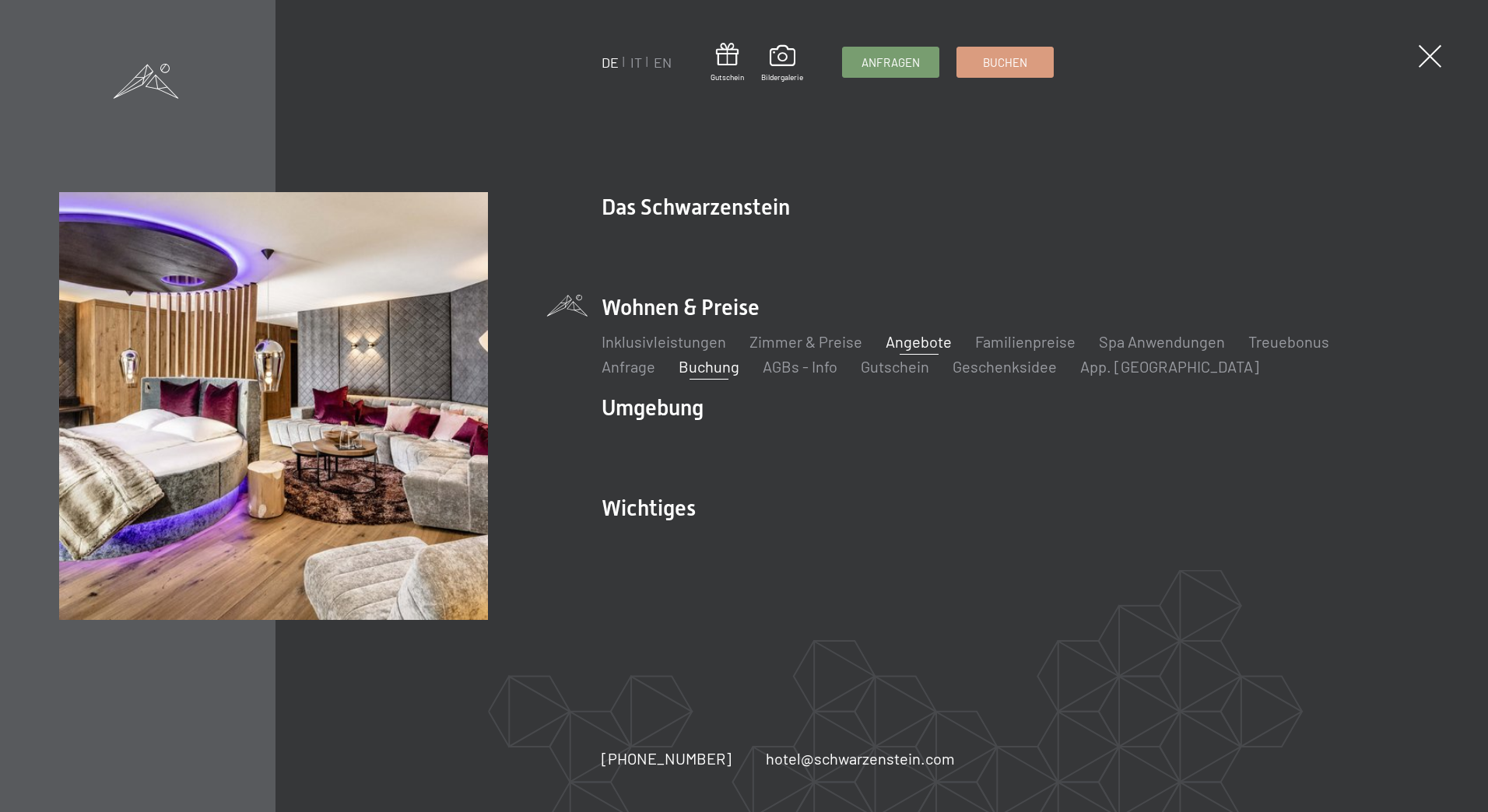
click at [928, 343] on link "Angebote" at bounding box center [918, 342] width 66 height 19
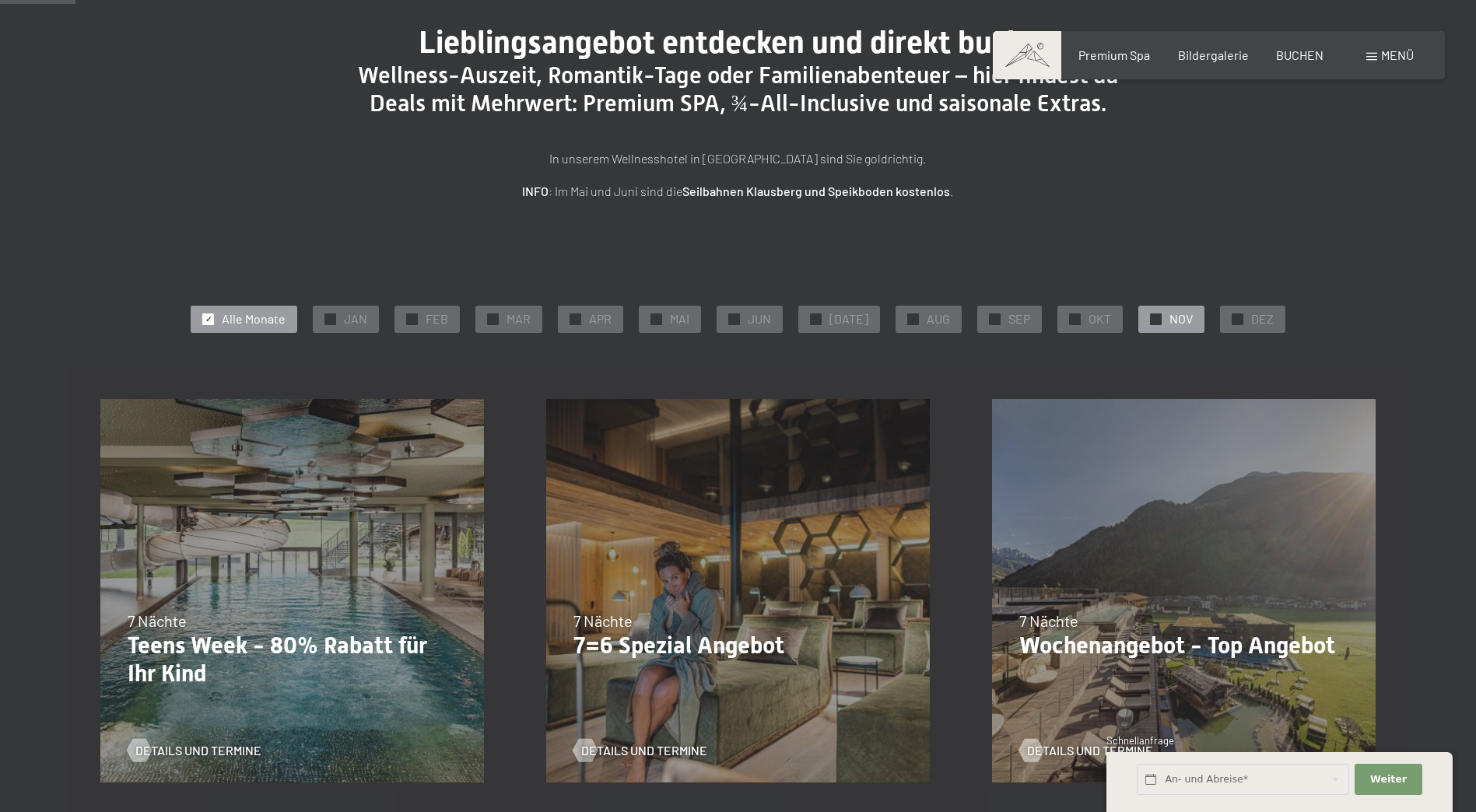
scroll to position [156, 0]
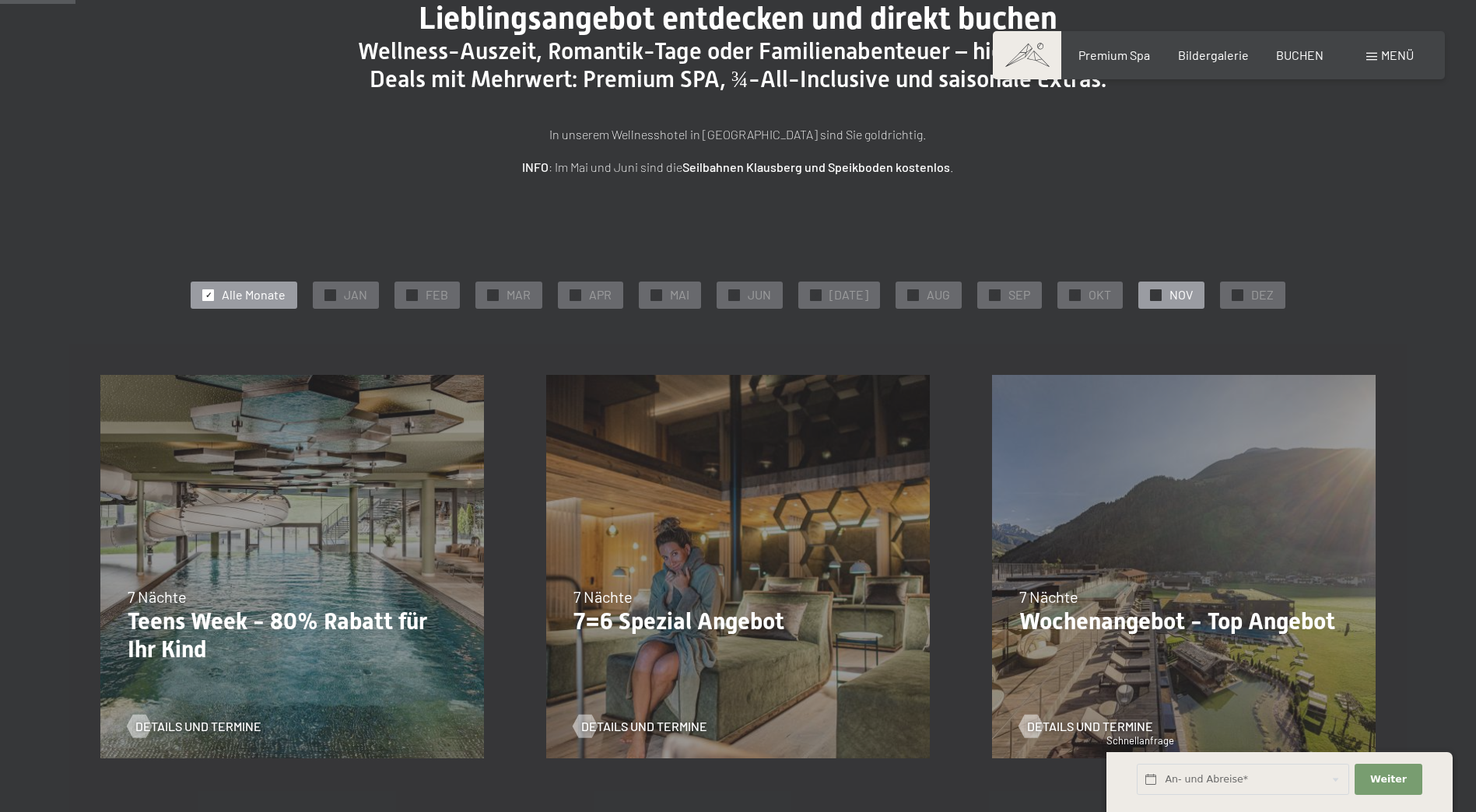
click at [1153, 295] on span "✓" at bounding box center [1156, 295] width 6 height 11
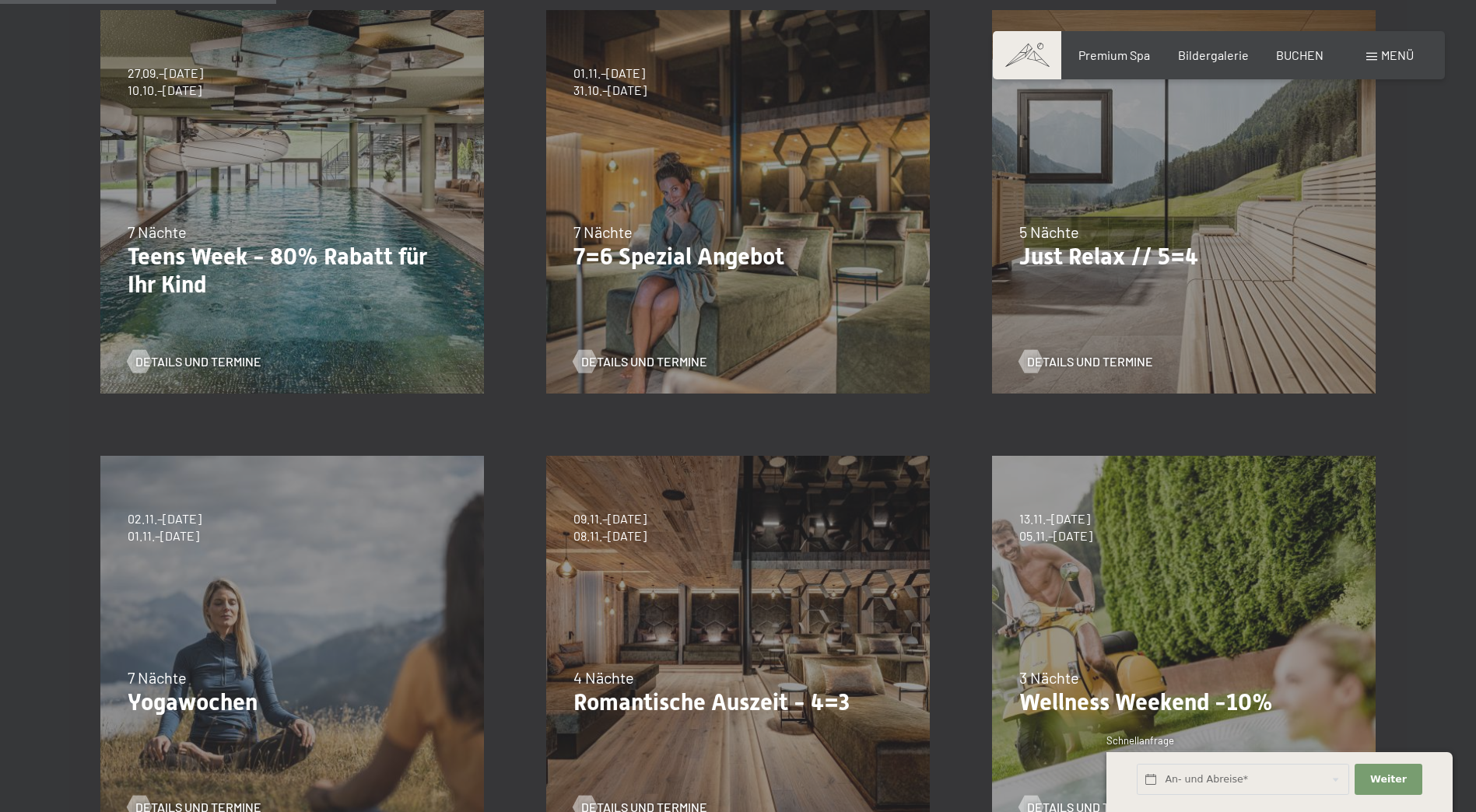
scroll to position [623, 0]
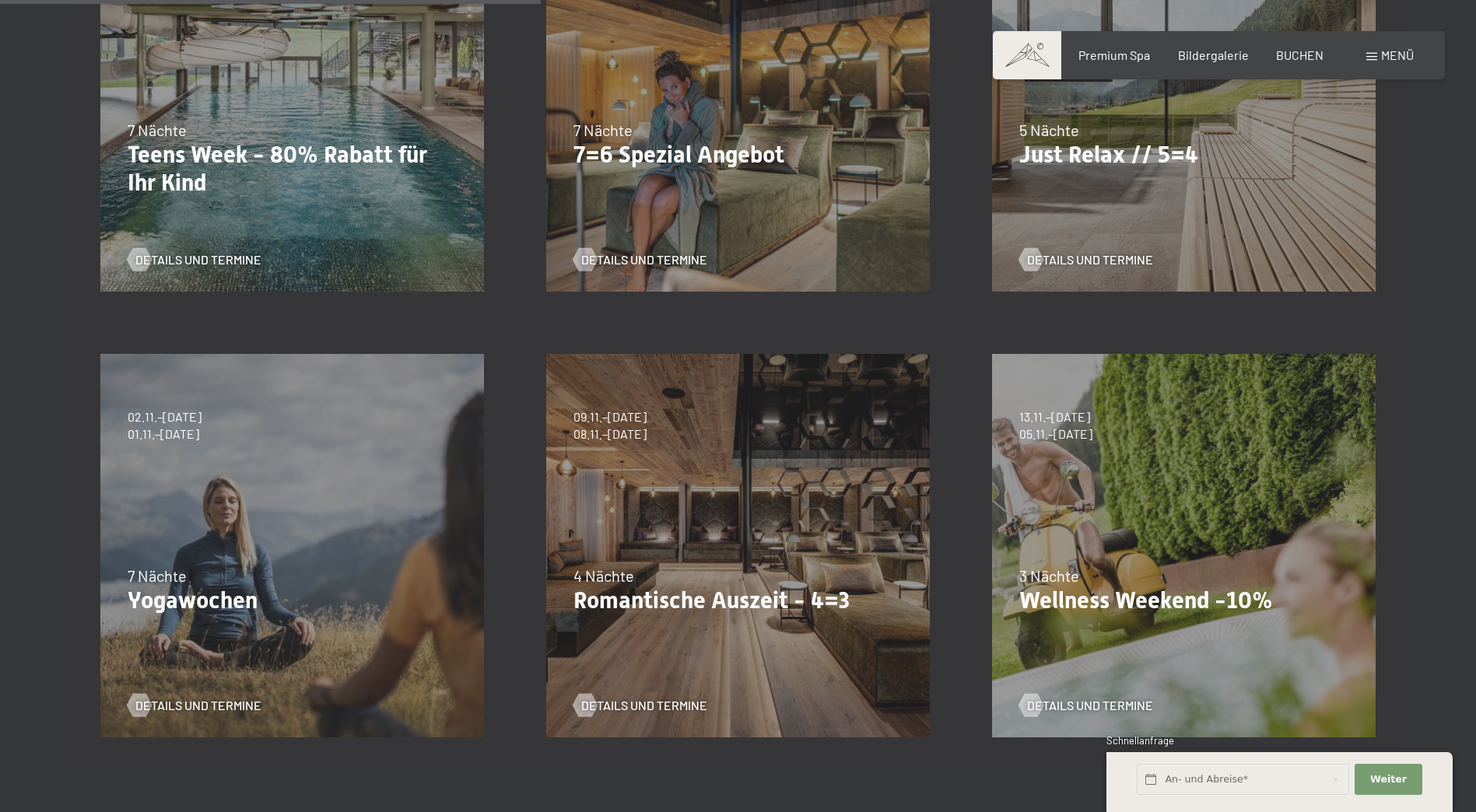
click at [1201, 585] on div "3 Nächte" at bounding box center [1184, 575] width 329 height 21
click at [1120, 580] on div "3 Nächte" at bounding box center [1184, 575] width 329 height 21
click at [1102, 701] on span "Details und Termine" at bounding box center [1105, 706] width 126 height 17
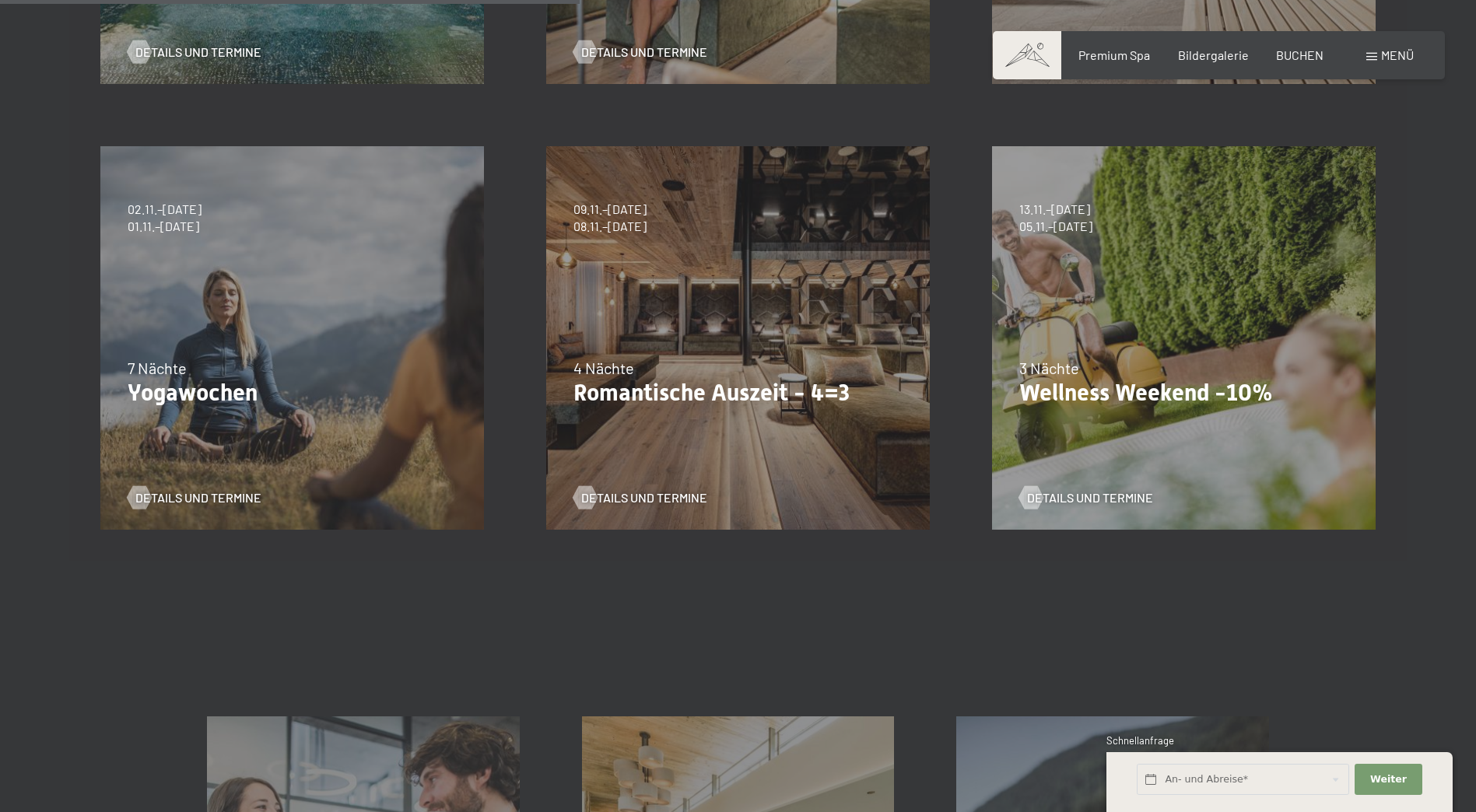
scroll to position [856, 0]
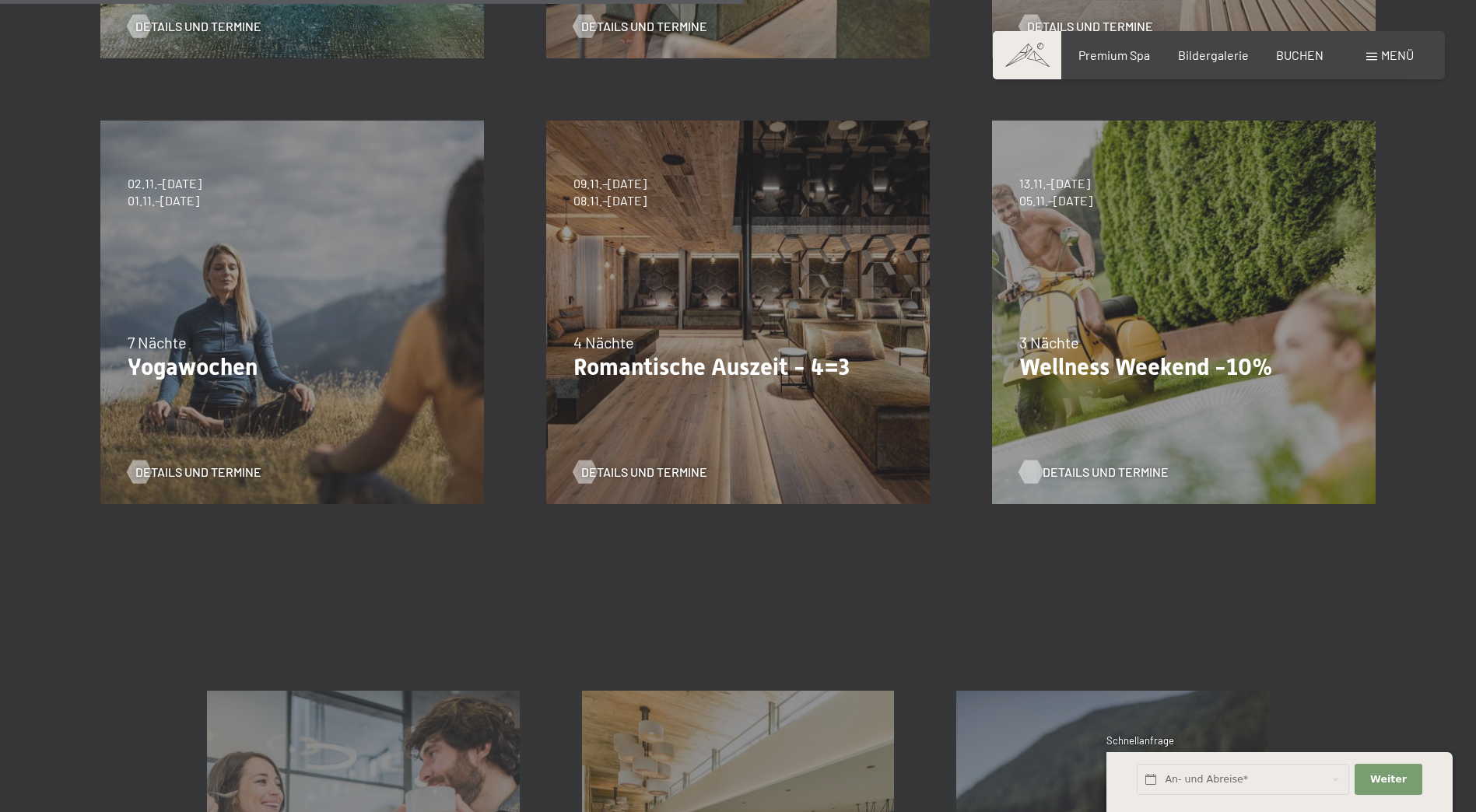
click at [1075, 469] on span "Details und Termine" at bounding box center [1105, 472] width 126 height 17
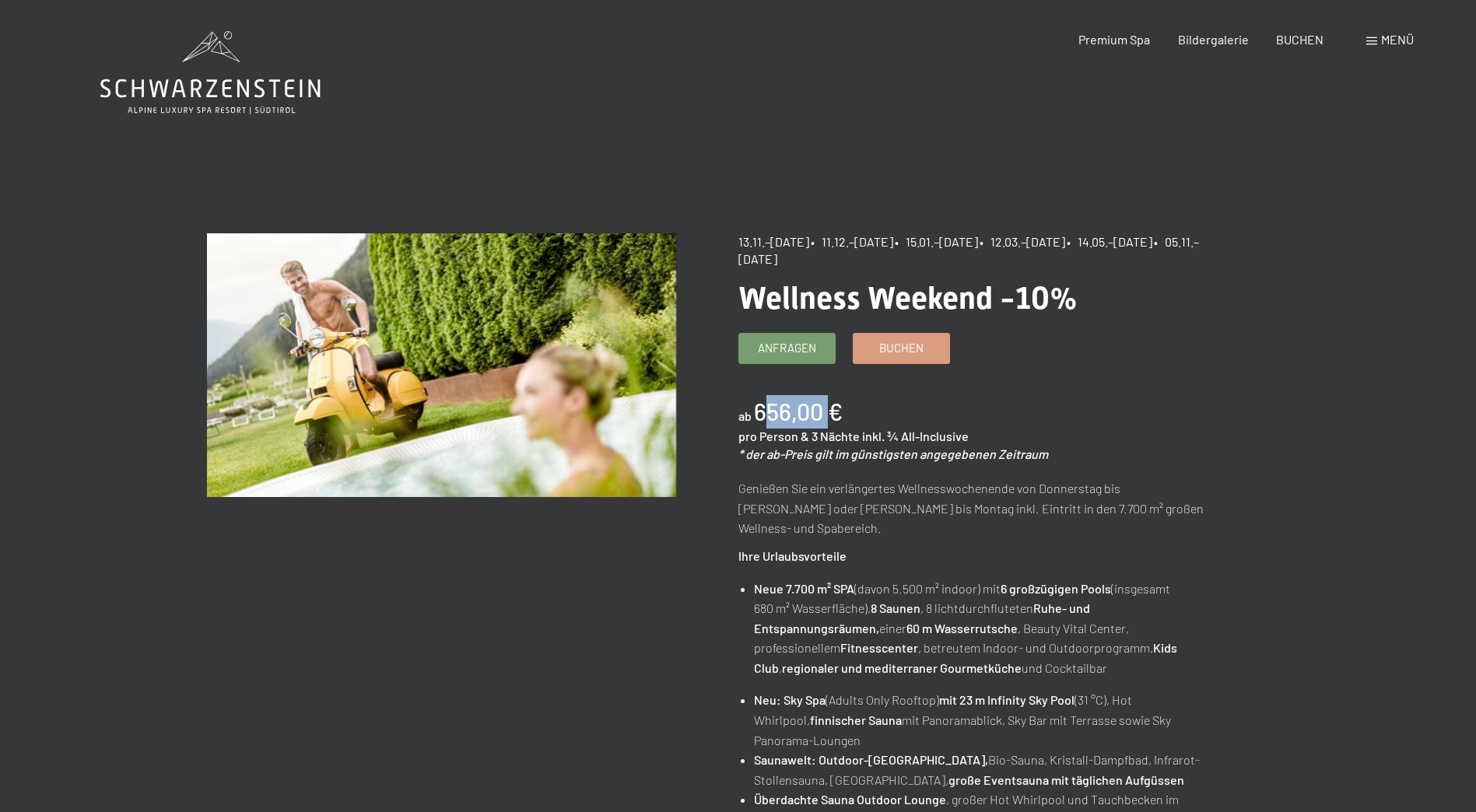
drag, startPoint x: 753, startPoint y: 411, endPoint x: 824, endPoint y: 417, distance: 71.3
click at [824, 417] on b "656,00 €" at bounding box center [798, 411] width 89 height 28
drag, startPoint x: 824, startPoint y: 417, endPoint x: 764, endPoint y: 414, distance: 60.1
click at [765, 414] on b "656,00 €" at bounding box center [798, 411] width 89 height 28
drag, startPoint x: 756, startPoint y: 411, endPoint x: 825, endPoint y: 414, distance: 69.1
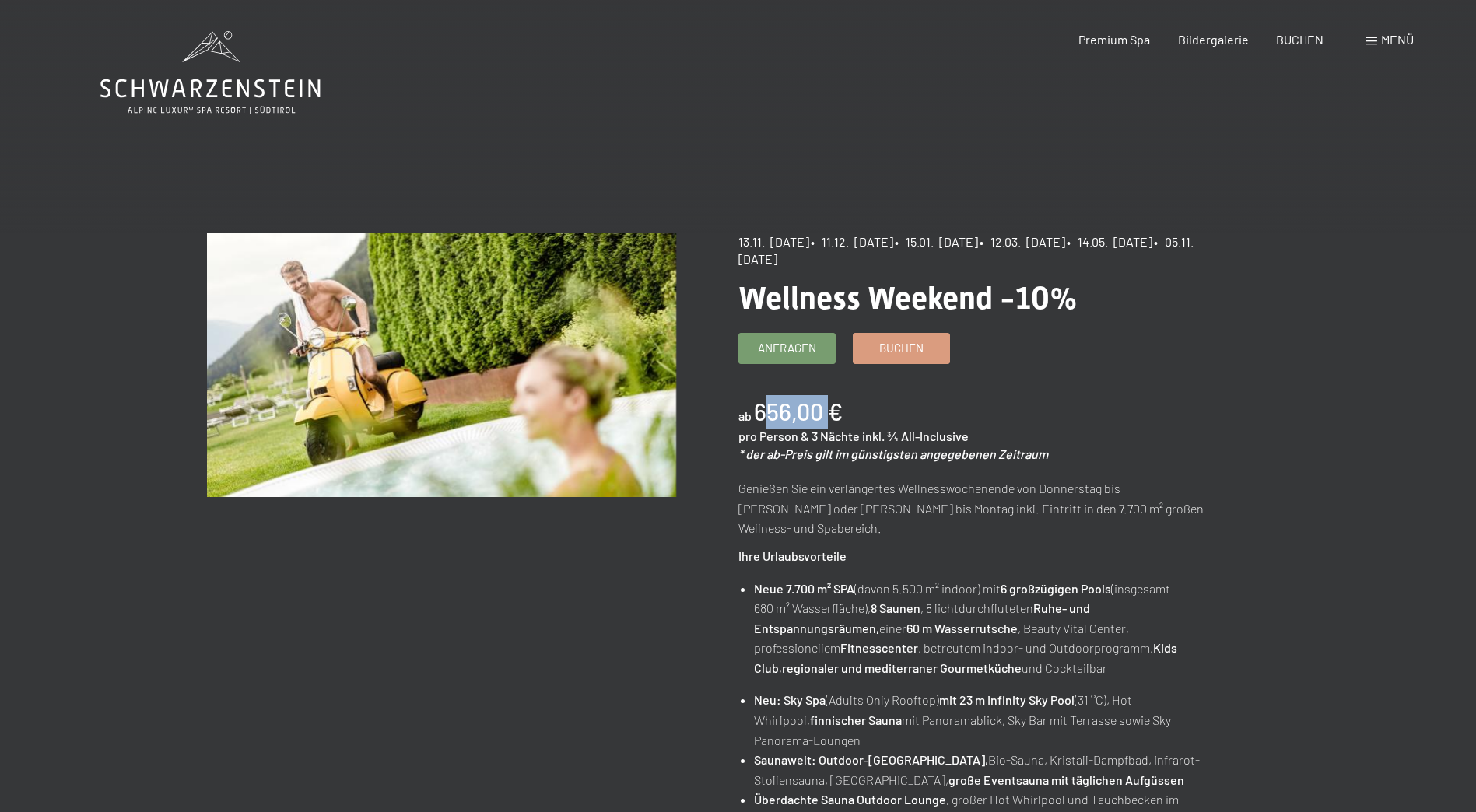
click at [825, 414] on b "656,00 €" at bounding box center [798, 411] width 89 height 28
click at [900, 348] on span "Buchen" at bounding box center [901, 345] width 45 height 16
click at [870, 346] on link "Buchen" at bounding box center [901, 346] width 96 height 30
click at [920, 351] on span "Buchen" at bounding box center [901, 345] width 45 height 16
click at [916, 348] on span "Buchen" at bounding box center [901, 345] width 45 height 16
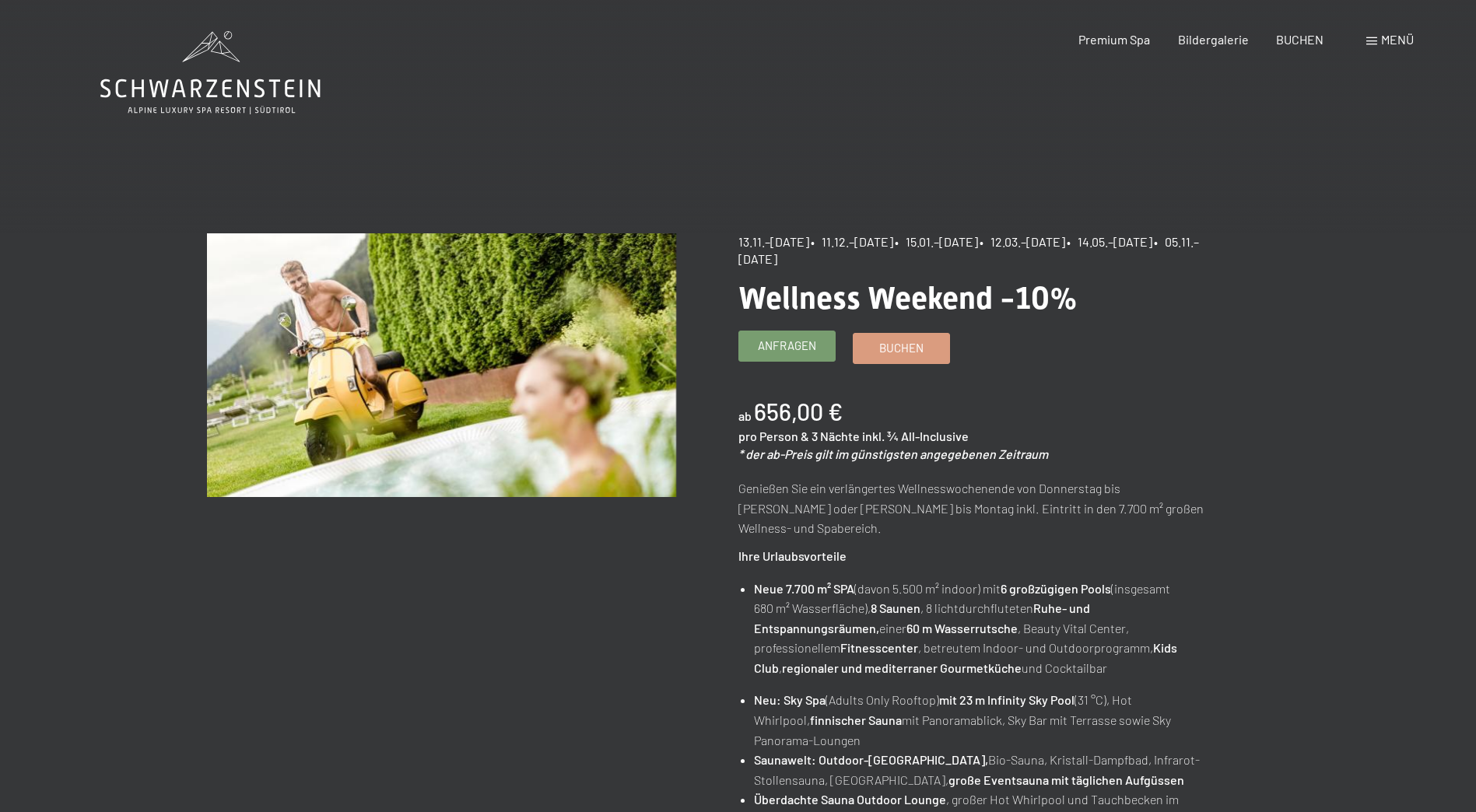
click at [804, 345] on span "Anfragen" at bounding box center [787, 345] width 58 height 16
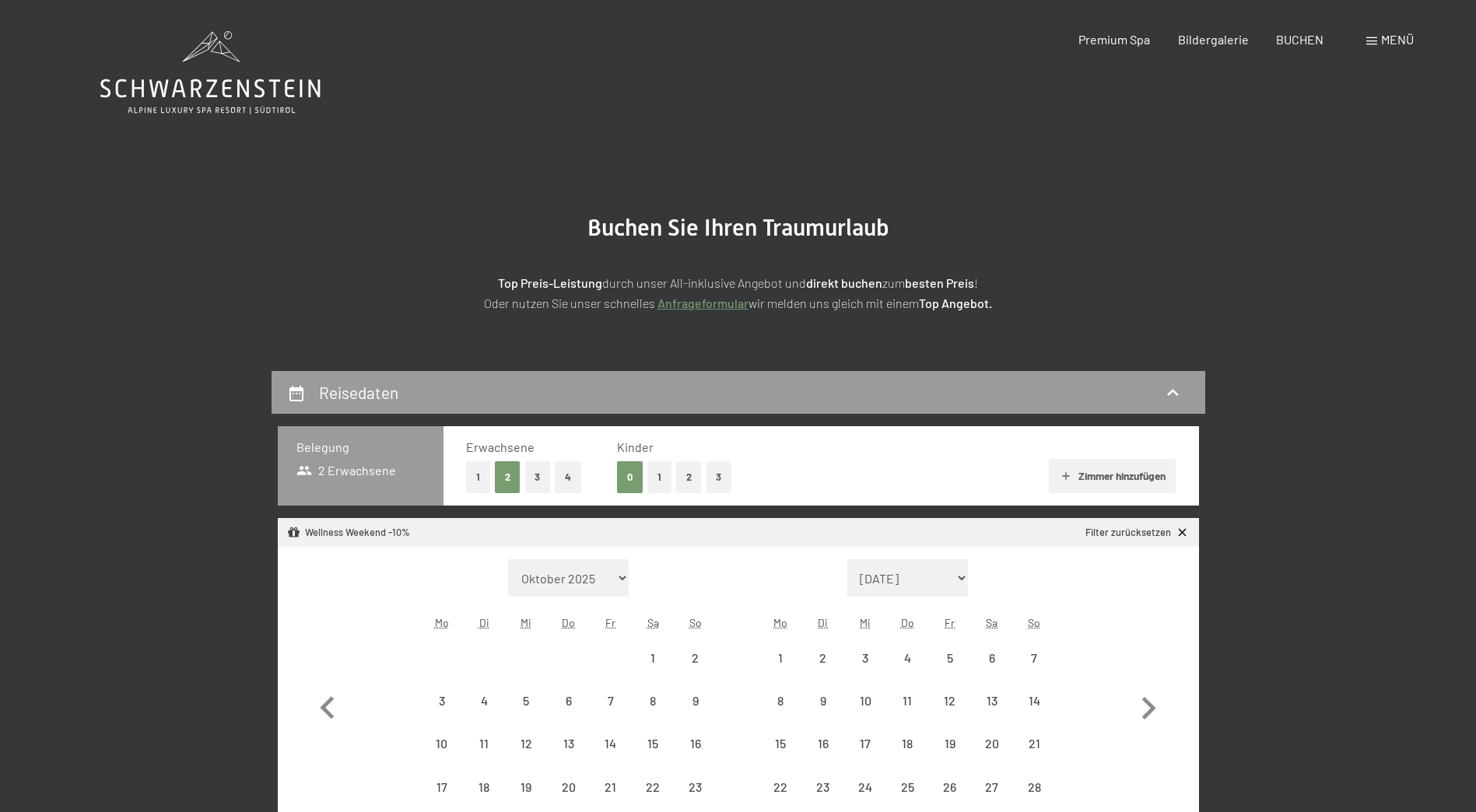
select select "[DATE]"
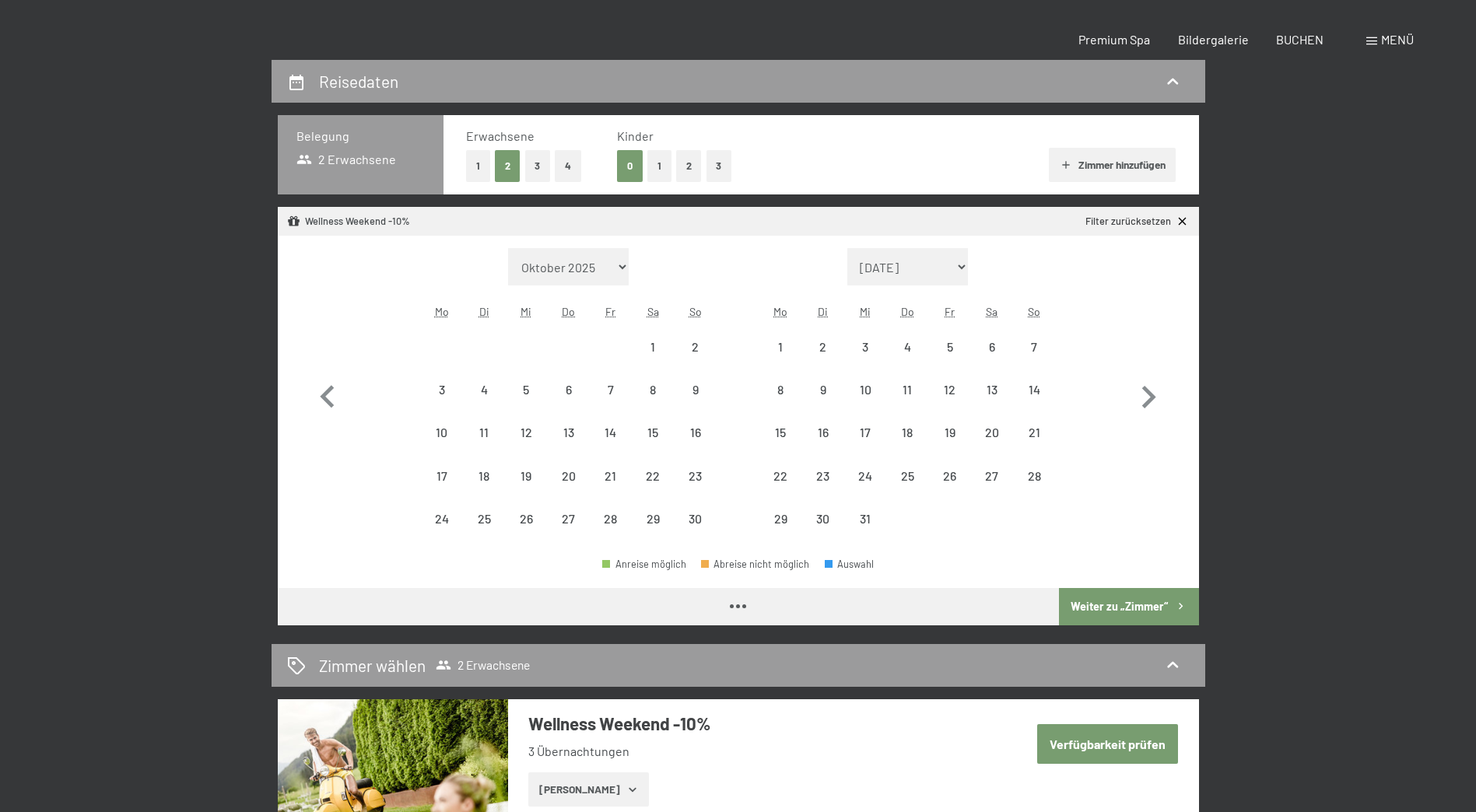
select select "[DATE]"
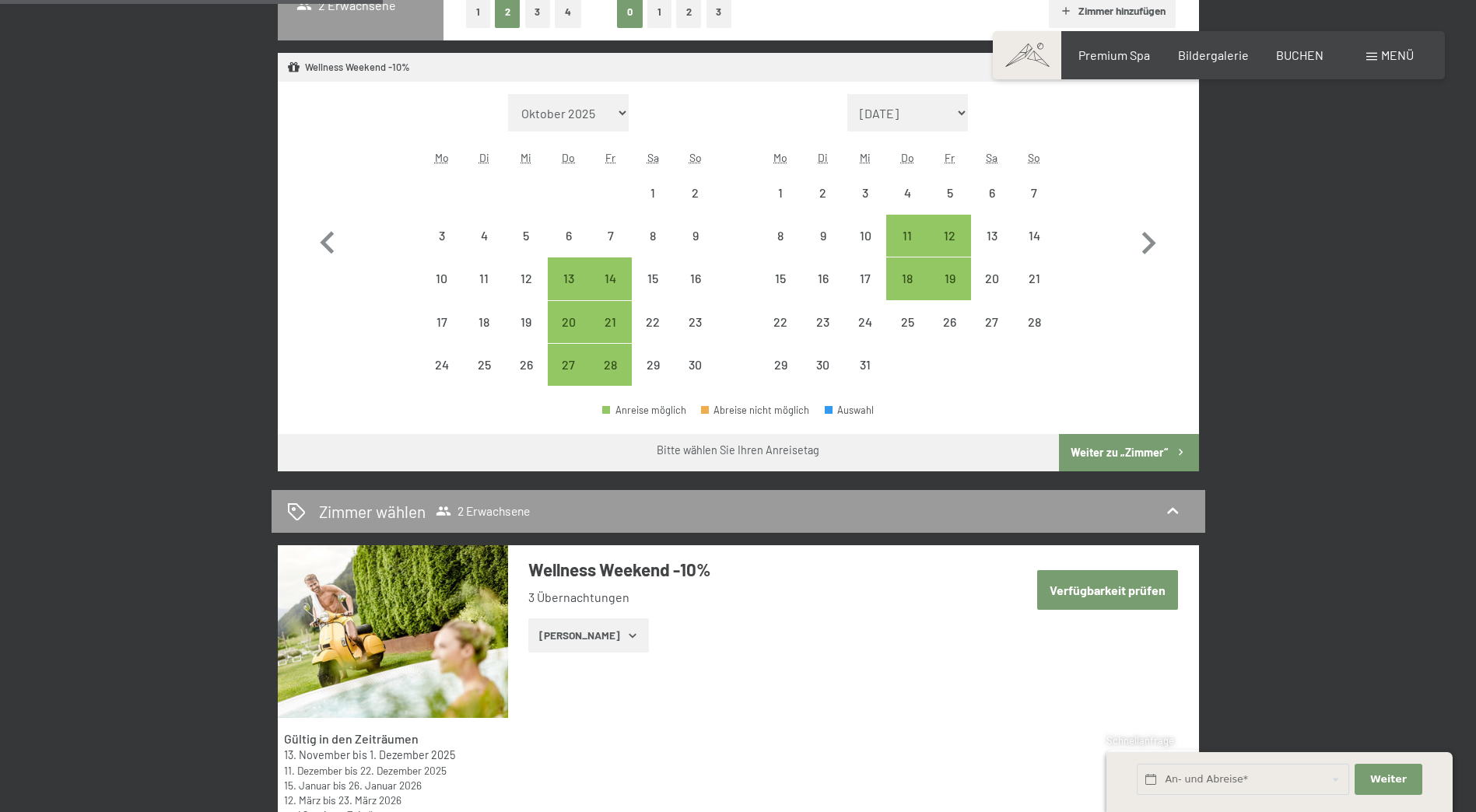
scroll to position [467, 0]
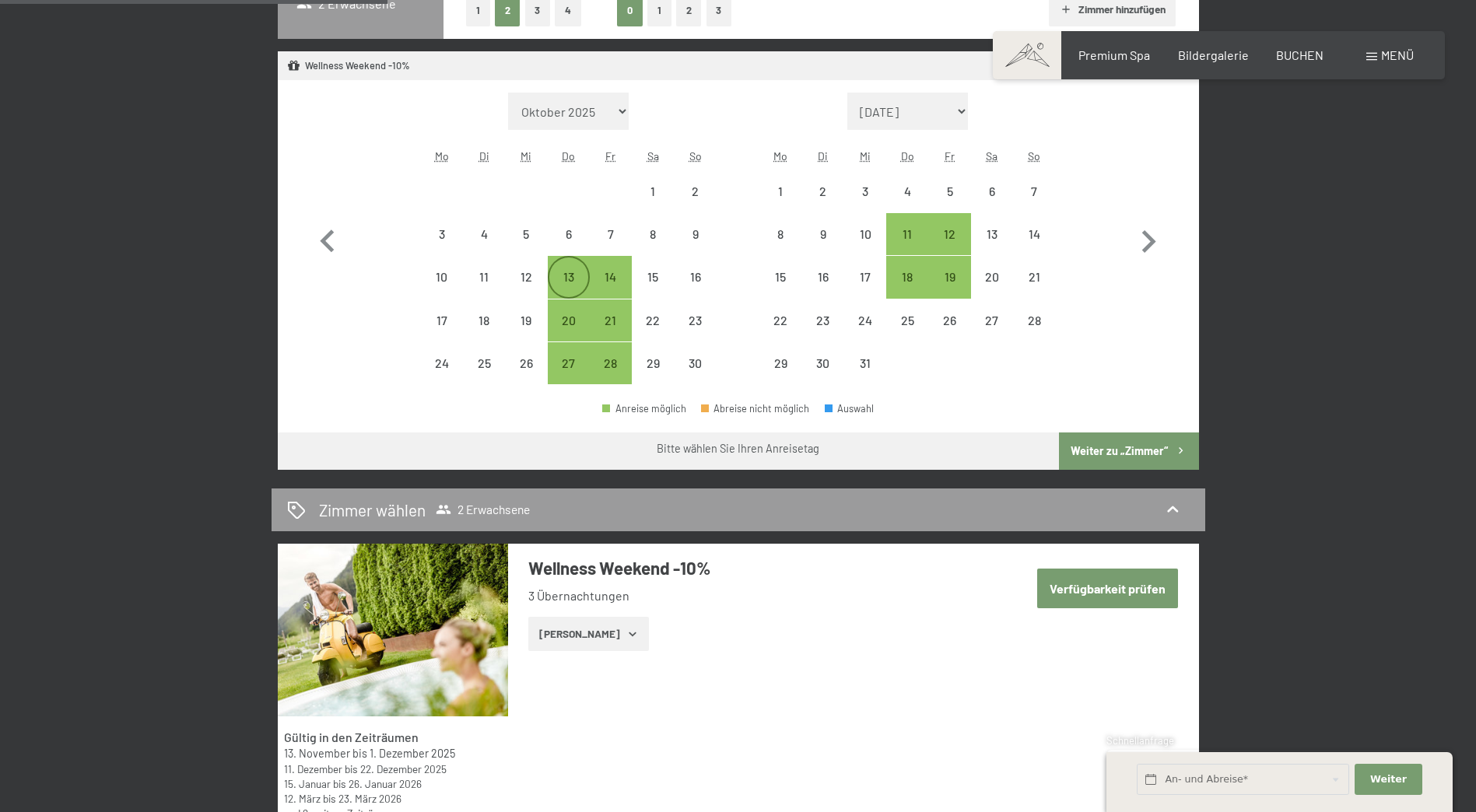
click at [571, 276] on div "13" at bounding box center [568, 290] width 39 height 39
select select "[DATE]"
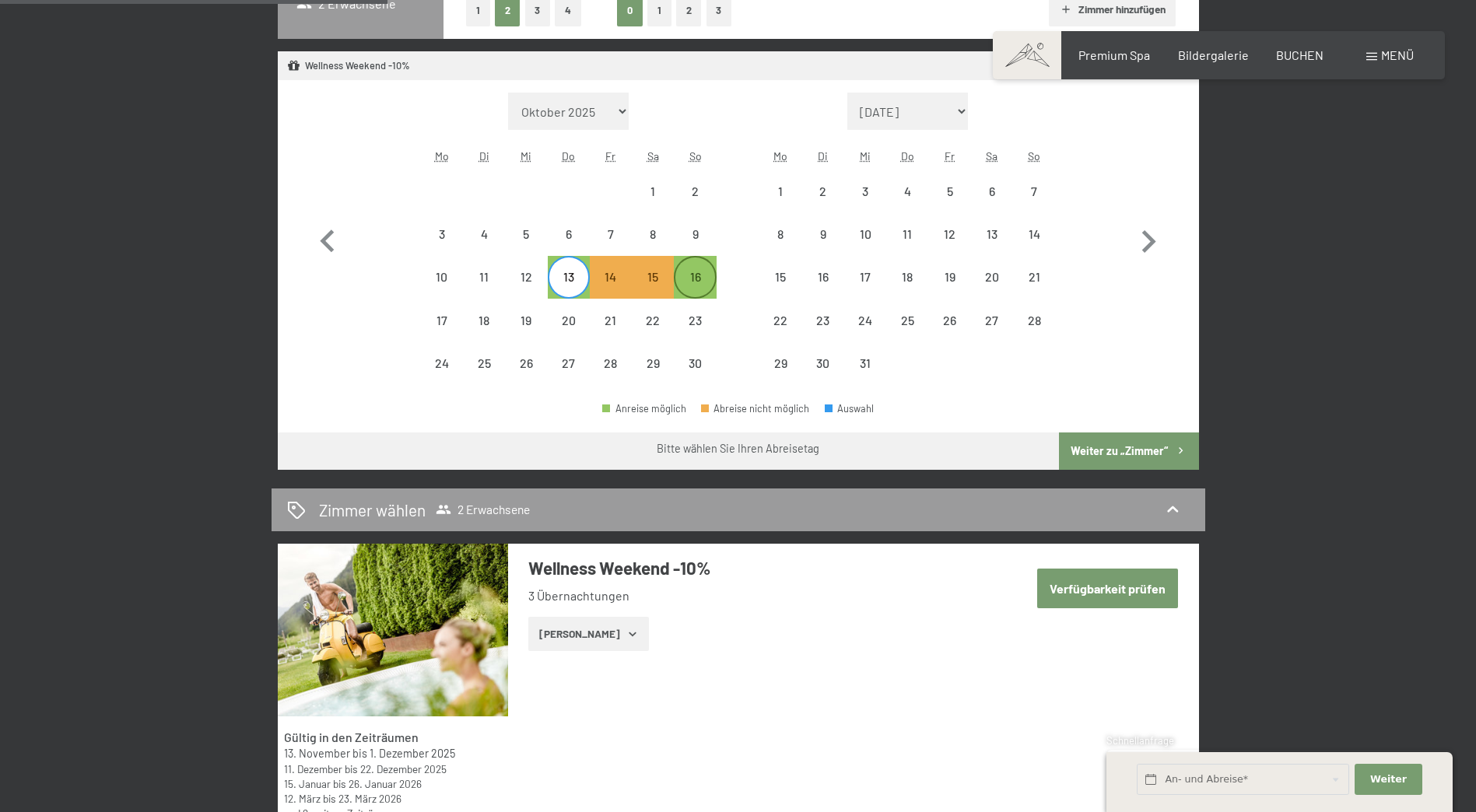
click at [702, 276] on div "16" at bounding box center [694, 290] width 39 height 39
select select "[DATE]"
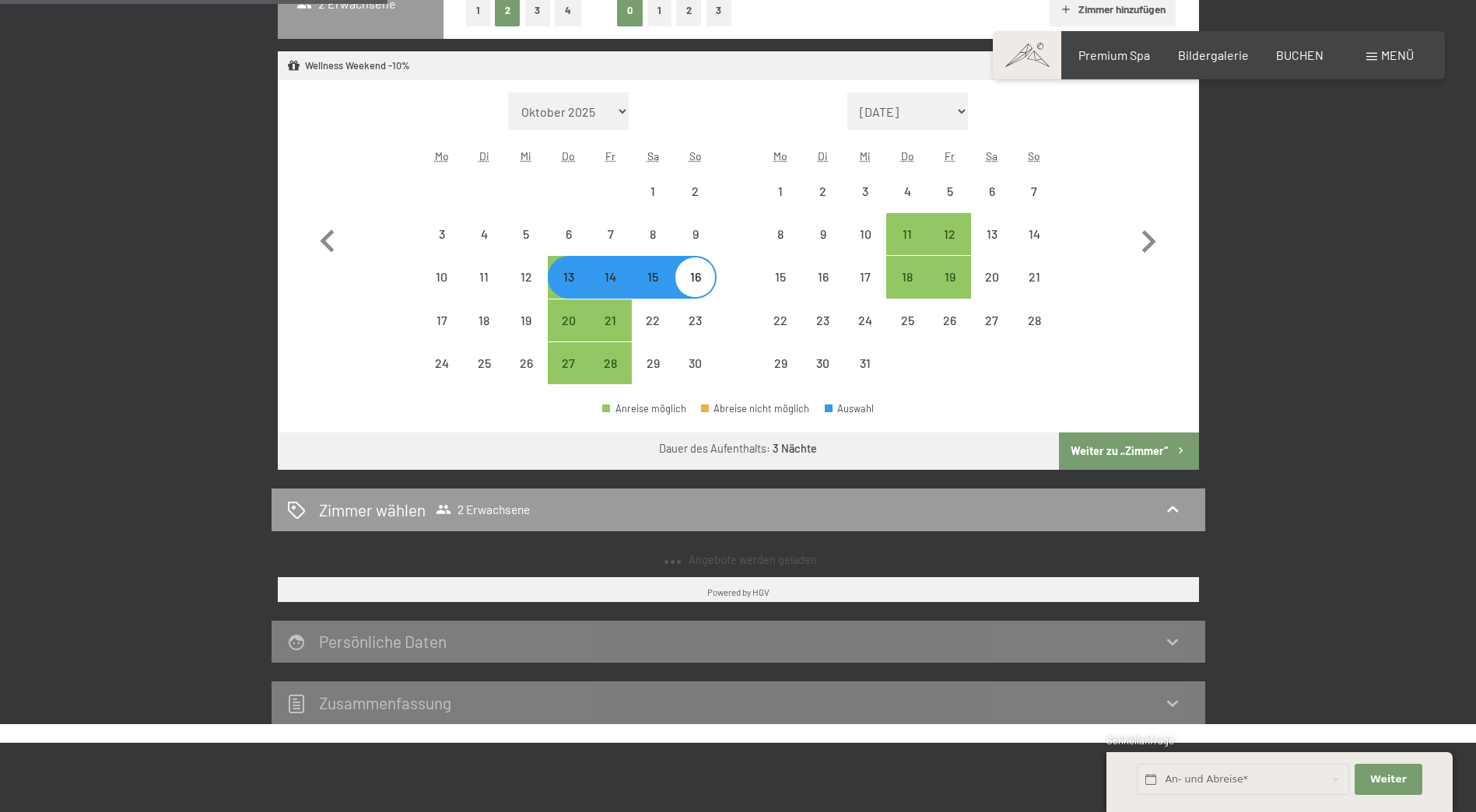
select select "[DATE]"
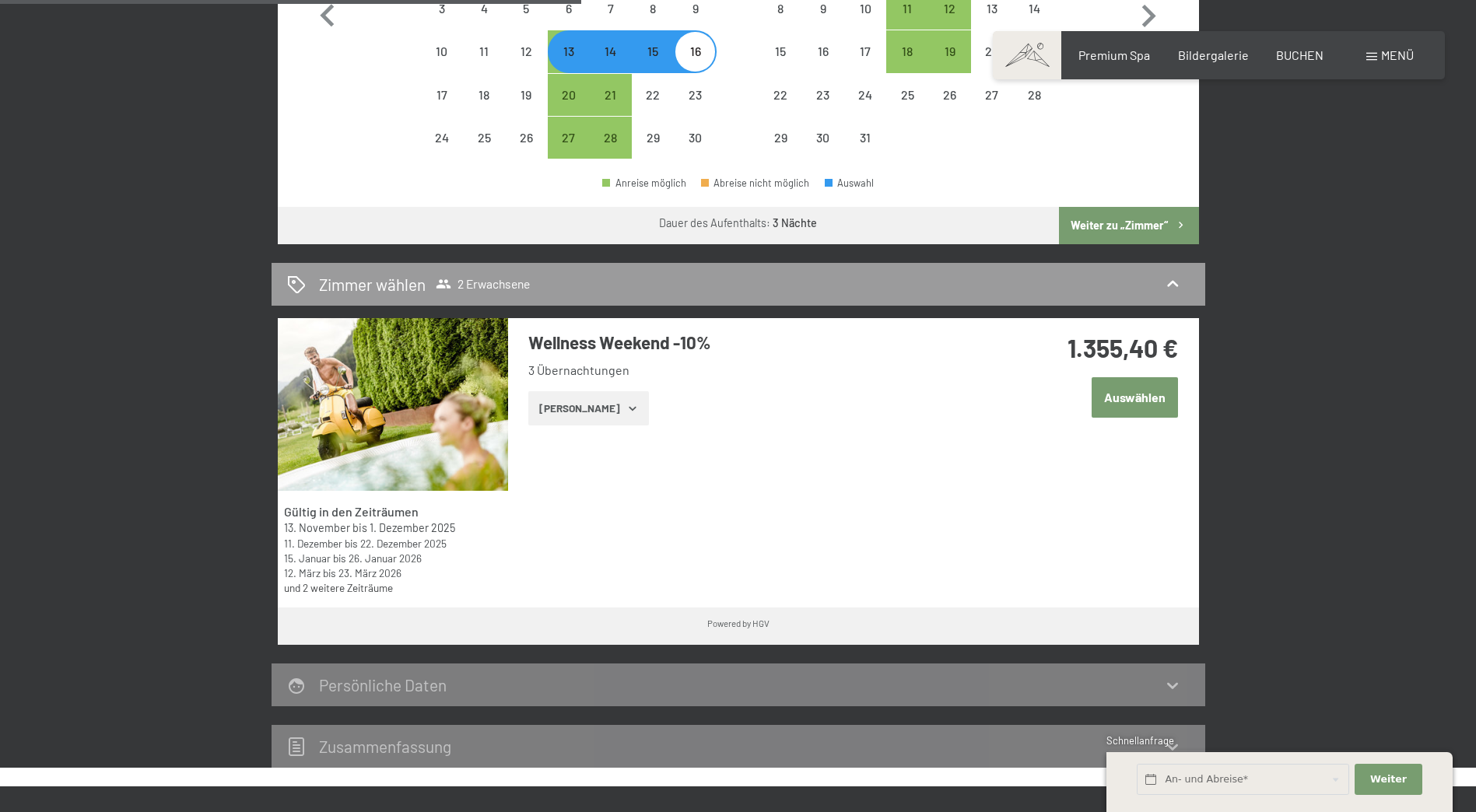
scroll to position [700, 0]
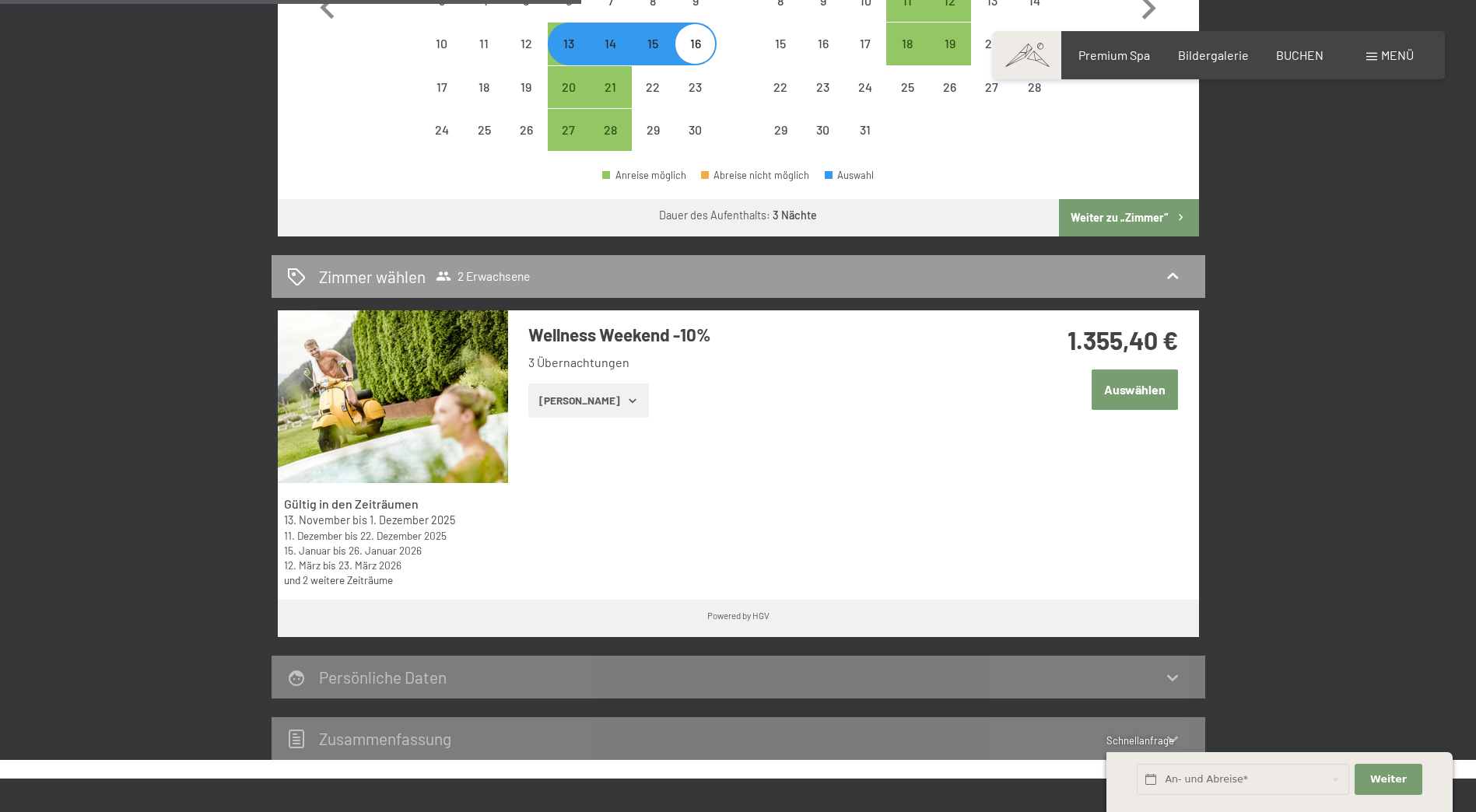
click at [629, 400] on icon "button" at bounding box center [632, 401] width 7 height 4
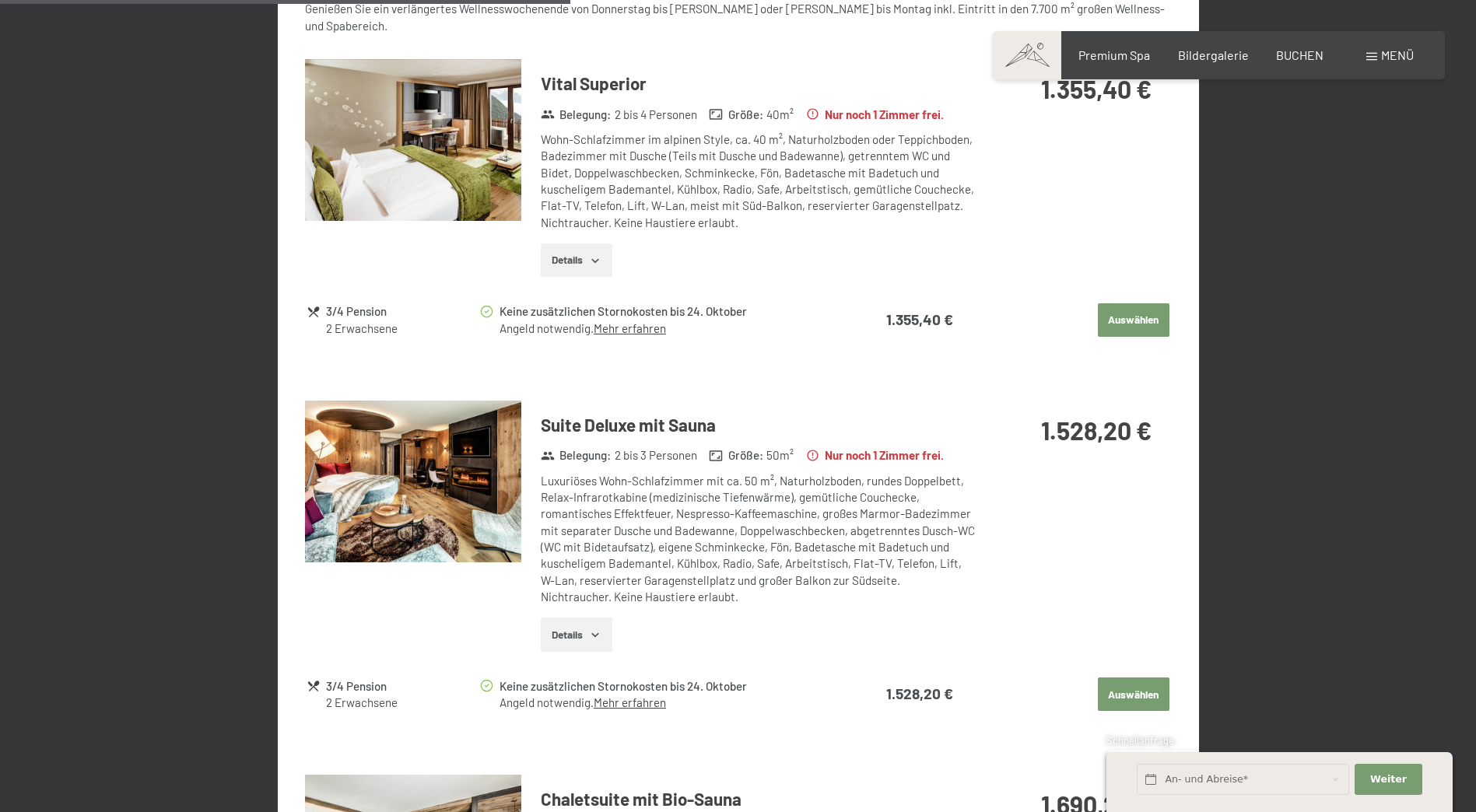
scroll to position [1090, 0]
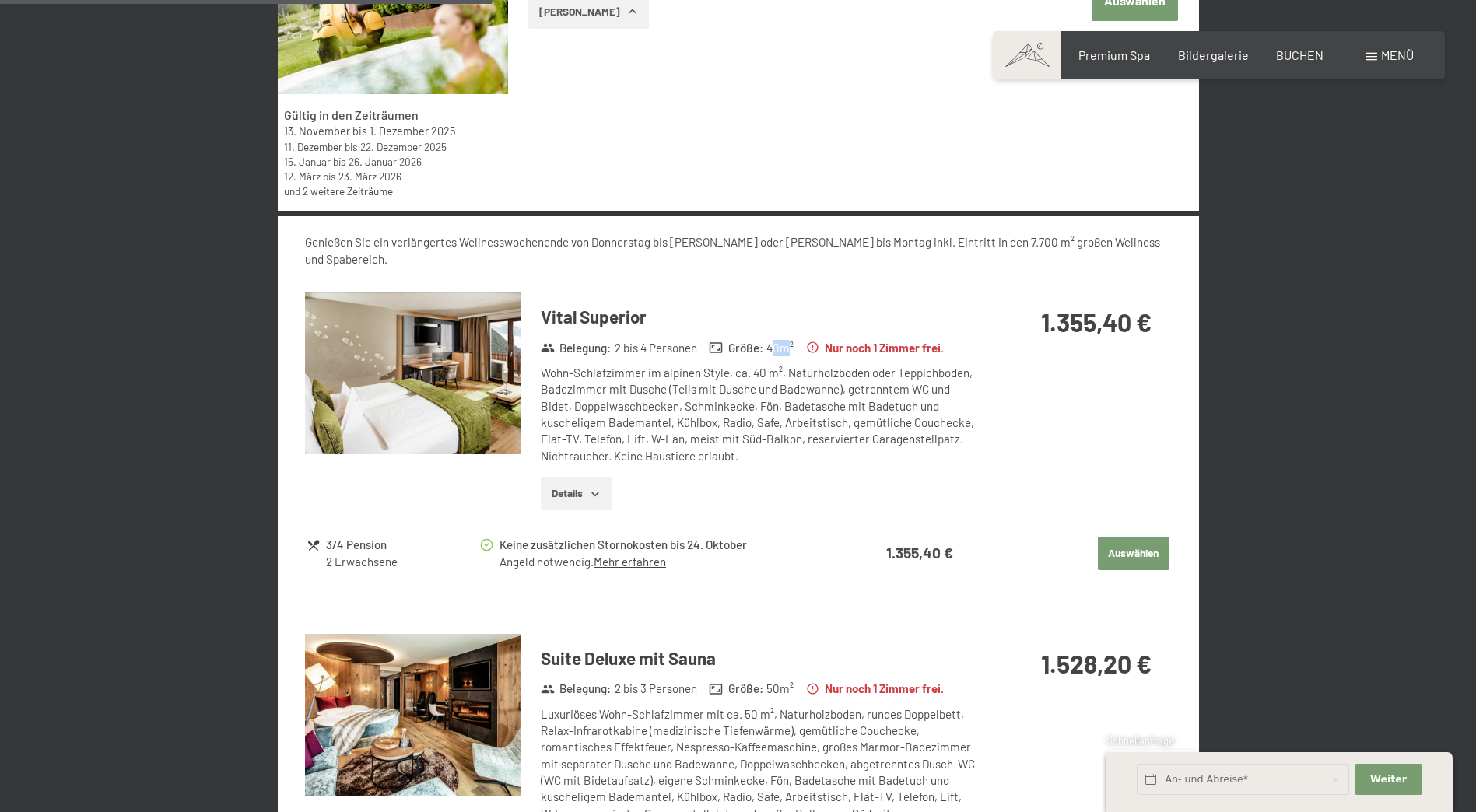
drag, startPoint x: 773, startPoint y: 331, endPoint x: 786, endPoint y: 331, distance: 13.0
click at [786, 340] on span "40 m²" at bounding box center [780, 348] width 27 height 16
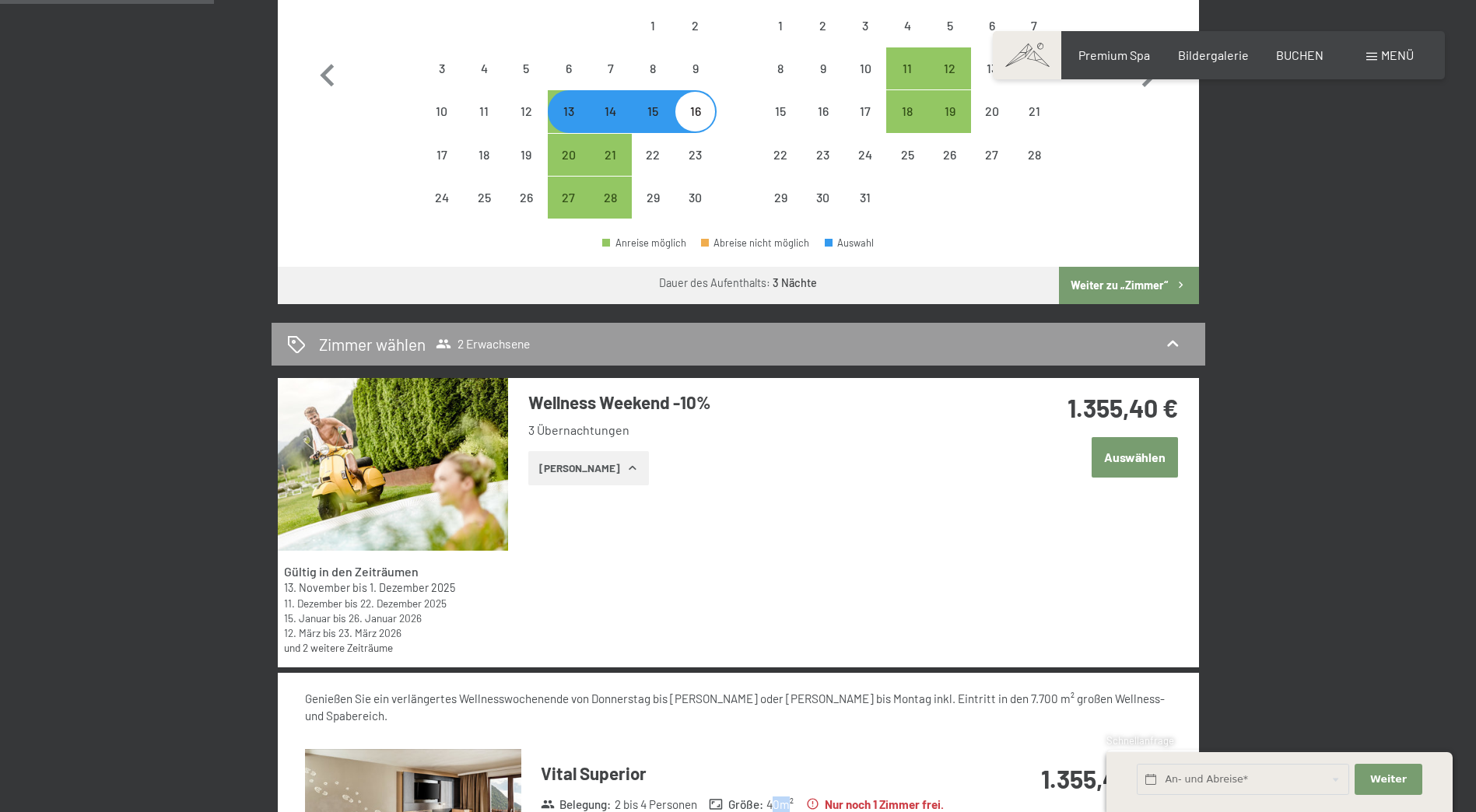
scroll to position [467, 0]
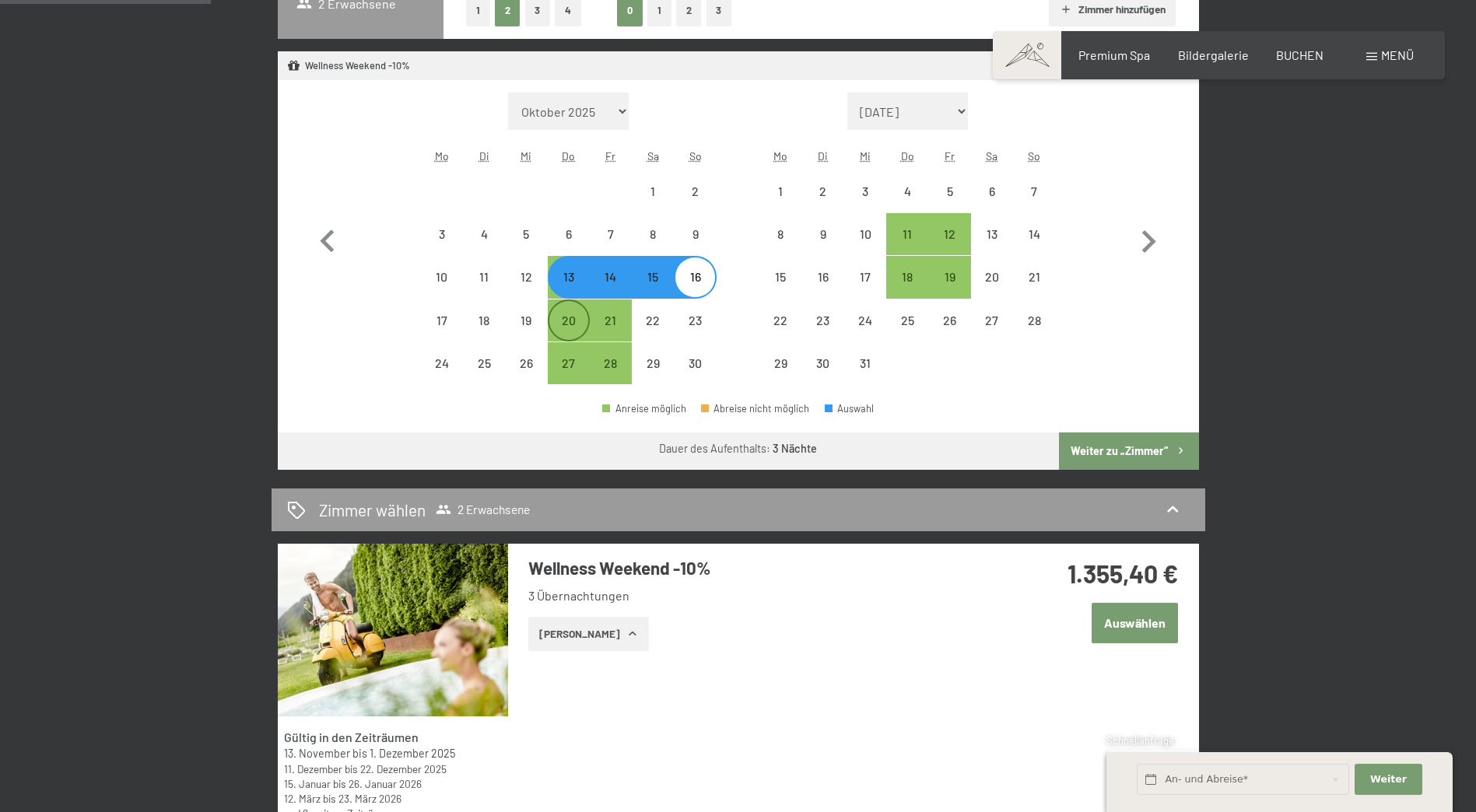
click at [571, 318] on div "20" at bounding box center [568, 333] width 39 height 39
select select "[DATE]"
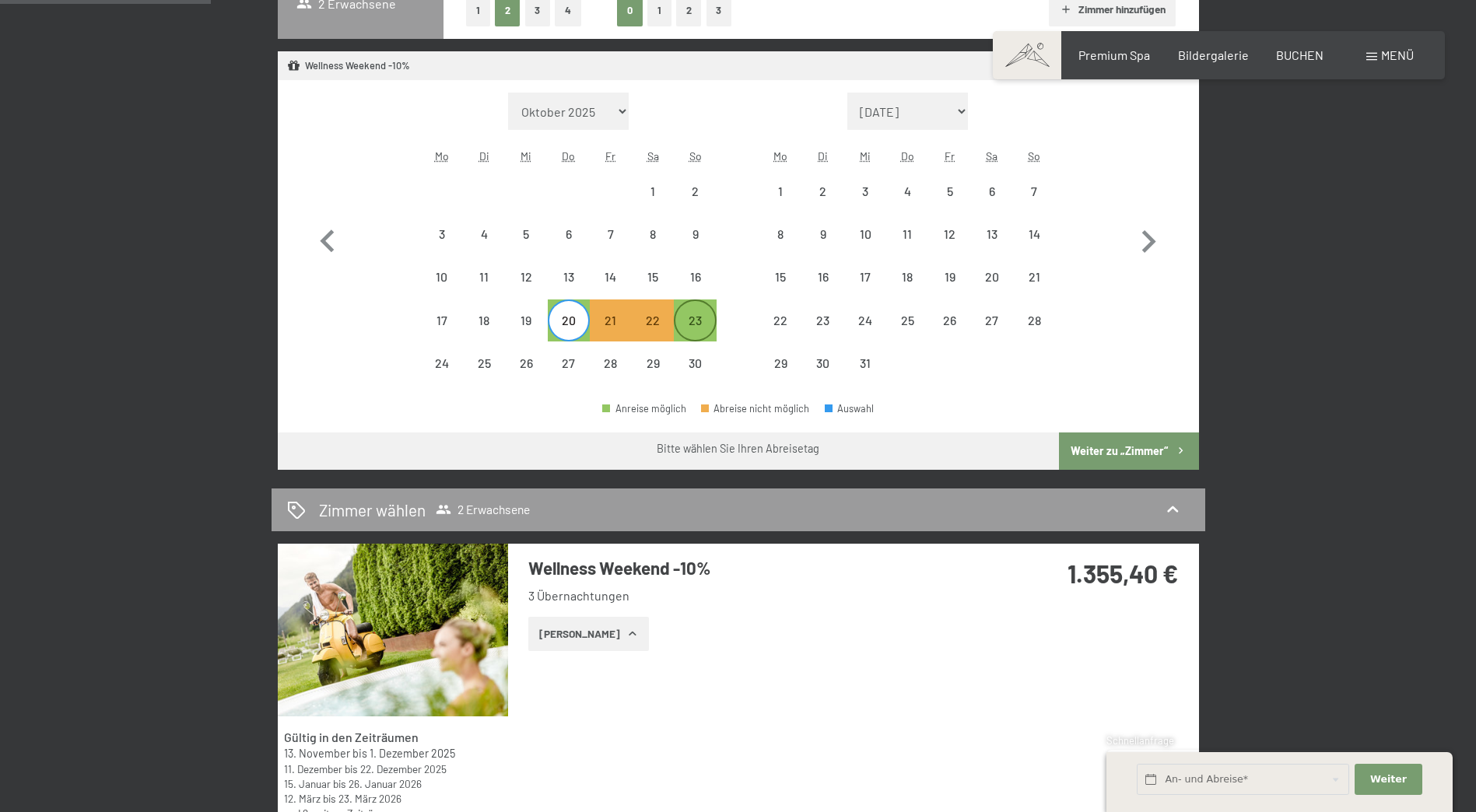
click at [694, 318] on div "23" at bounding box center [694, 333] width 39 height 39
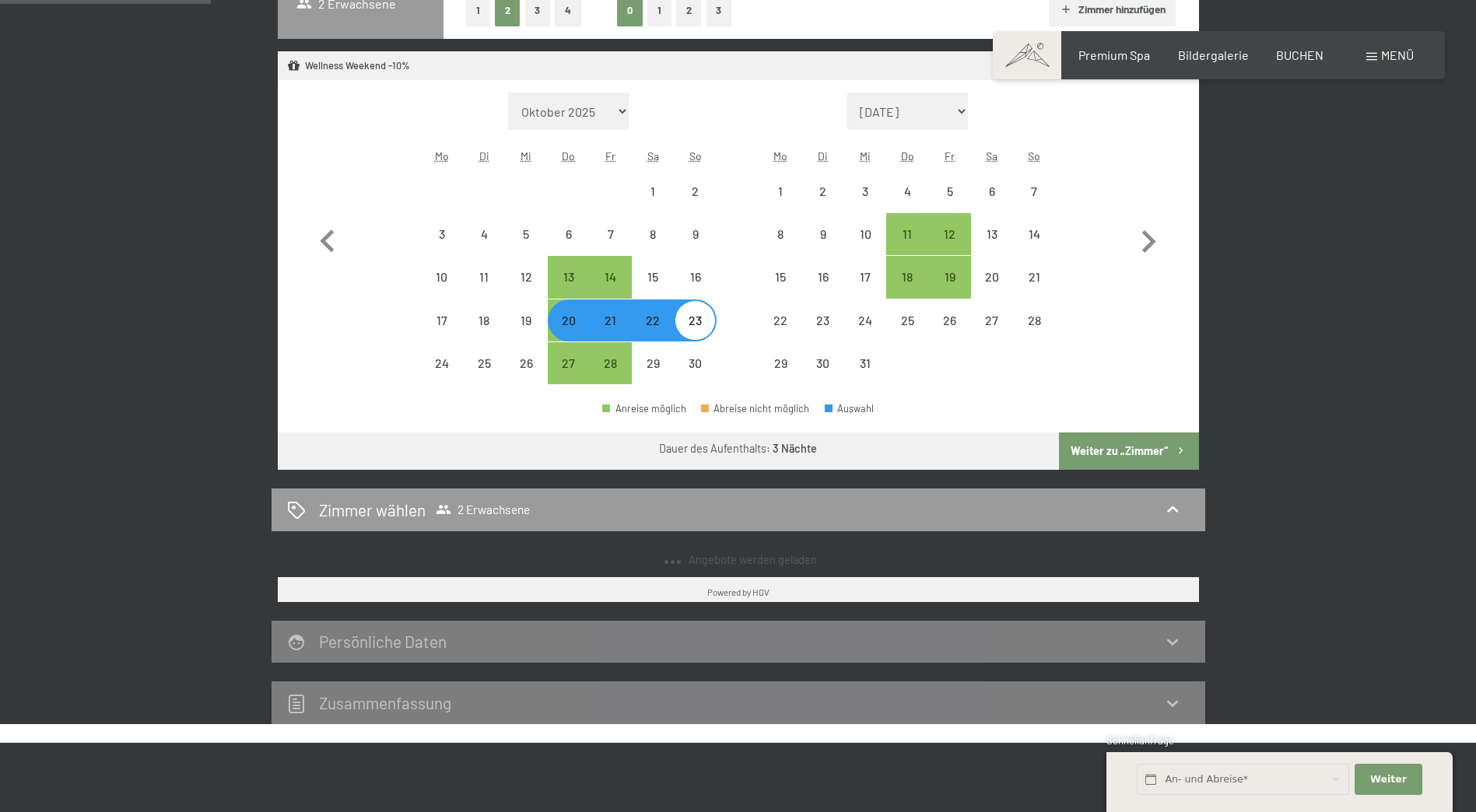
select select "[DATE]"
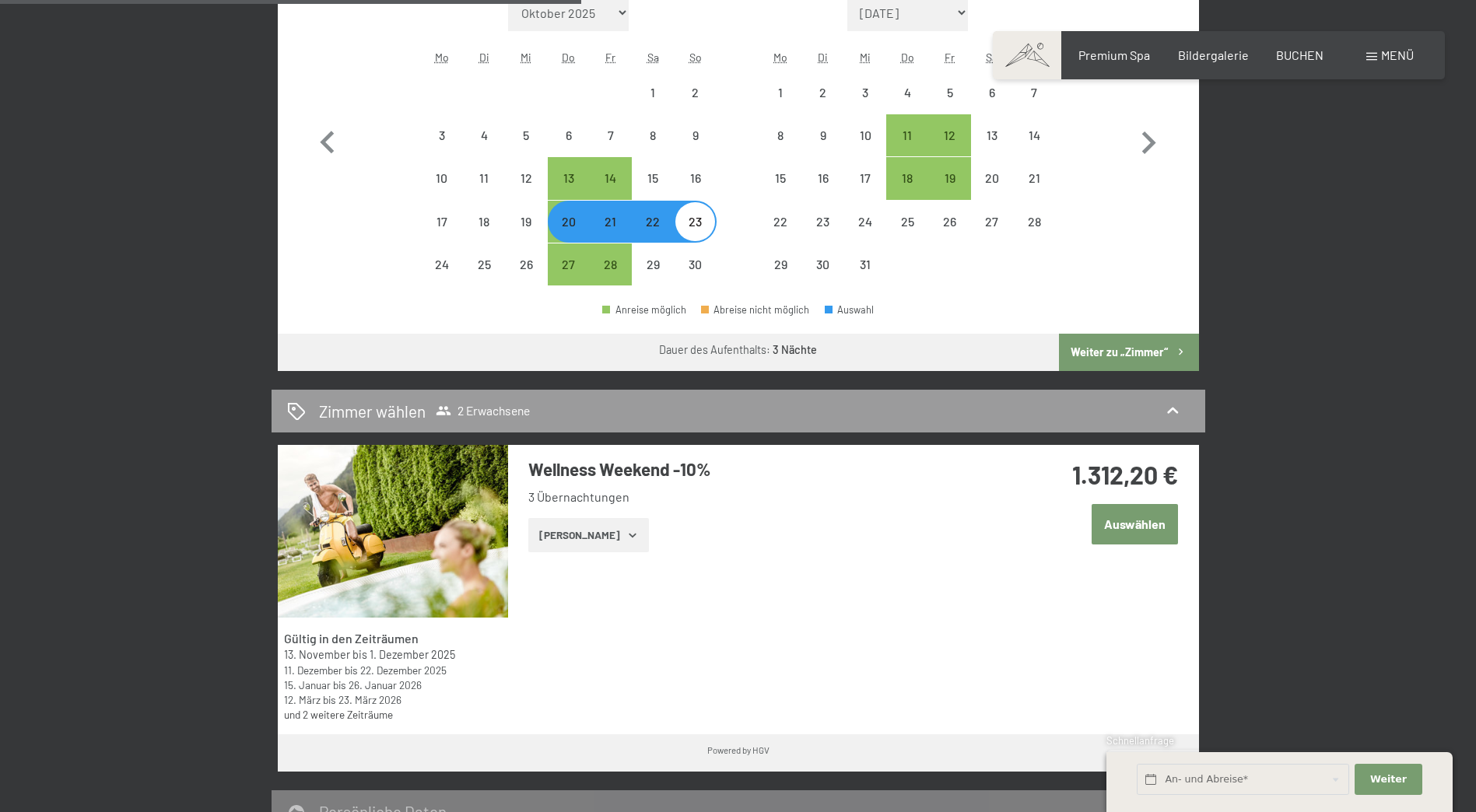
scroll to position [700, 0]
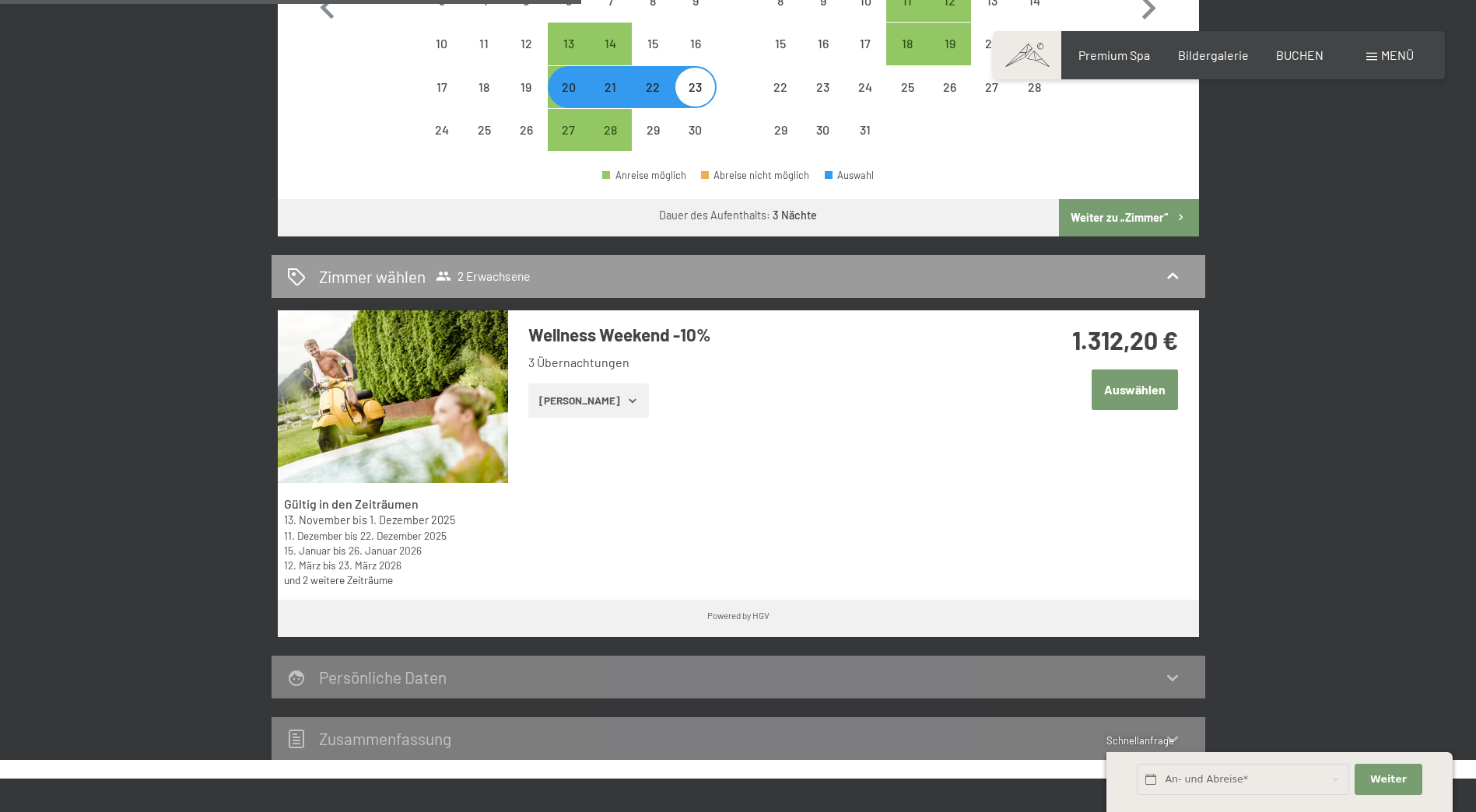
click at [626, 400] on icon "button" at bounding box center [632, 400] width 13 height 13
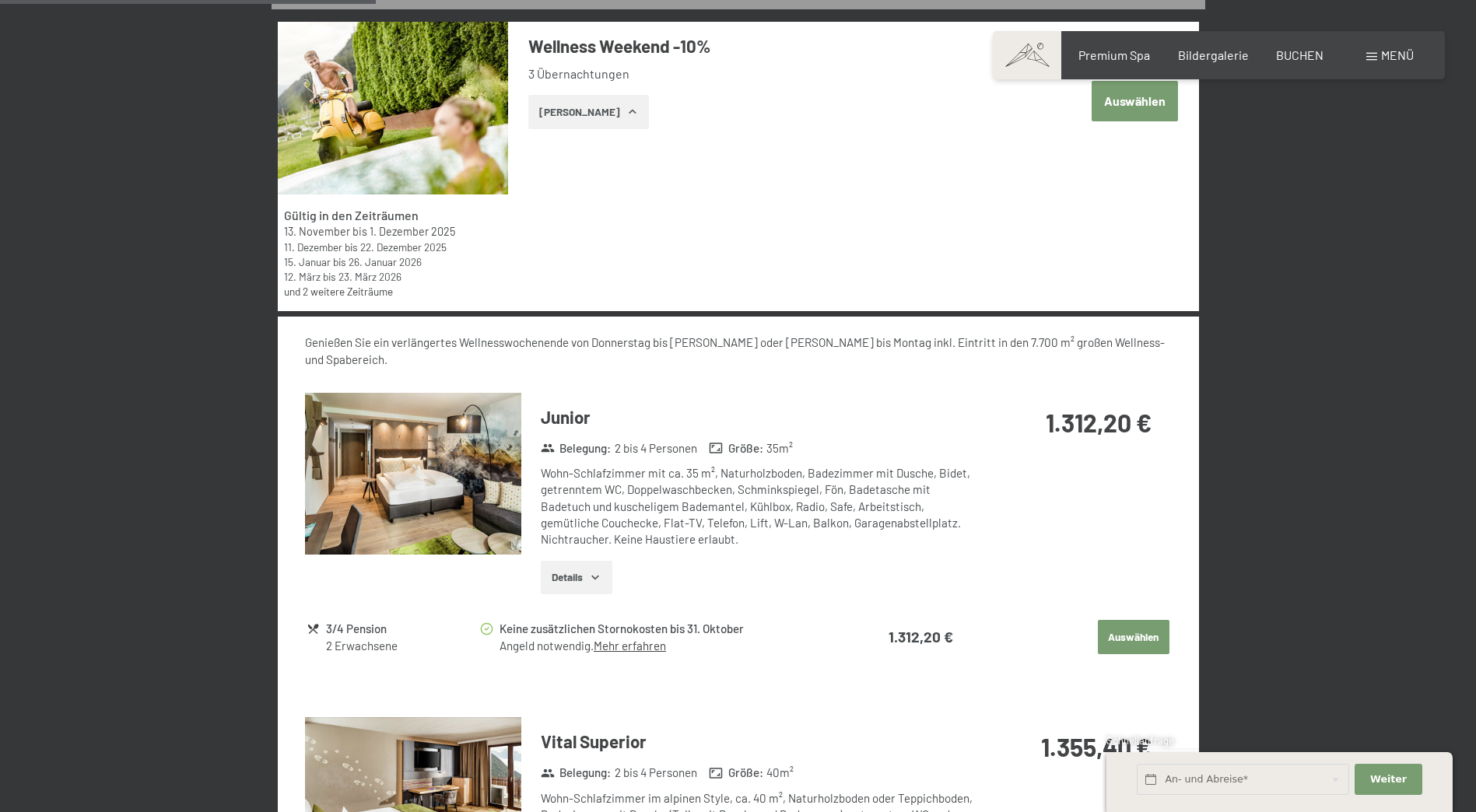
scroll to position [1012, 0]
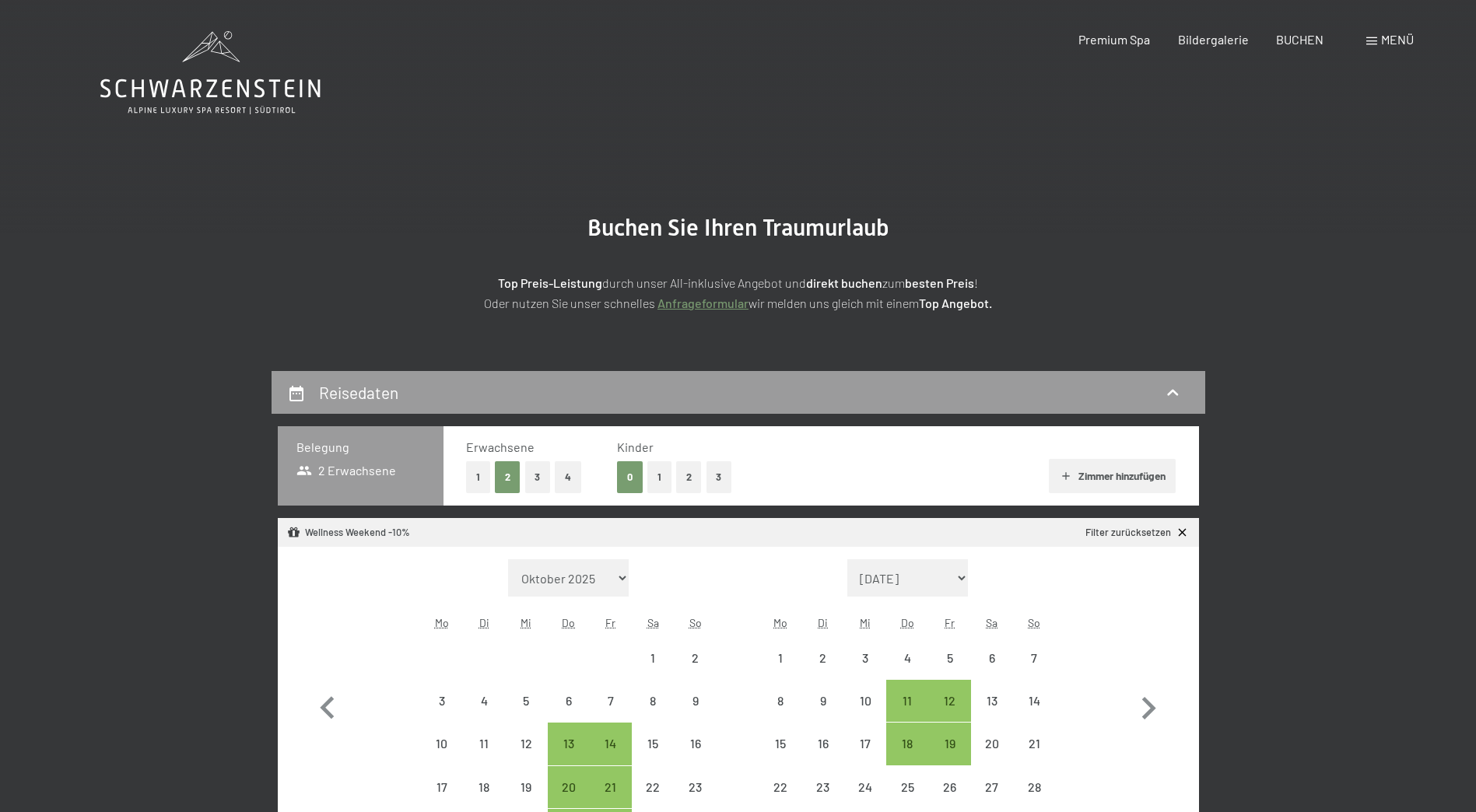
select select "[DATE]"
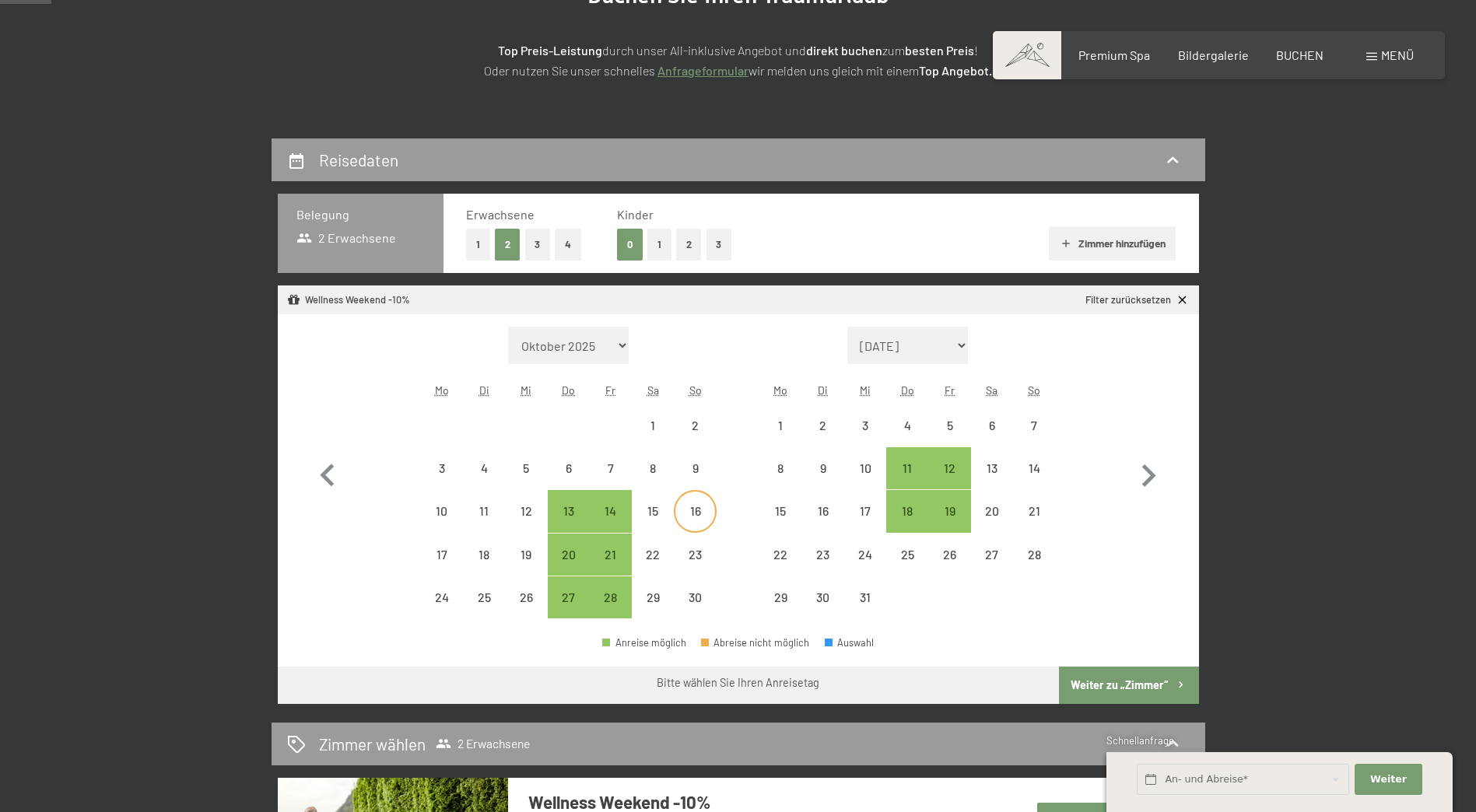
scroll to position [233, 0]
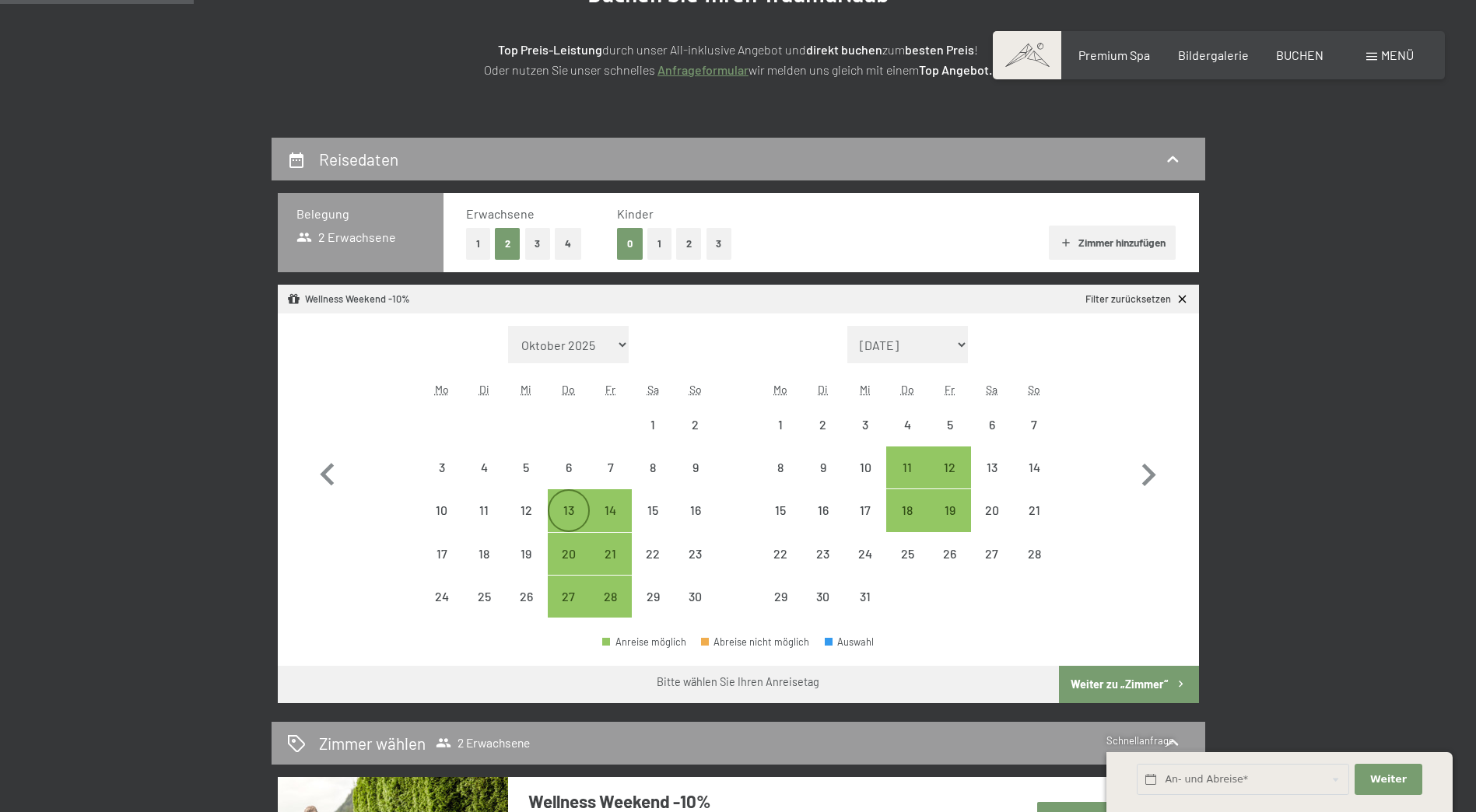
click at [572, 507] on div "13" at bounding box center [568, 523] width 39 height 39
select select "[DATE]"
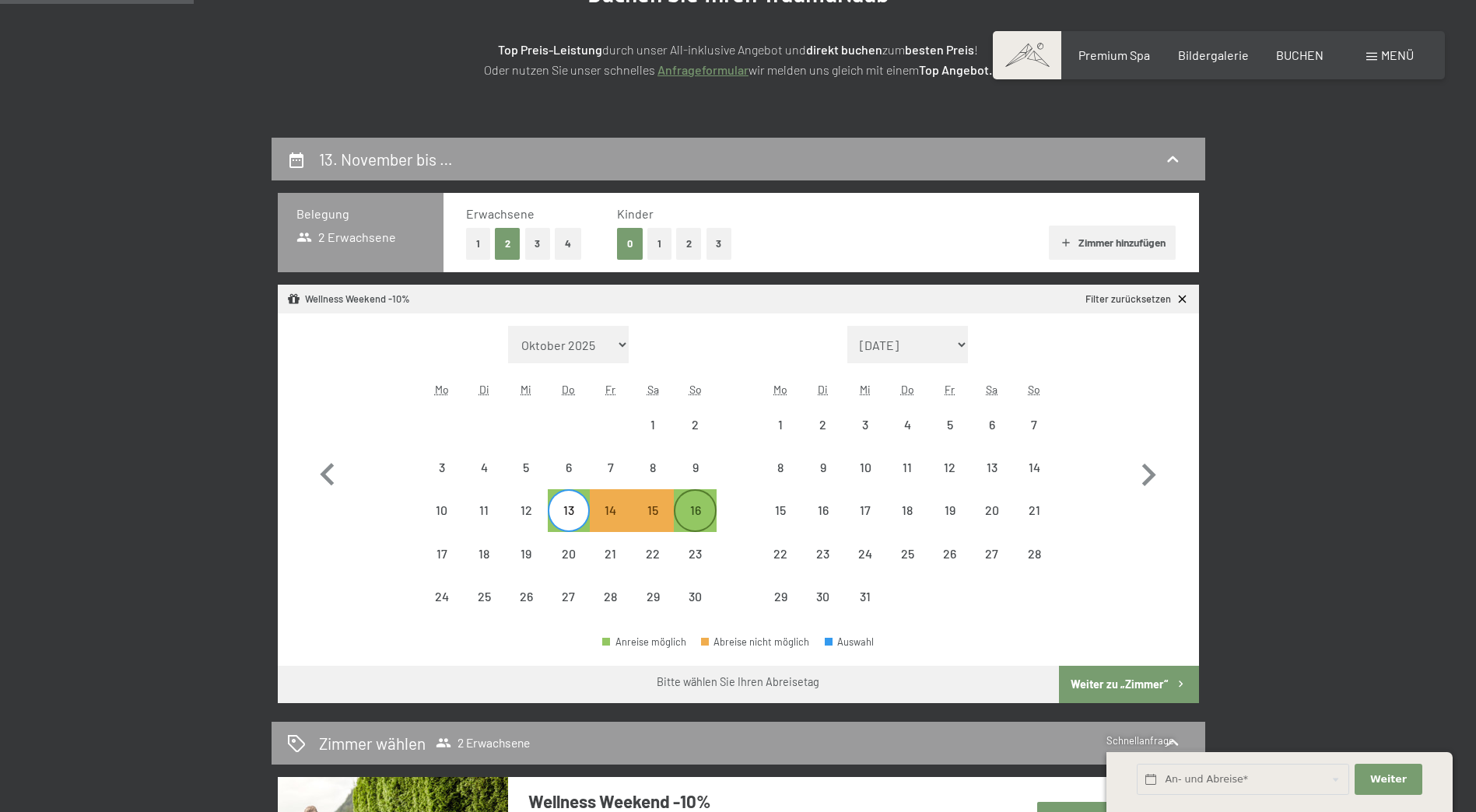
click at [697, 510] on div "16" at bounding box center [694, 523] width 39 height 39
select select "[DATE]"
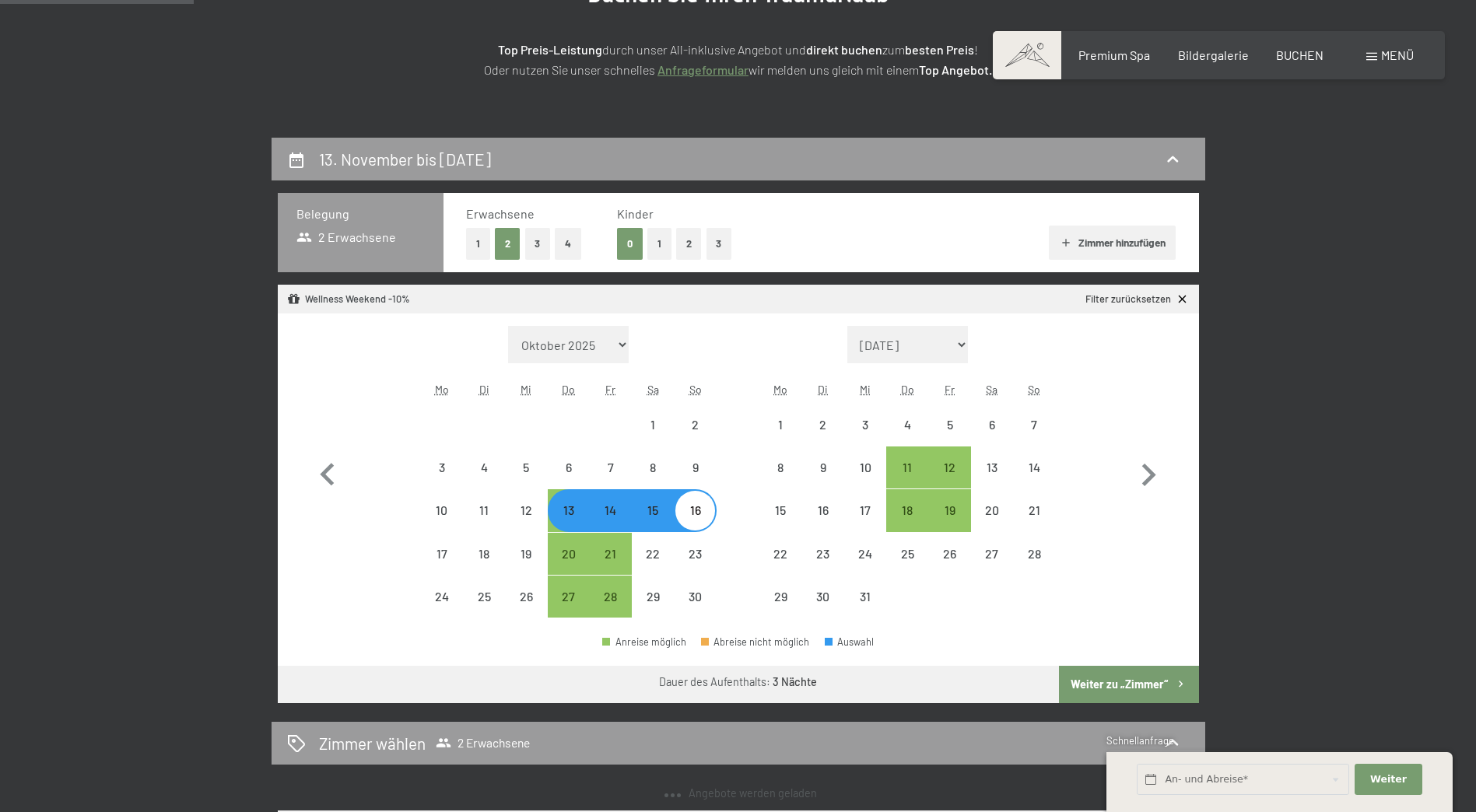
select select "[DATE]"
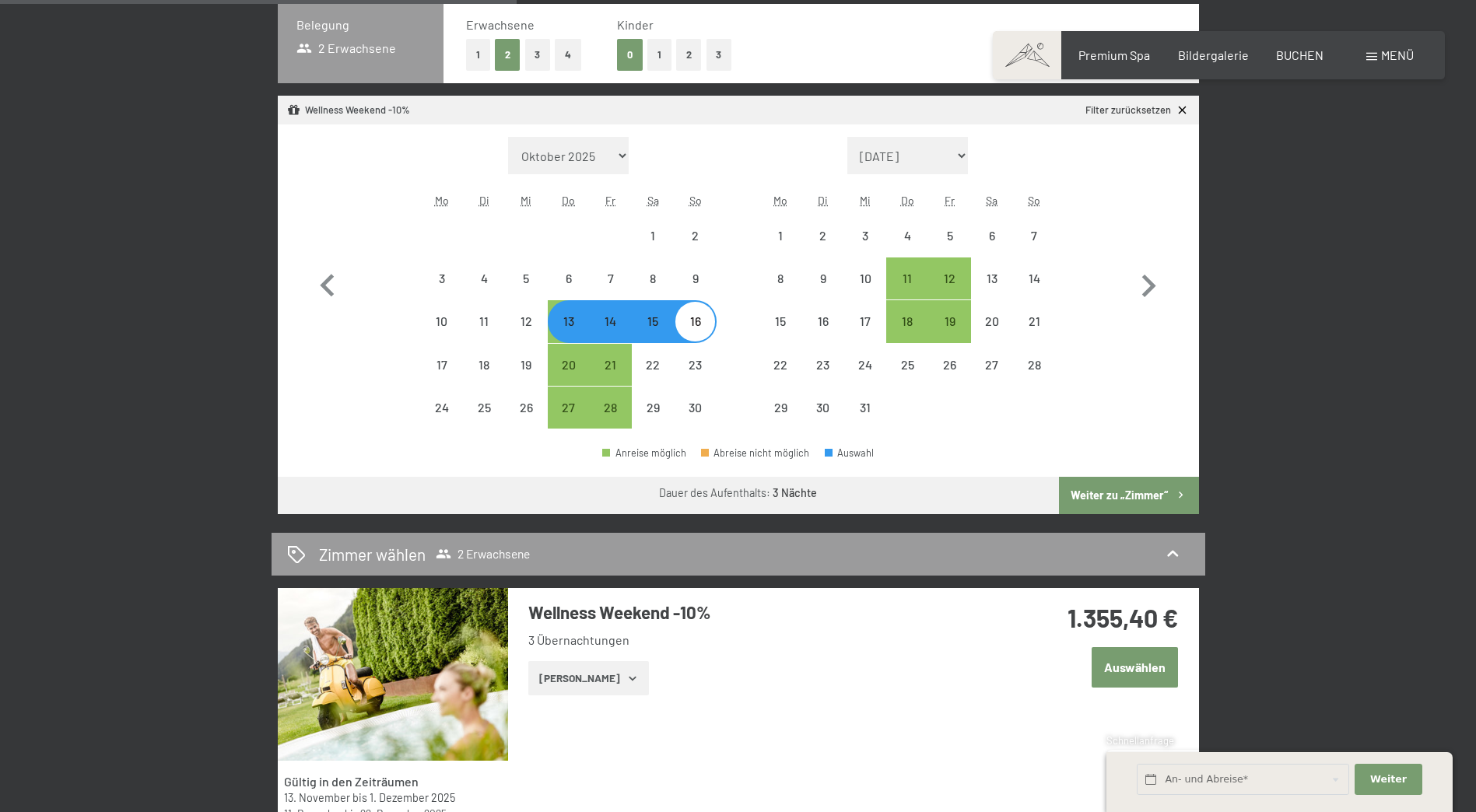
scroll to position [623, 0]
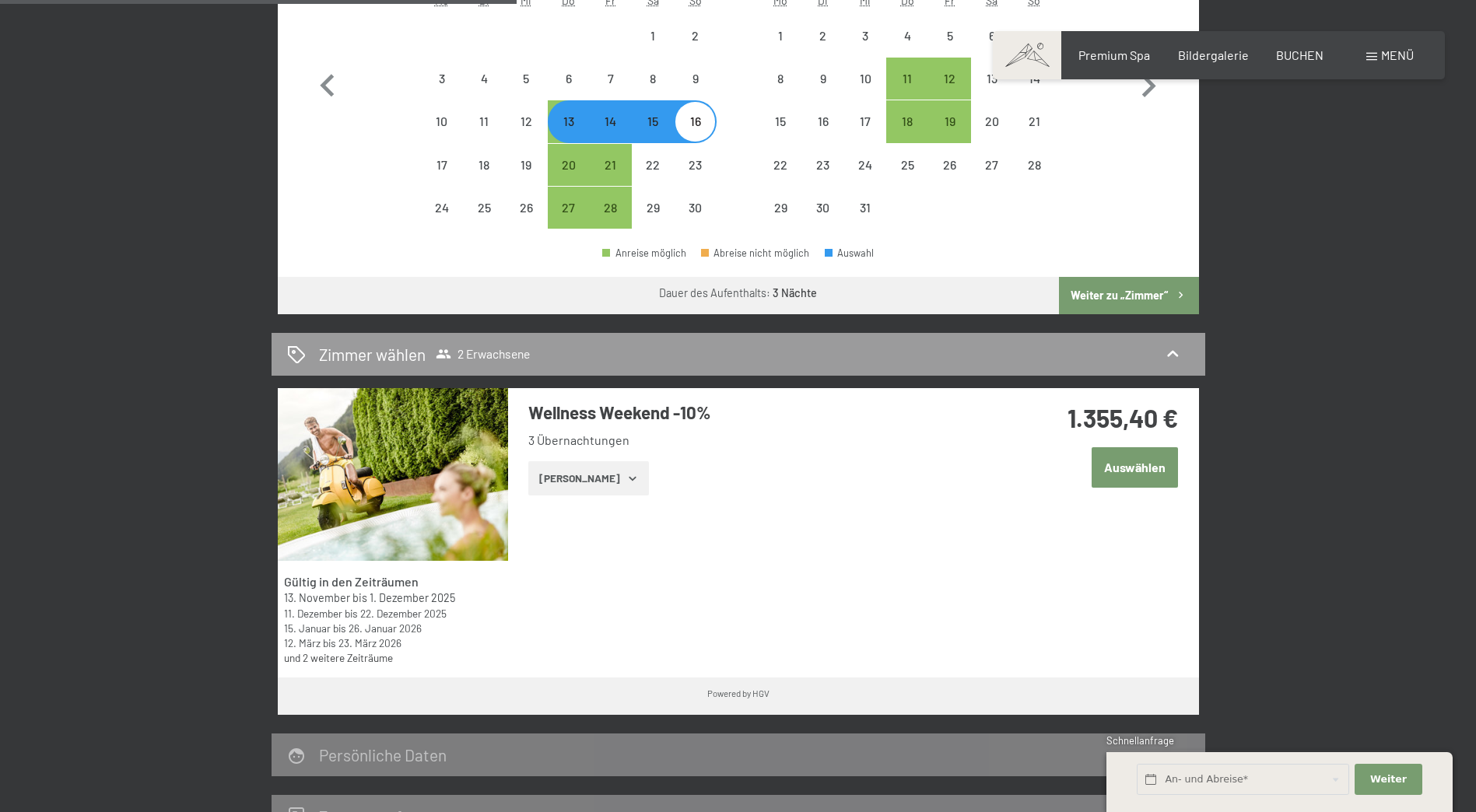
click at [626, 476] on icon "button" at bounding box center [632, 478] width 13 height 13
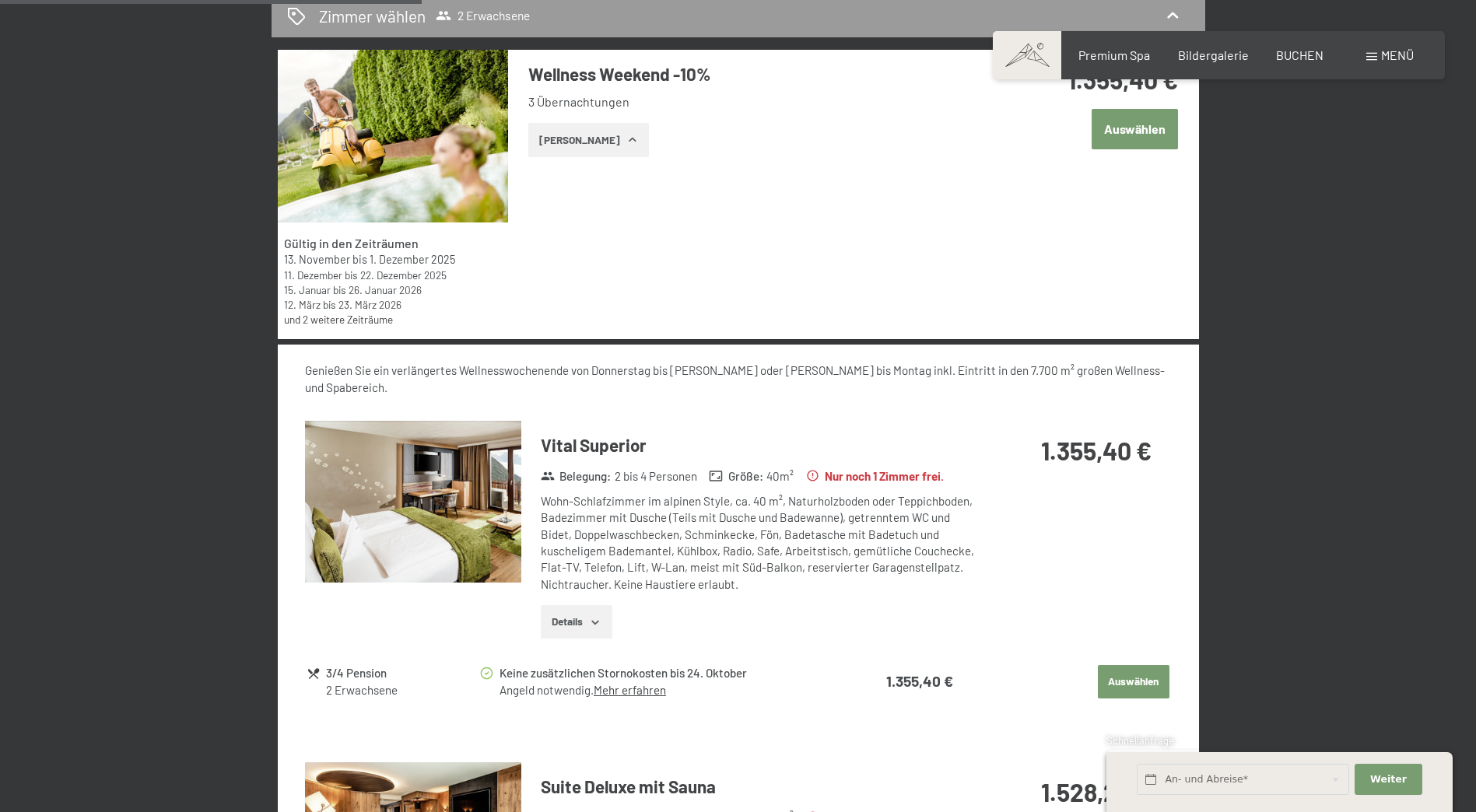
scroll to position [934, 0]
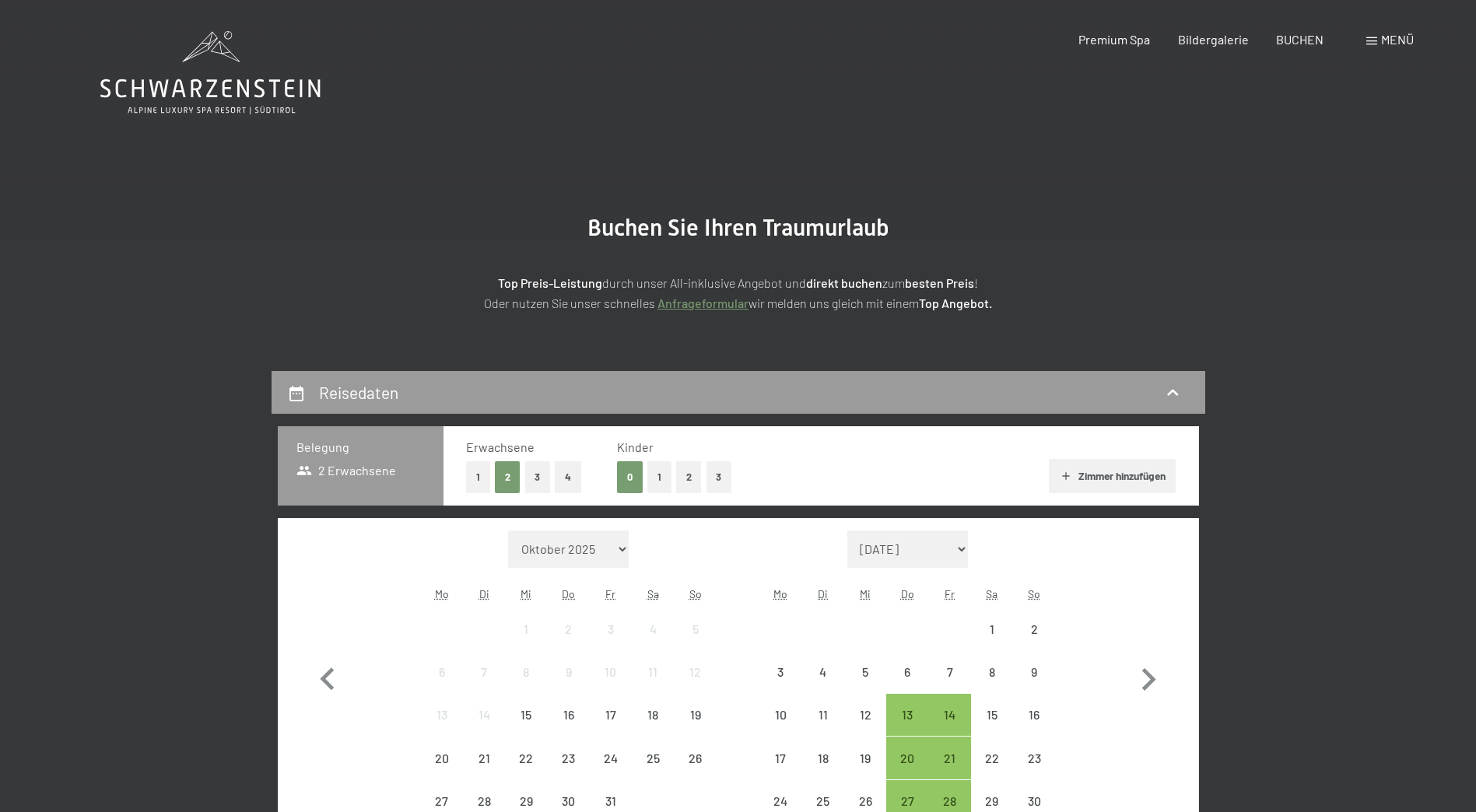
select select "[DATE]"
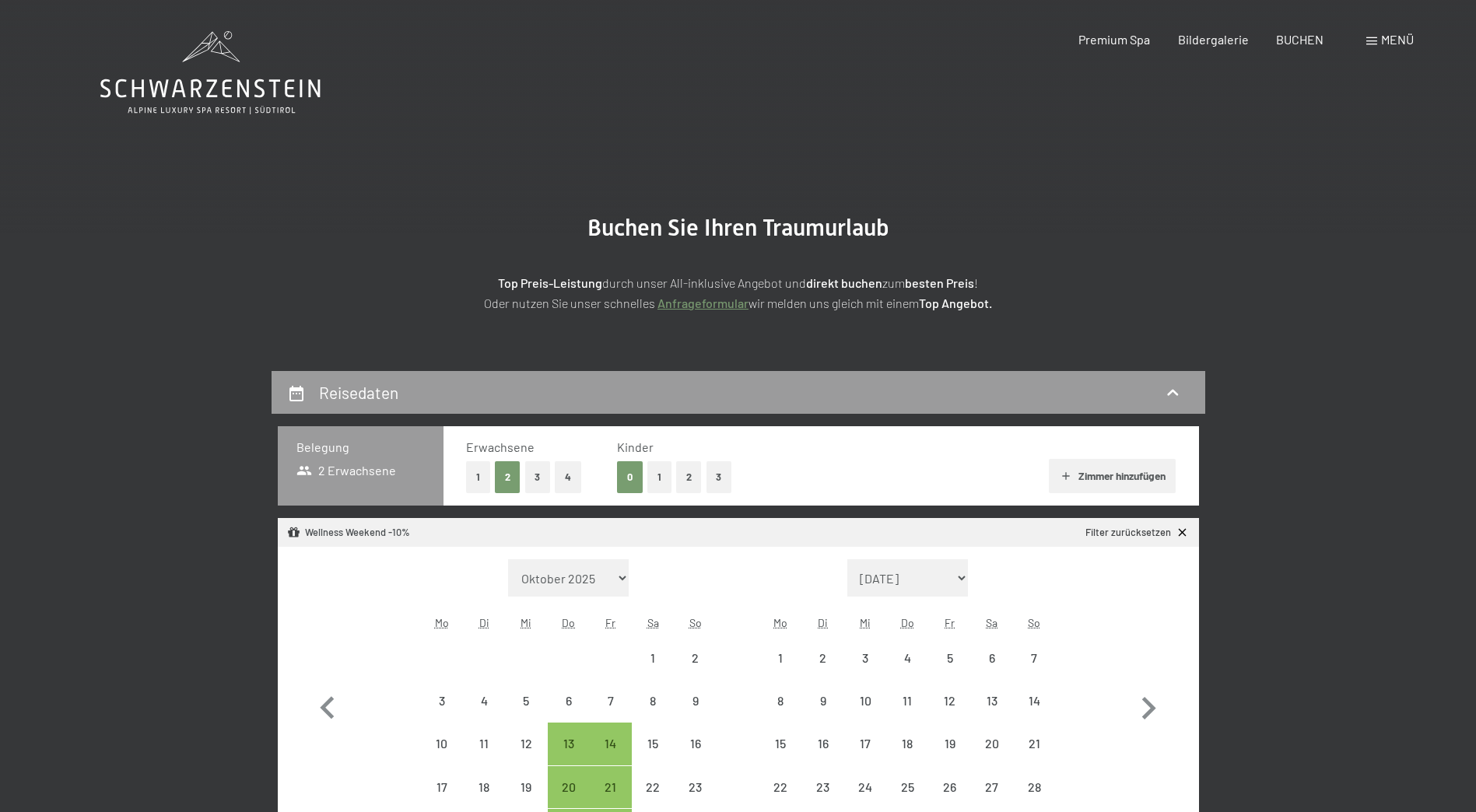
select select "[DATE]"
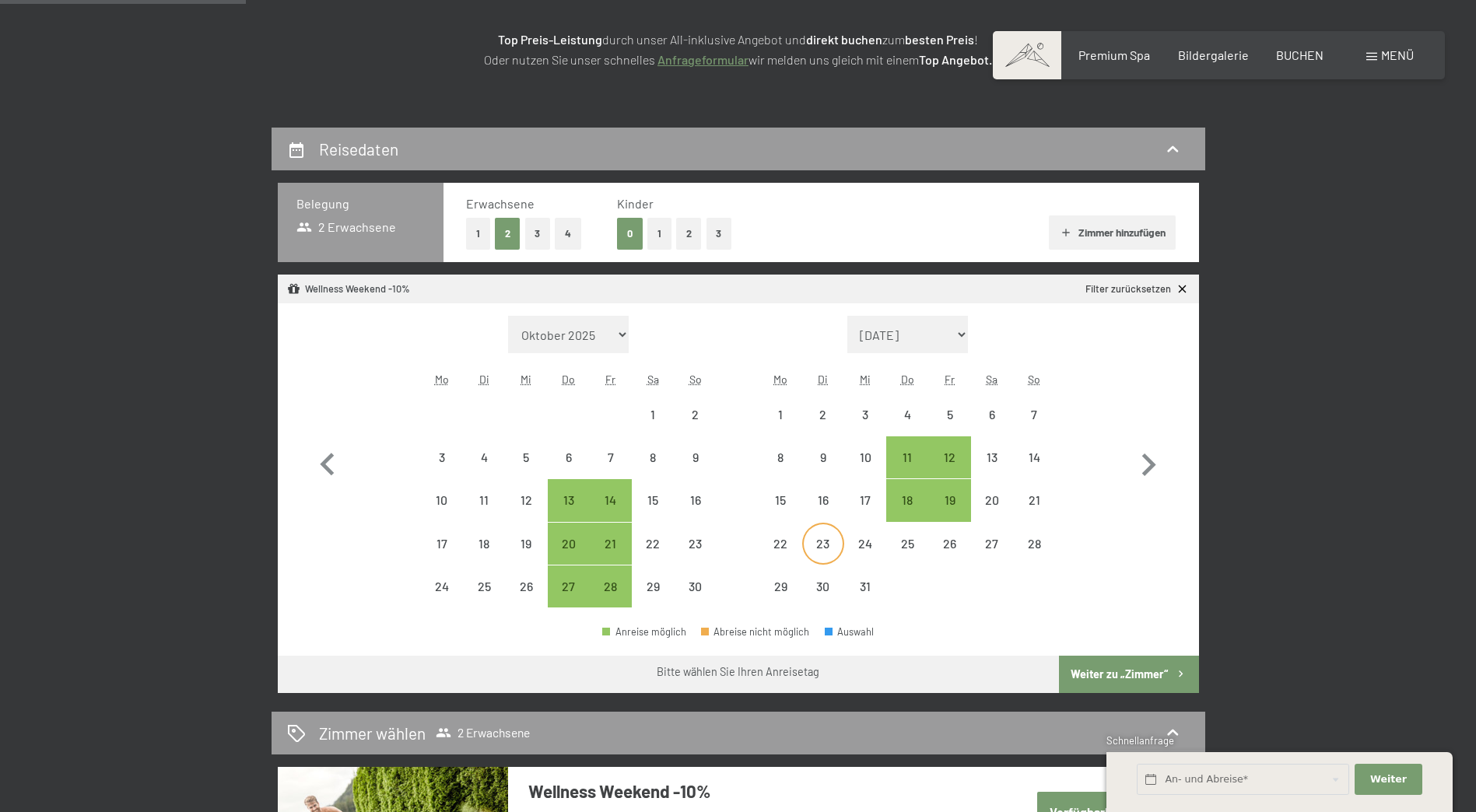
scroll to position [311, 0]
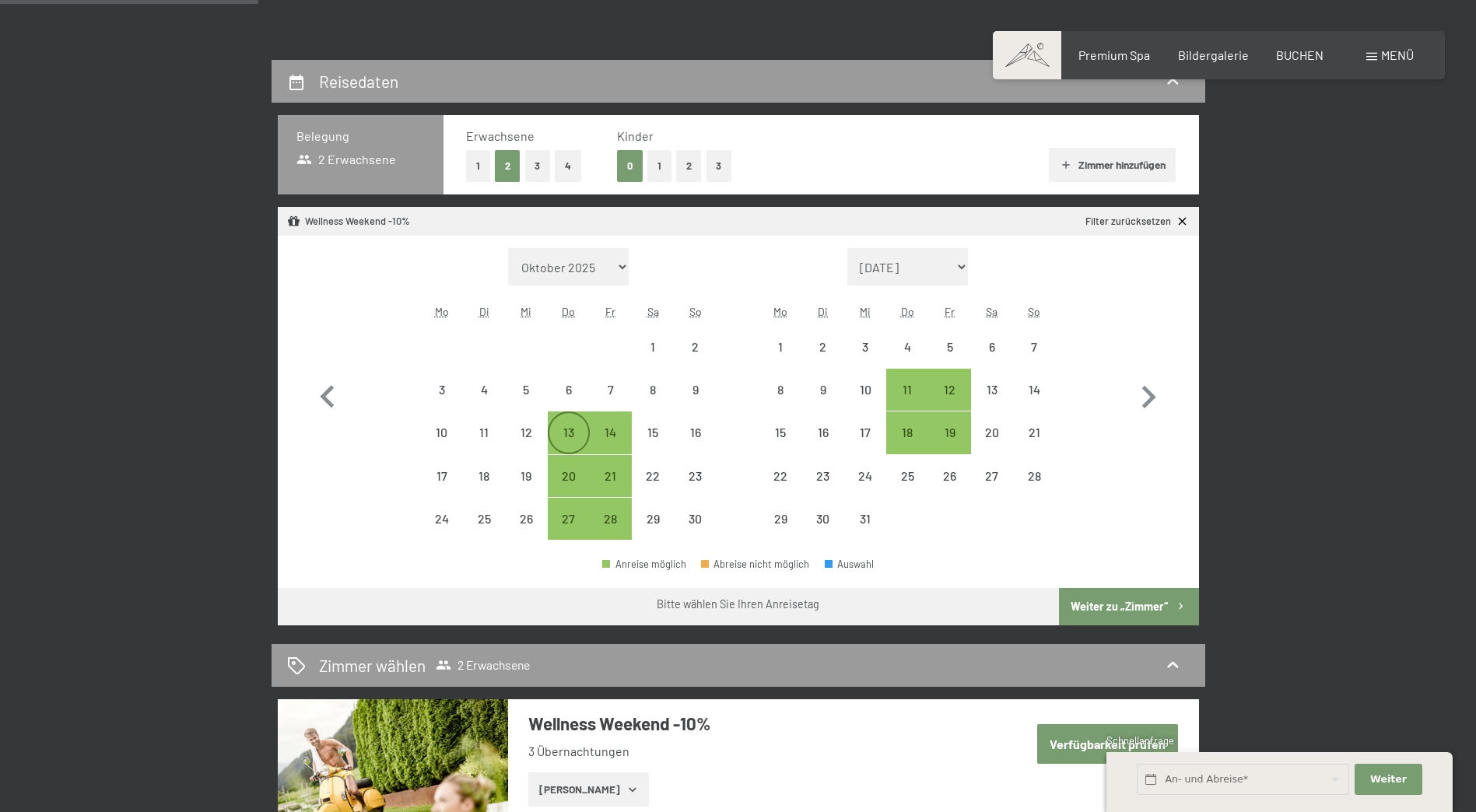
click at [568, 428] on div "13" at bounding box center [568, 445] width 39 height 39
select select "[DATE]"
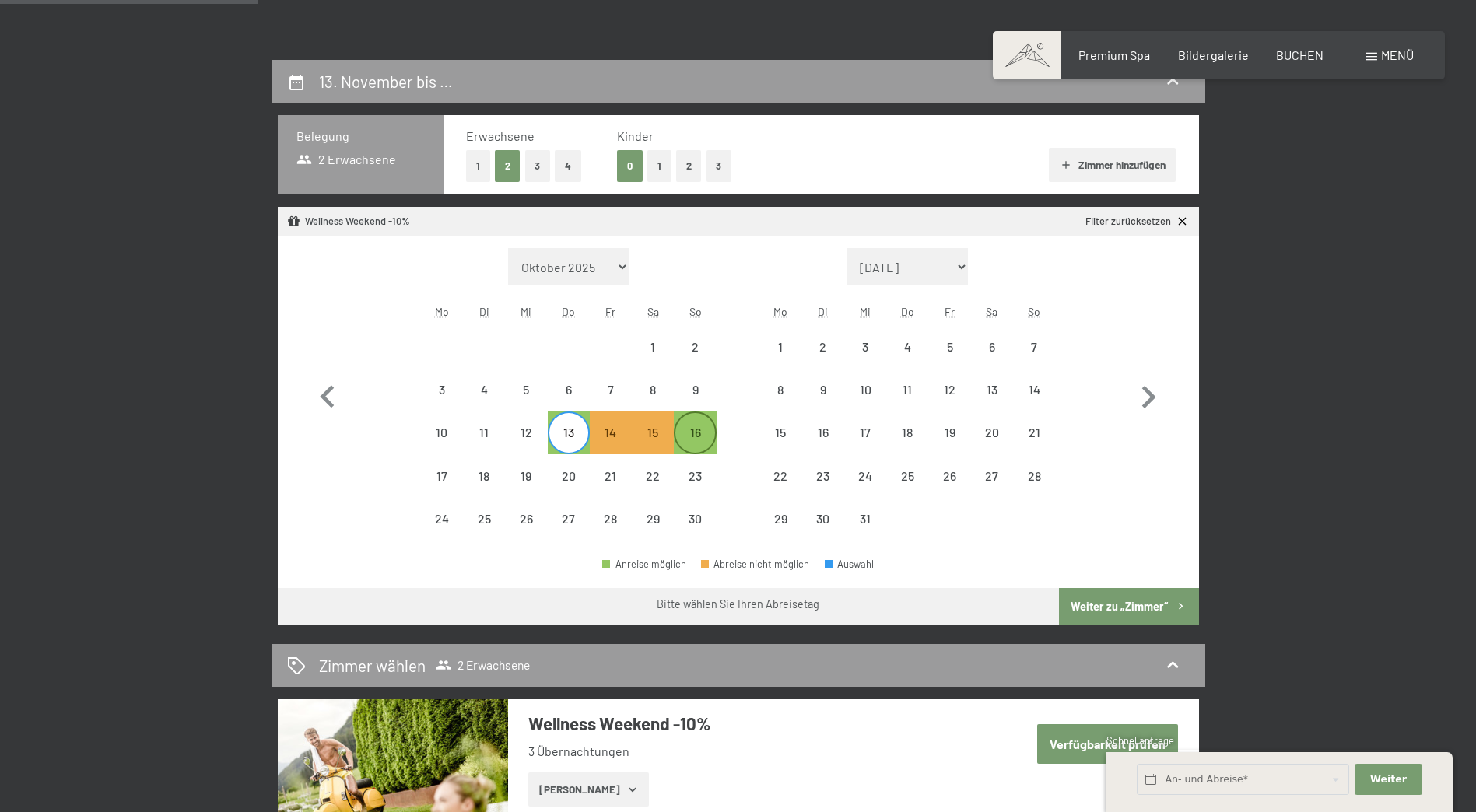
click at [703, 430] on div "16" at bounding box center [694, 445] width 39 height 39
select select "[DATE]"
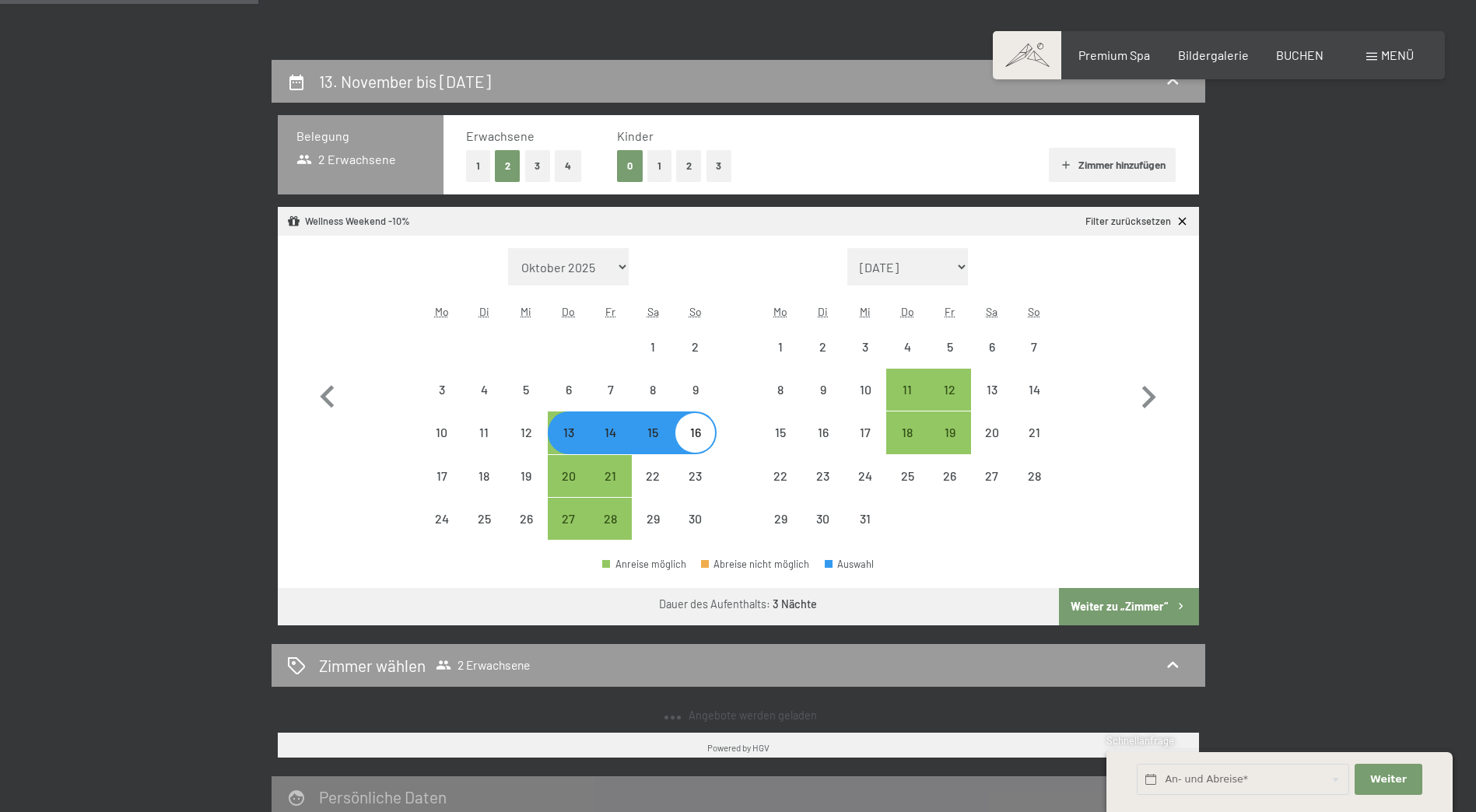
select select "[DATE]"
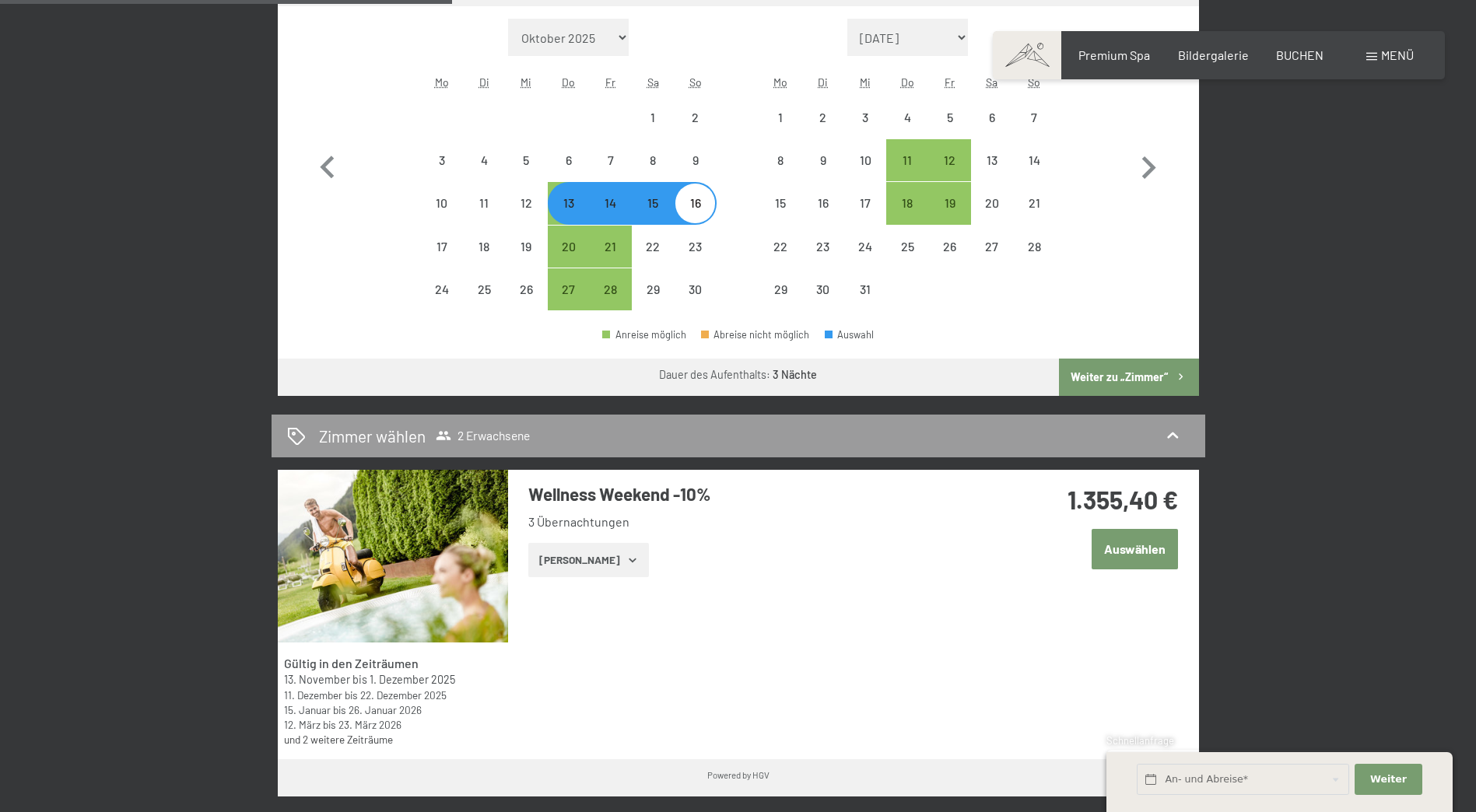
scroll to position [545, 0]
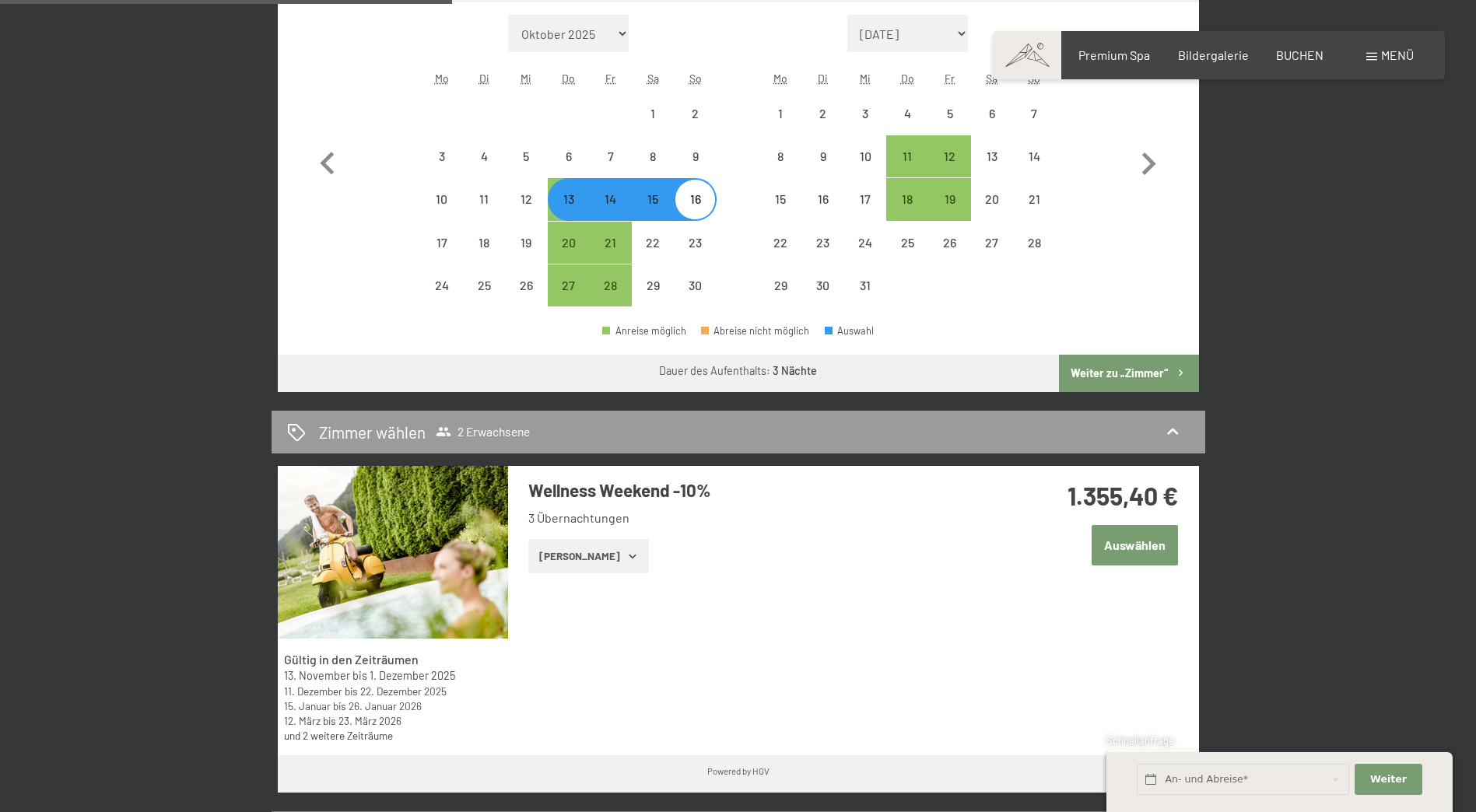
click at [626, 558] on icon "button" at bounding box center [632, 556] width 13 height 13
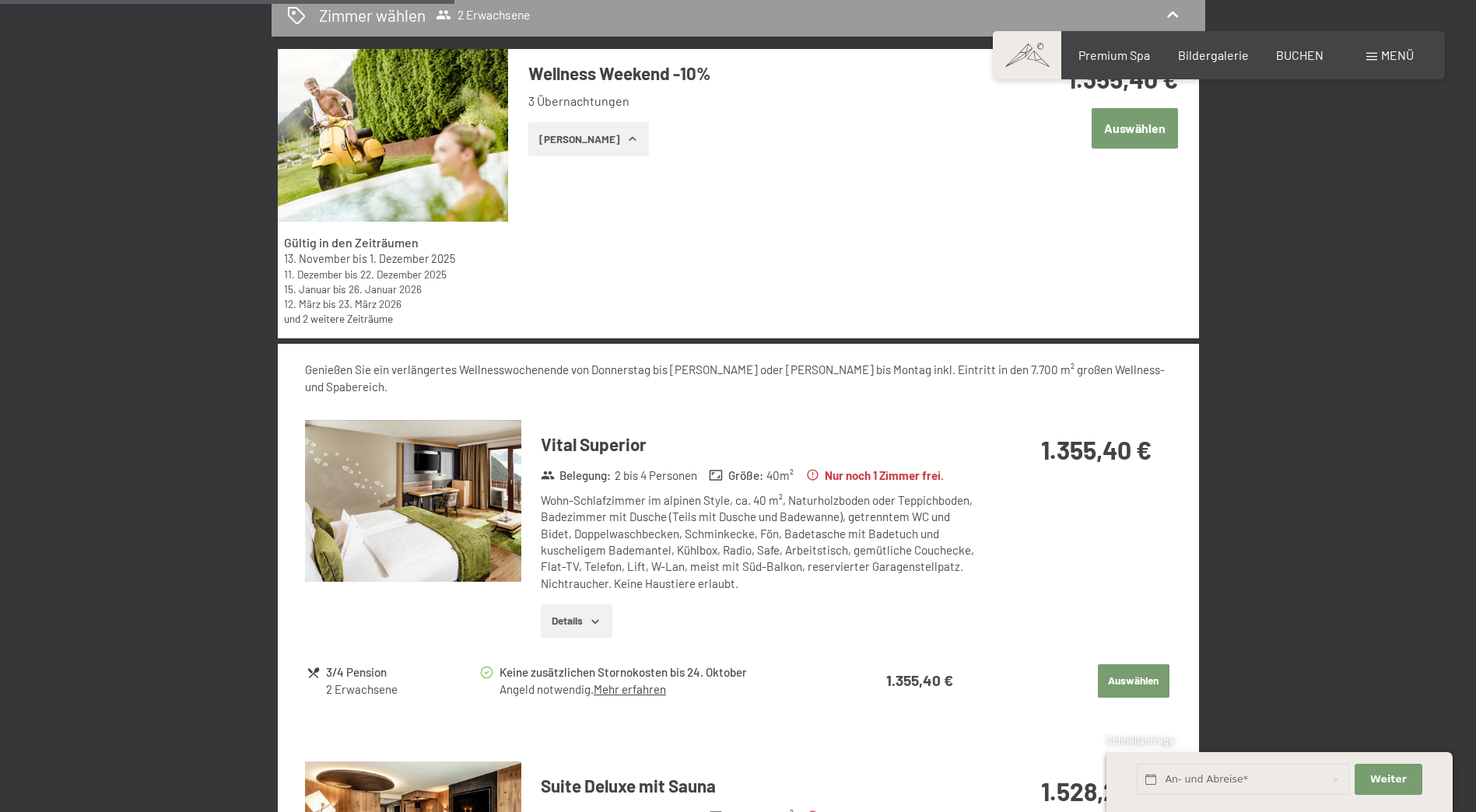
scroll to position [700, 0]
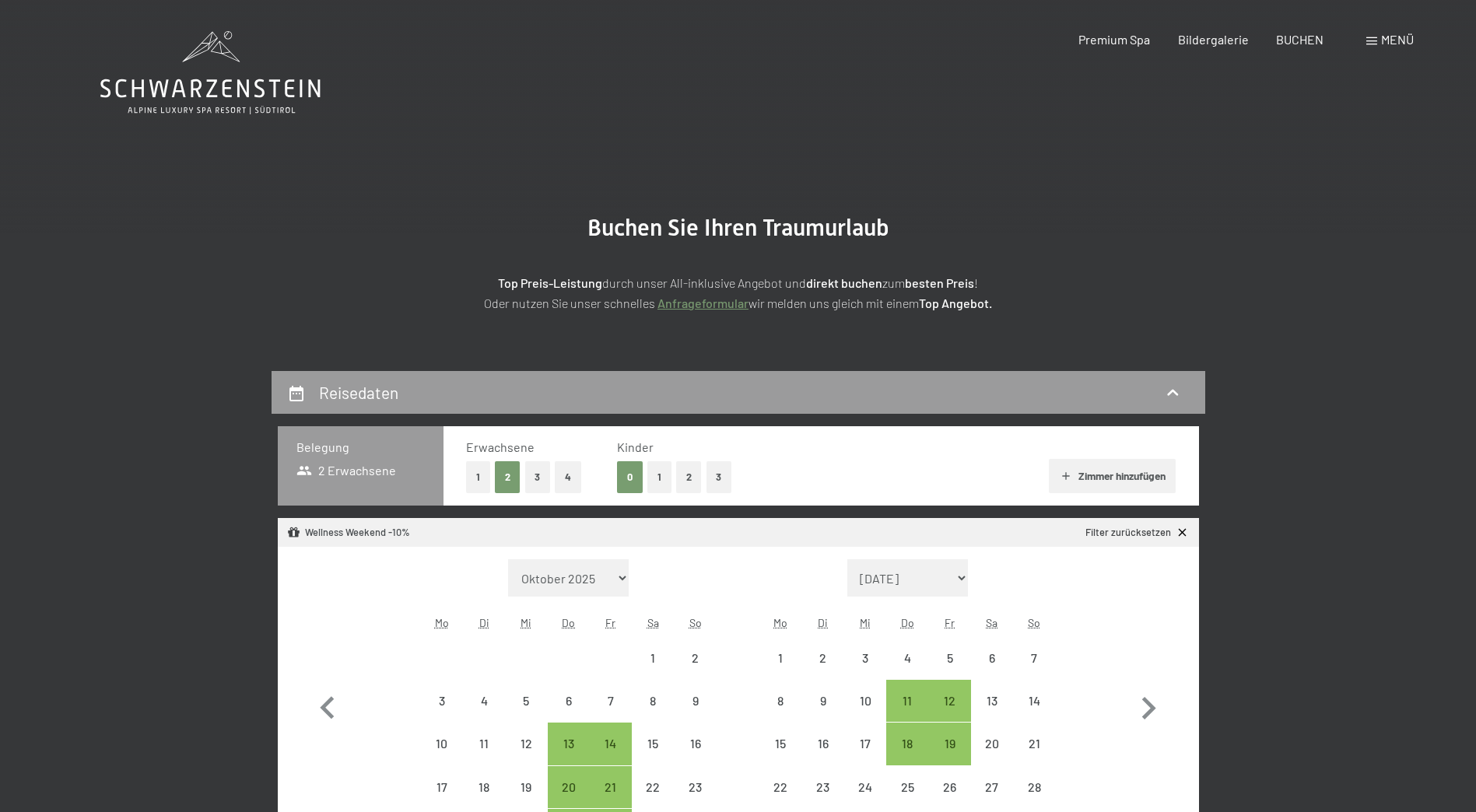
select select "[DATE]"
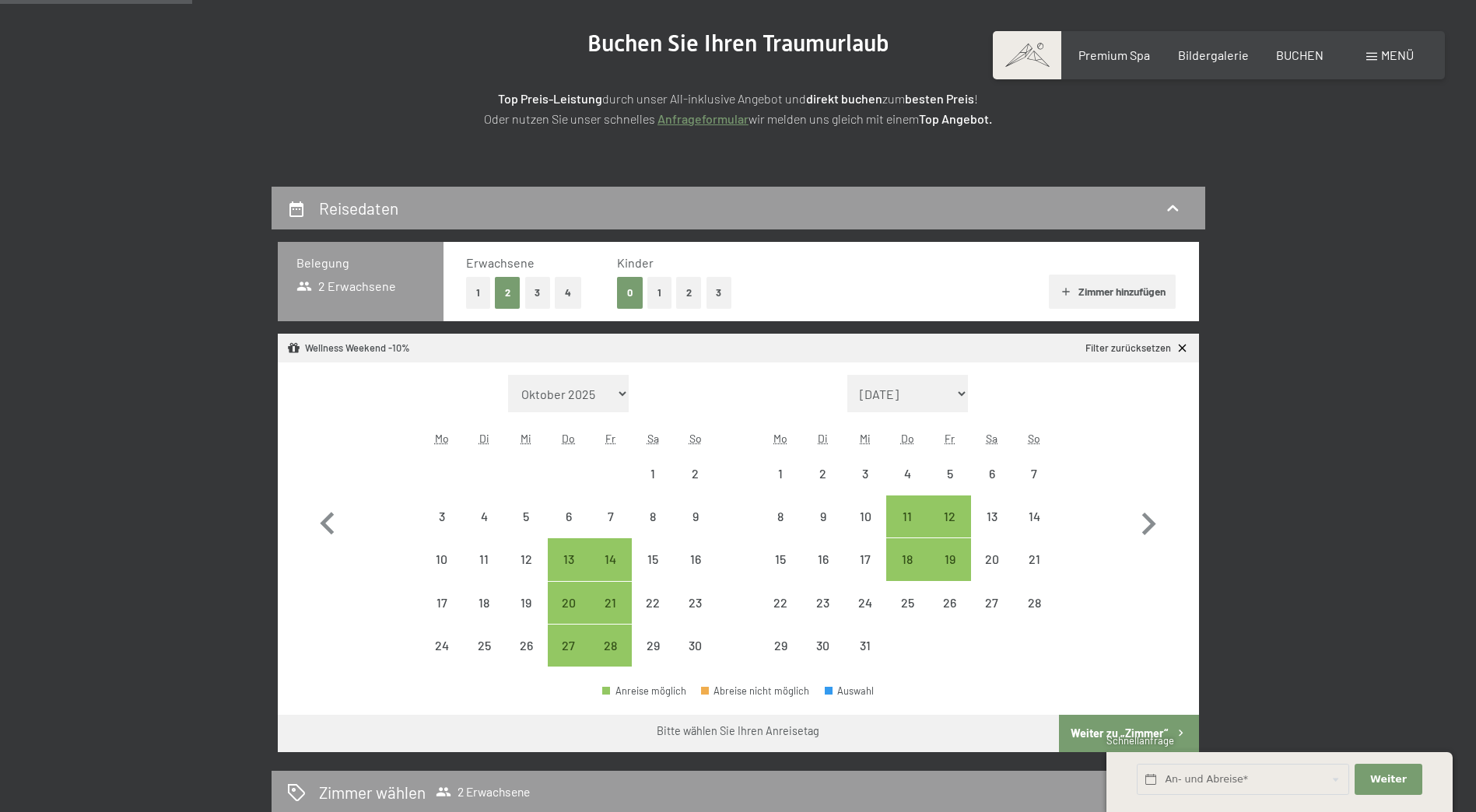
scroll to position [311, 0]
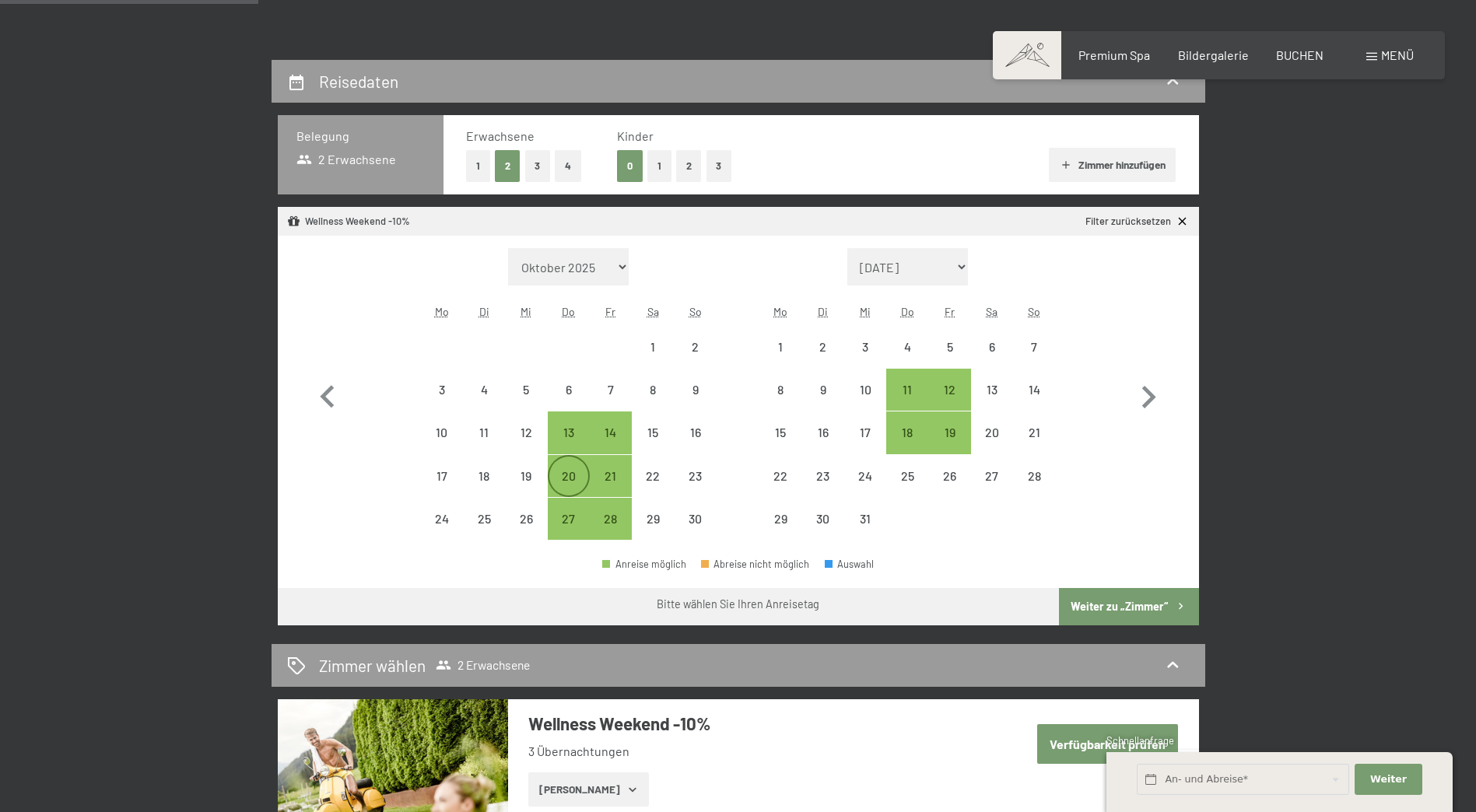
click at [565, 479] on div "20" at bounding box center [568, 489] width 39 height 39
select select "[DATE]"
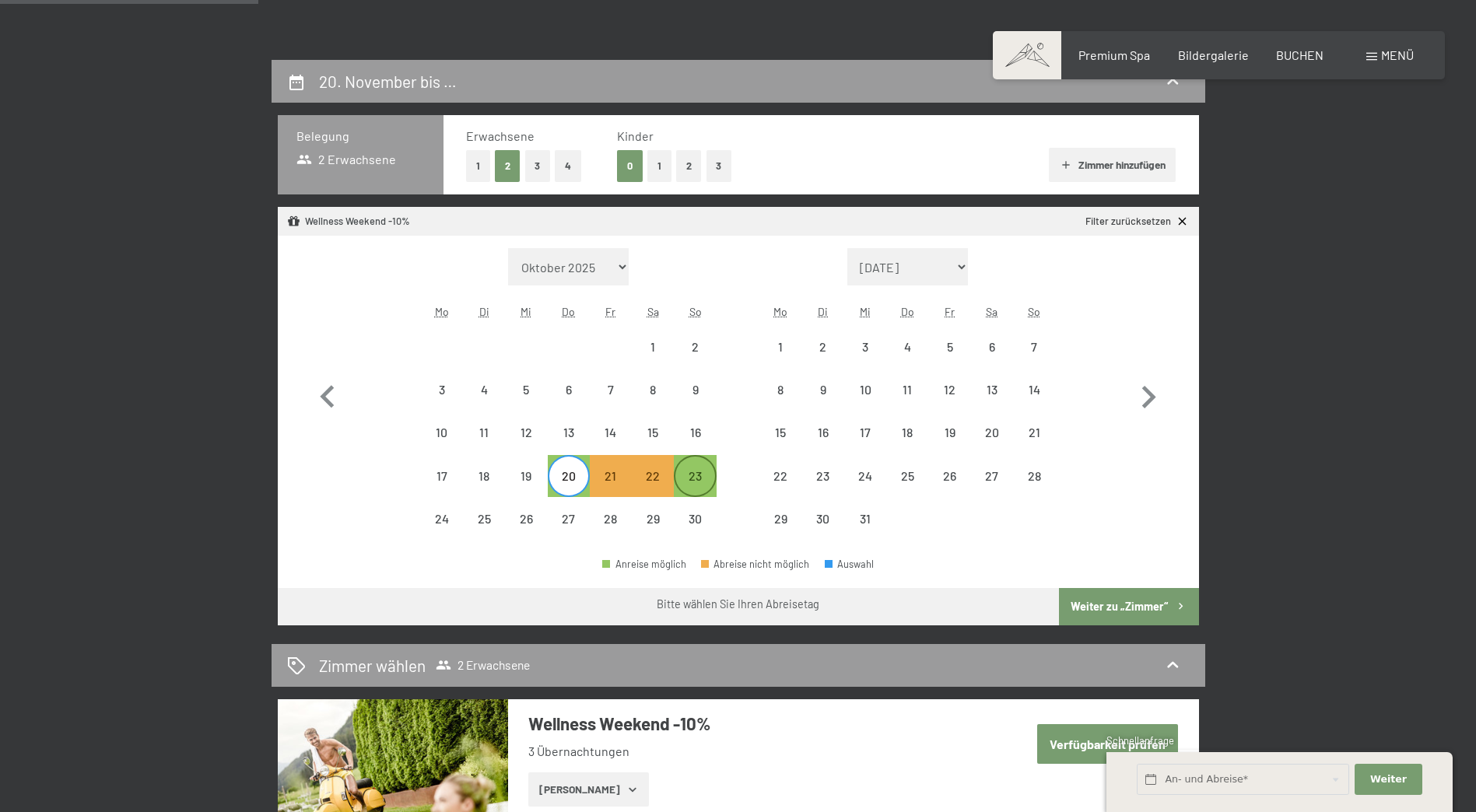
click at [705, 479] on div "23" at bounding box center [694, 489] width 39 height 39
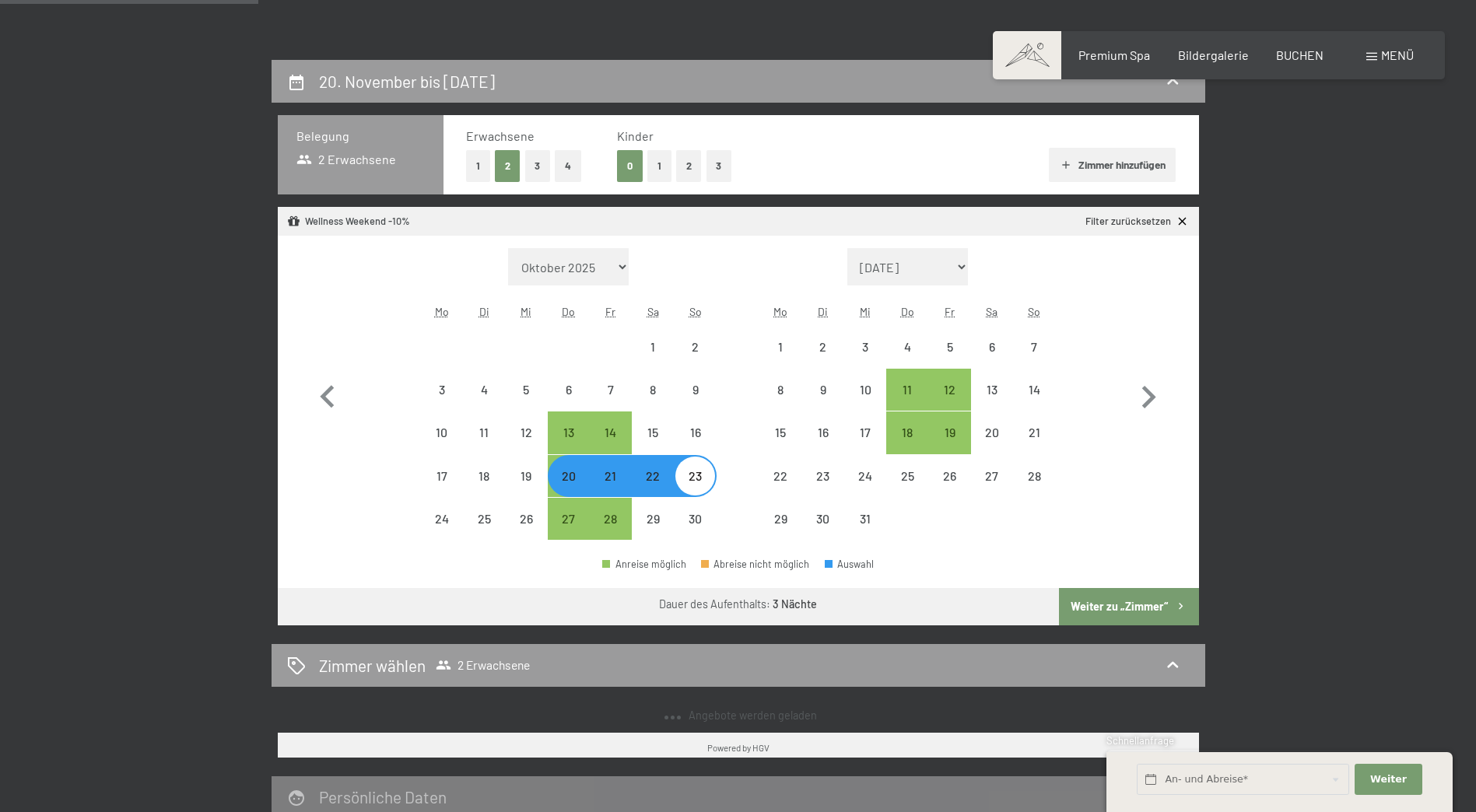
select select "[DATE]"
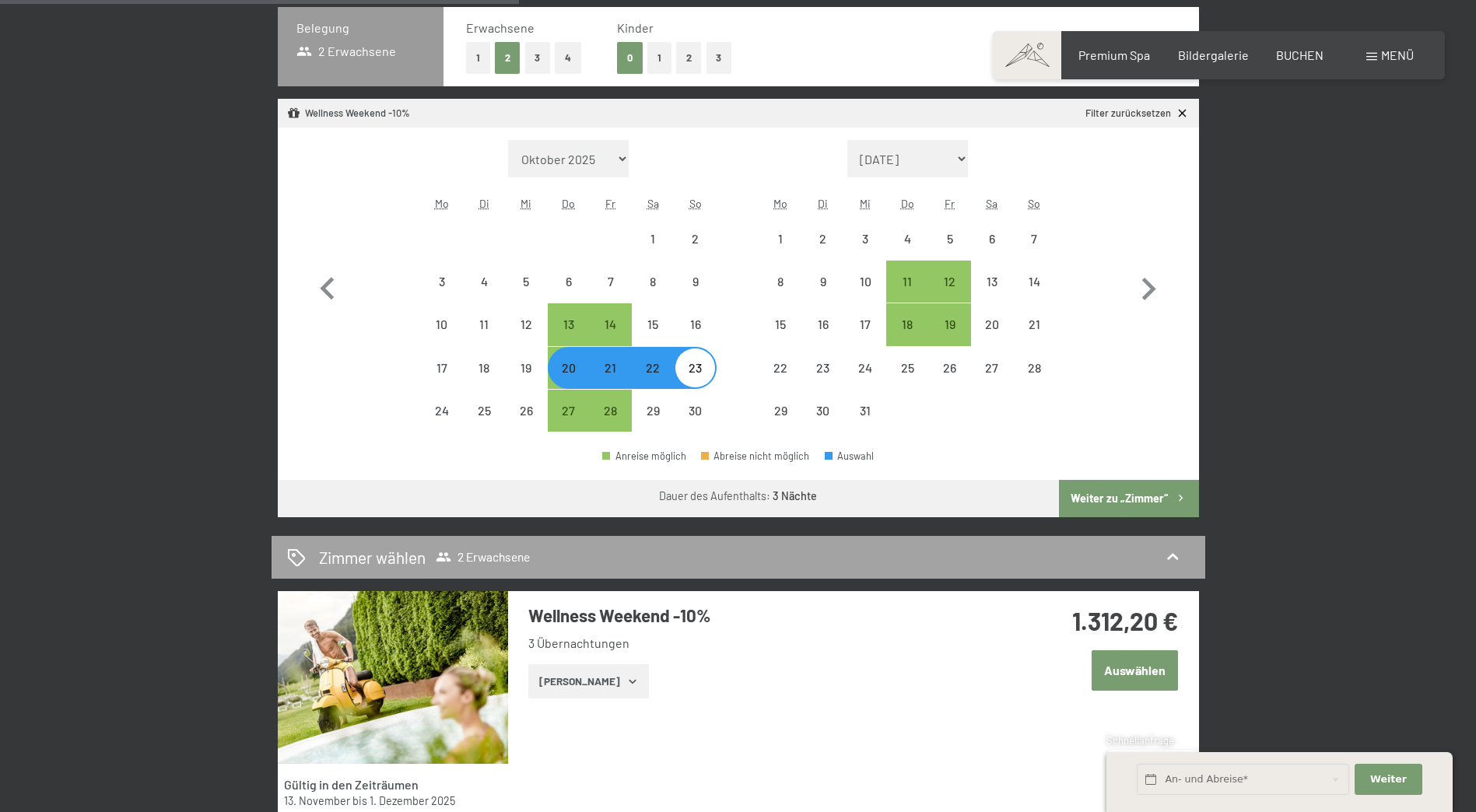
scroll to position [700, 0]
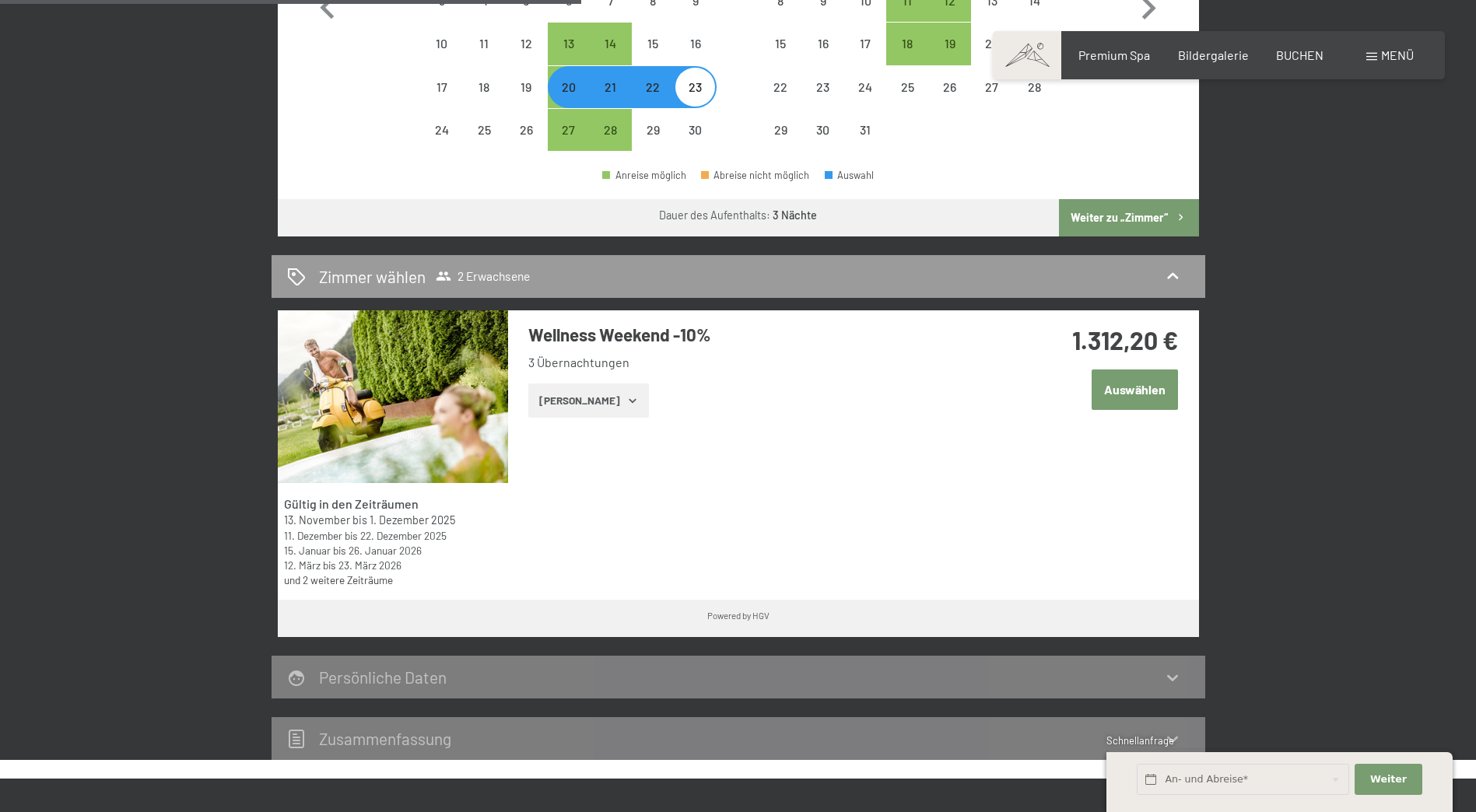
click at [629, 401] on icon "button" at bounding box center [632, 401] width 7 height 4
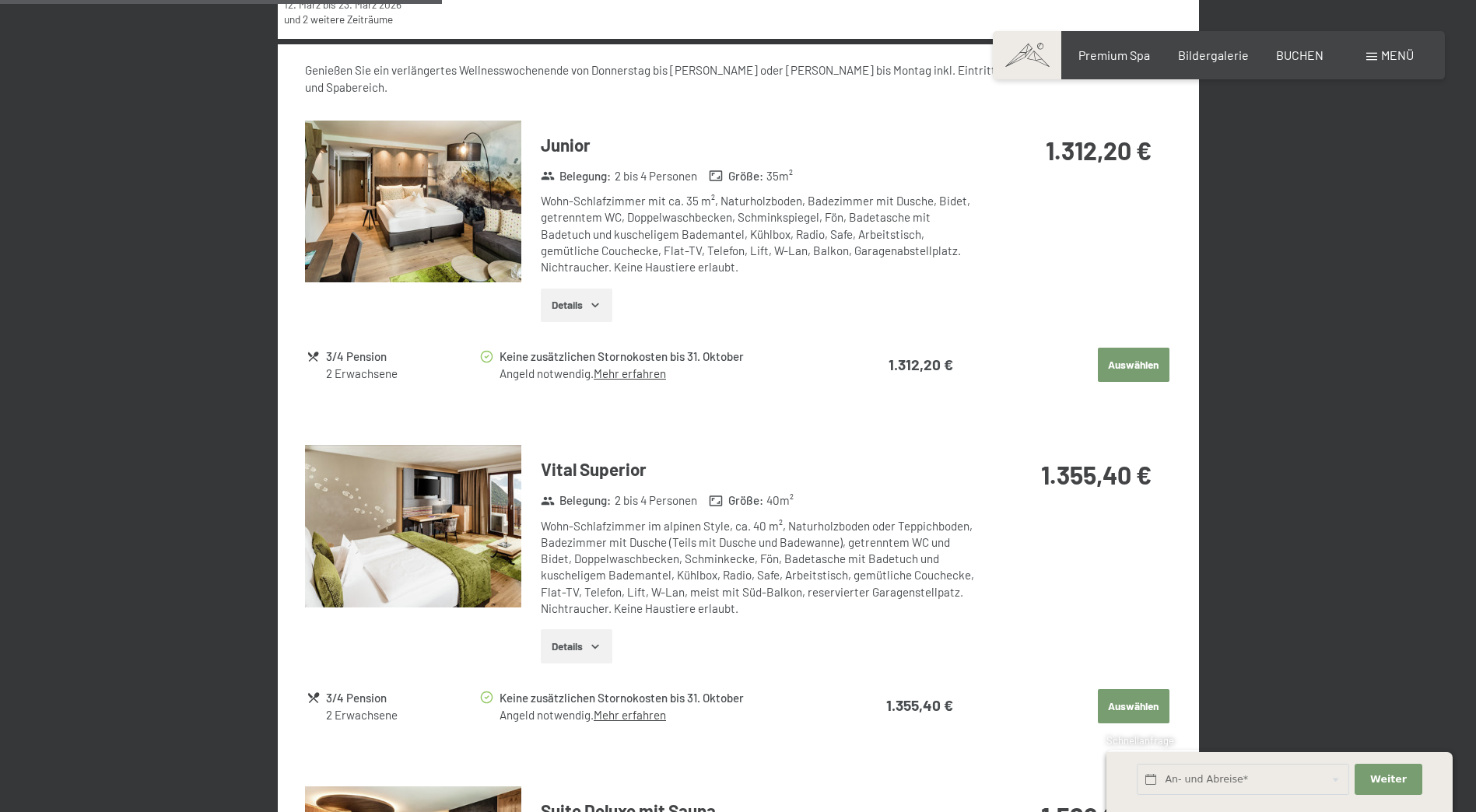
scroll to position [1167, 0]
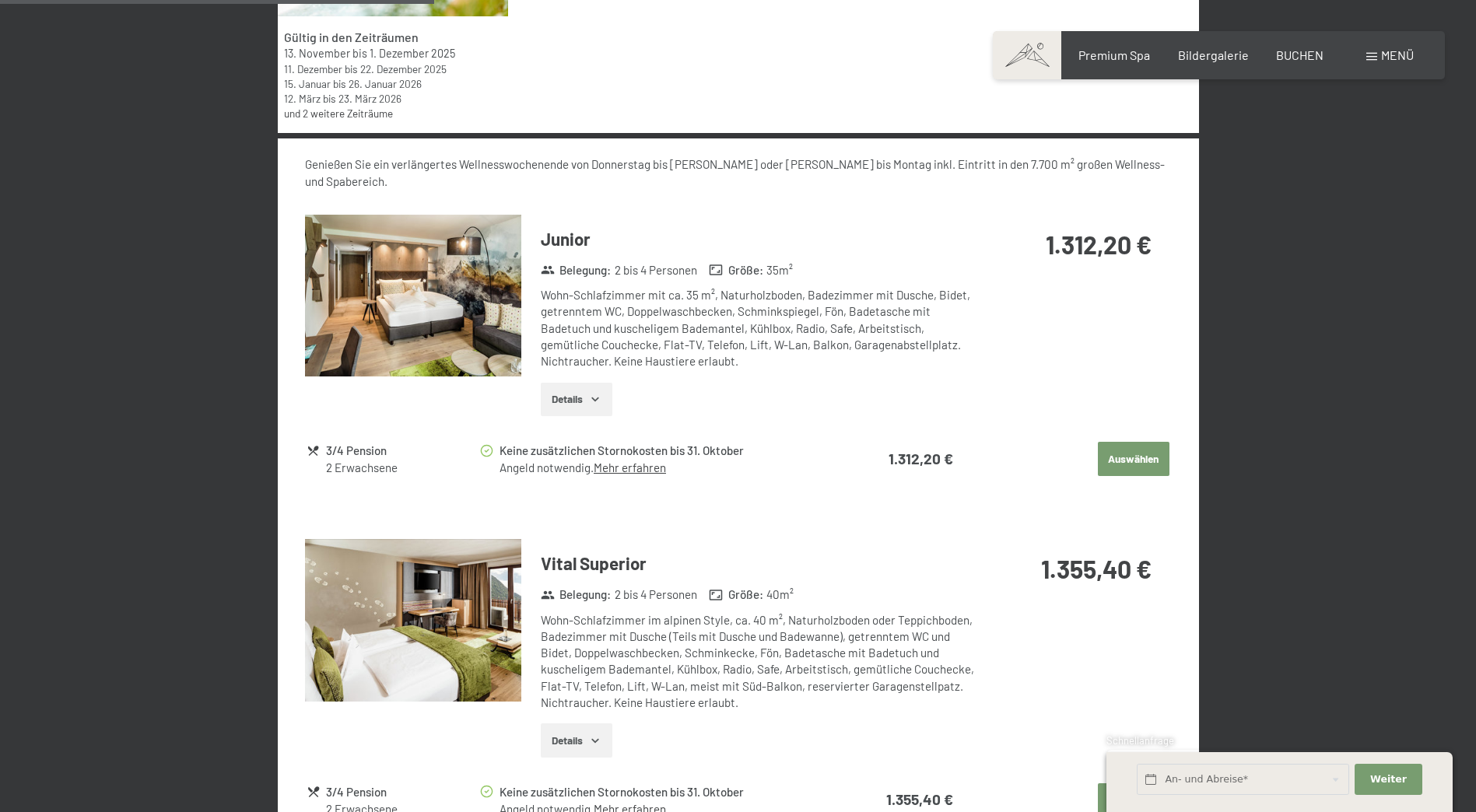
click at [1131, 445] on button "Auswählen" at bounding box center [1134, 459] width 72 height 34
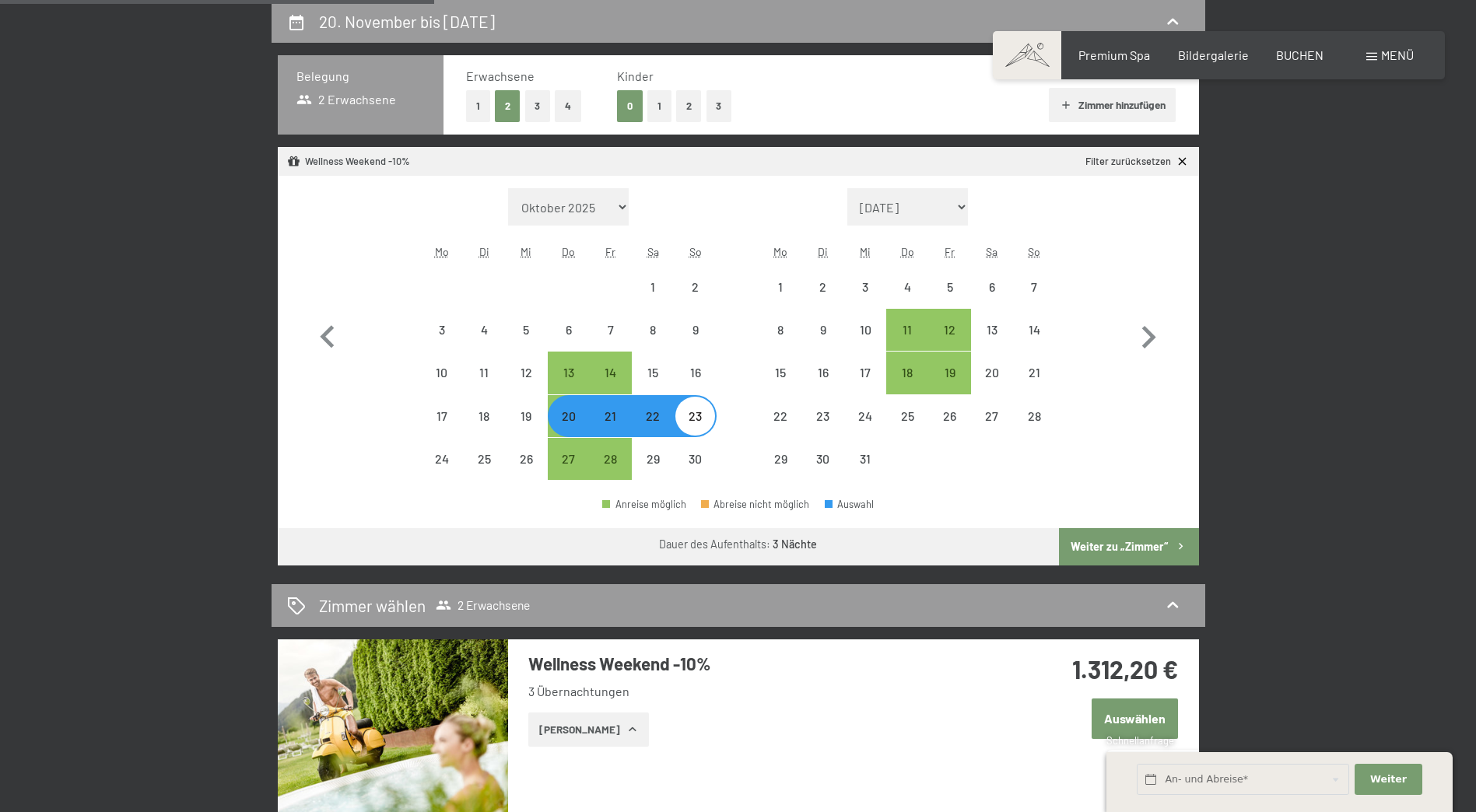
select select "[DATE]"
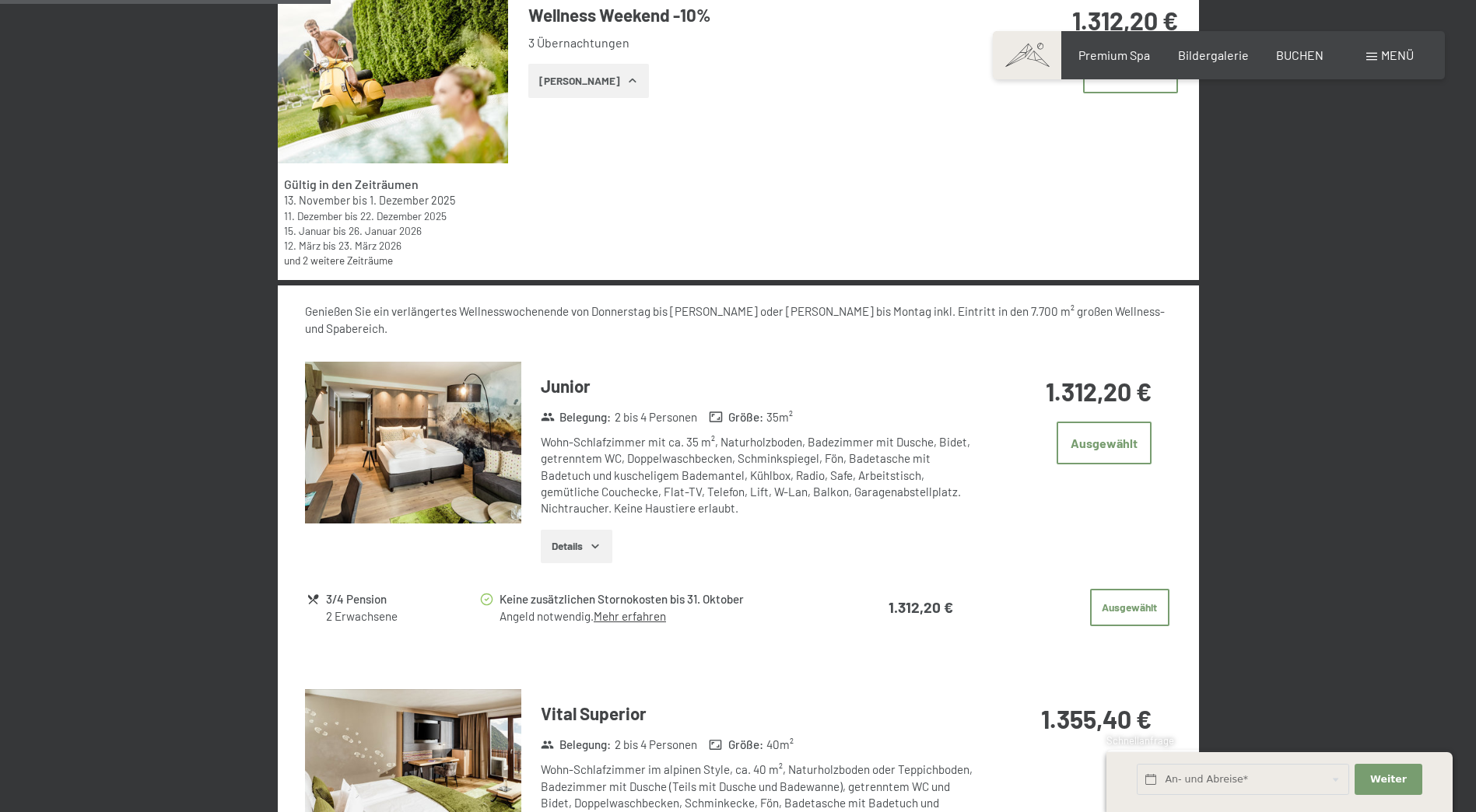
scroll to position [1072, 0]
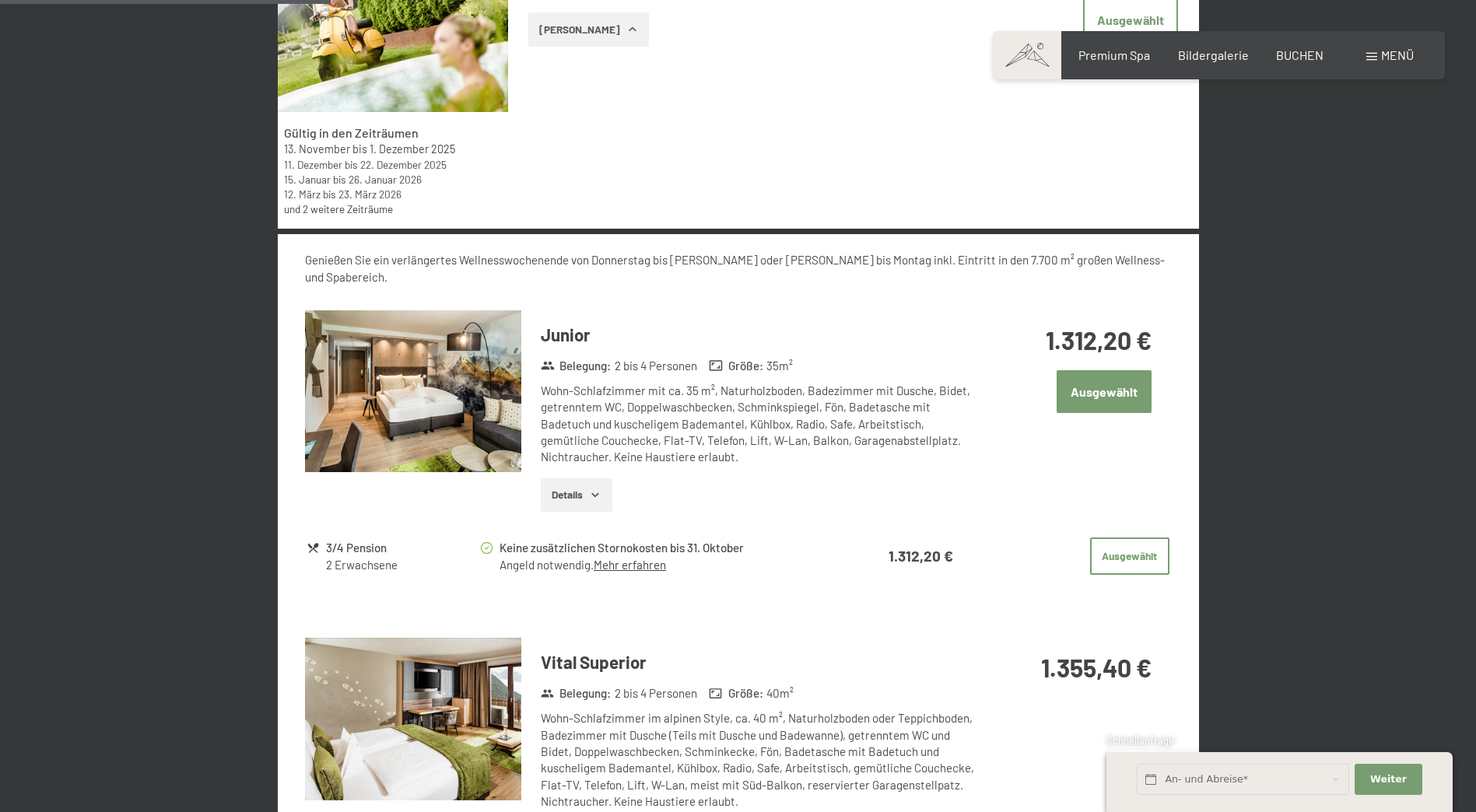
click at [1101, 382] on button "Ausgewählt" at bounding box center [1103, 391] width 95 height 43
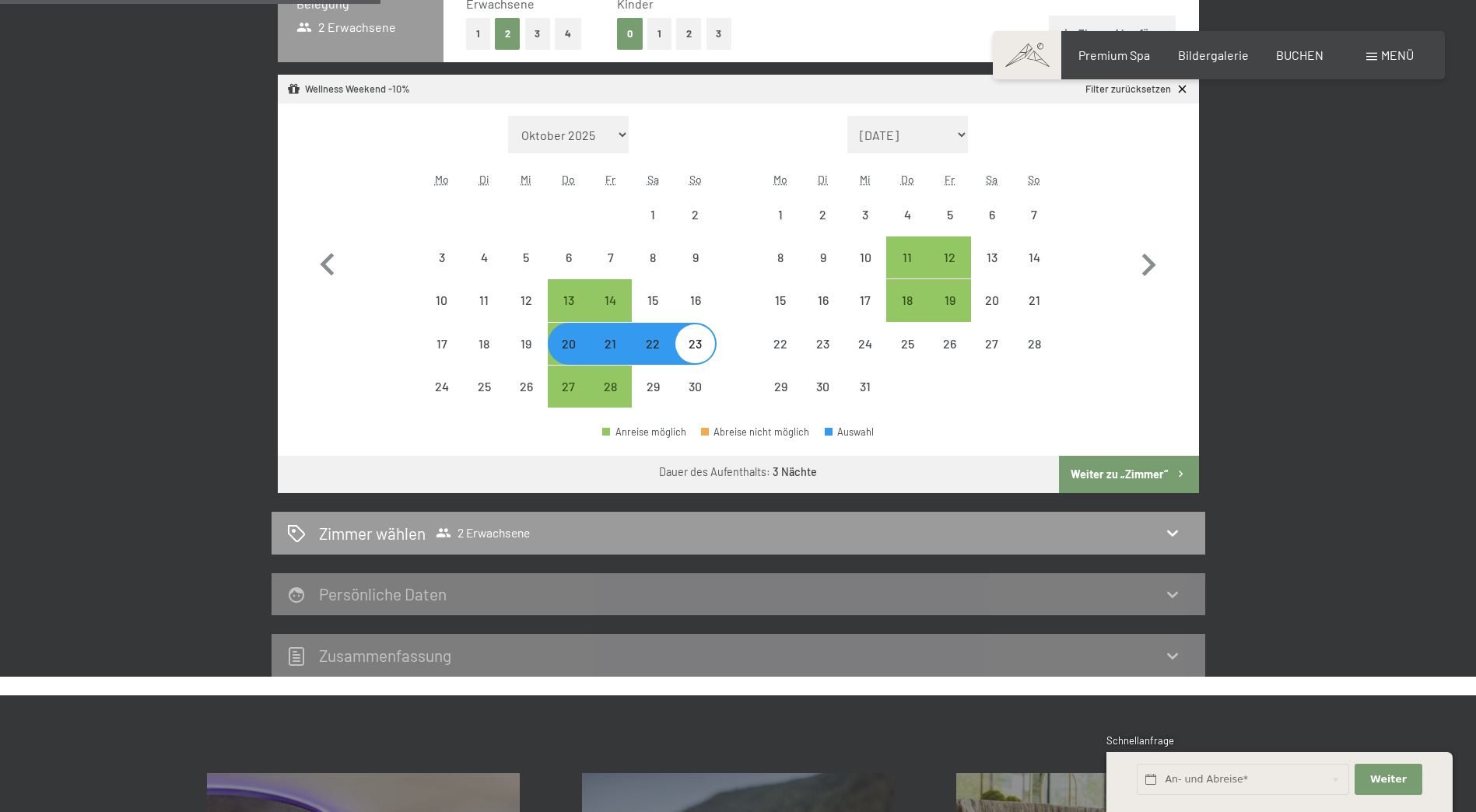
scroll to position [527, 0]
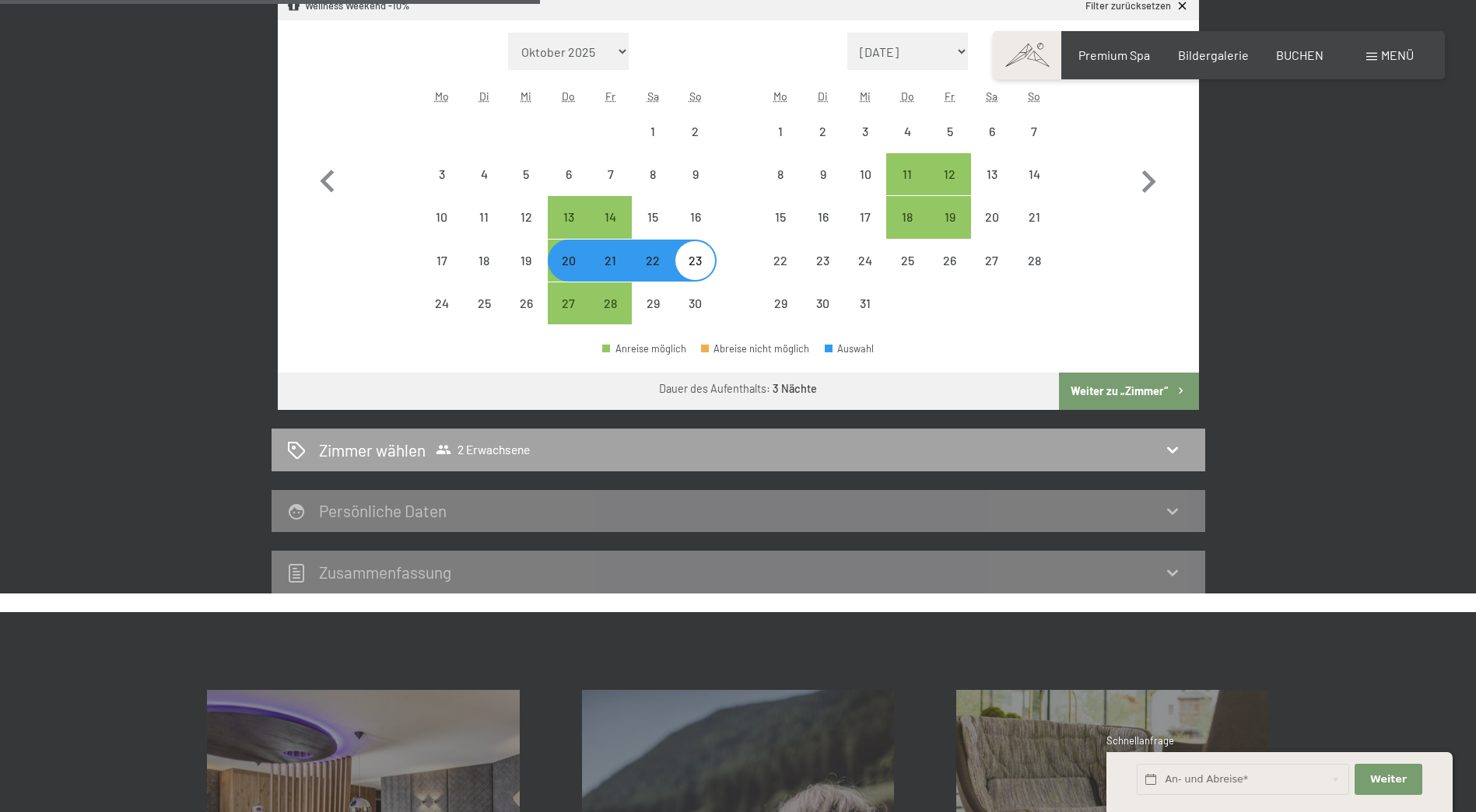
click at [1174, 447] on icon at bounding box center [1173, 450] width 19 height 19
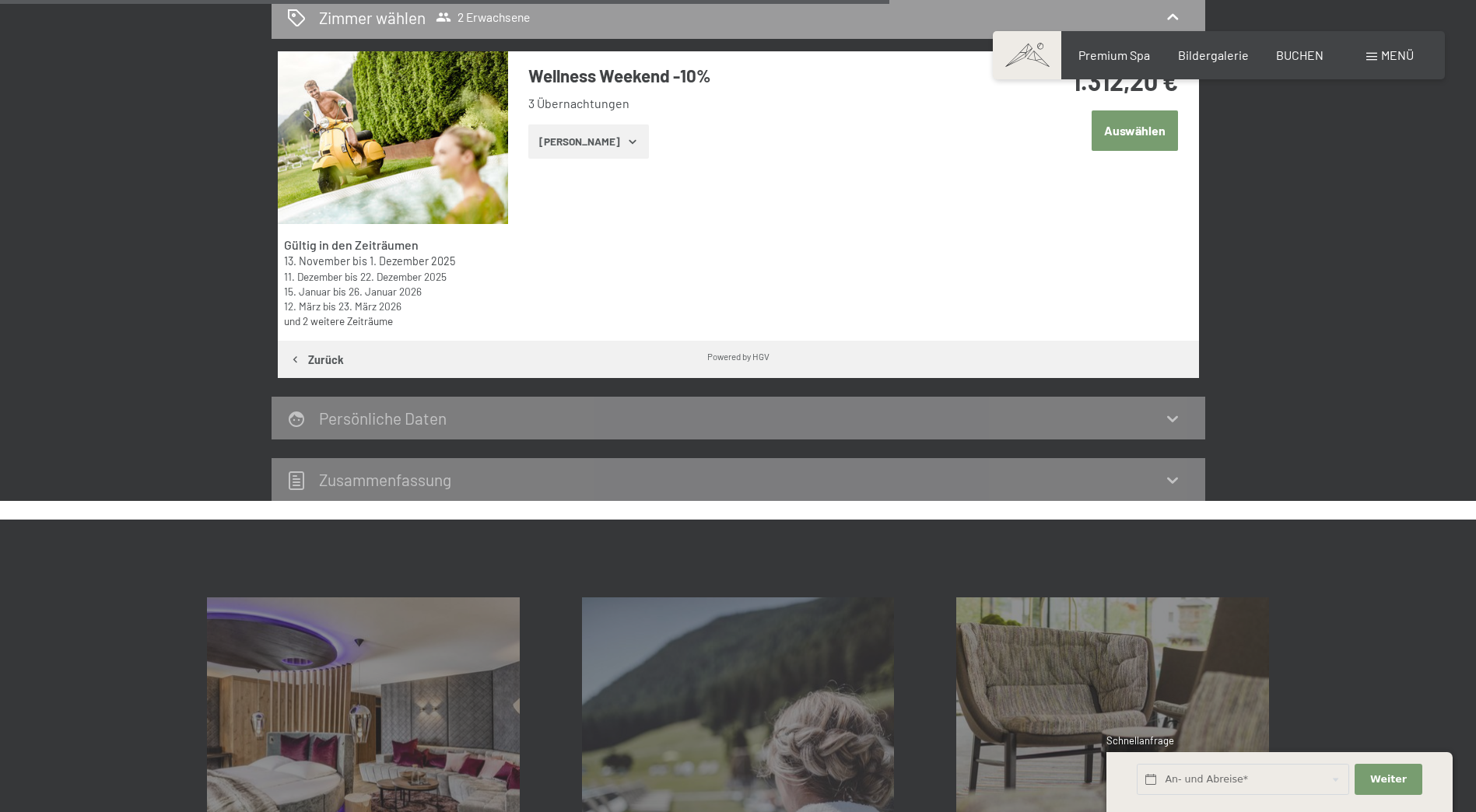
scroll to position [760, 0]
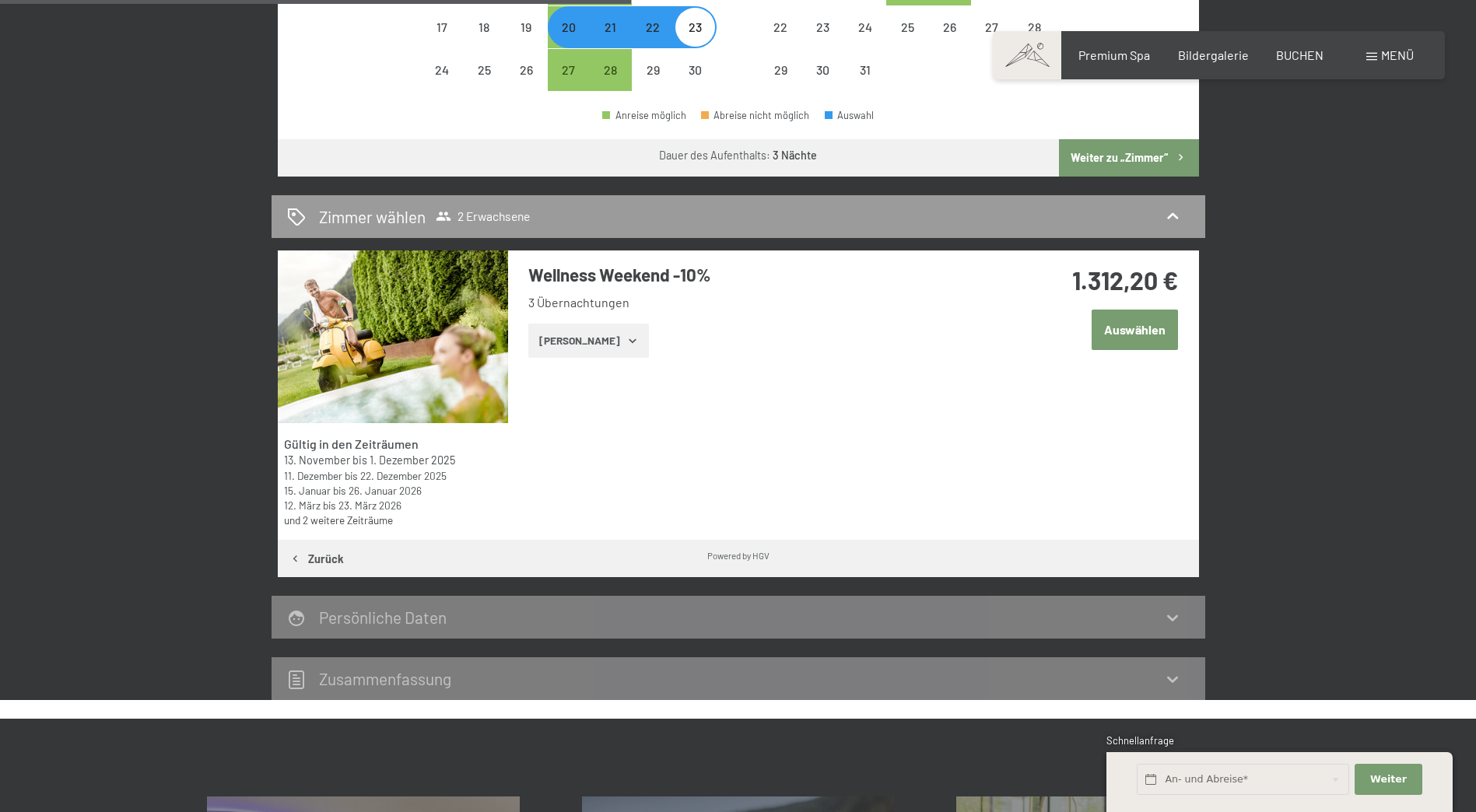
click at [1130, 332] on button "Auswählen" at bounding box center [1134, 329] width 87 height 39
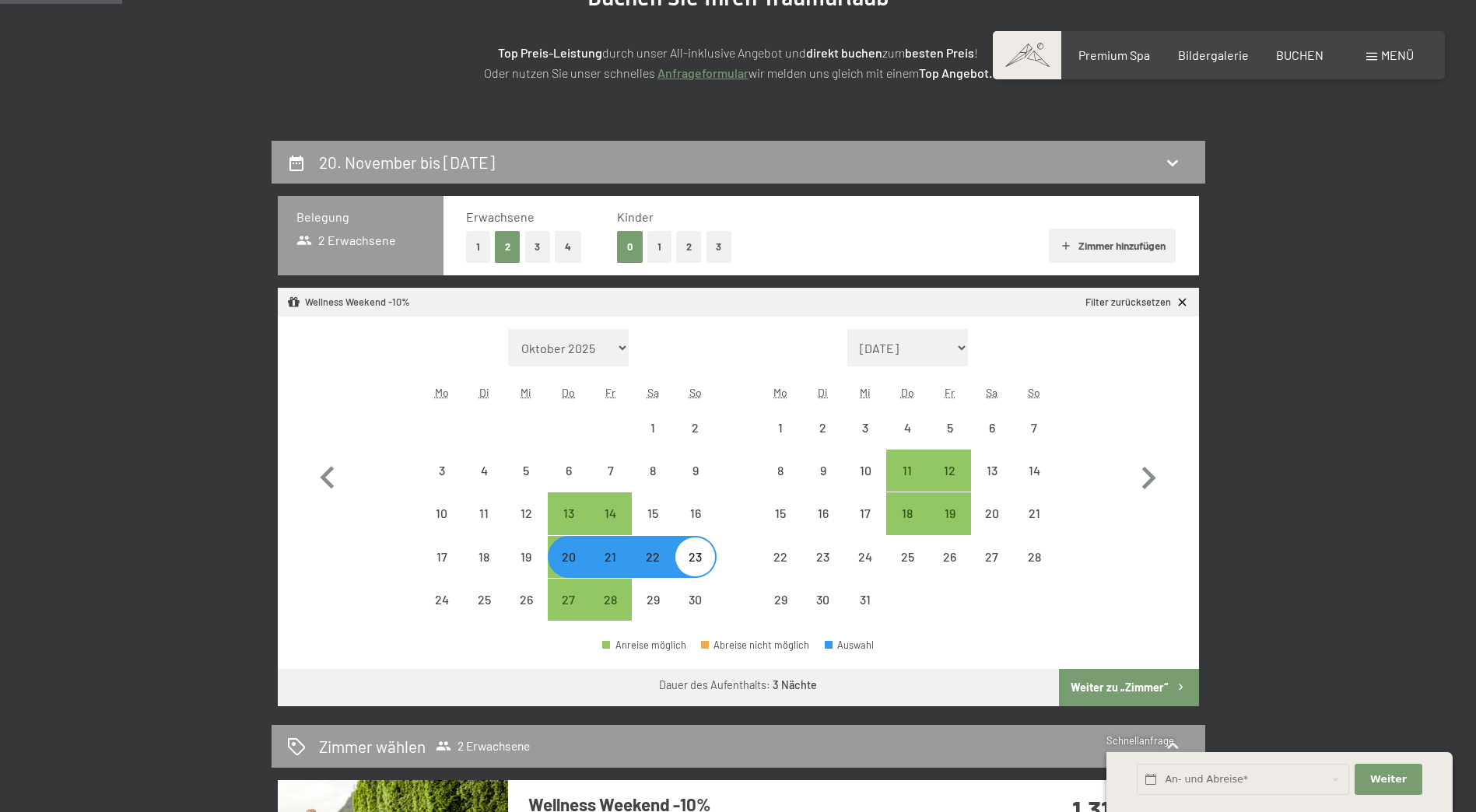
scroll to position [367, 0]
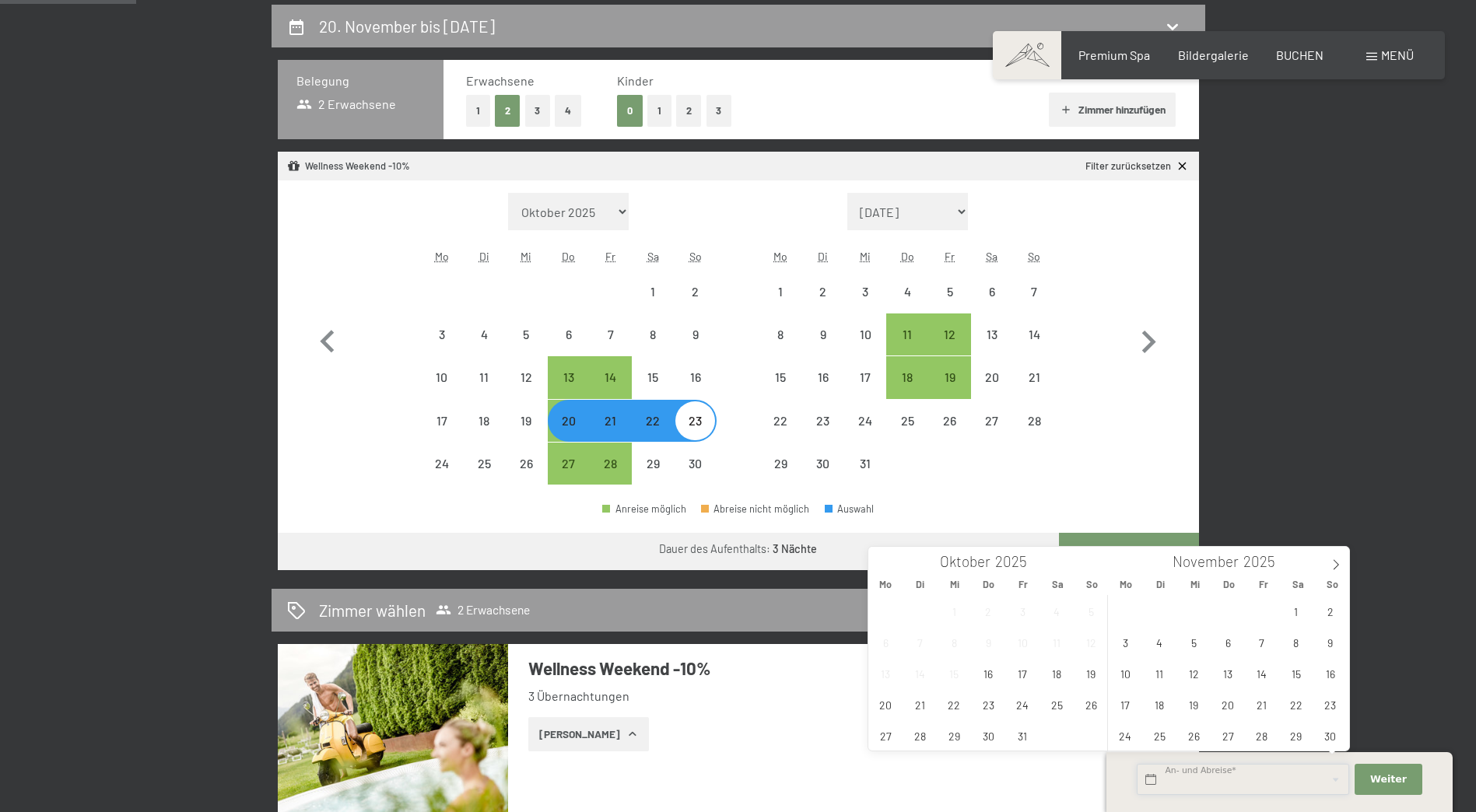
click at [1285, 778] on input "text" at bounding box center [1243, 779] width 212 height 32
click at [983, 703] on span "23" at bounding box center [988, 704] width 30 height 30
click at [1090, 702] on span "26" at bounding box center [1091, 704] width 30 height 30
type input "Do. 23.10.2025 - So. 26.10.2025"
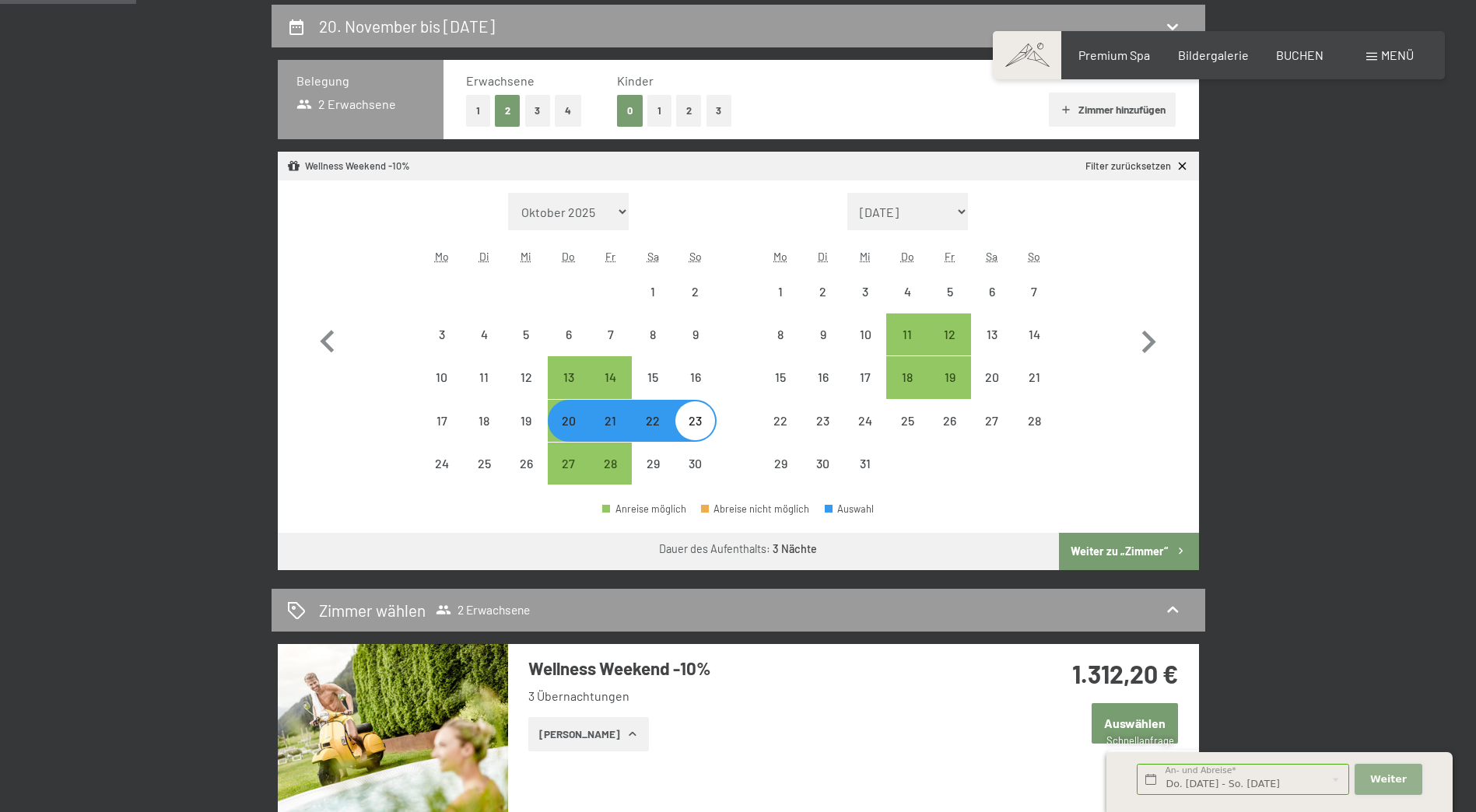
click at [1397, 779] on span "Weiter" at bounding box center [1388, 779] width 37 height 14
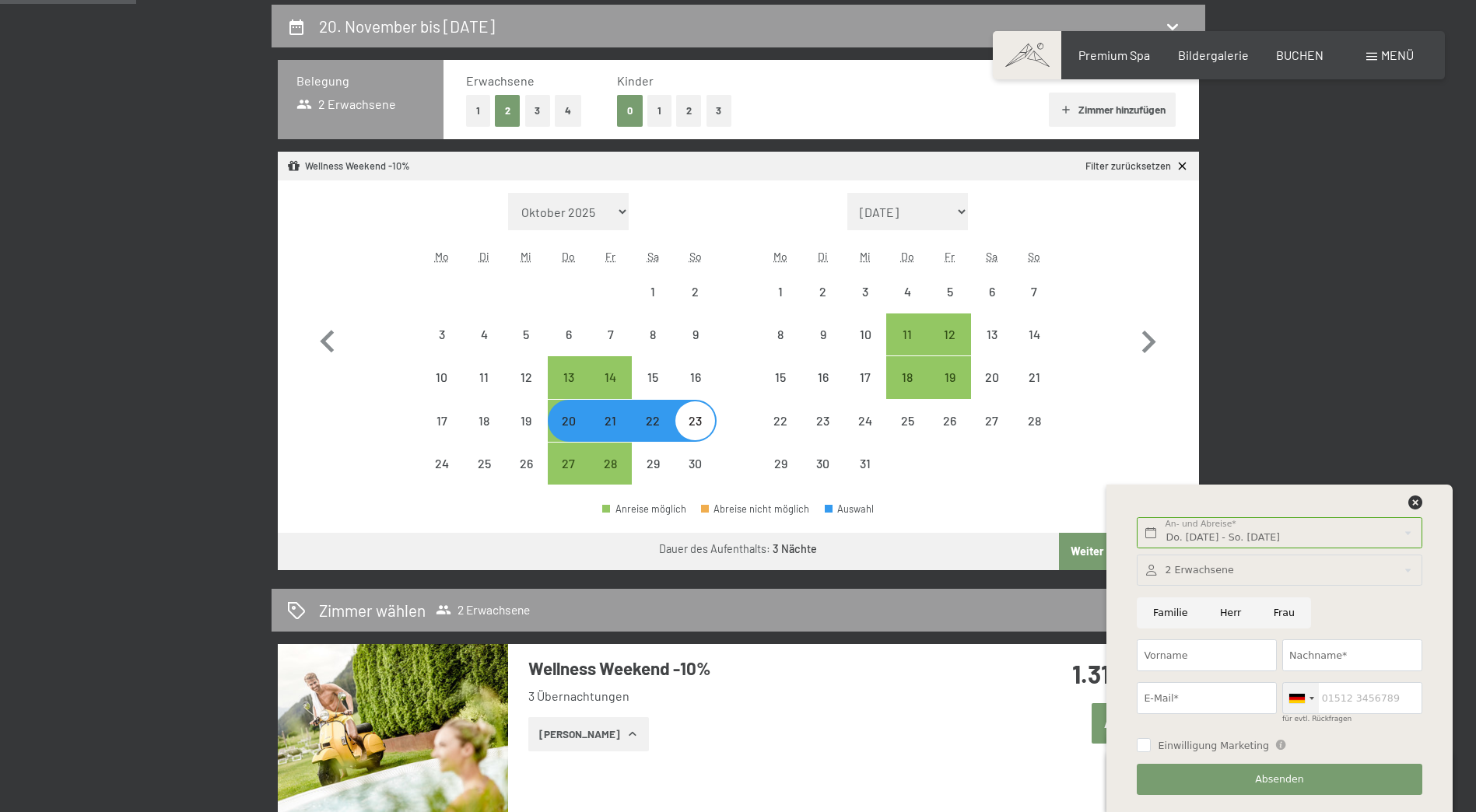
click at [1312, 697] on div at bounding box center [1312, 699] width 4 height 3
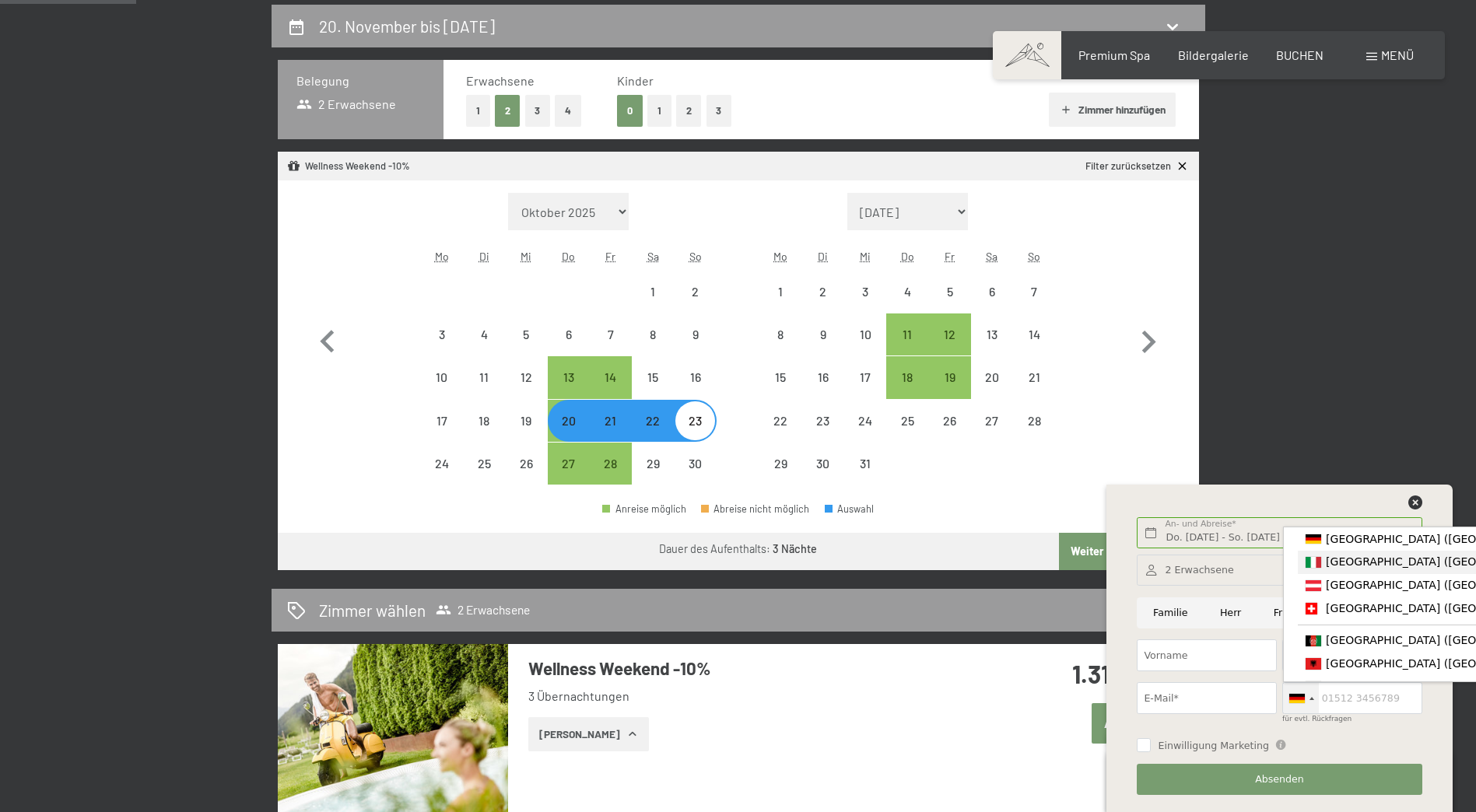
click at [1346, 560] on span "[GEOGRAPHIC_DATA] ([GEOGRAPHIC_DATA])" at bounding box center [1447, 561] width 242 height 13
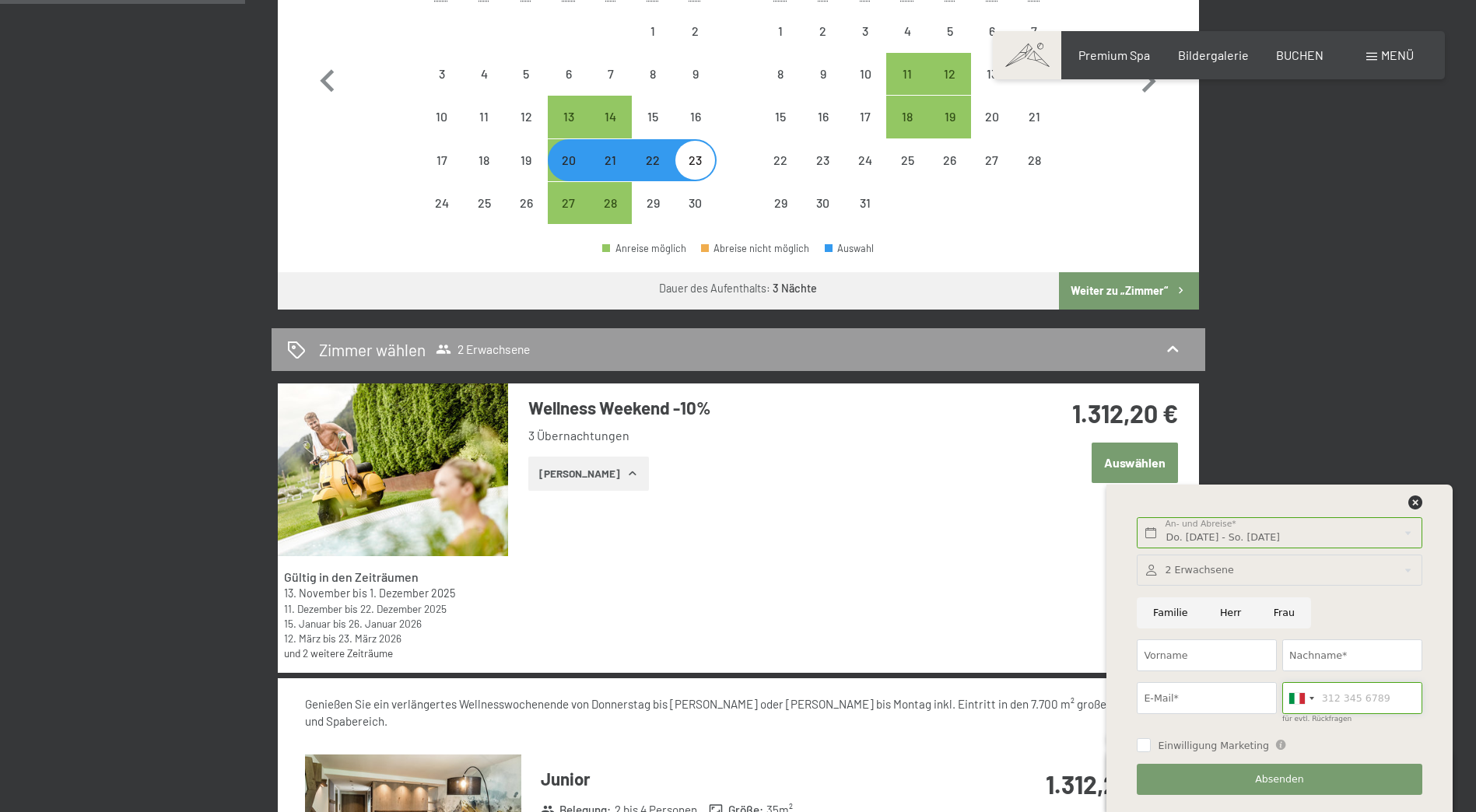
scroll to position [600, 0]
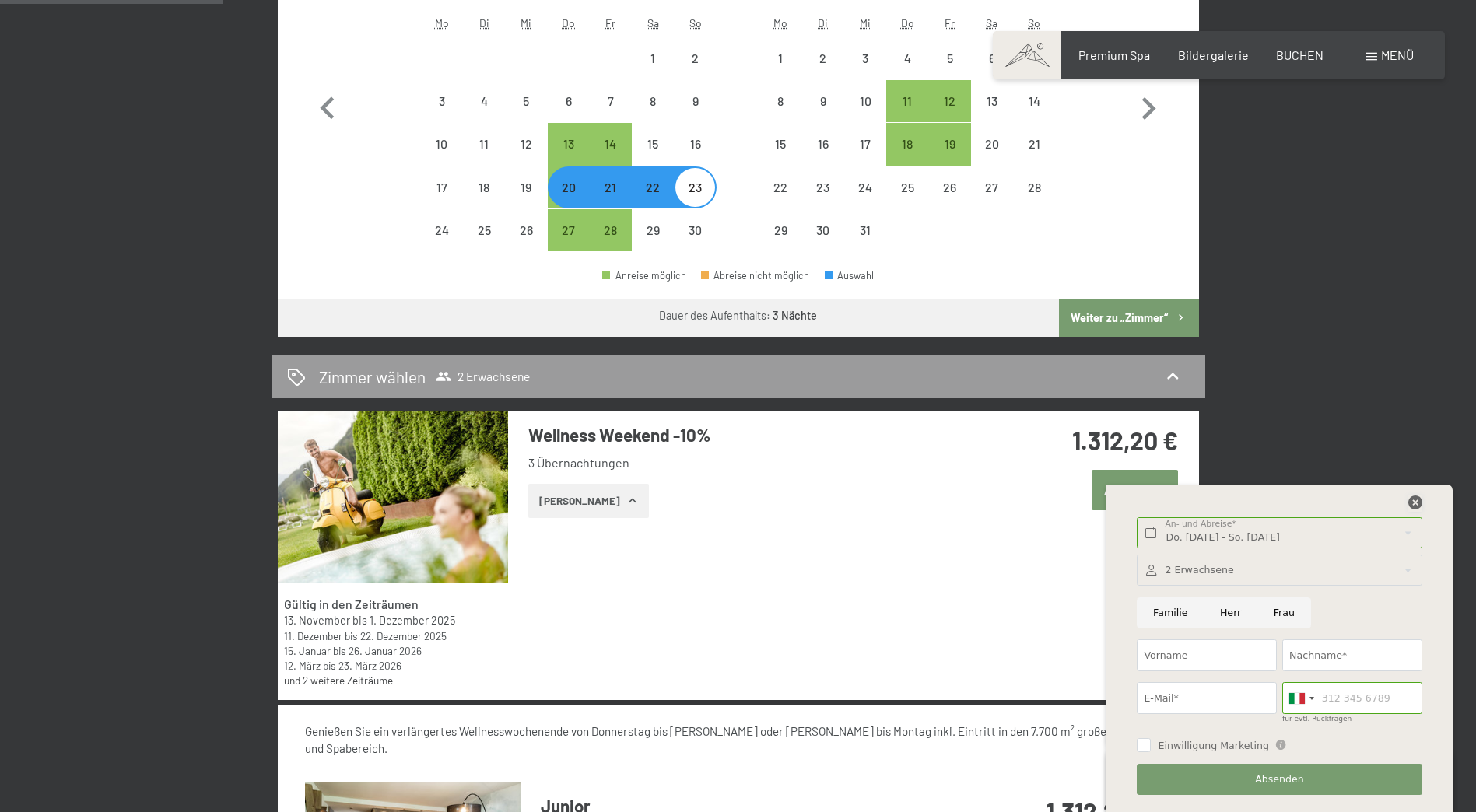
click at [1414, 503] on icon at bounding box center [1415, 503] width 14 height 14
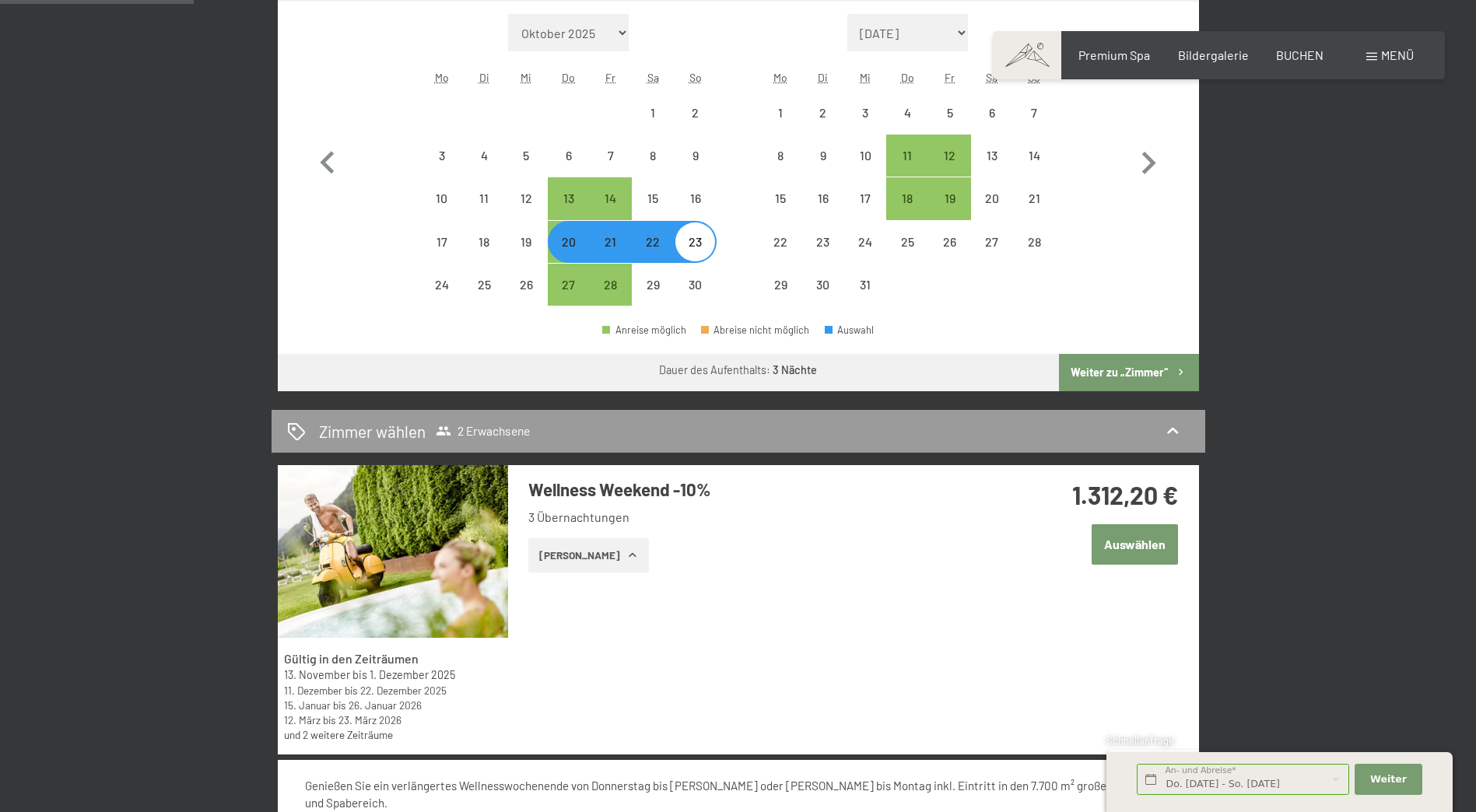
scroll to position [522, 0]
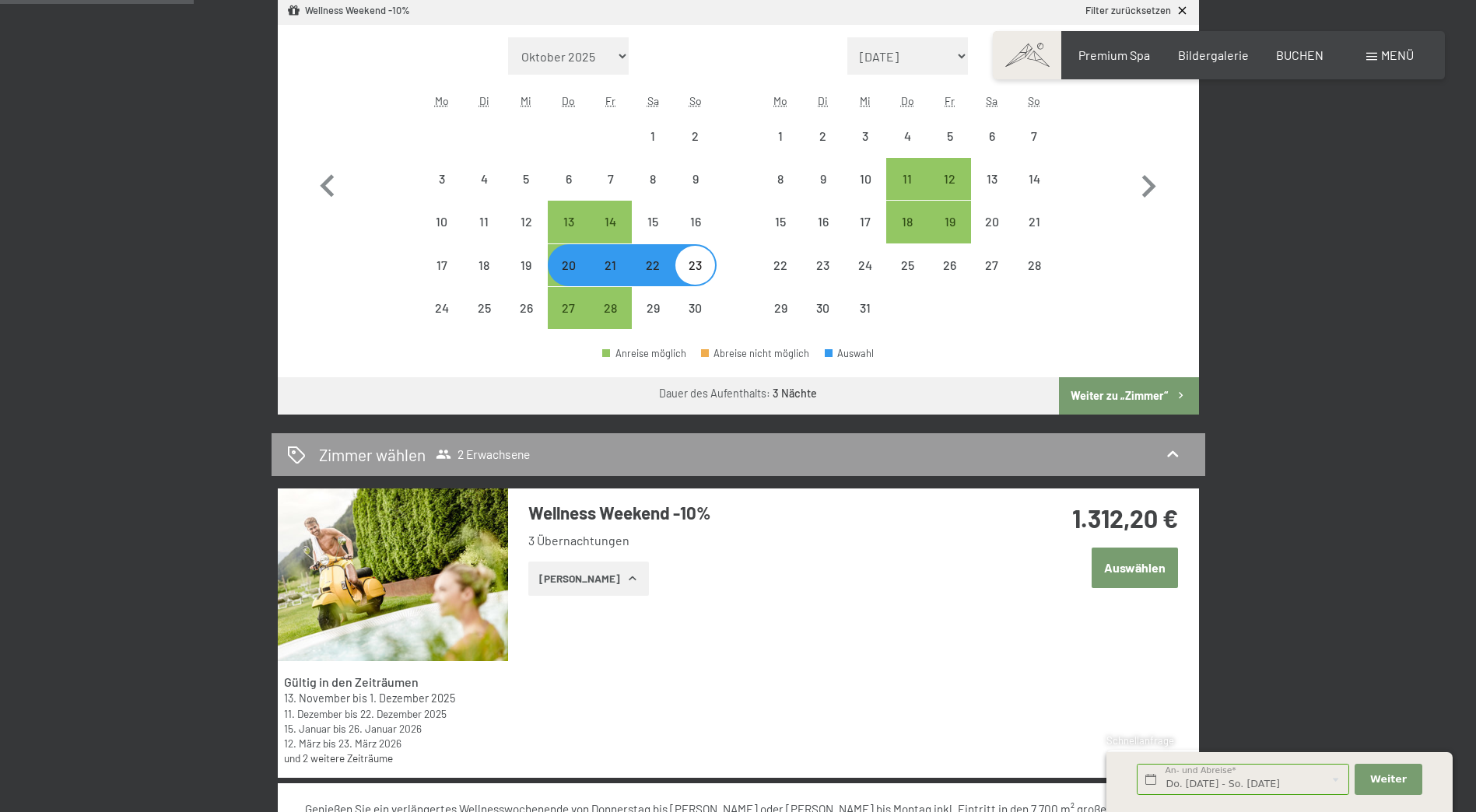
click at [626, 577] on icon "button" at bounding box center [632, 578] width 13 height 13
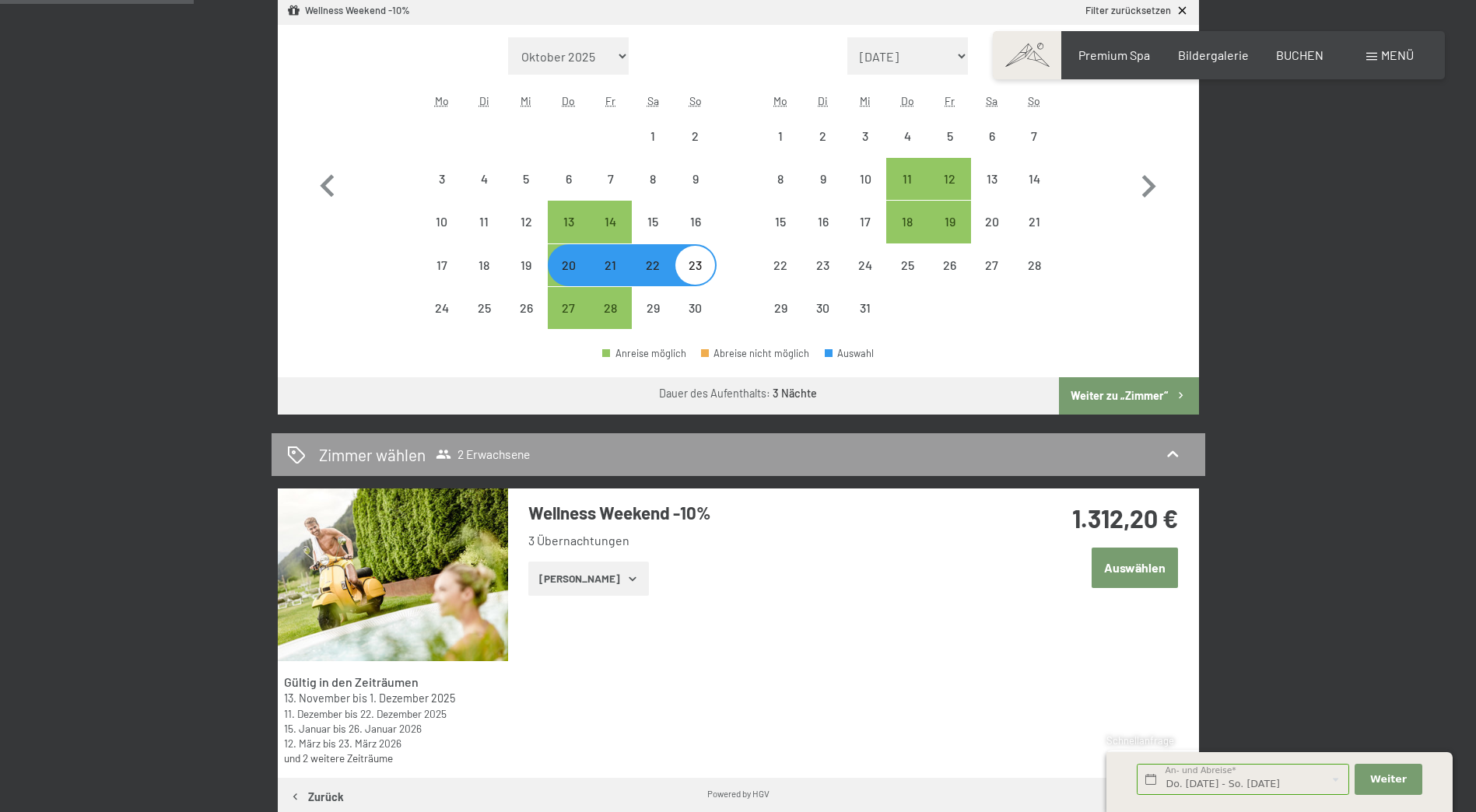
click at [629, 577] on icon "button" at bounding box center [632, 579] width 7 height 4
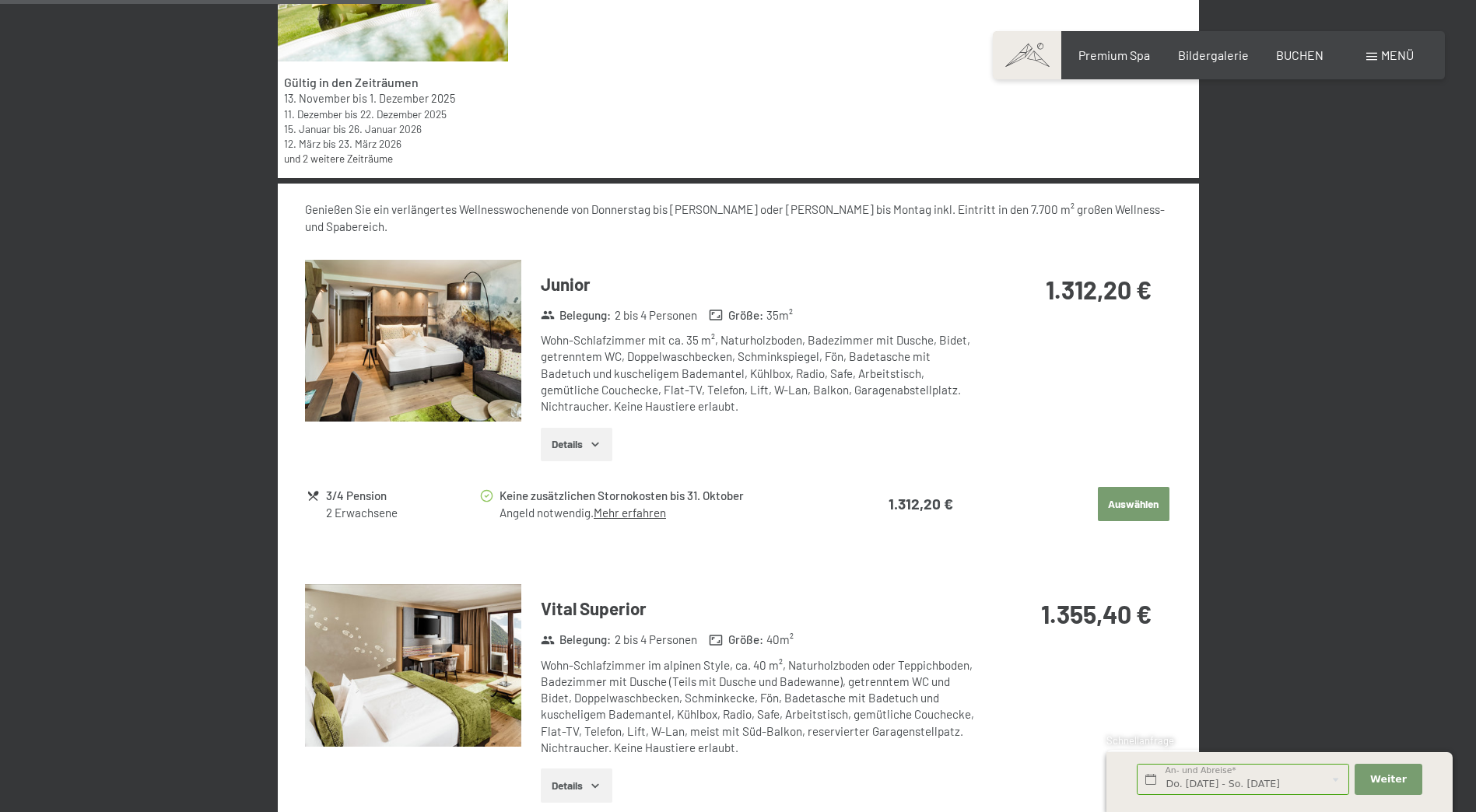
scroll to position [1144, 0]
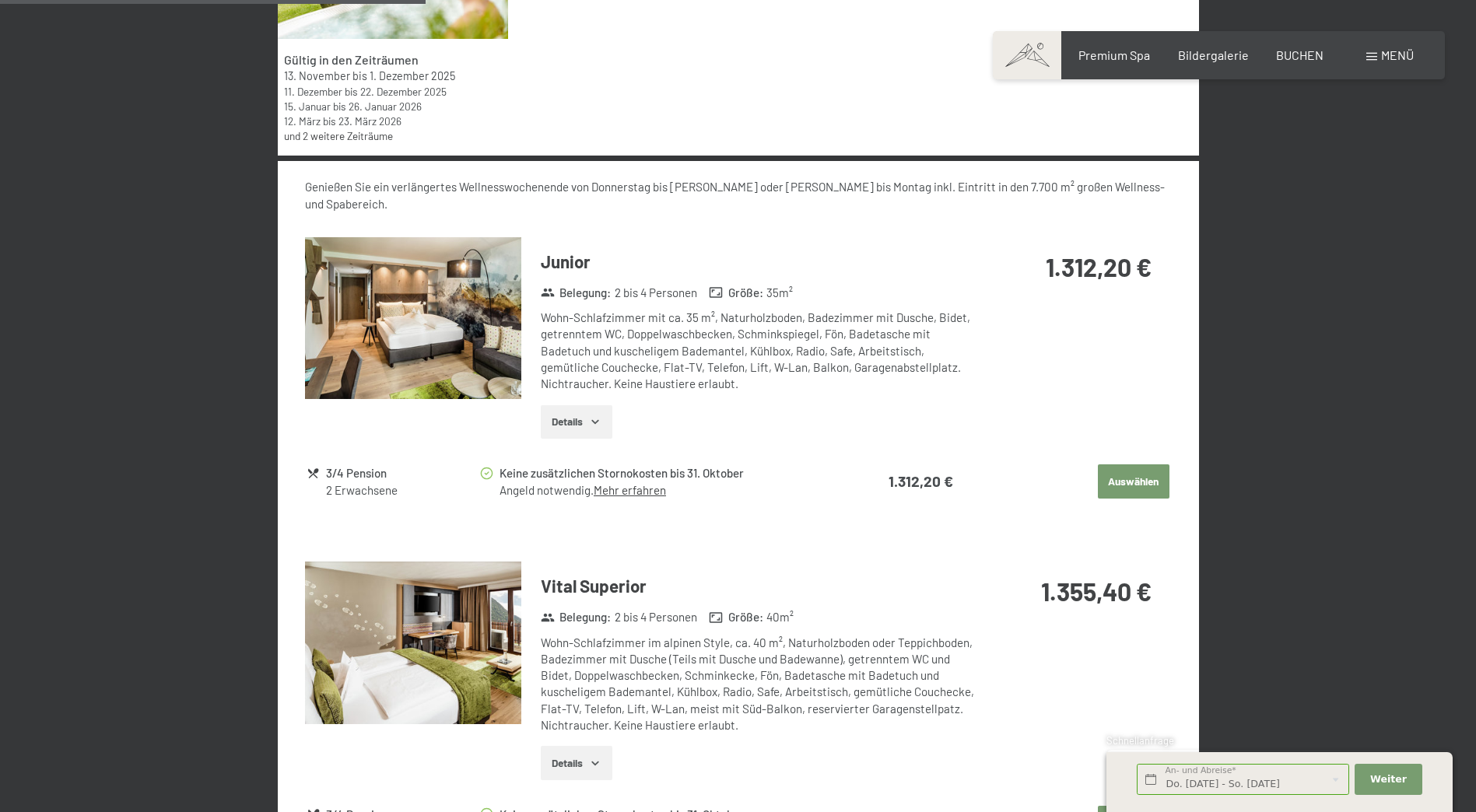
click at [1145, 464] on button "Auswählen" at bounding box center [1134, 481] width 72 height 34
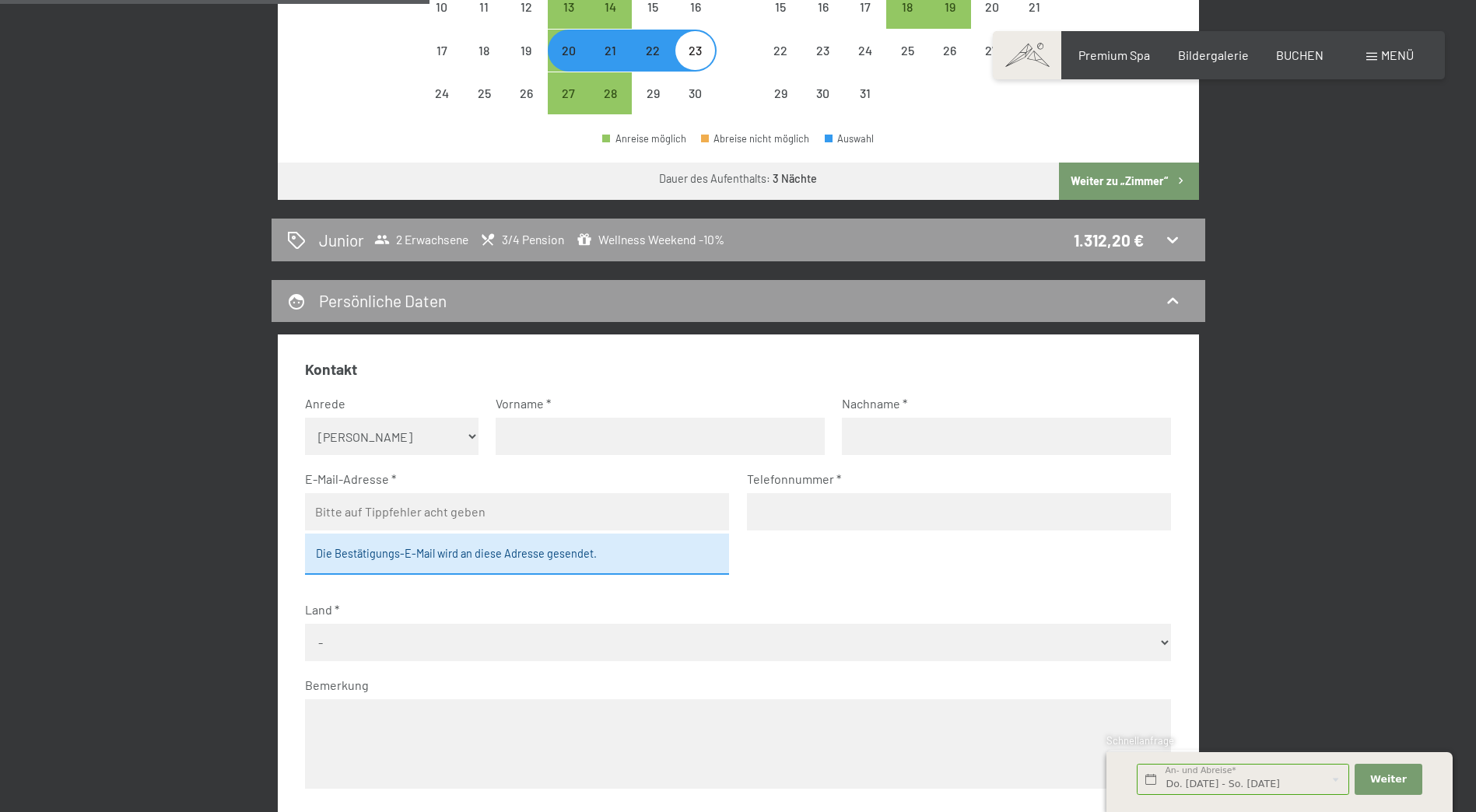
scroll to position [760, 0]
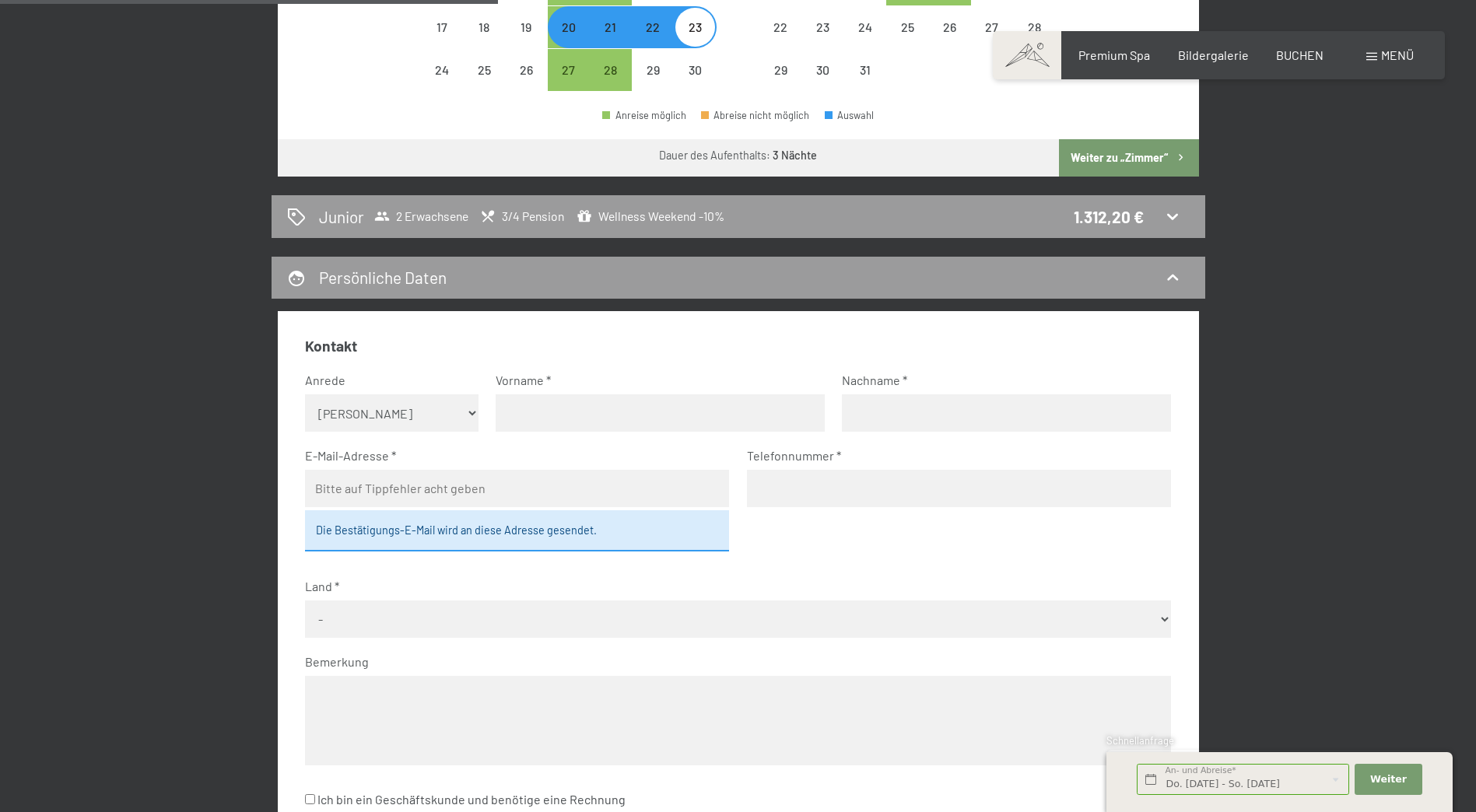
click at [471, 411] on select "Keine Angabe Frau Herr" at bounding box center [391, 413] width 174 height 38
select select "m"
click at [305, 394] on select "Keine Angabe Frau Herr" at bounding box center [391, 413] width 174 height 38
click at [529, 416] on input "text" at bounding box center [660, 413] width 329 height 38
type input "Martin"
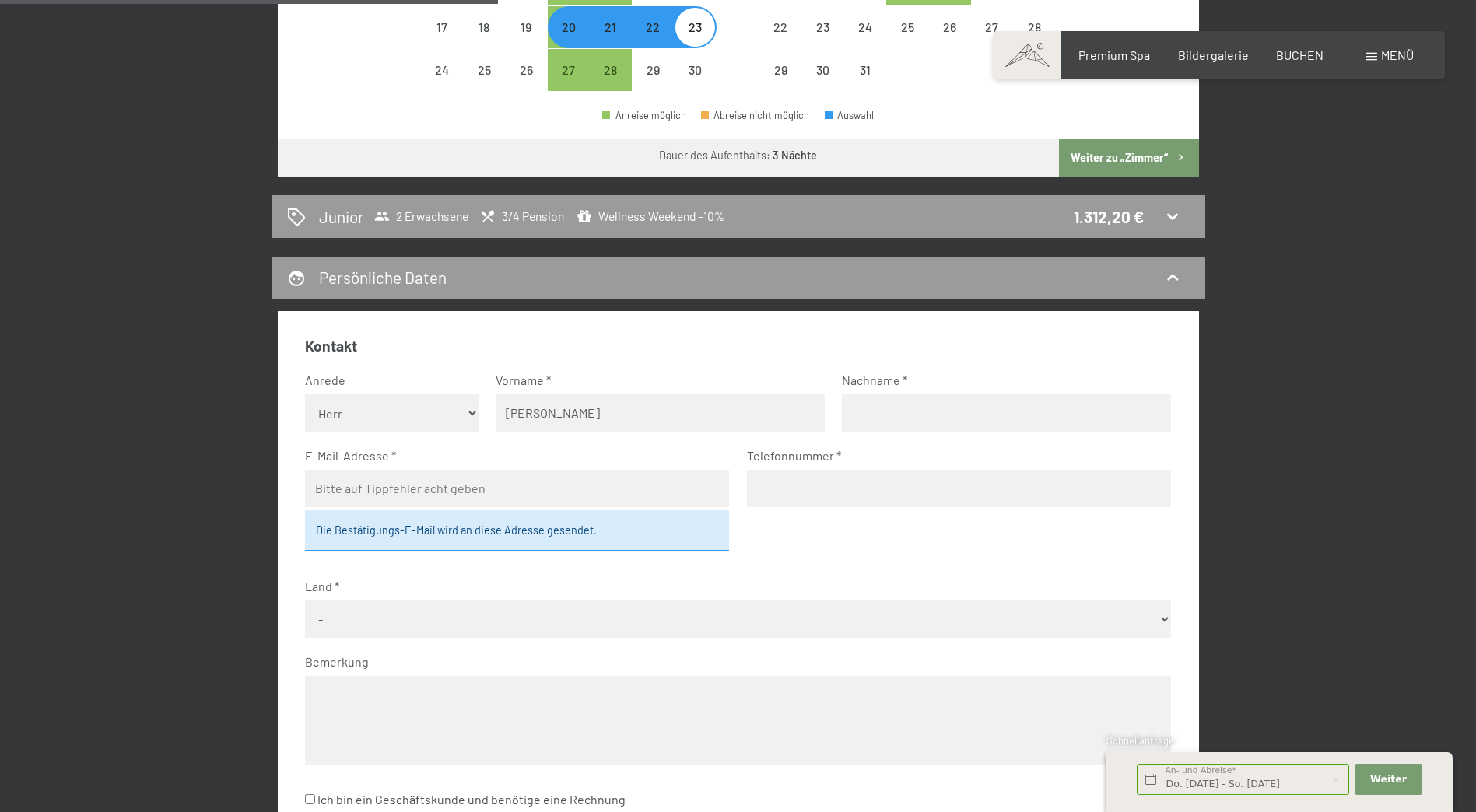
type input "Auer"
type input "auer.martin@hotmail.com"
type input "3339576617"
select select "ITA"
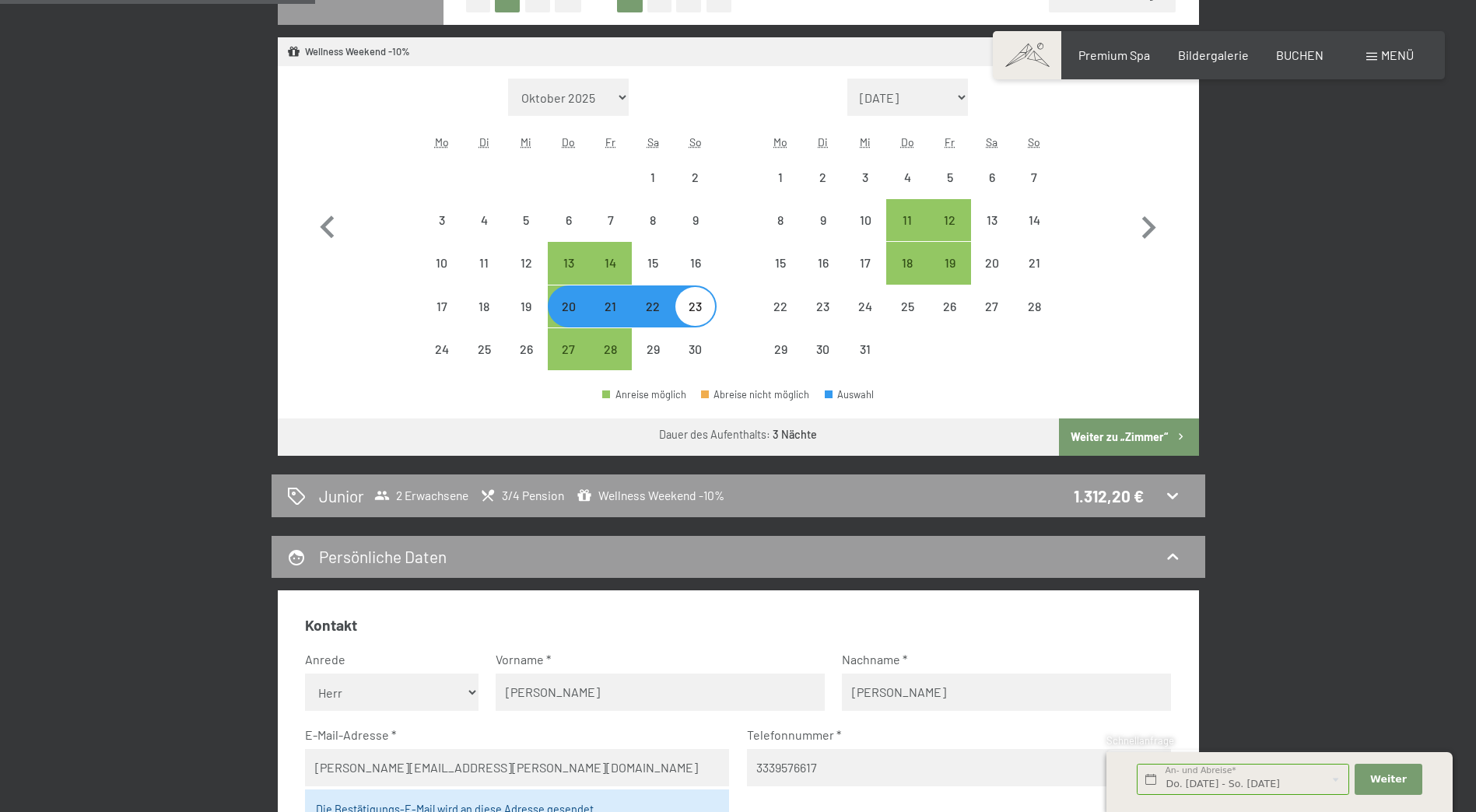
scroll to position [371, 0]
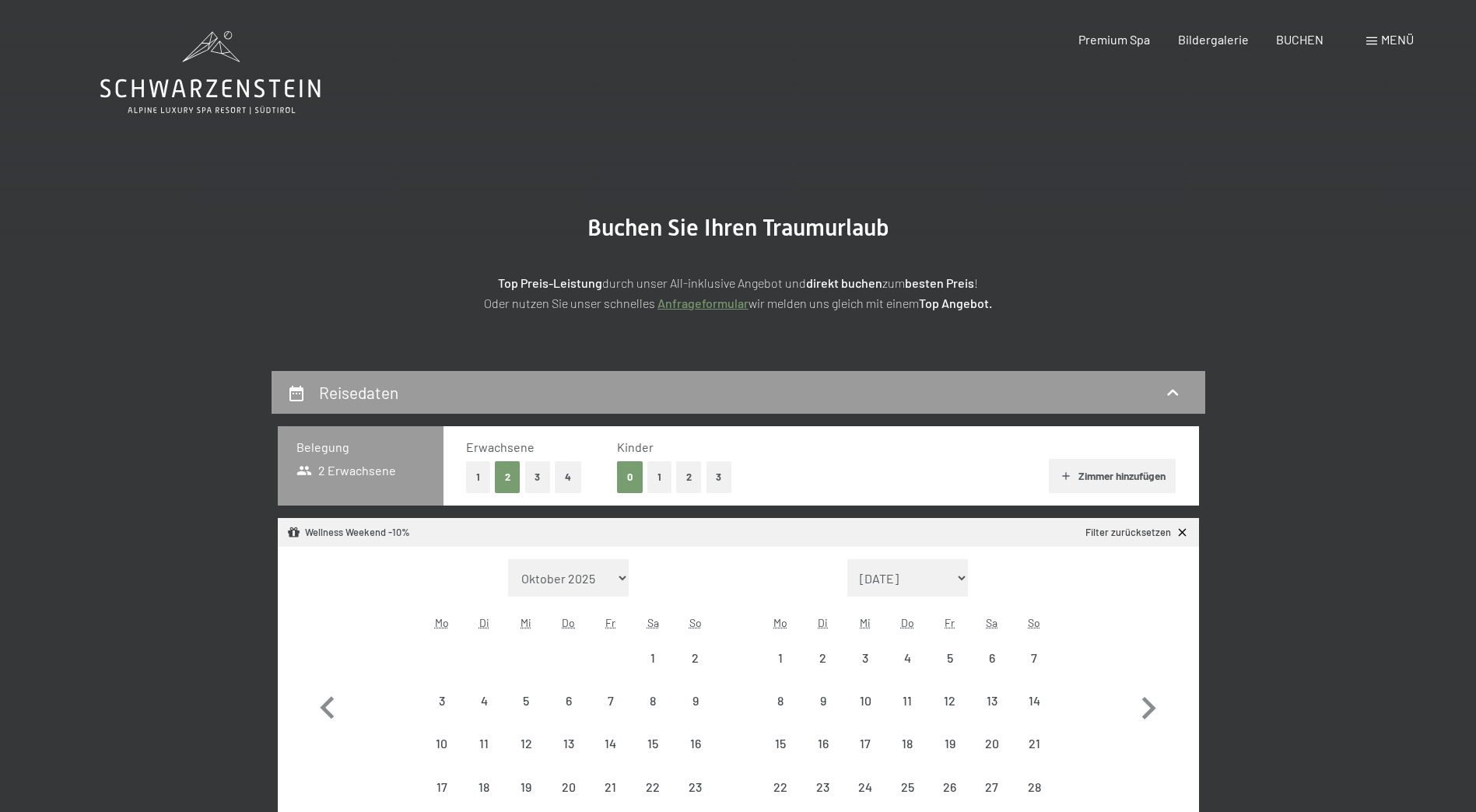
select select "[DATE]"
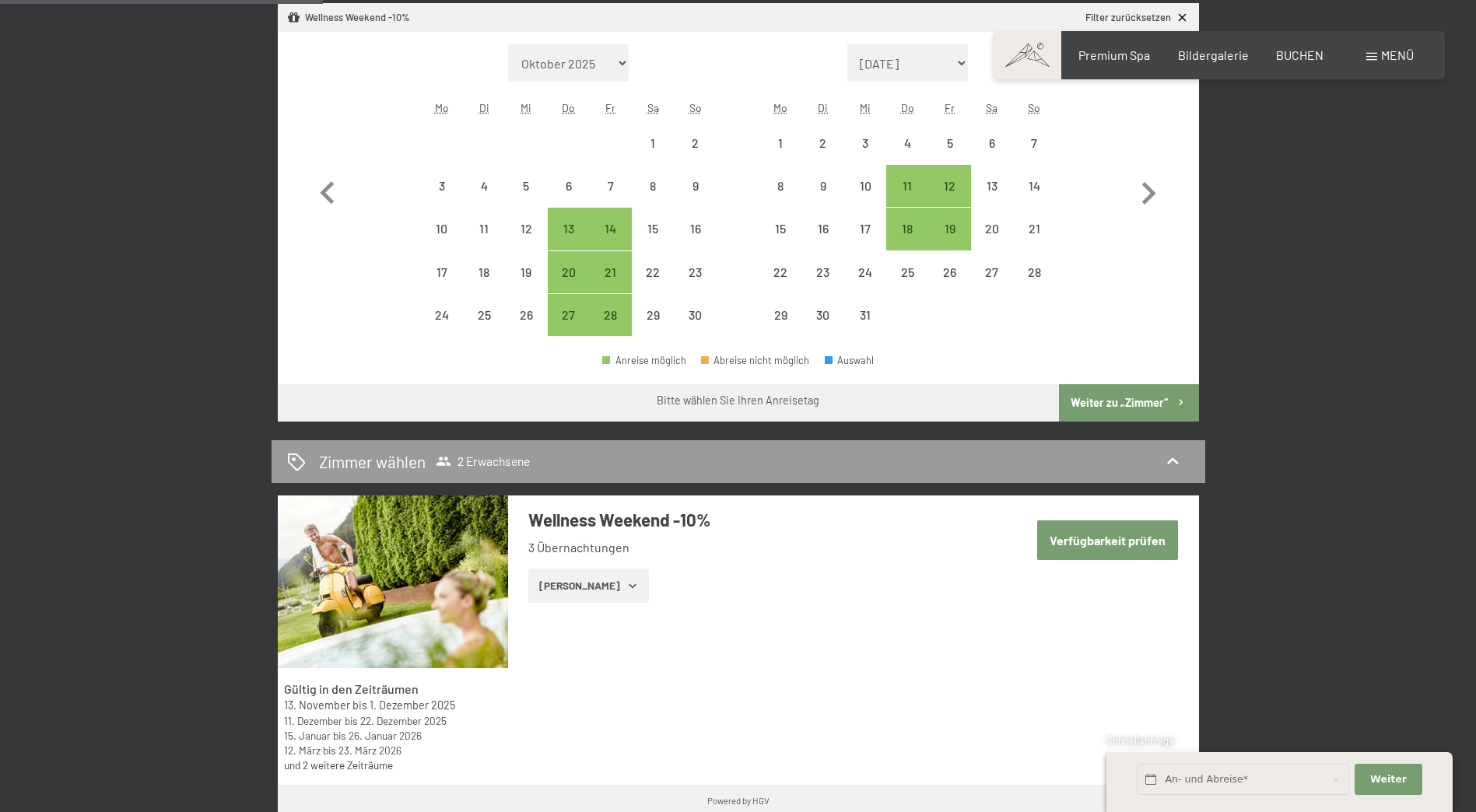
scroll to position [700, 0]
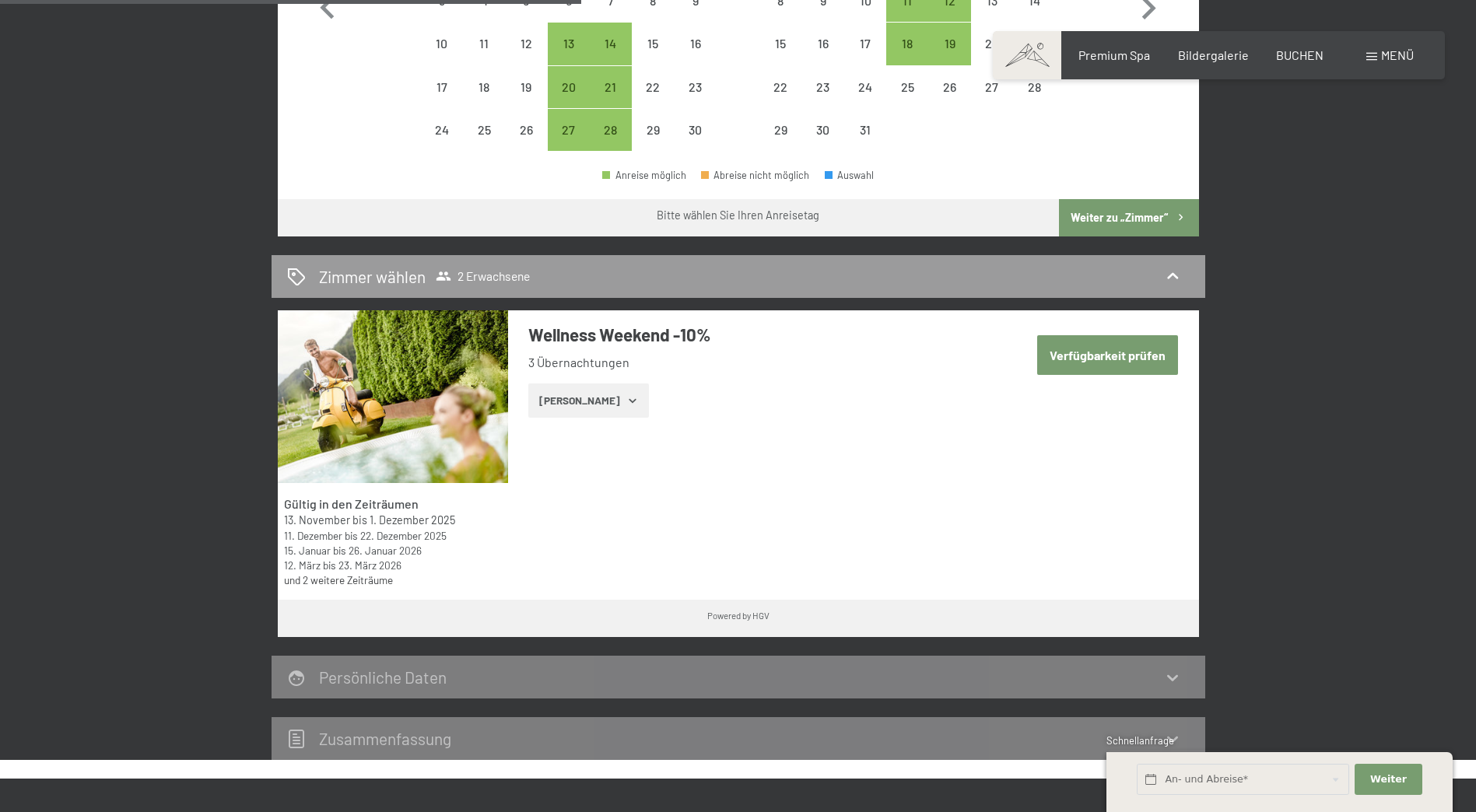
click at [626, 399] on icon "button" at bounding box center [632, 400] width 13 height 13
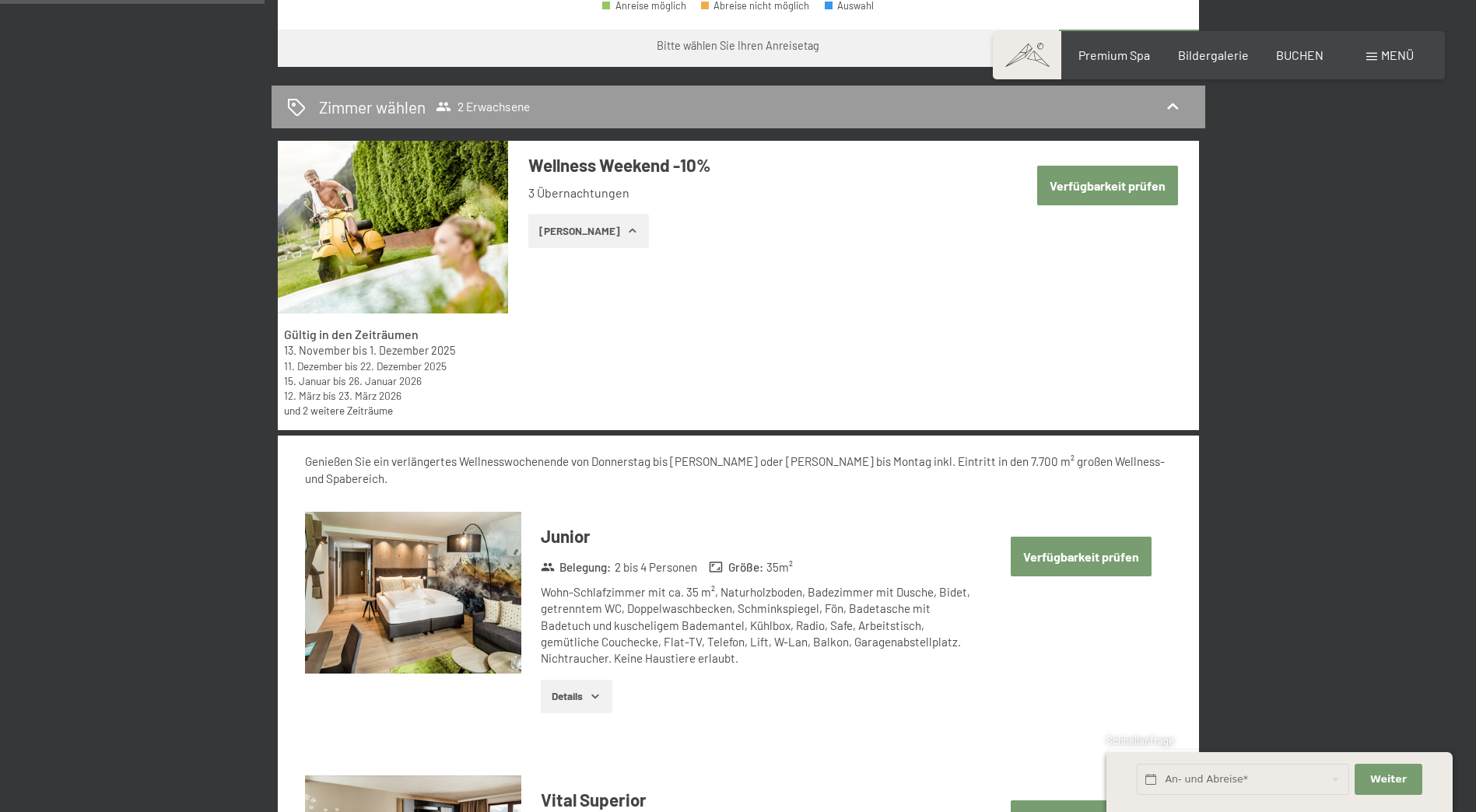
scroll to position [1012, 0]
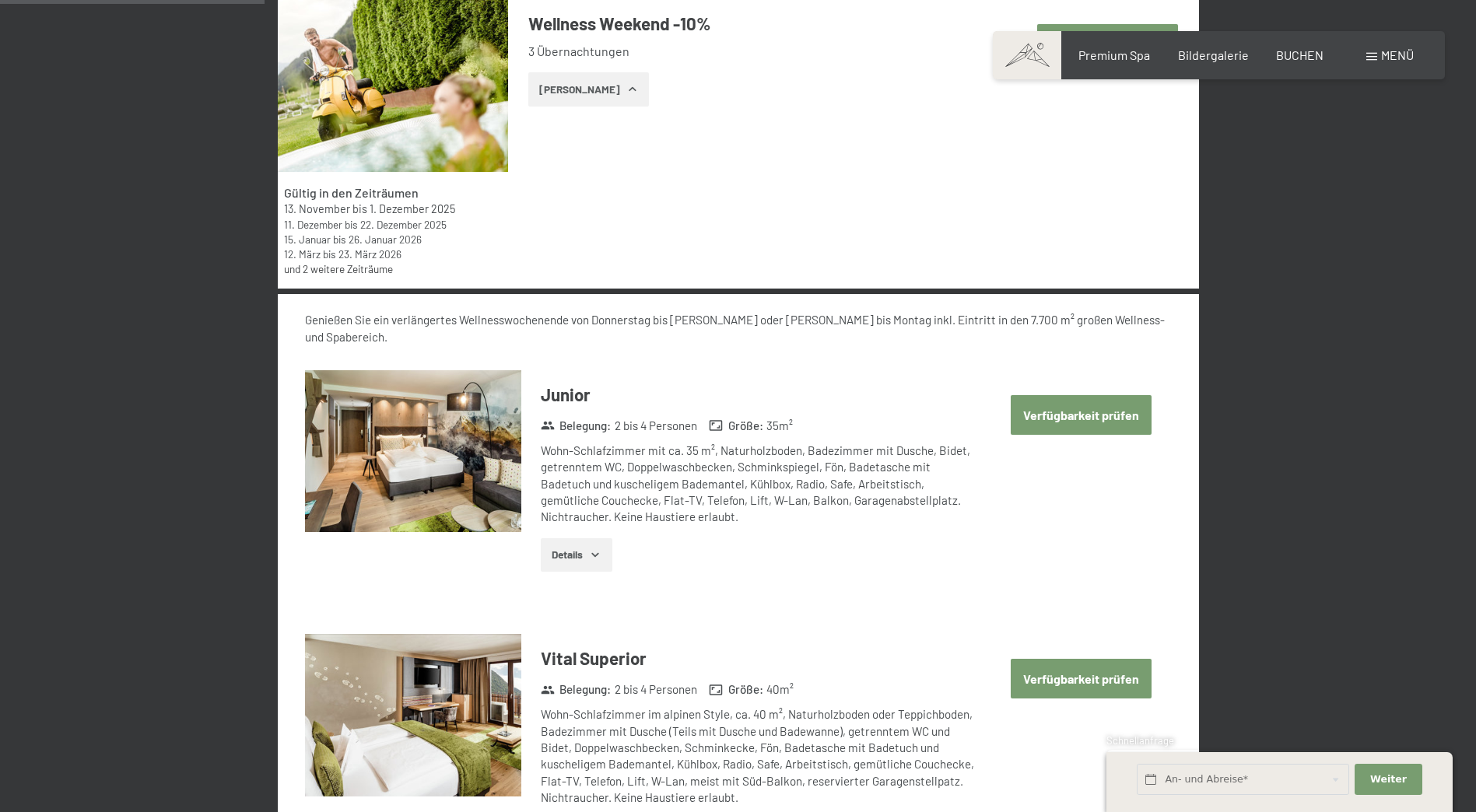
click at [1082, 403] on button "Verfügbarkeit prüfen" at bounding box center [1081, 415] width 140 height 39
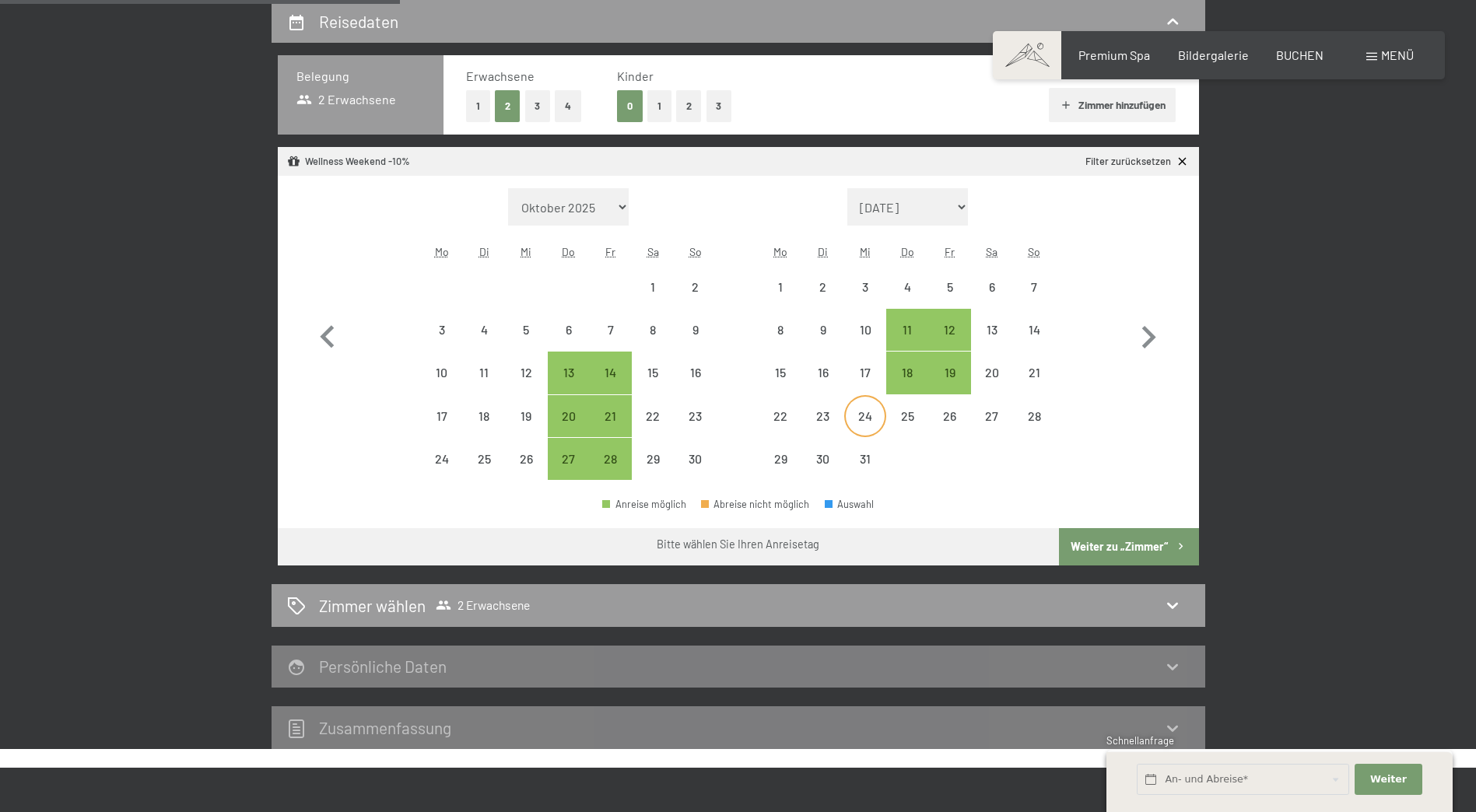
scroll to position [527, 0]
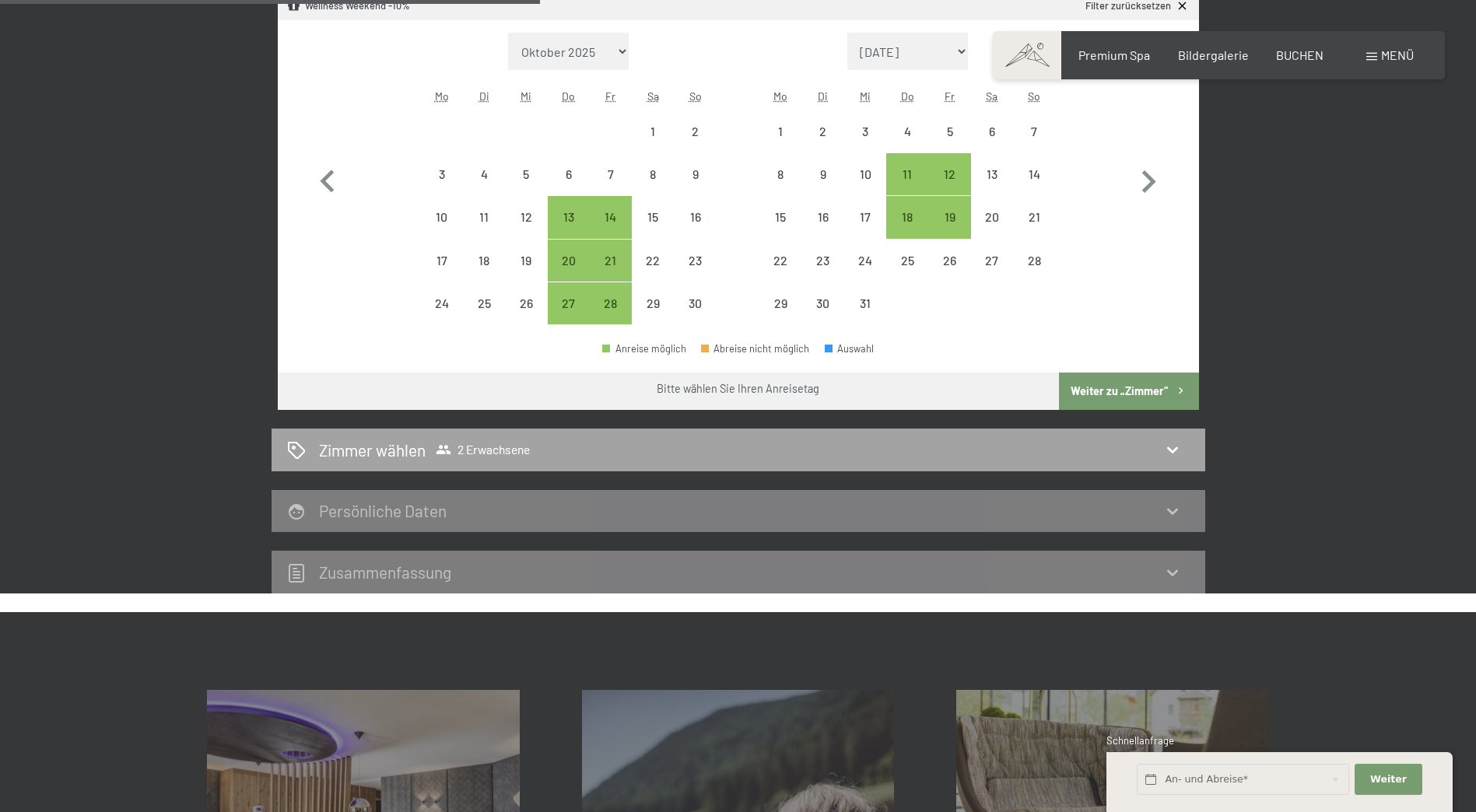
click at [1170, 448] on icon at bounding box center [1173, 450] width 19 height 19
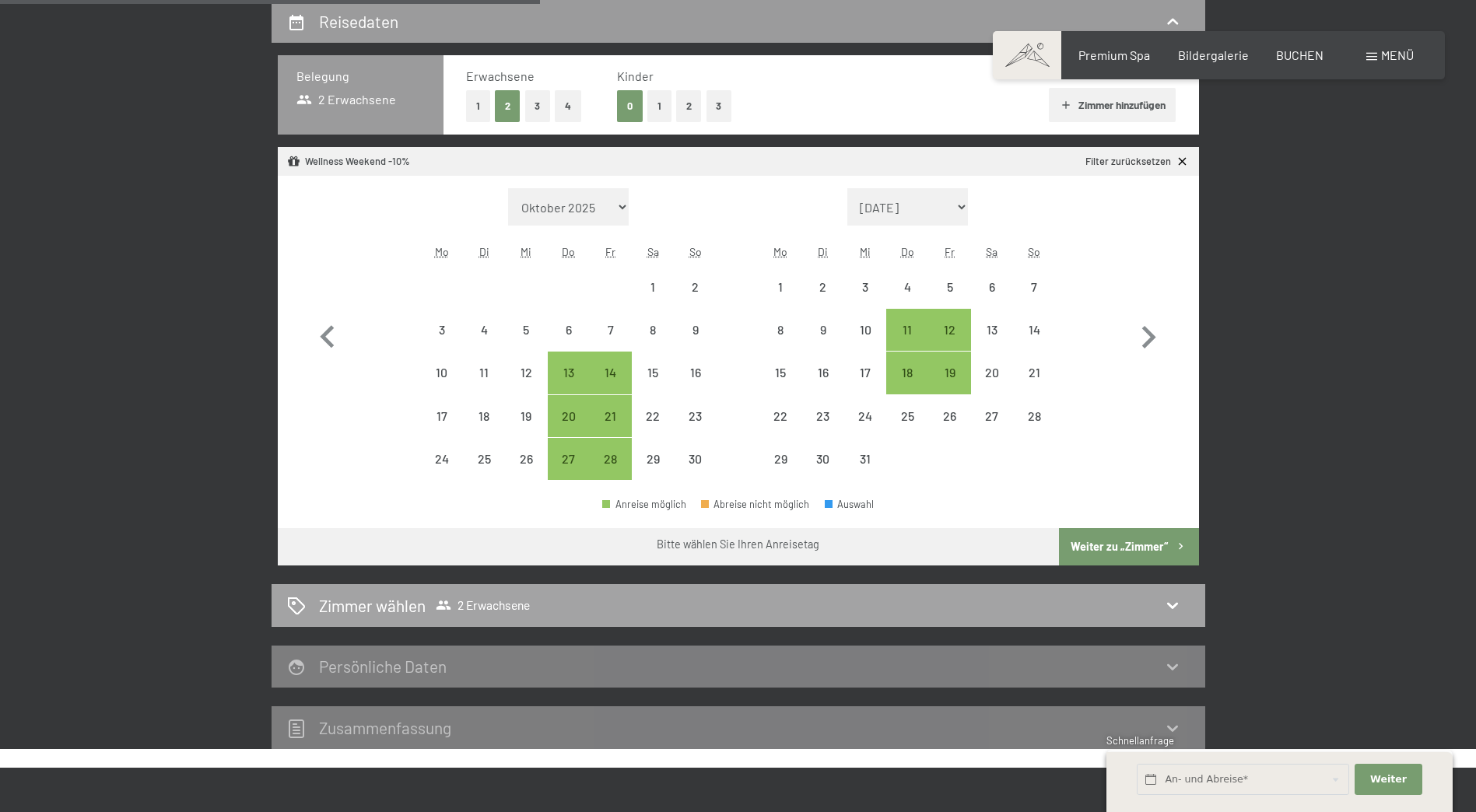
select select "[DATE]"
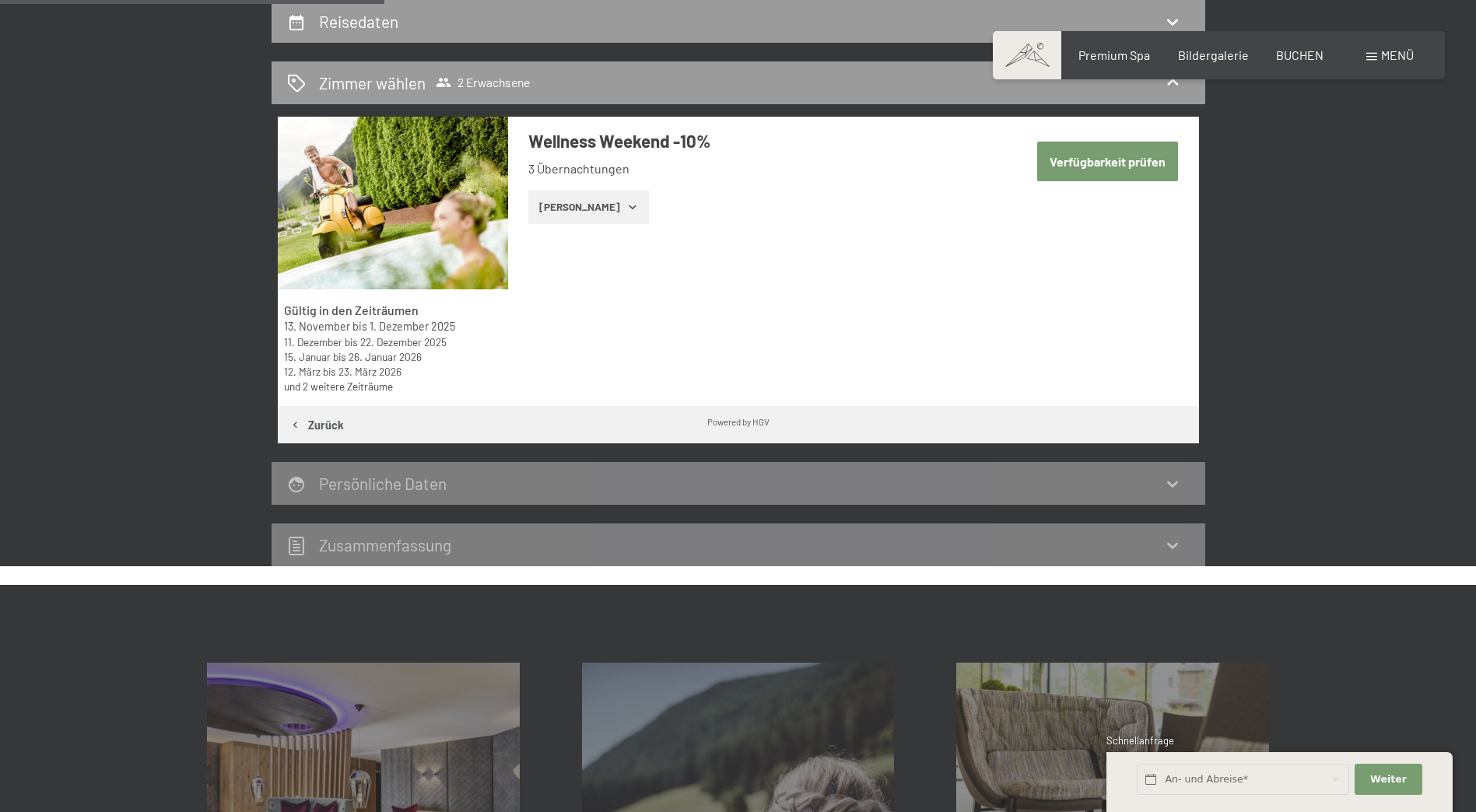
click at [626, 205] on icon "button" at bounding box center [632, 206] width 13 height 13
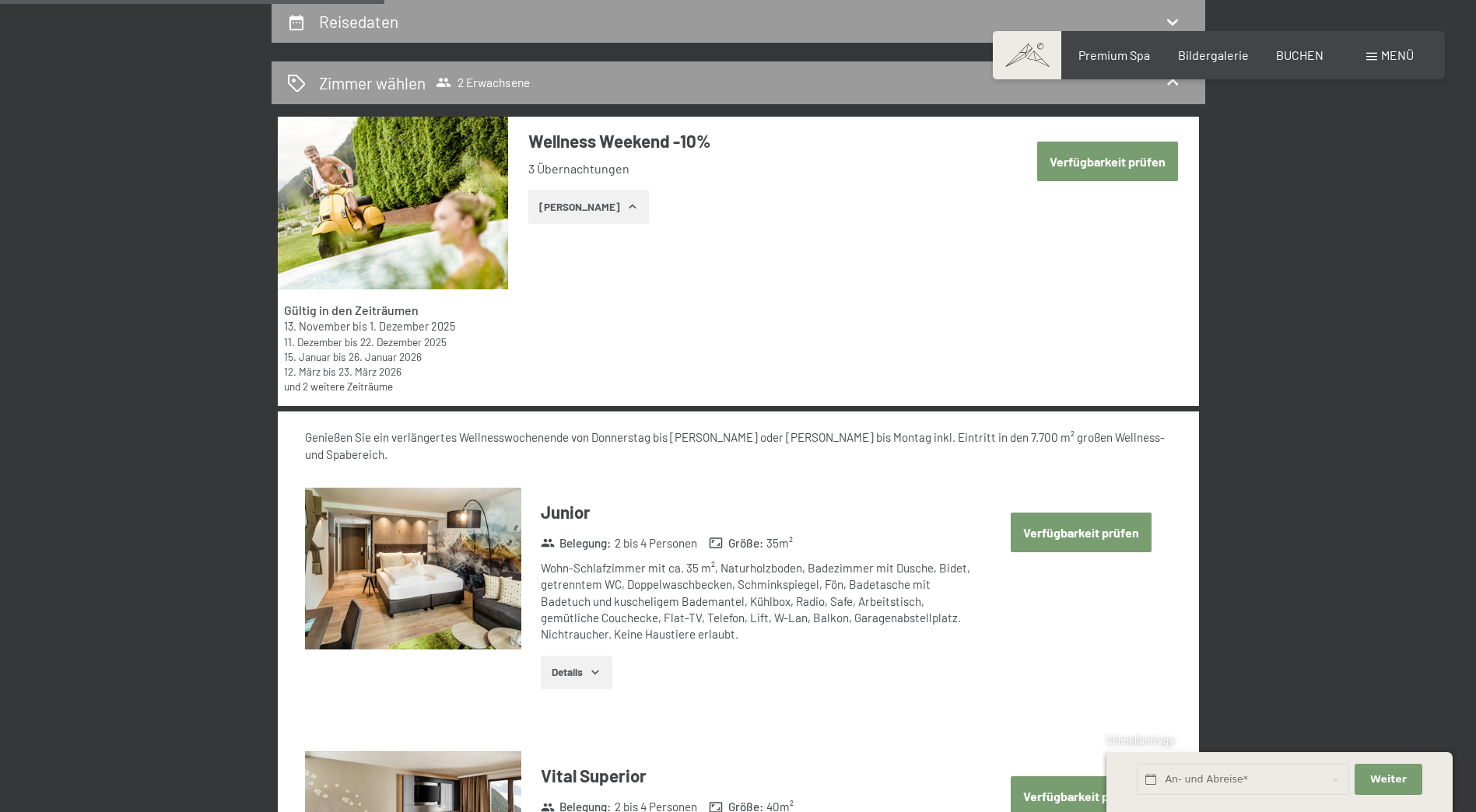
click at [1089, 513] on button "Verfügbarkeit prüfen" at bounding box center [1081, 533] width 140 height 39
select select "[DATE]"
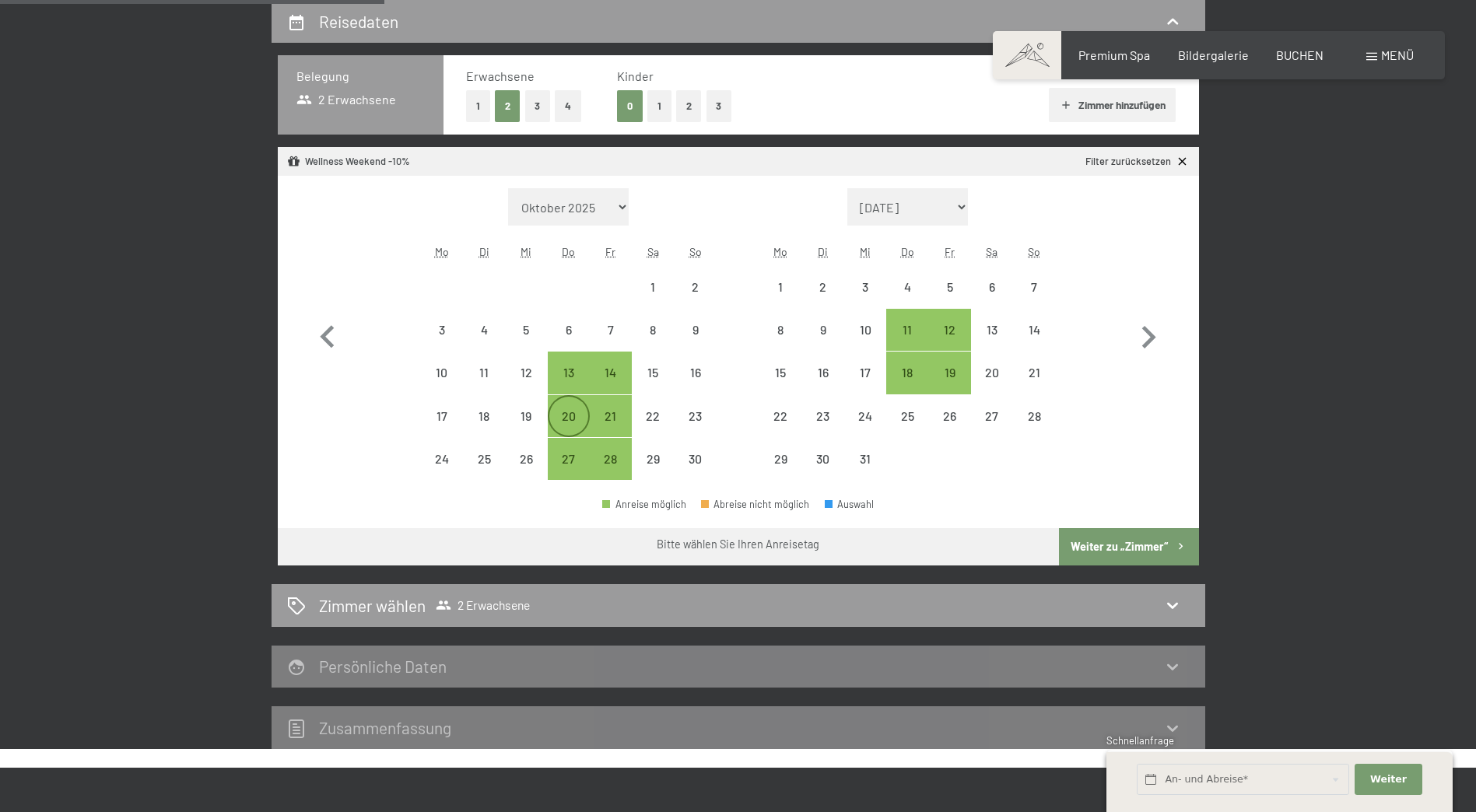
click at [571, 413] on div "20" at bounding box center [568, 429] width 39 height 39
select select "[DATE]"
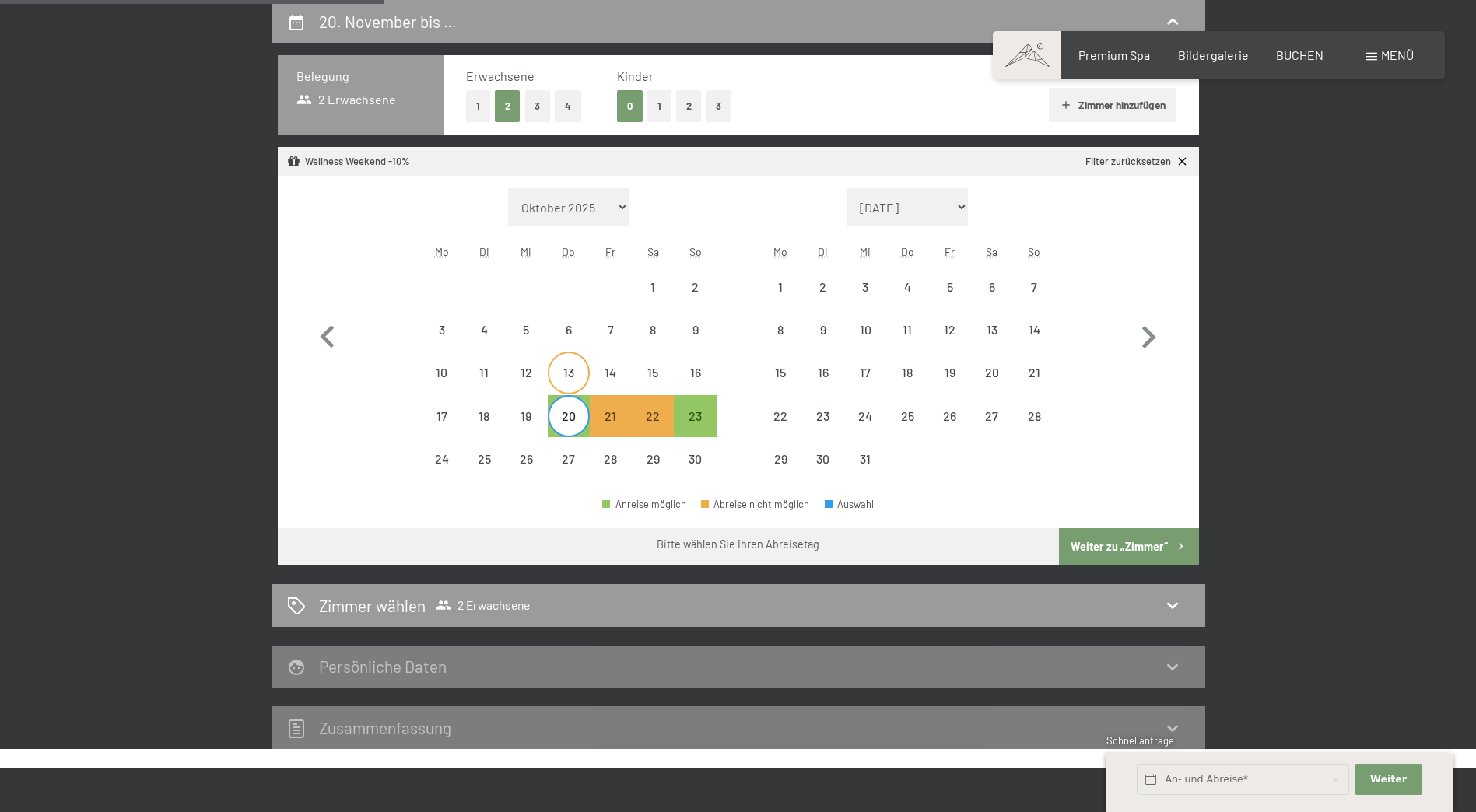
click at [566, 374] on div "13" at bounding box center [568, 385] width 39 height 39
select select "[DATE]"
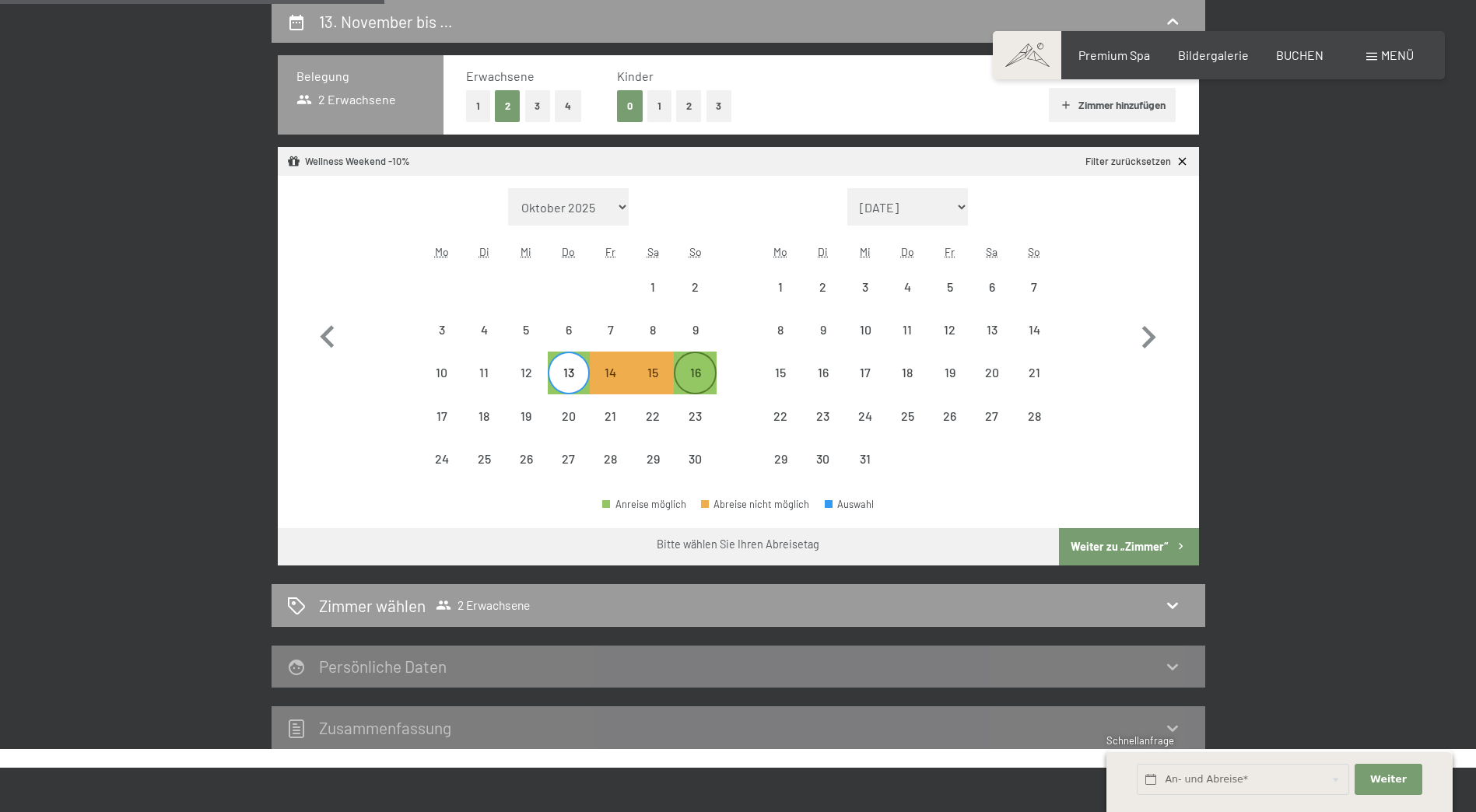
click at [696, 375] on div "16" at bounding box center [694, 385] width 39 height 39
select select "[DATE]"
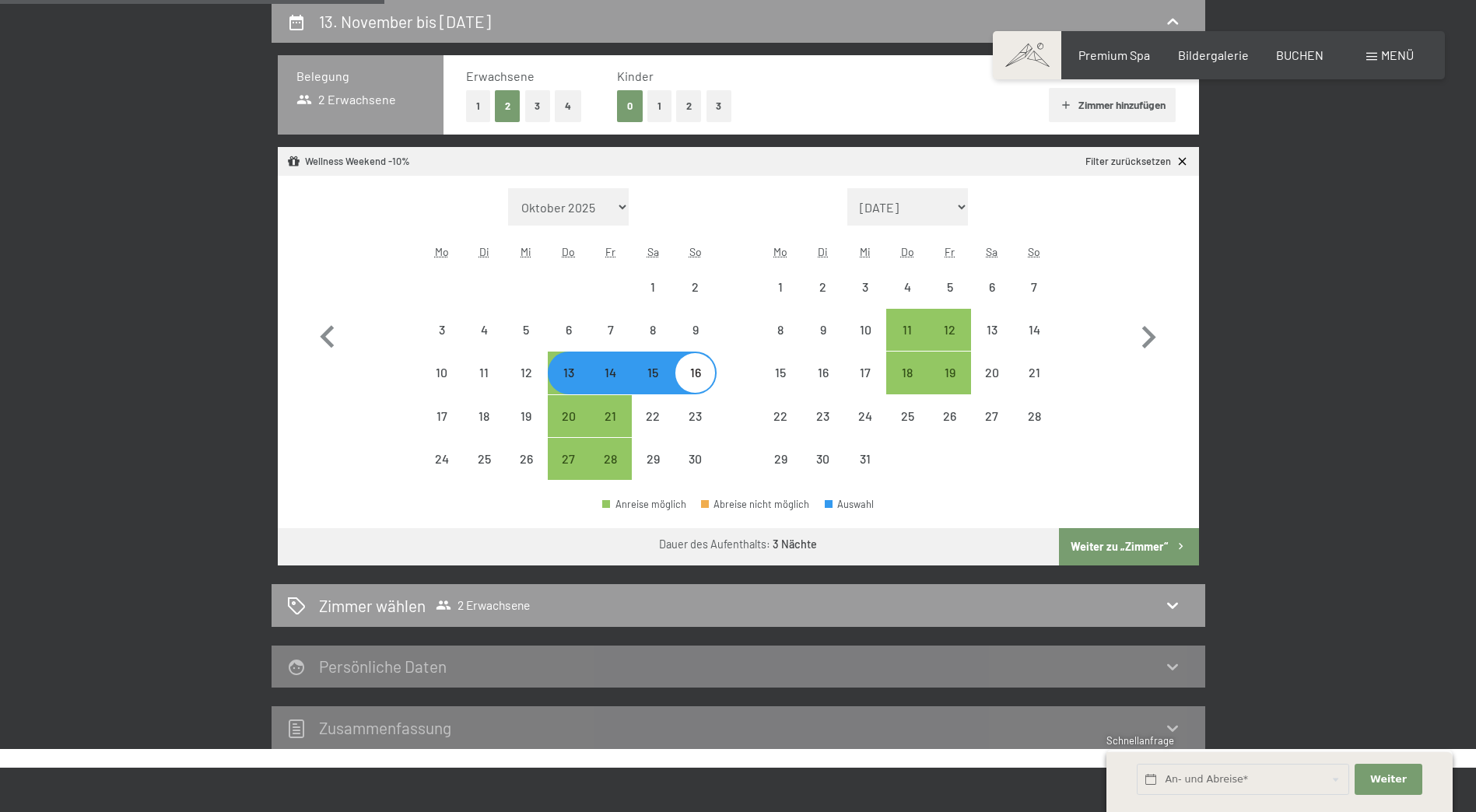
select select "[DATE]"
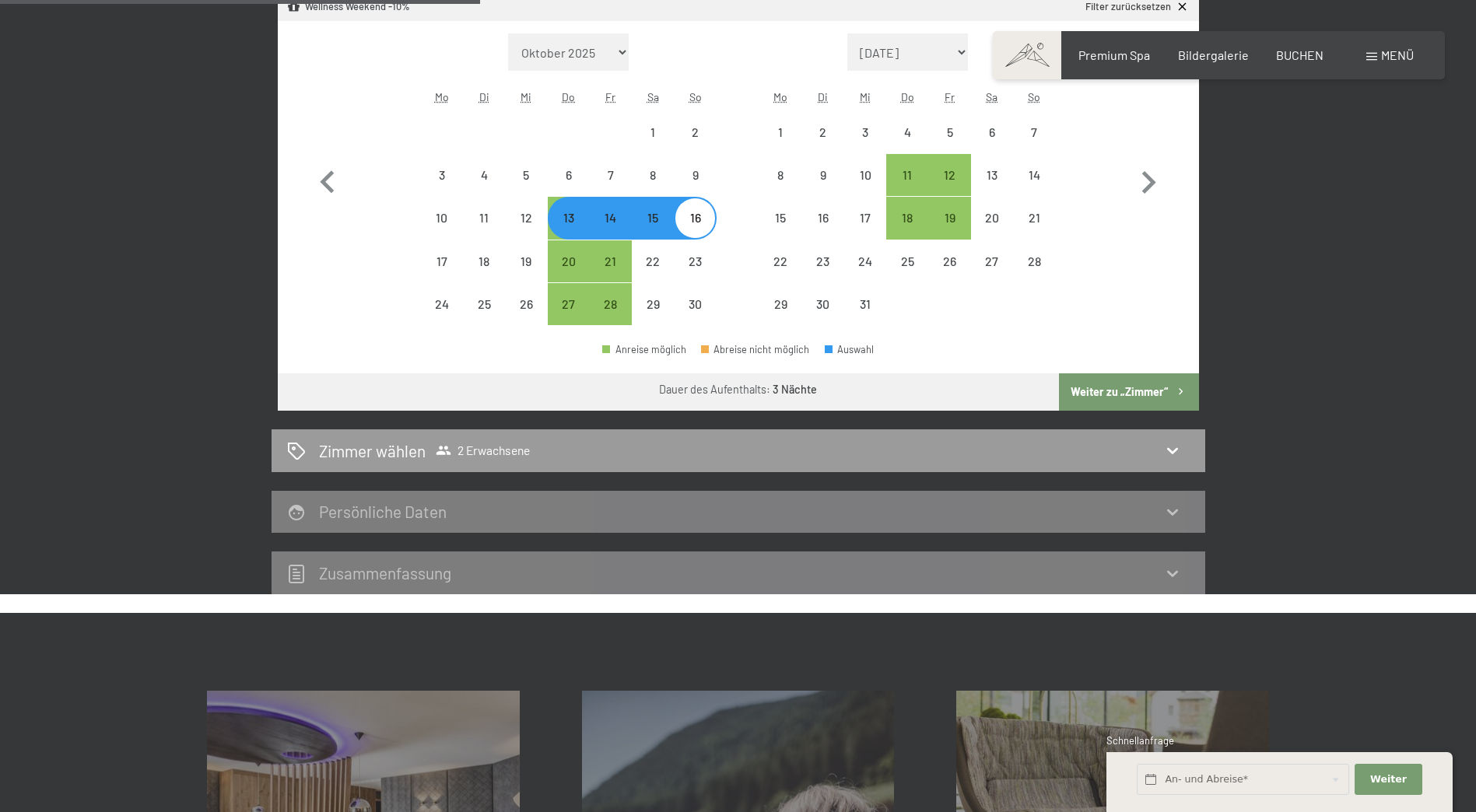
scroll to position [605, 0]
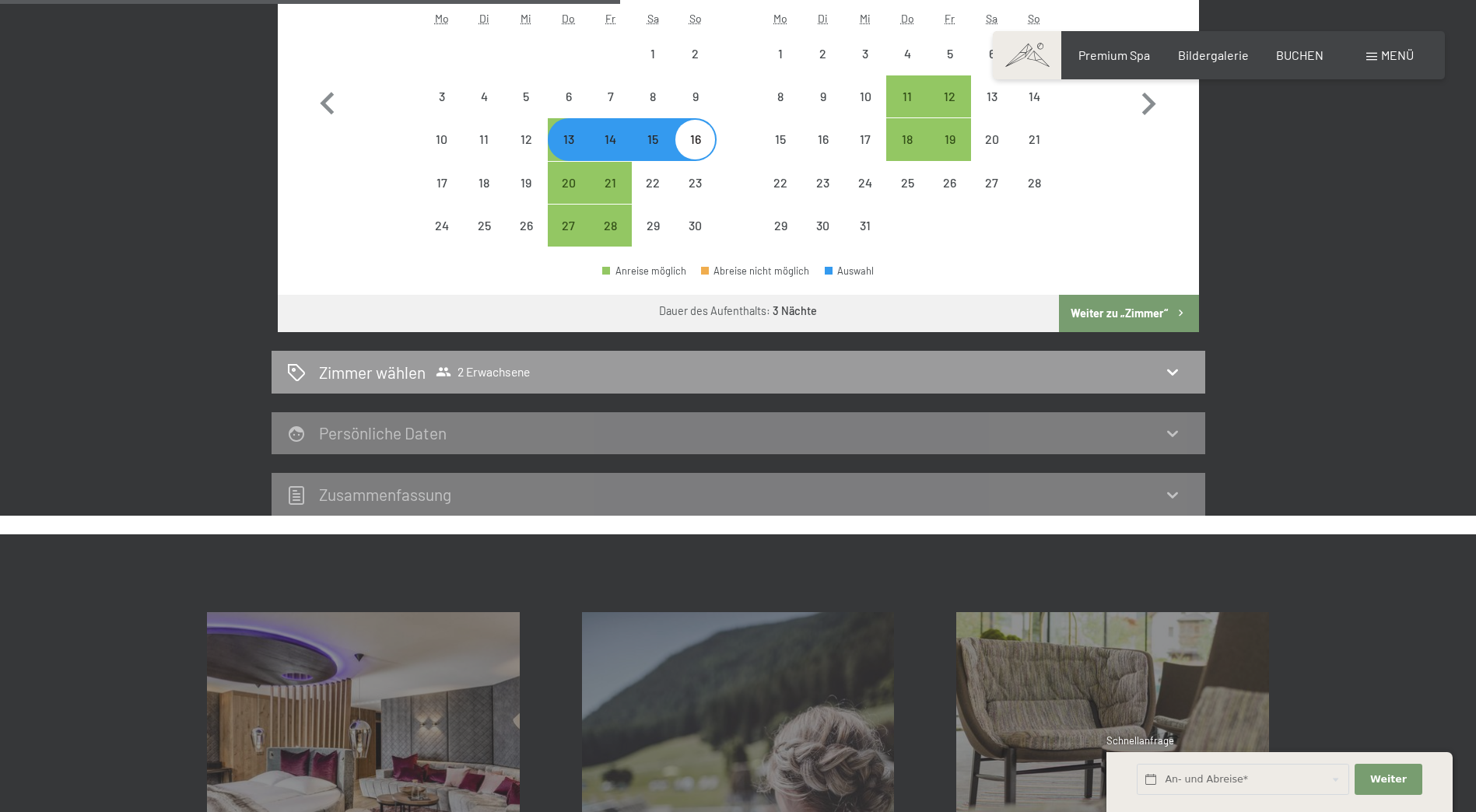
click at [1114, 313] on button "Weiter zu „Zimmer“" at bounding box center [1128, 313] width 140 height 38
select select "[DATE]"
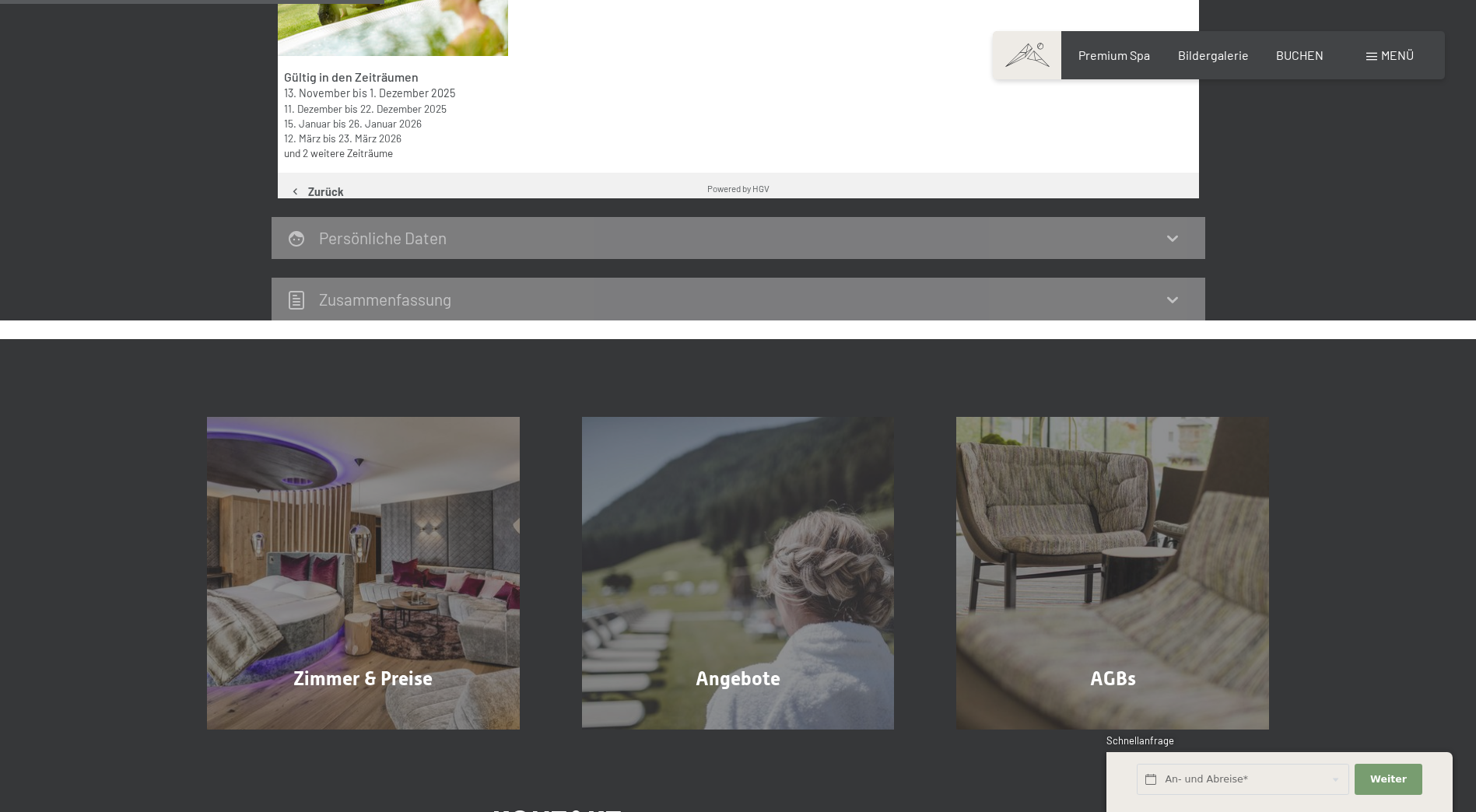
scroll to position [371, 0]
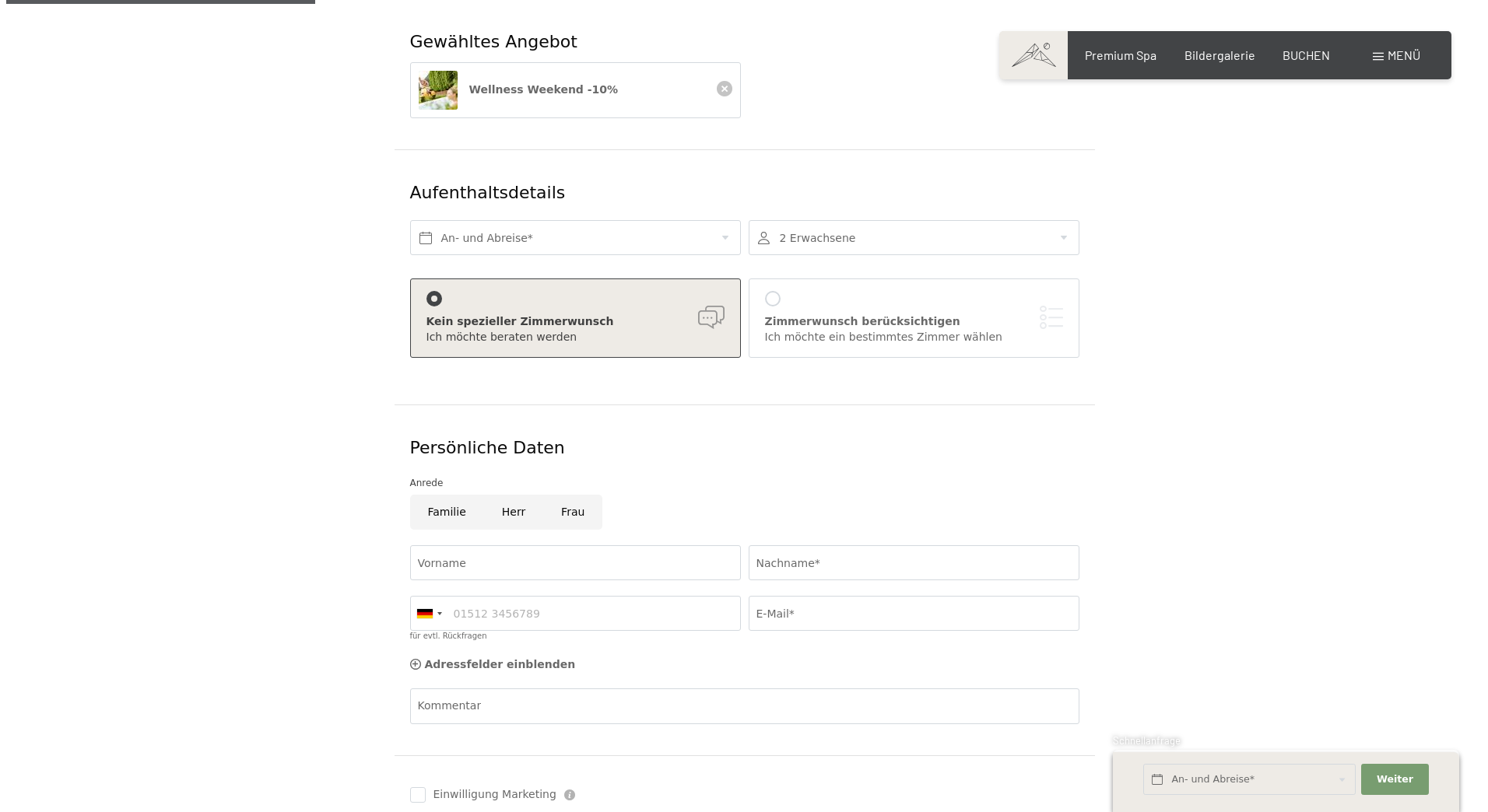
scroll to position [311, 0]
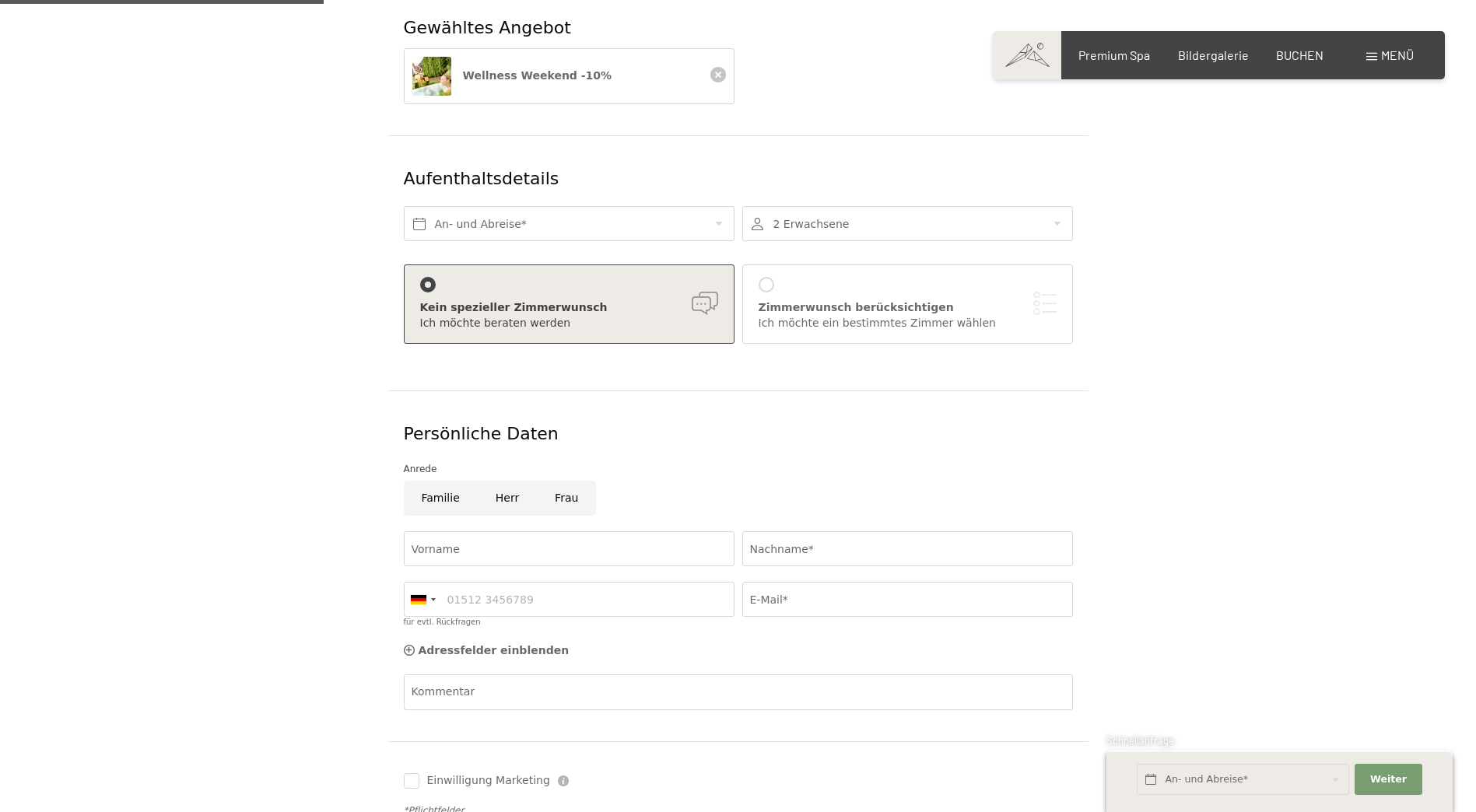
click at [764, 277] on div at bounding box center [767, 284] width 15 height 15
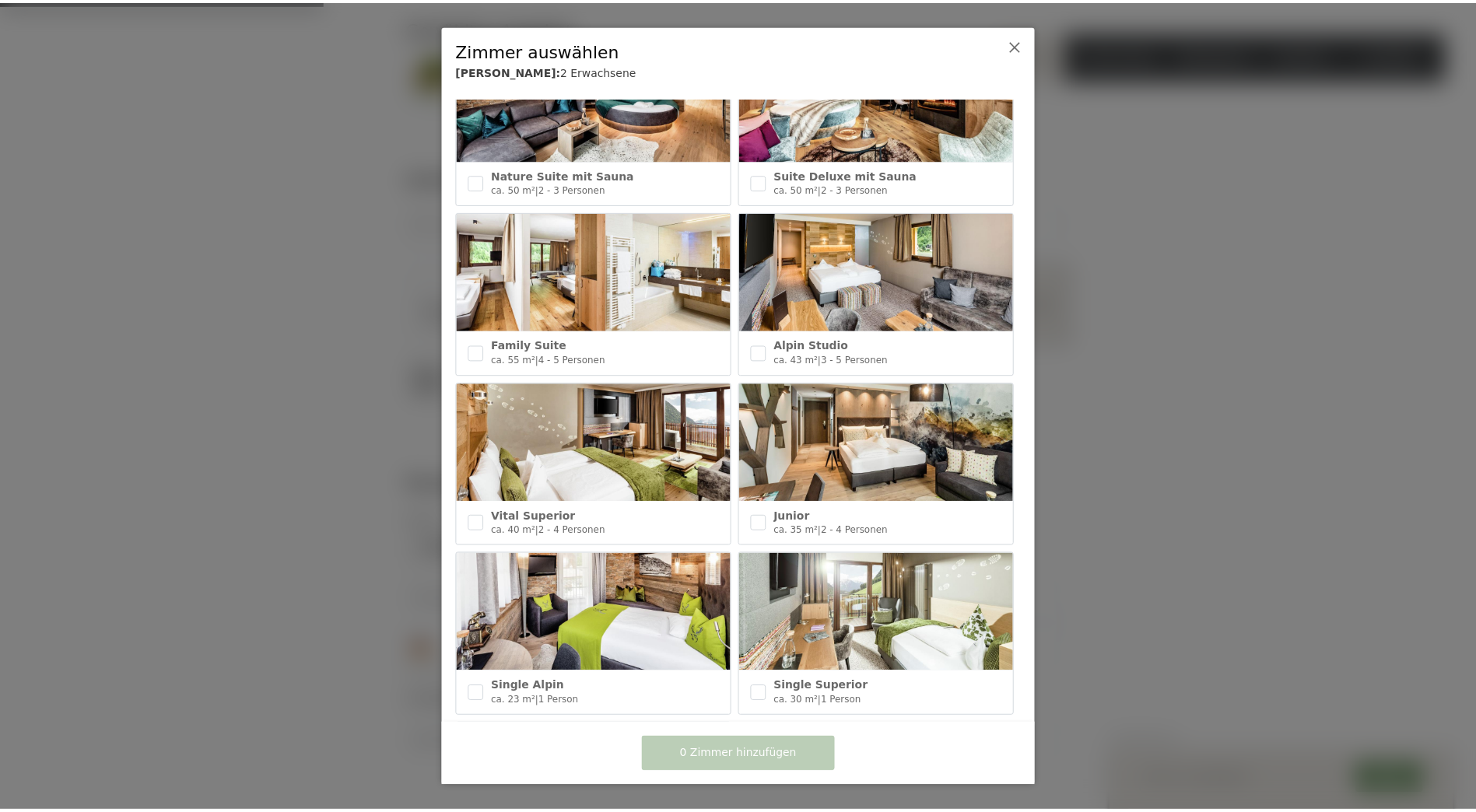
scroll to position [467, 0]
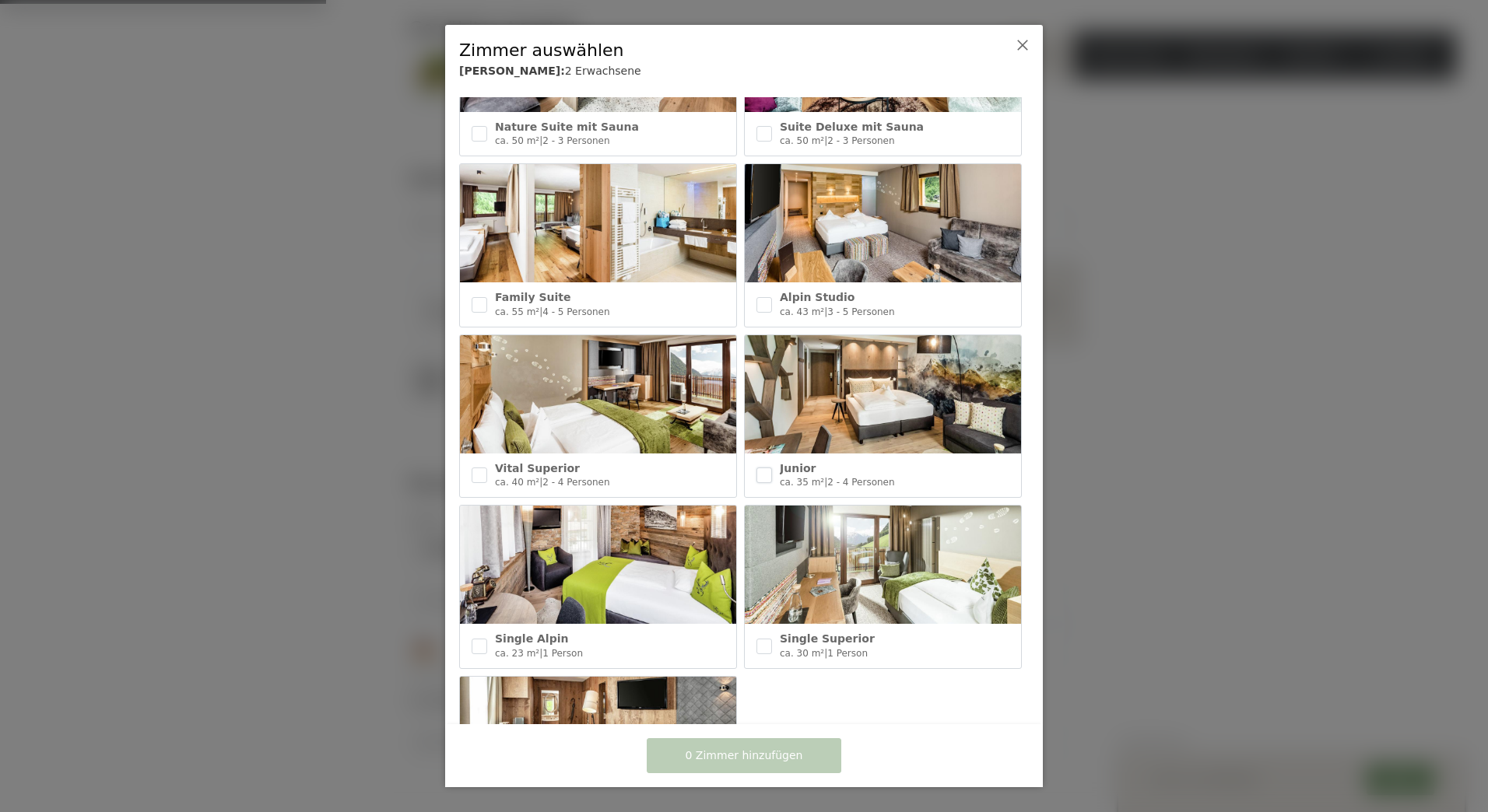
click at [761, 468] on input "checkbox" at bounding box center [764, 475] width 15 height 15
checkbox input "true"
click at [768, 758] on span "1 Zimmer hinzufügen" at bounding box center [744, 756] width 117 height 15
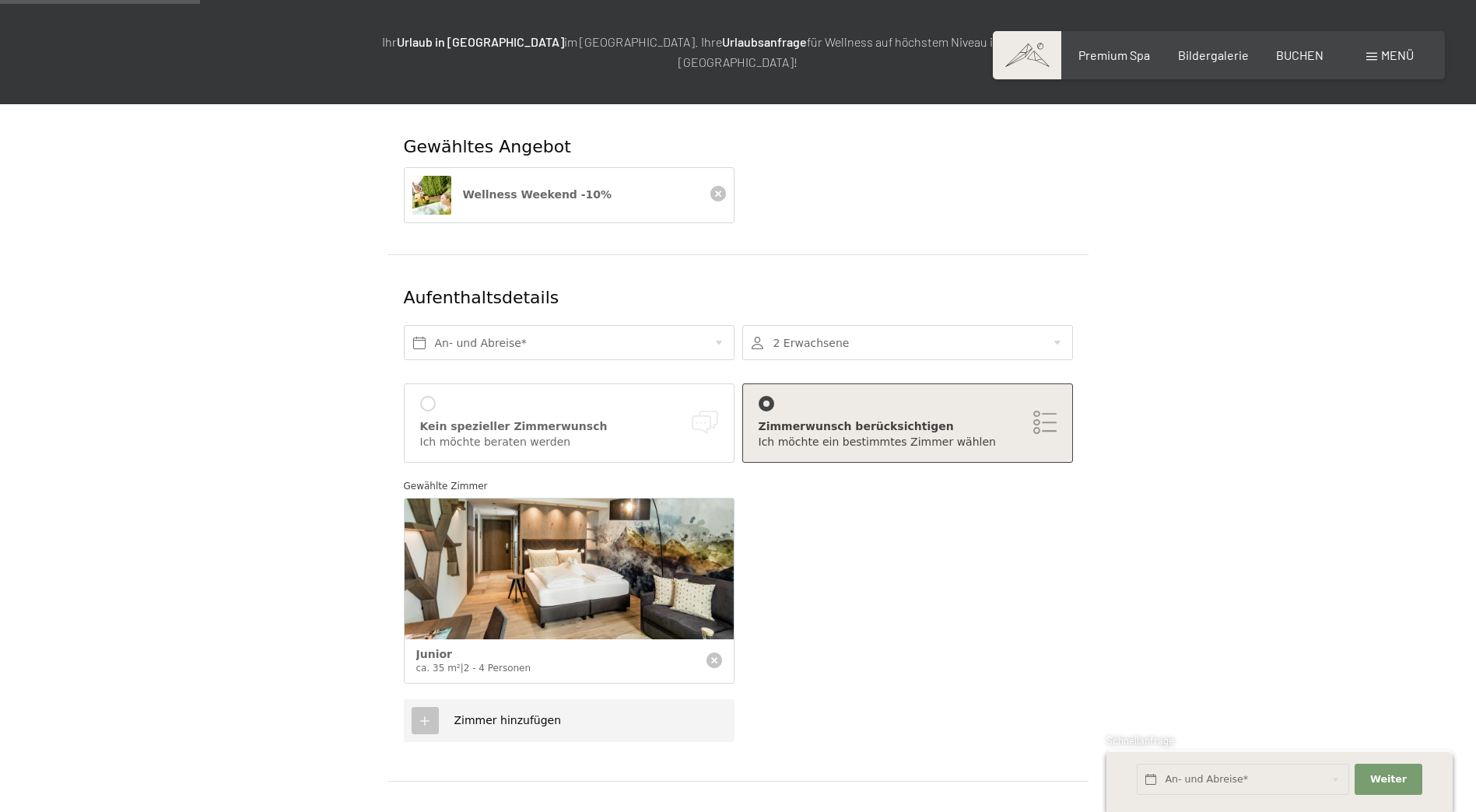
scroll to position [311, 0]
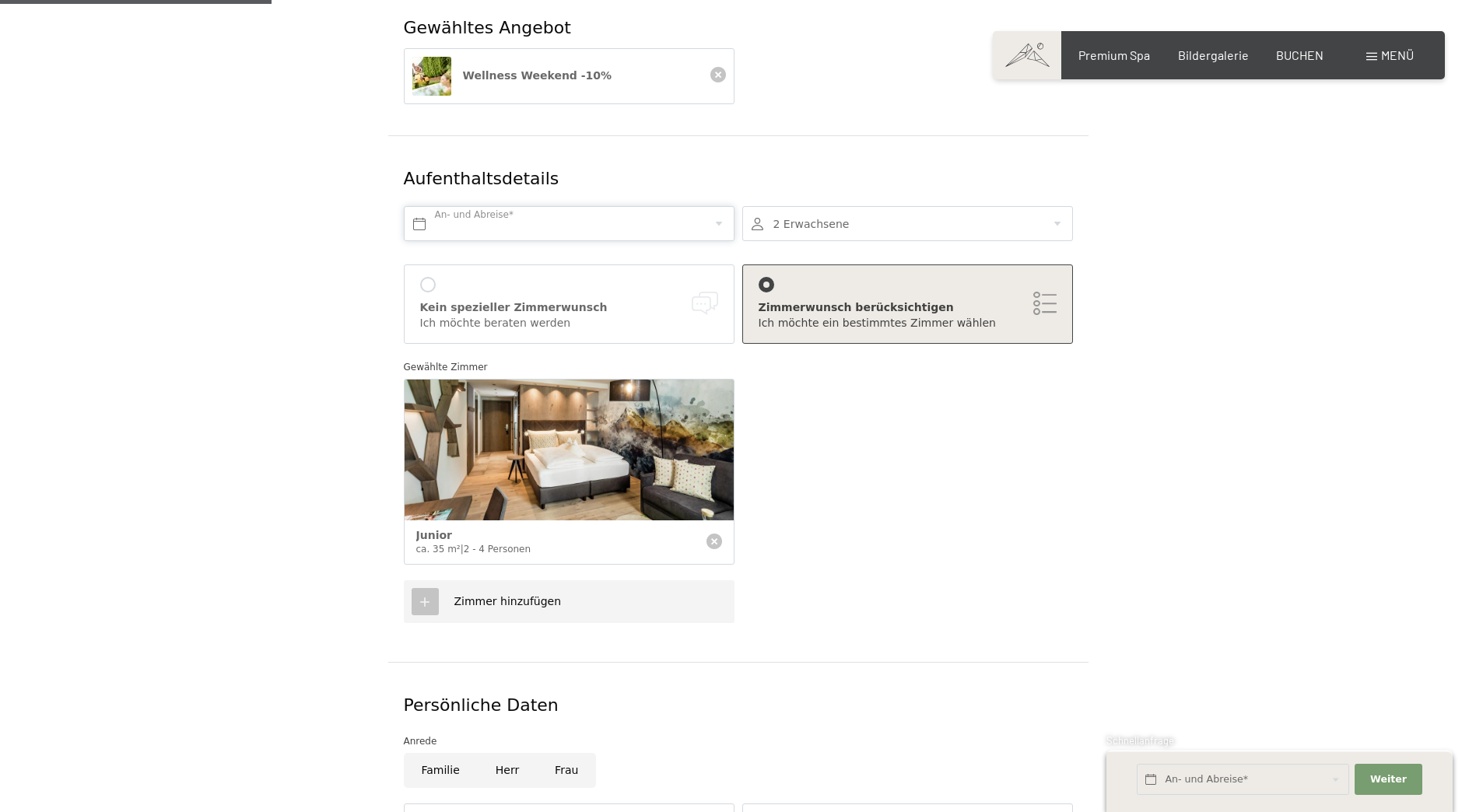
click at [720, 207] on input "text" at bounding box center [569, 224] width 331 height 35
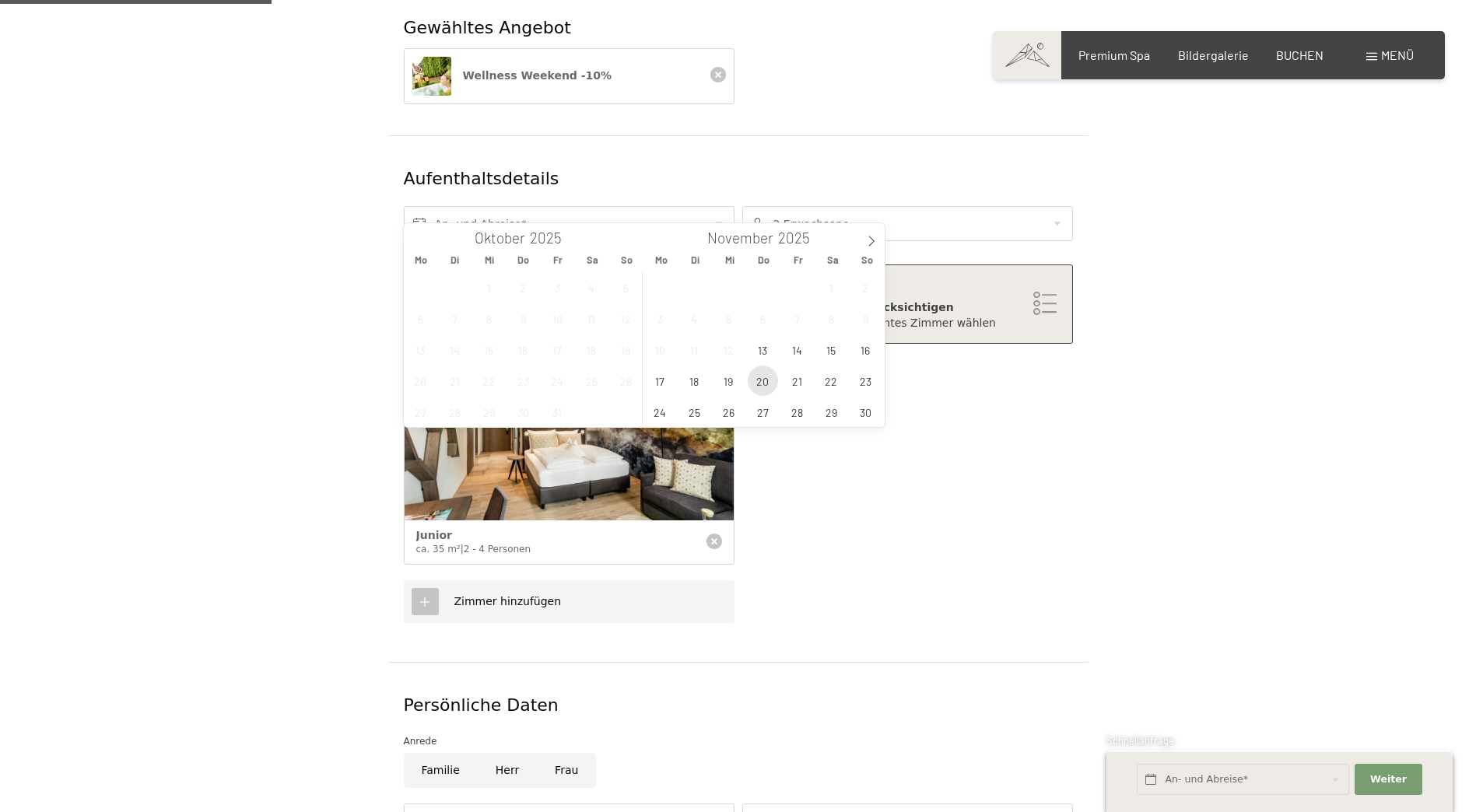
click at [766, 382] on span "20" at bounding box center [762, 380] width 30 height 30
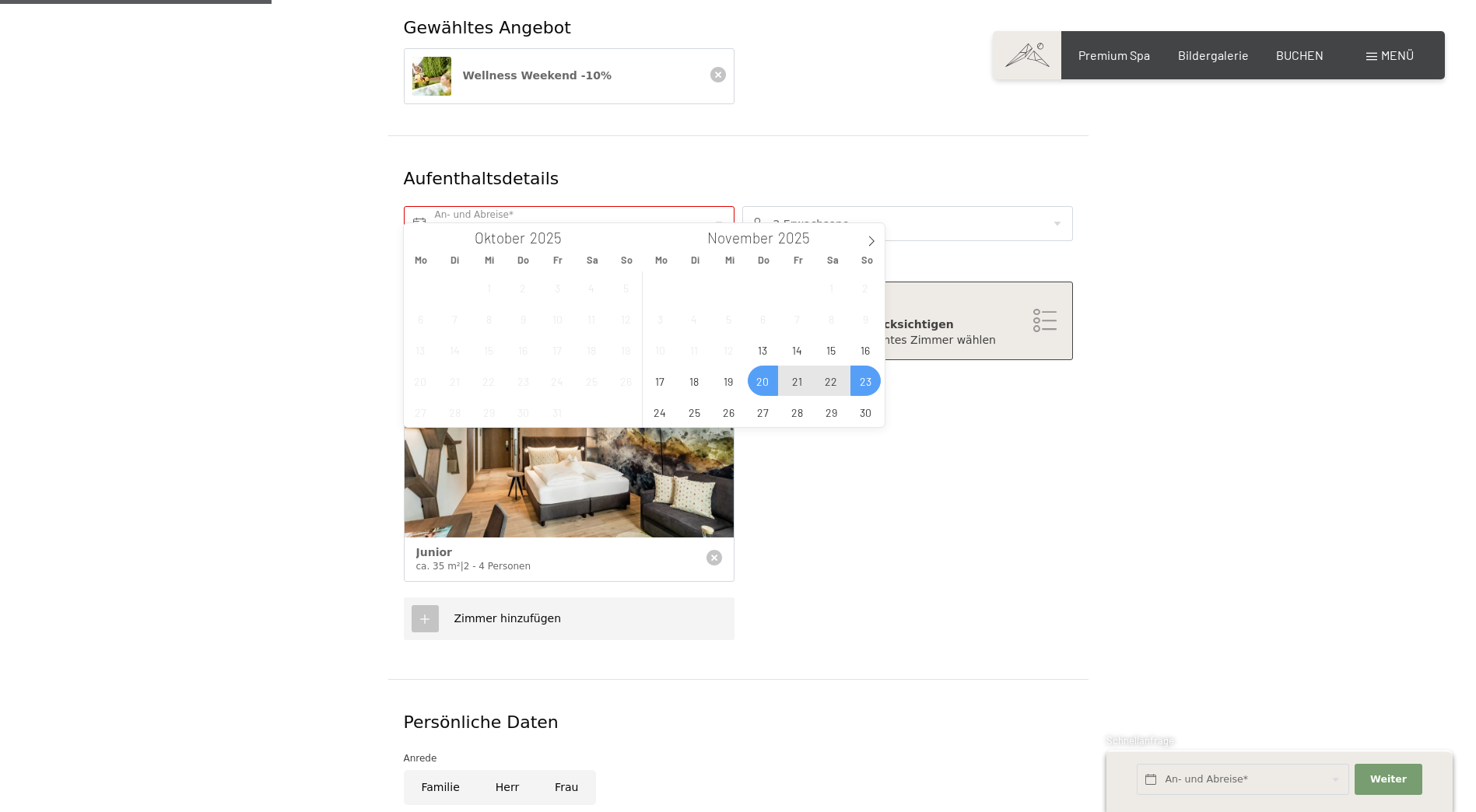
click at [864, 383] on span "23" at bounding box center [865, 380] width 30 height 30
type input "Do. 20.11.2025 - So. 23.11.2025"
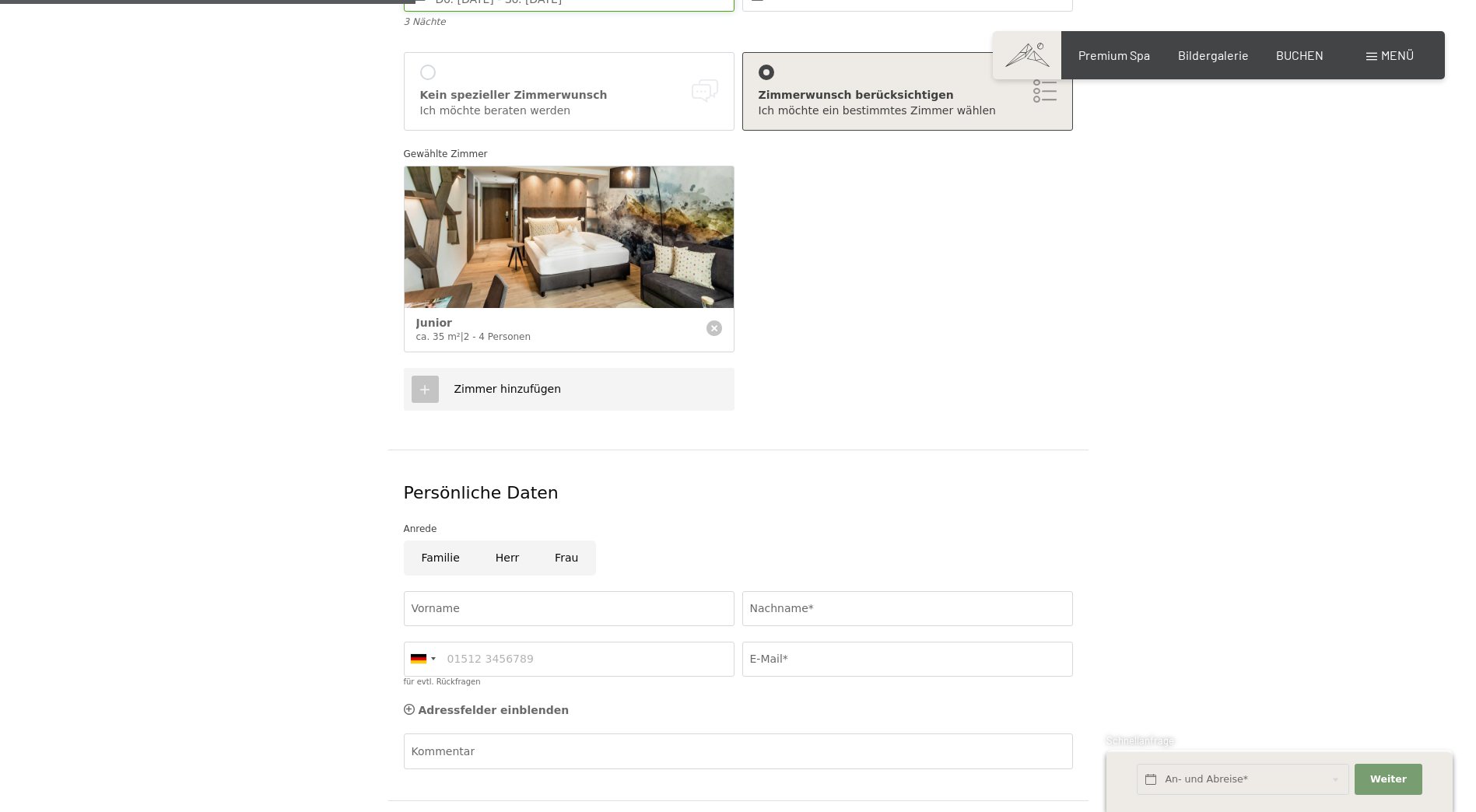
scroll to position [545, 0]
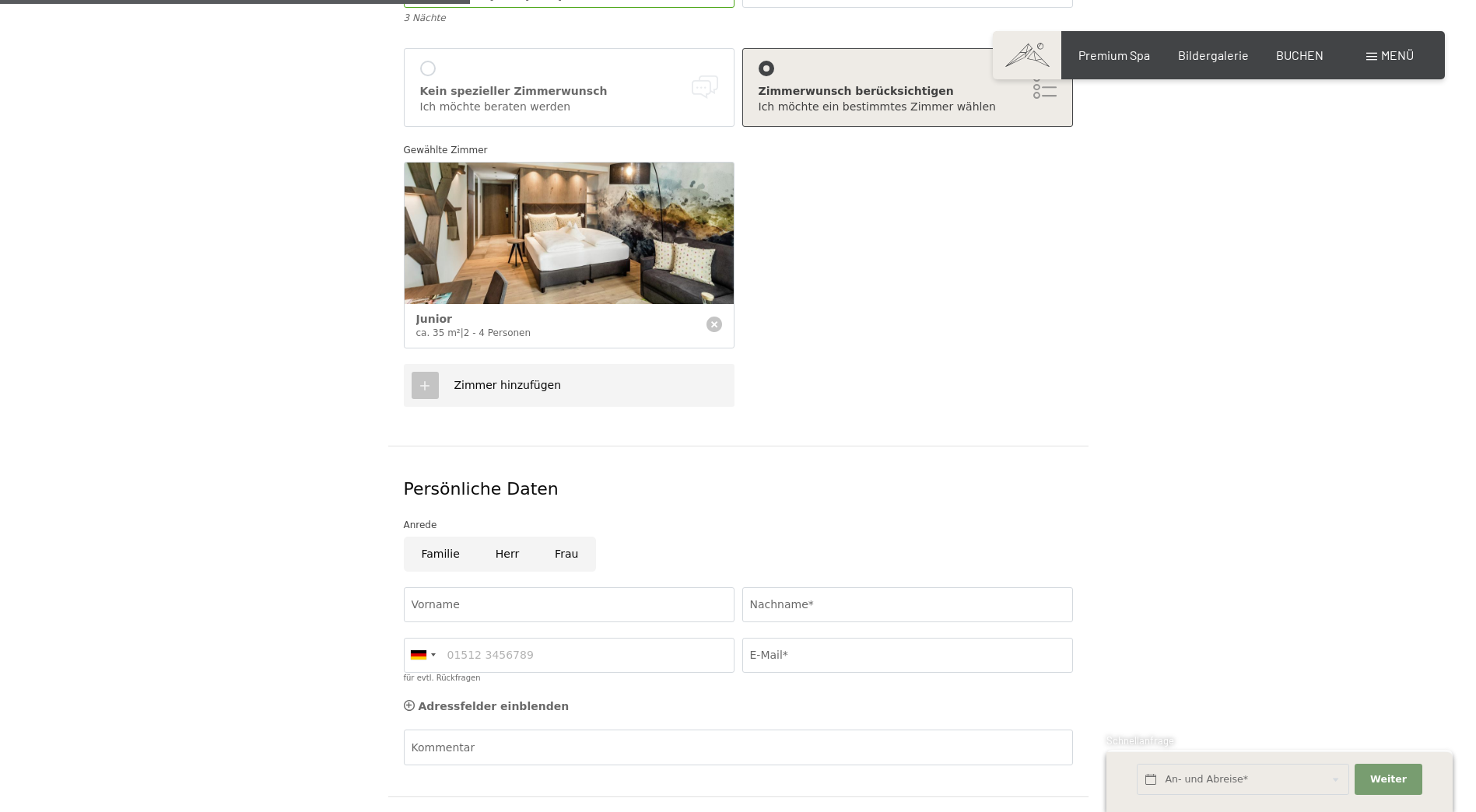
click at [503, 537] on input "Herr" at bounding box center [507, 554] width 59 height 35
radio input "true"
click at [460, 588] on input "Vorname" at bounding box center [569, 605] width 331 height 35
type input "Martin"
type input "Auer"
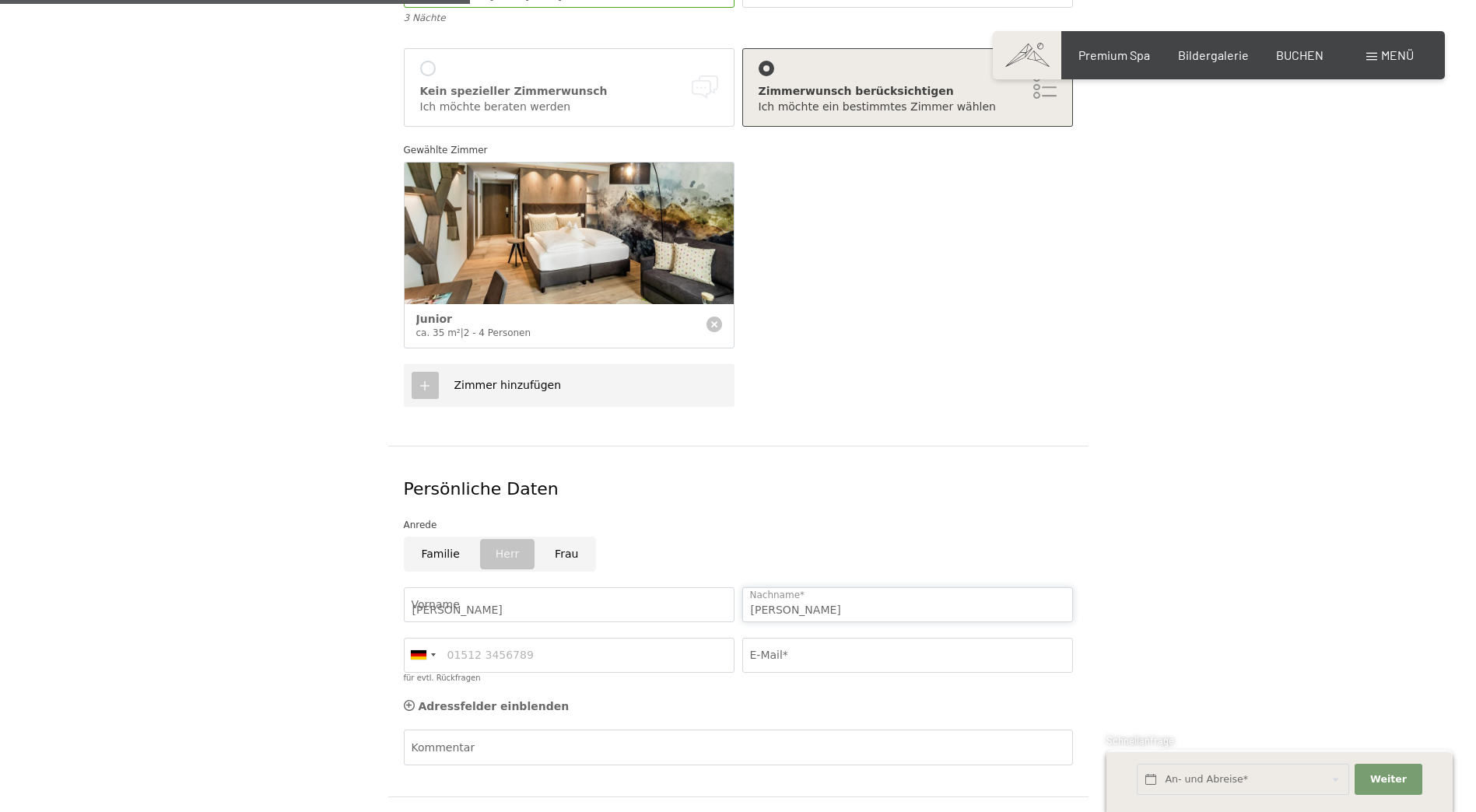
type input "3339576617"
type input "martin.auer@danfoss.com"
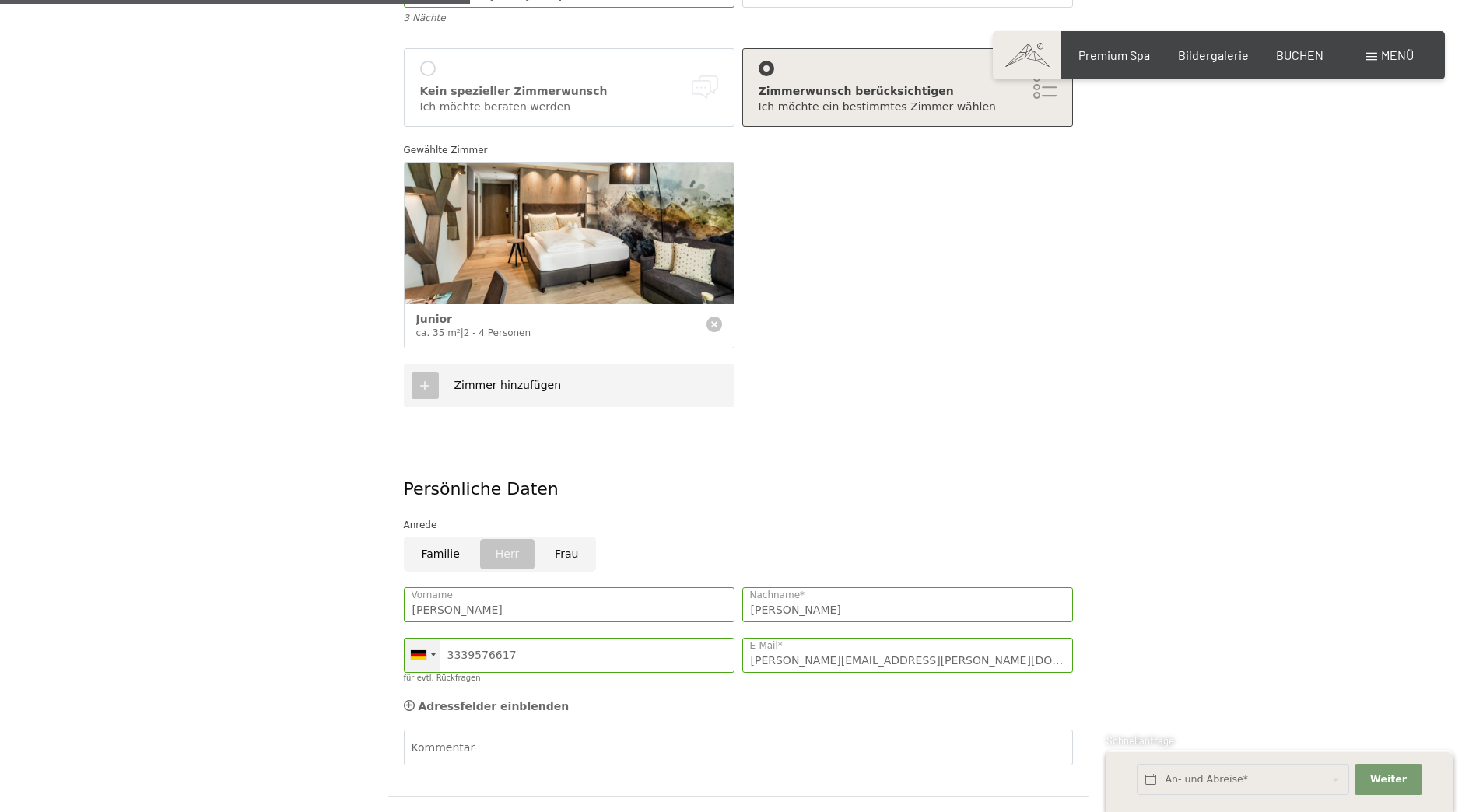
click at [431, 654] on div at bounding box center [433, 655] width 4 height 3
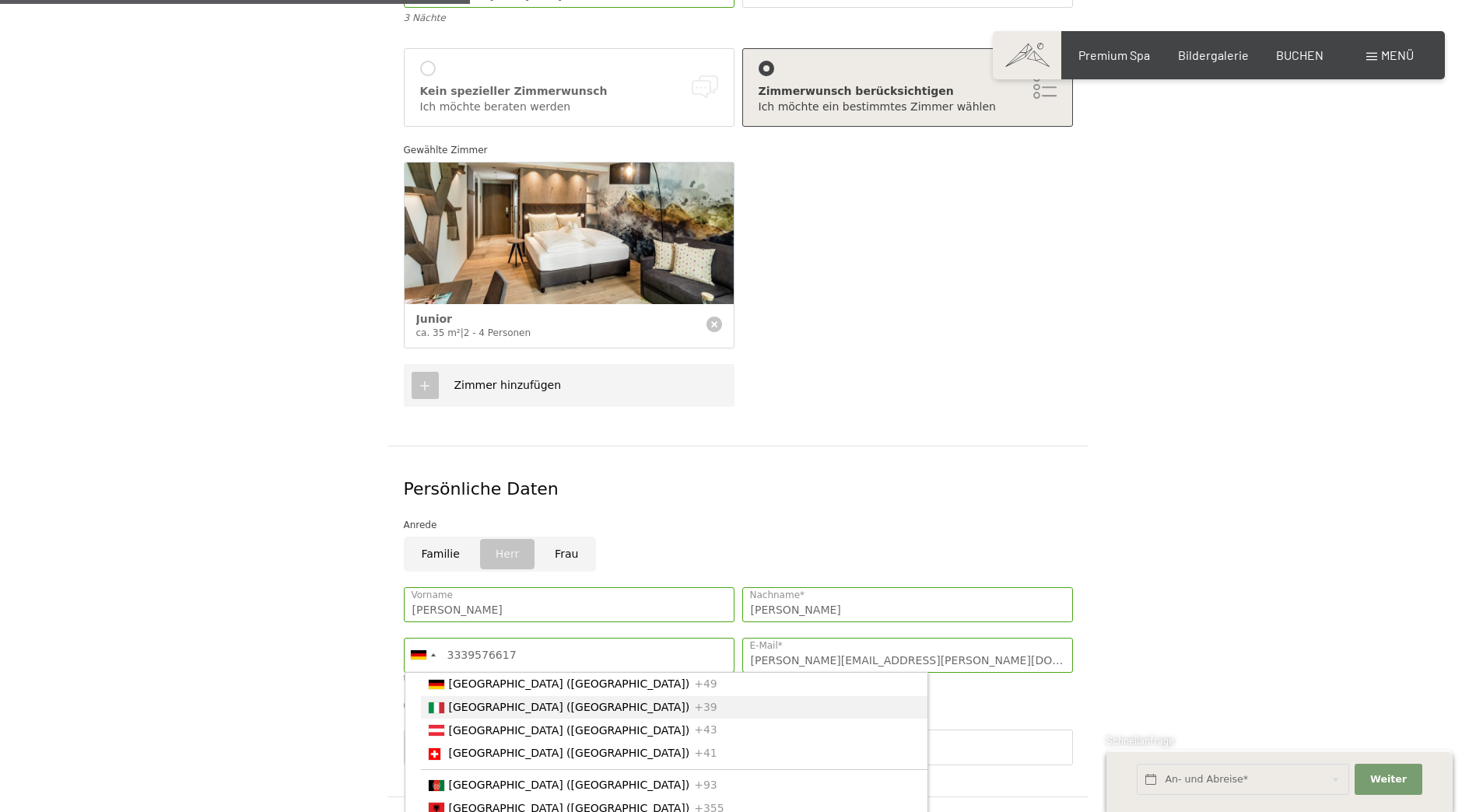
click at [453, 701] on span "[GEOGRAPHIC_DATA] ([GEOGRAPHIC_DATA])" at bounding box center [570, 707] width 242 height 13
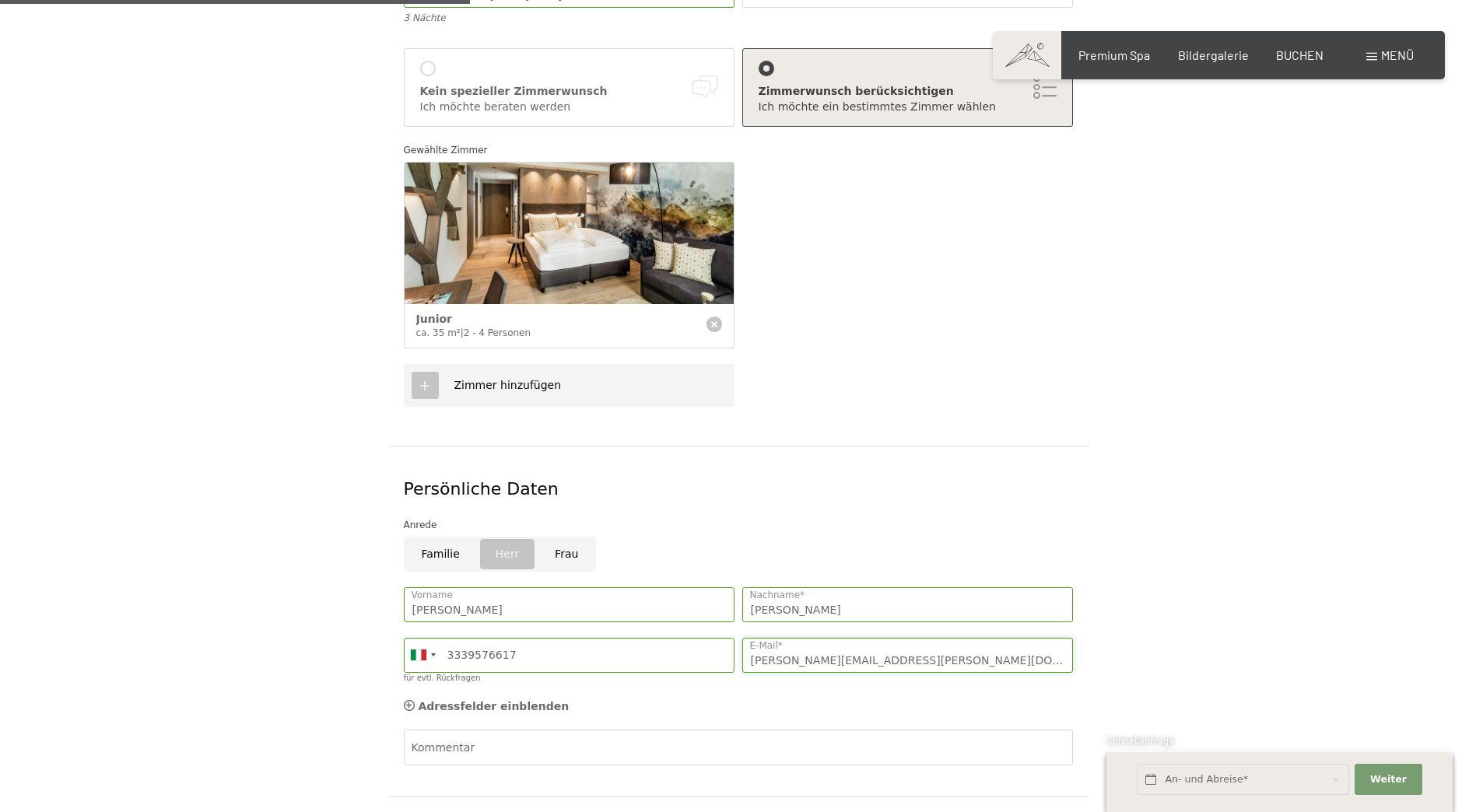
click at [788, 639] on input "martin.auer@danfoss.com" at bounding box center [907, 655] width 331 height 35
click at [755, 641] on input "martin.auer@danfoss.com" at bounding box center [907, 655] width 331 height 35
drag, startPoint x: 750, startPoint y: 639, endPoint x: 883, endPoint y: 642, distance: 133.0
click at [883, 642] on input "martin.auer@danfoss.com" at bounding box center [907, 655] width 331 height 35
click at [780, 640] on input "E-Mail*" at bounding box center [907, 655] width 331 height 35
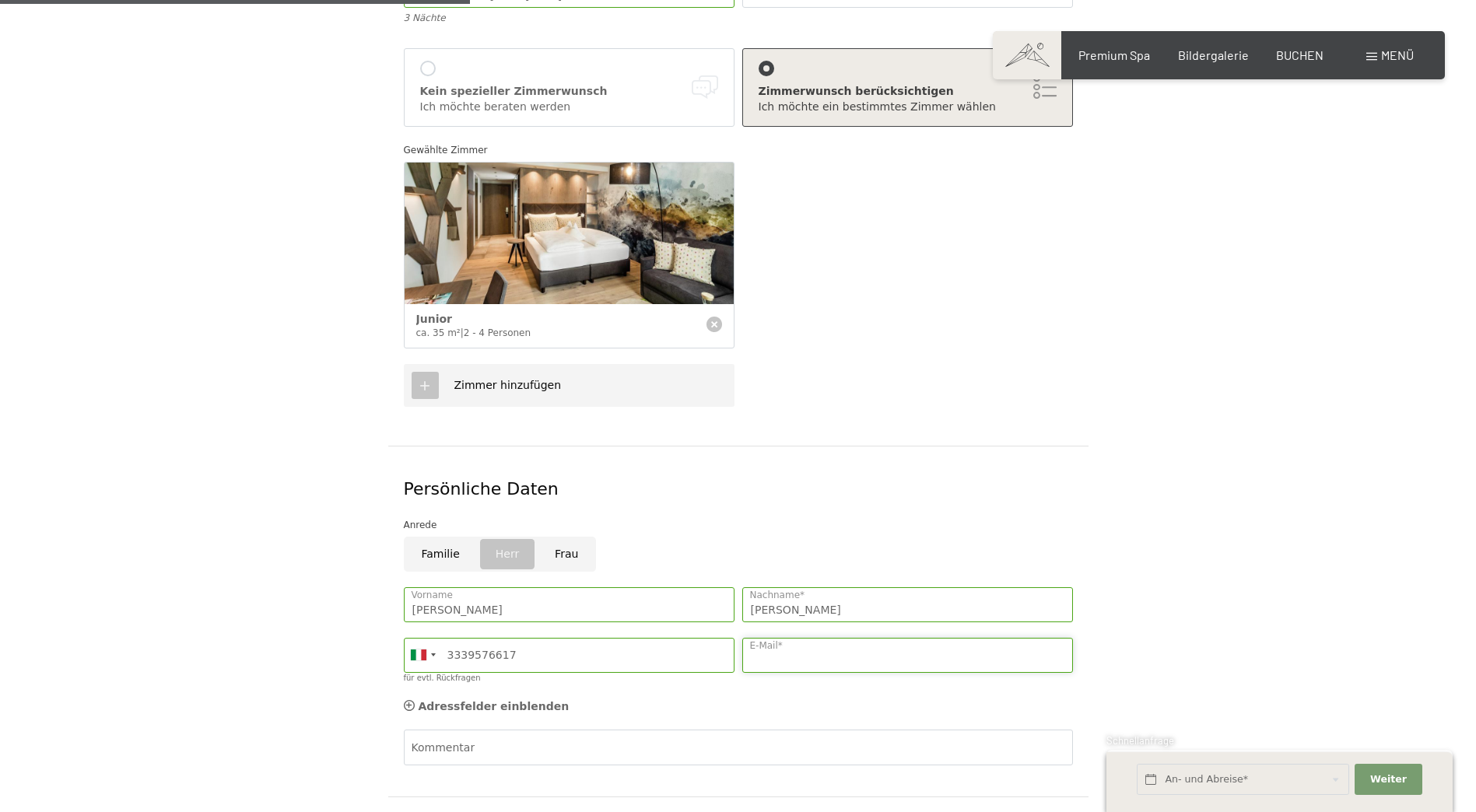
type input "auer.martin@hotmail.com"
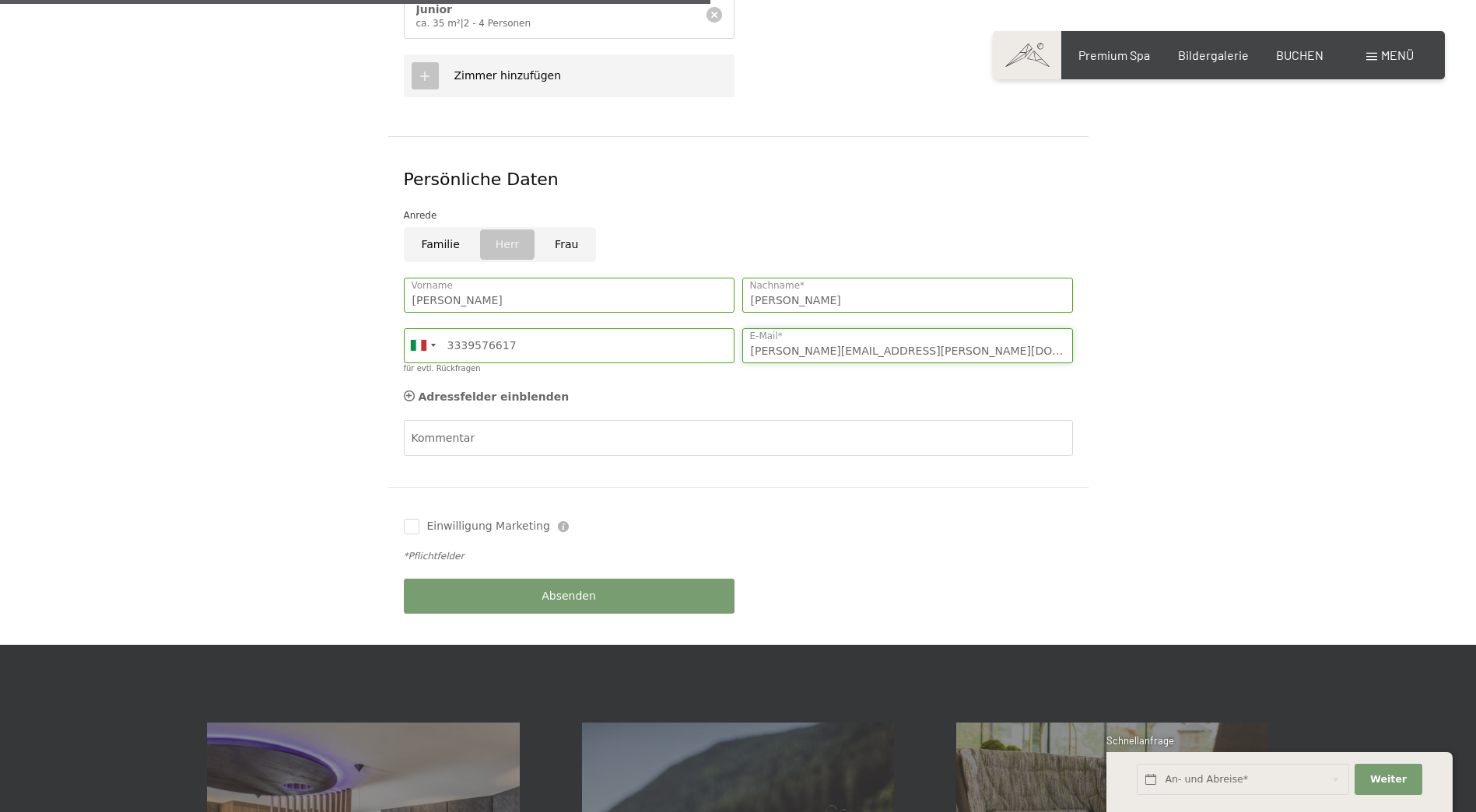
scroll to position [856, 0]
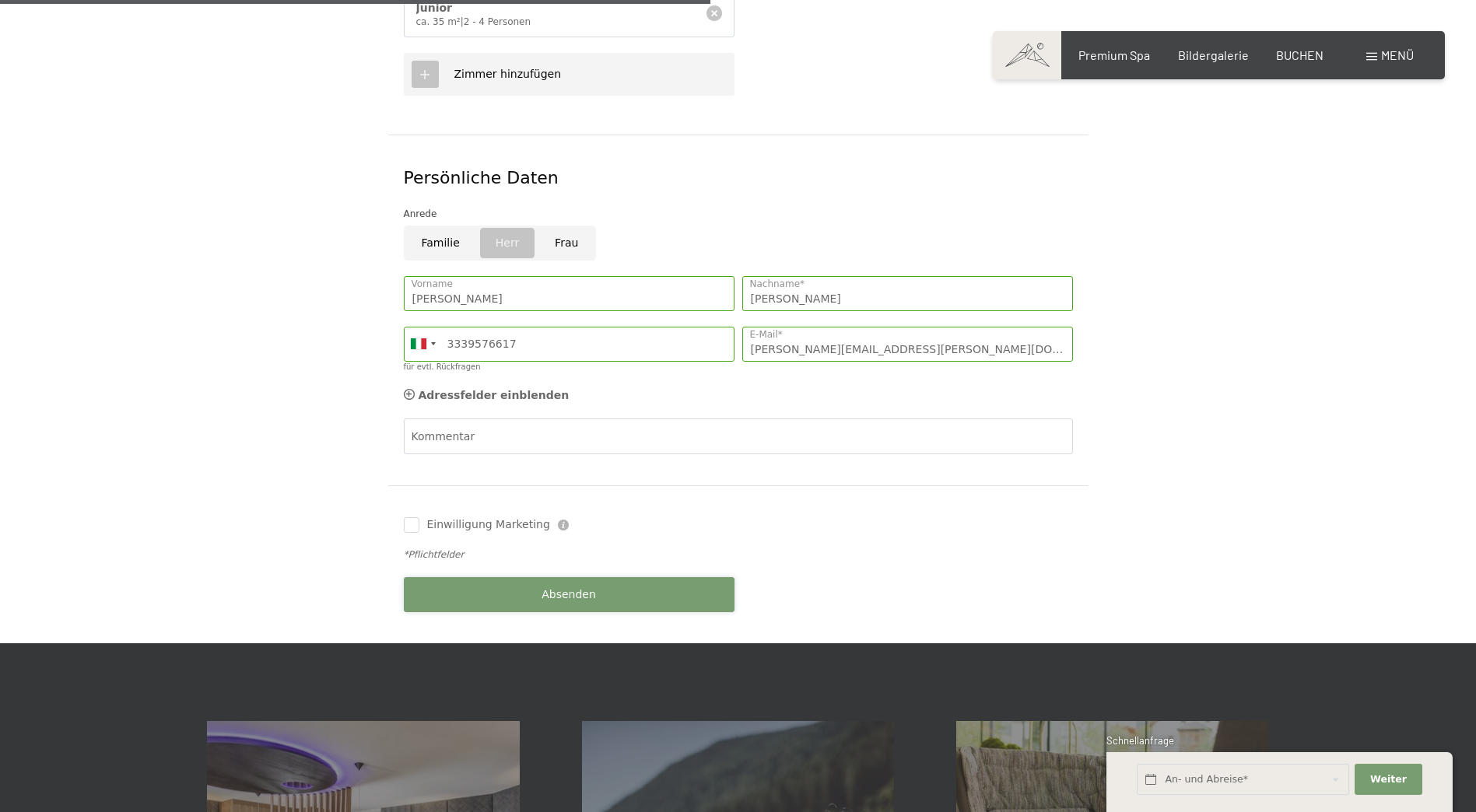
click at [565, 588] on span "Absenden" at bounding box center [569, 595] width 55 height 15
